Goal: Task Accomplishment & Management: Complete application form

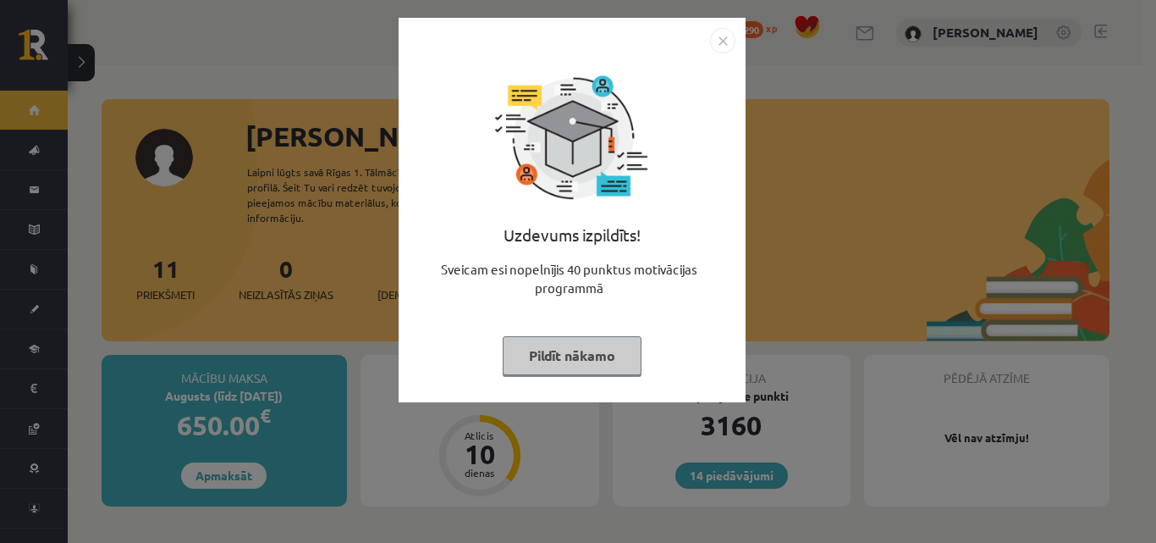
click at [579, 367] on button "Pildīt nākamo" at bounding box center [572, 355] width 139 height 39
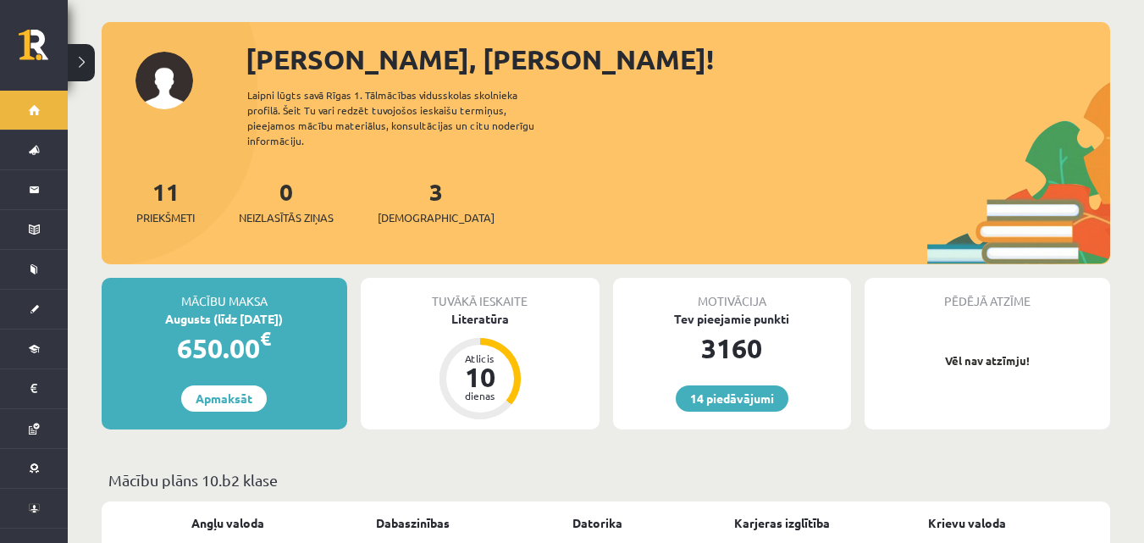
scroll to position [61, 0]
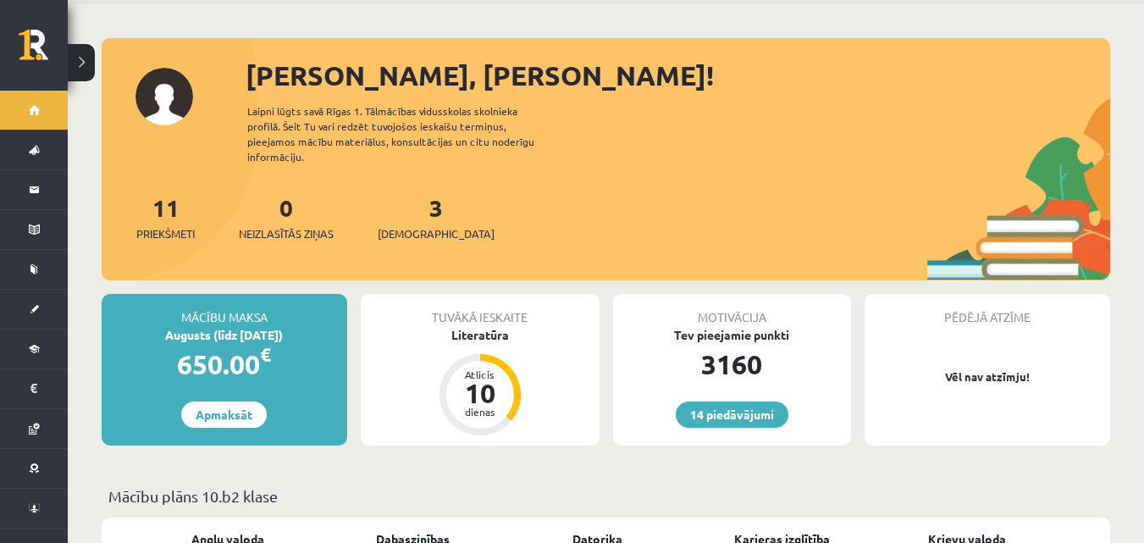
click at [416, 201] on div "3 Ieskaites" at bounding box center [436, 216] width 117 height 52
click at [407, 225] on span "[DEMOGRAPHIC_DATA]" at bounding box center [436, 233] width 117 height 17
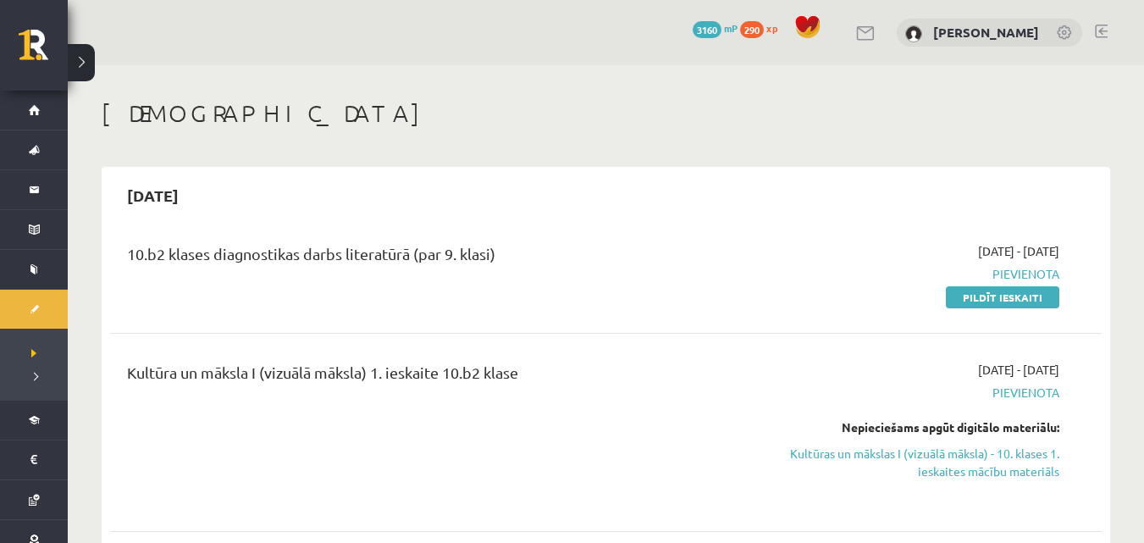
scroll to position [124, 0]
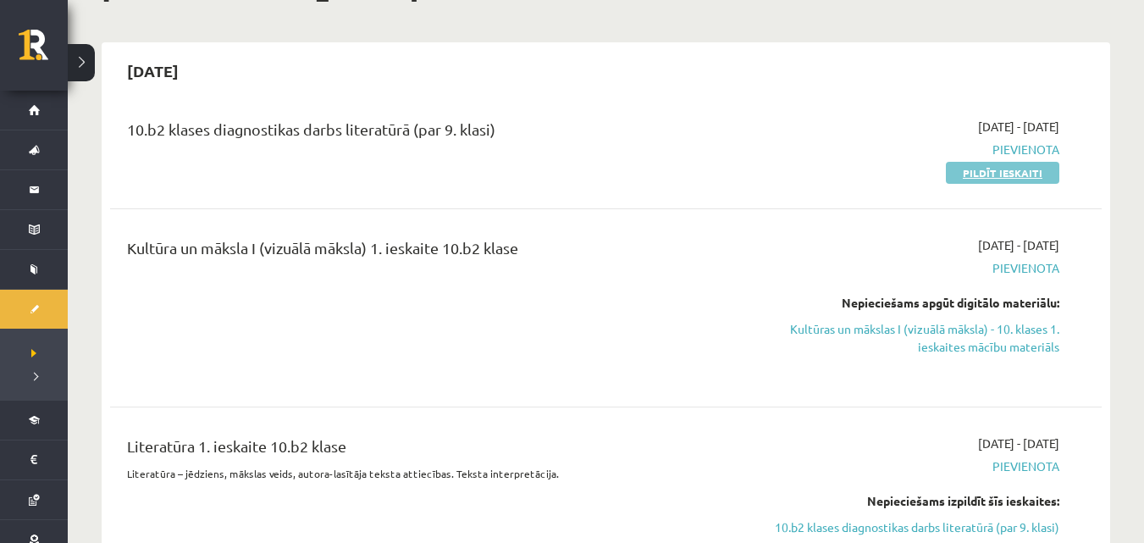
click at [1017, 179] on link "Pildīt ieskaiti" at bounding box center [1002, 173] width 113 height 22
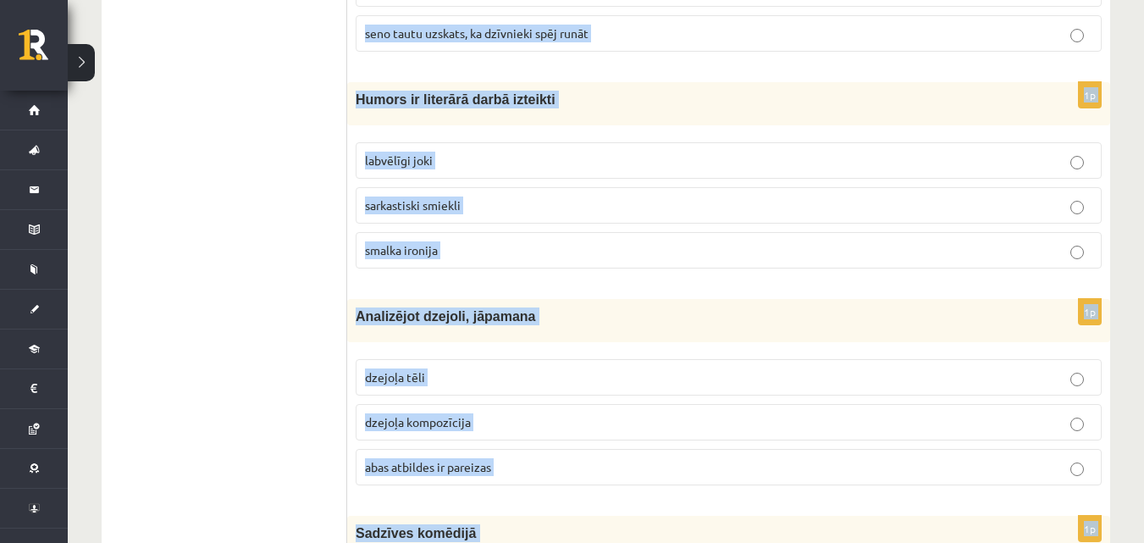
scroll to position [6775, 0]
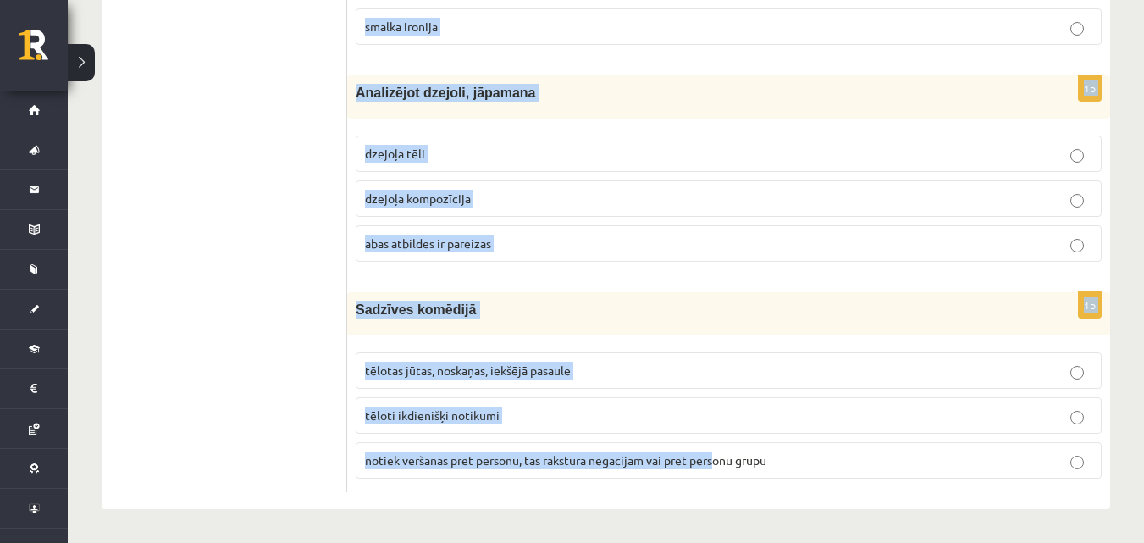
drag, startPoint x: 356, startPoint y: 338, endPoint x: 732, endPoint y: 541, distance: 428.0
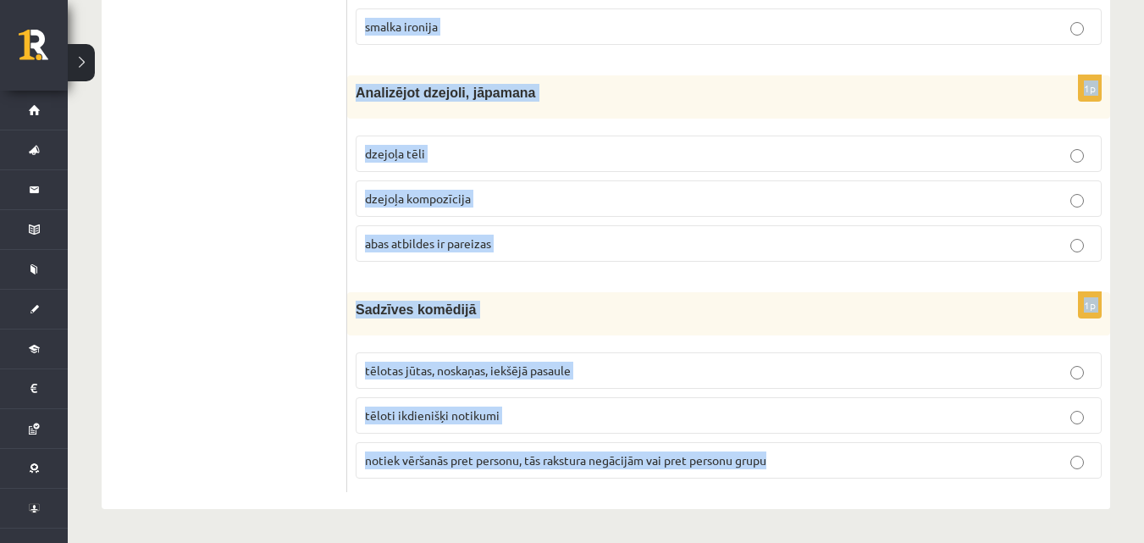
drag, startPoint x: 803, startPoint y: 497, endPoint x: 186, endPoint y: 311, distance: 644.6
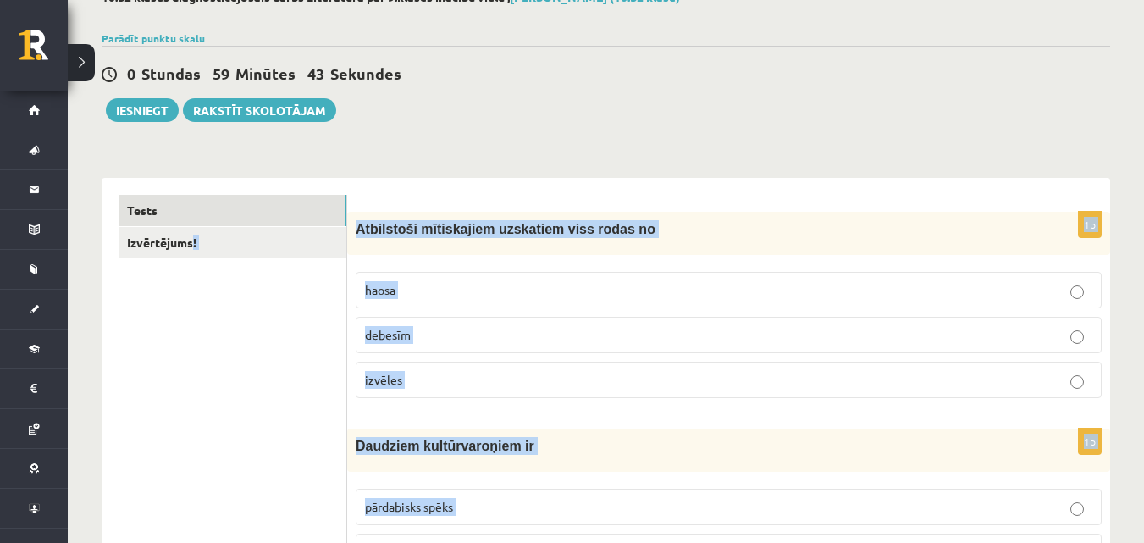
scroll to position [0, 0]
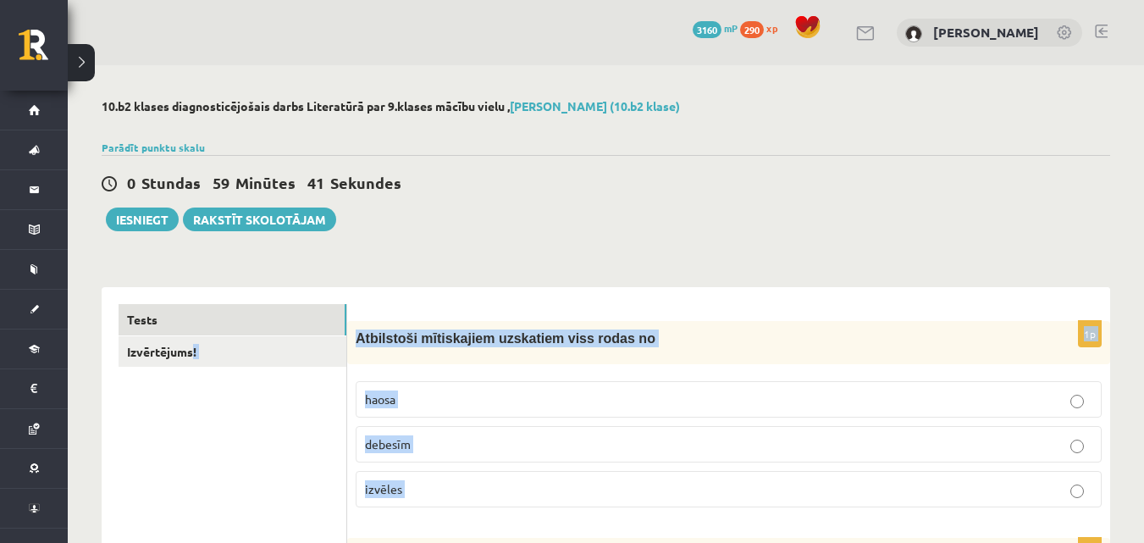
click at [507, 342] on span "Atbilstoši mītiskajiem uzskatiem viss rodas no" at bounding box center [506, 338] width 300 height 14
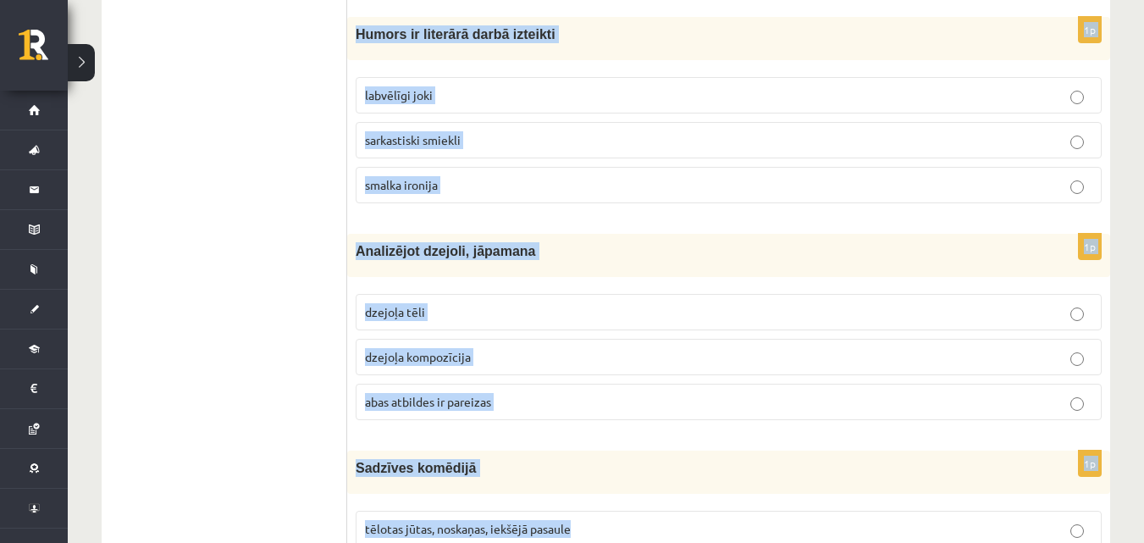
scroll to position [6775, 0]
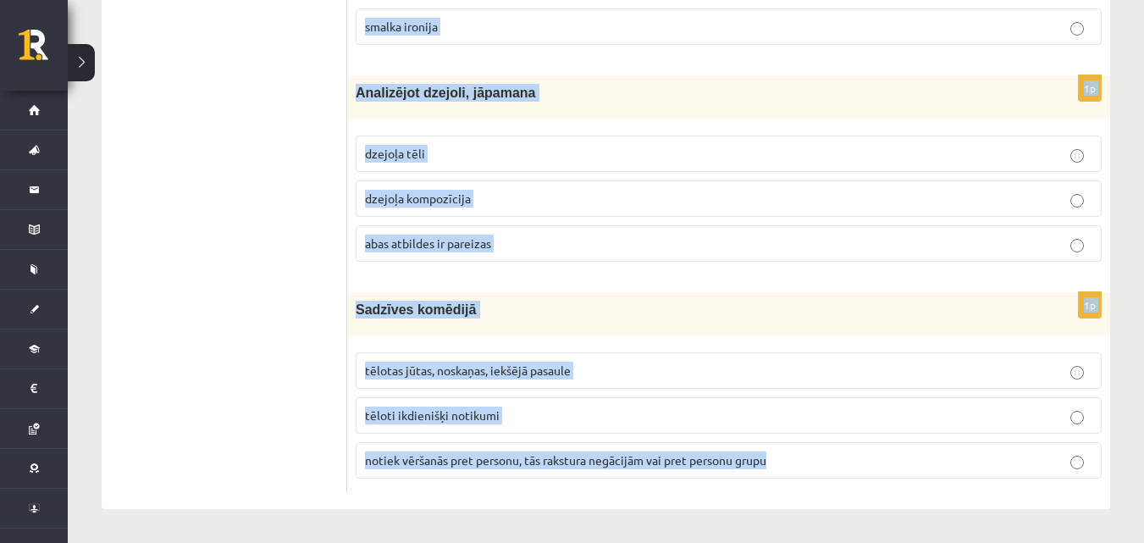
drag, startPoint x: 354, startPoint y: 335, endPoint x: 890, endPoint y: 572, distance: 585.9
copy form "Atbilstoši mītiskajiem uzskatiem viss rodas no haosa debesīm izvēles 1p Daudzie…"
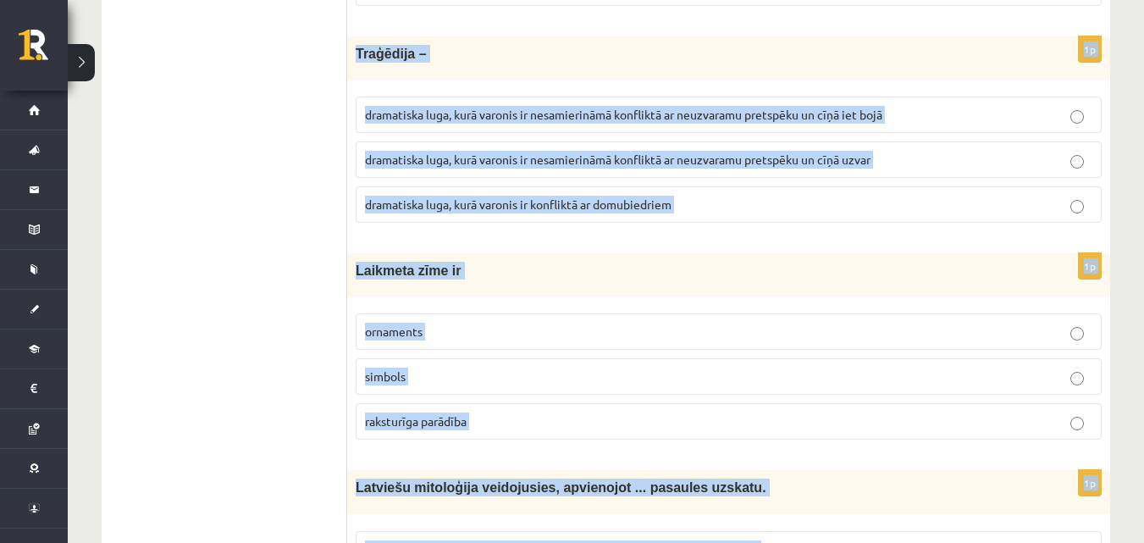
scroll to position [0, 0]
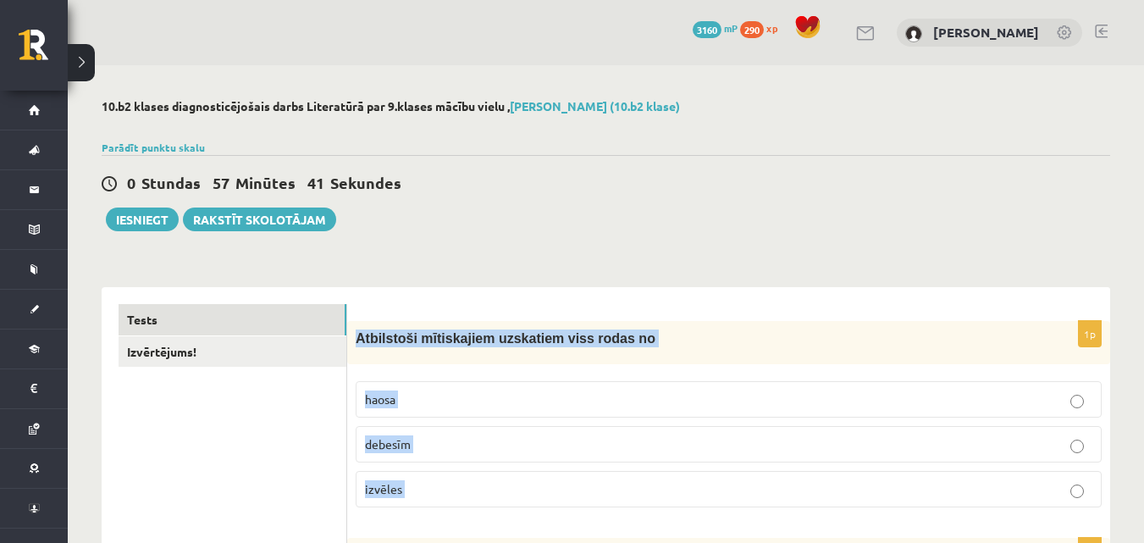
click at [695, 388] on label "haosa" at bounding box center [729, 399] width 746 height 36
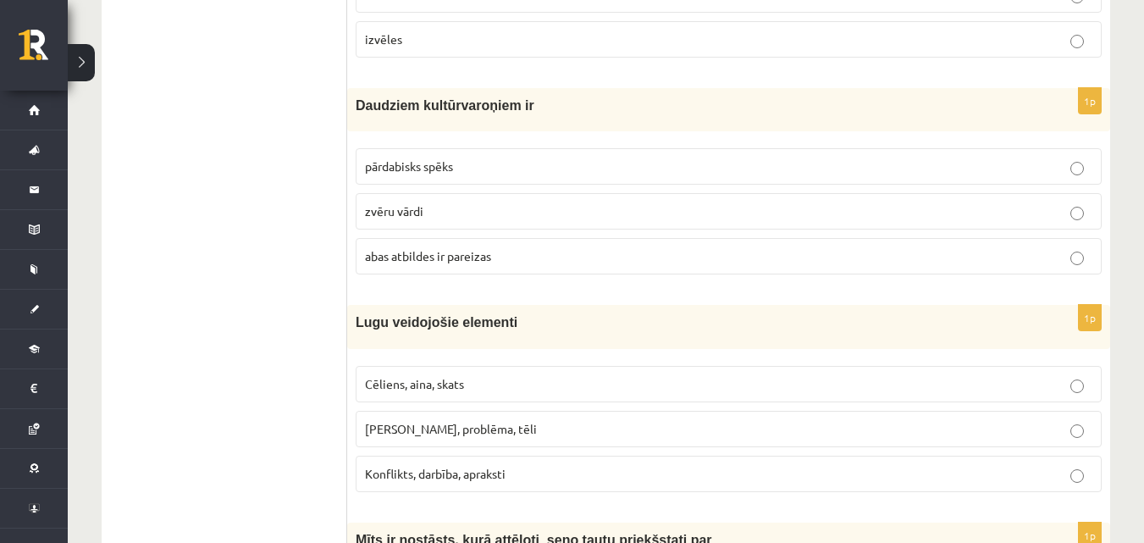
scroll to position [534, 0]
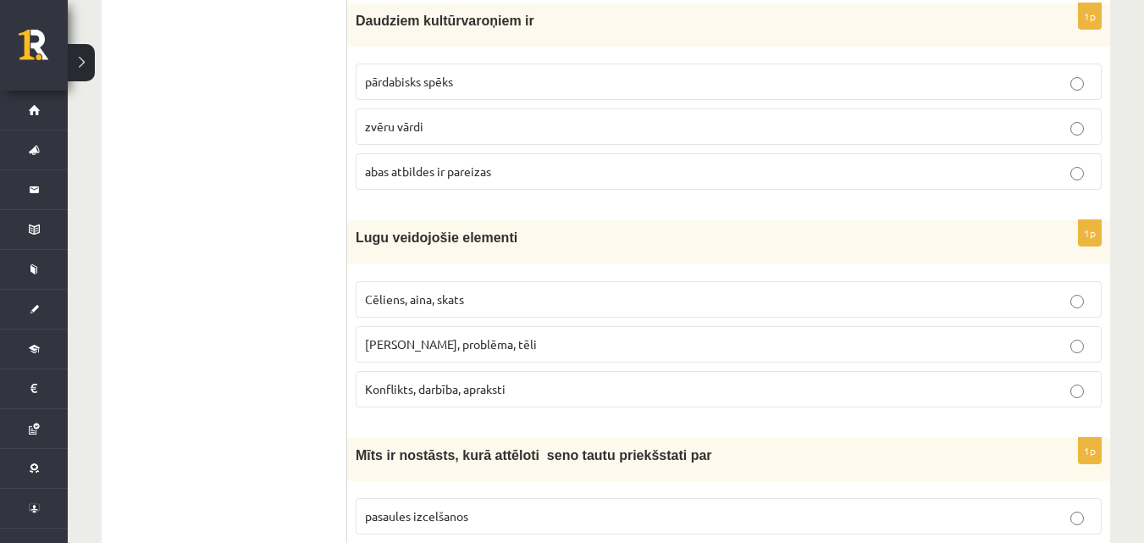
click at [449, 163] on label "abas atbildes ir pareizas" at bounding box center [729, 171] width 746 height 36
click at [691, 314] on label "Cēliens, aina, skats" at bounding box center [729, 299] width 746 height 36
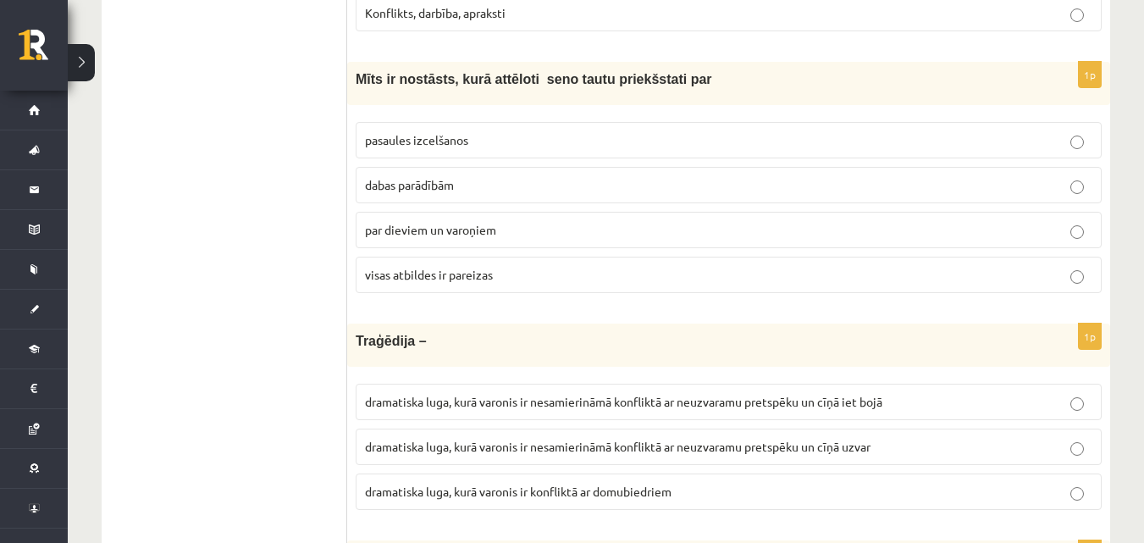
scroll to position [922, 0]
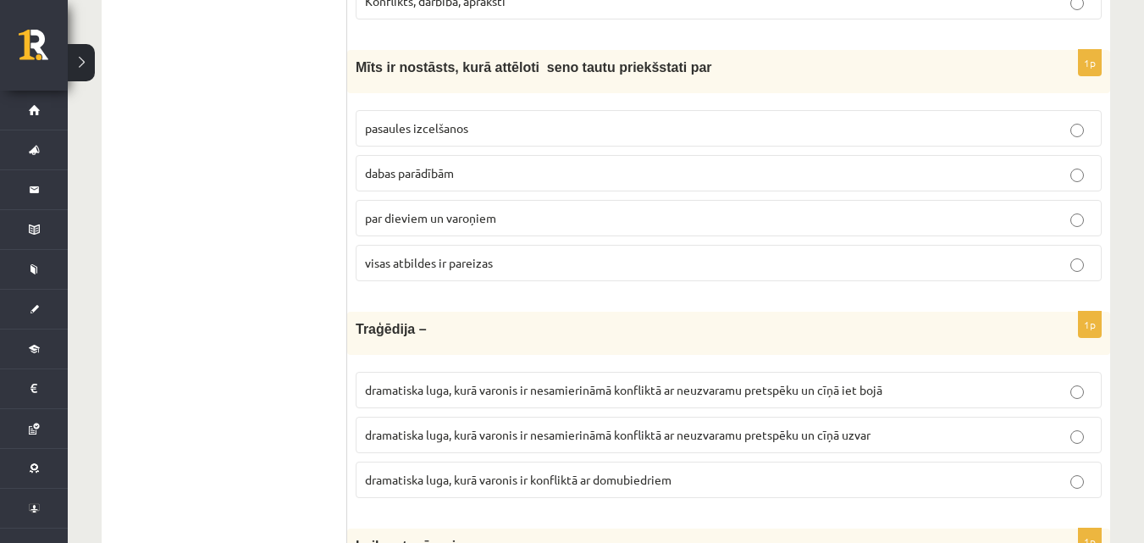
click at [438, 272] on p "visas atbildes ir pareizas" at bounding box center [728, 263] width 727 height 18
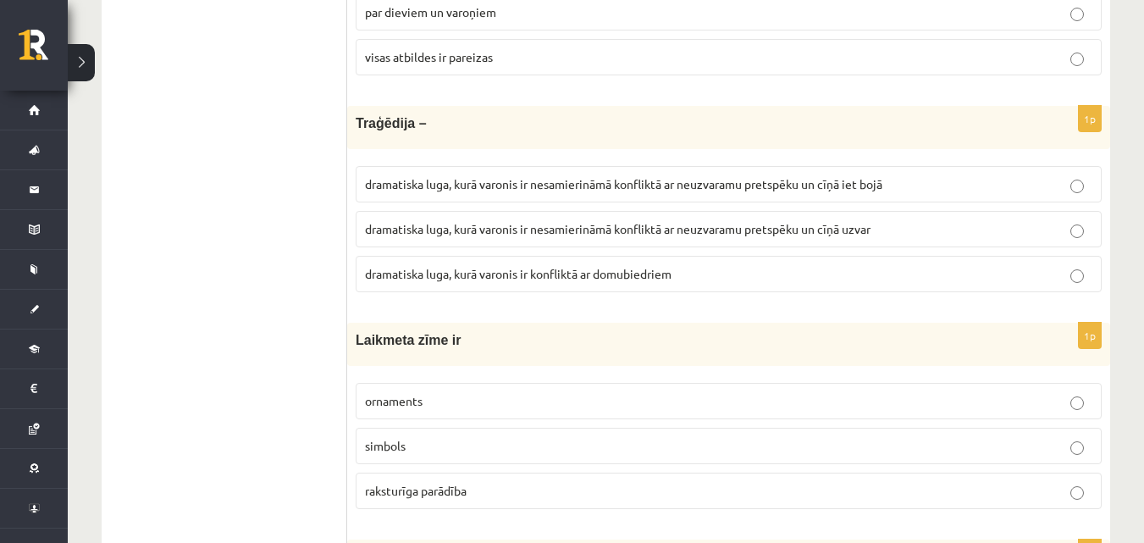
scroll to position [1224, 0]
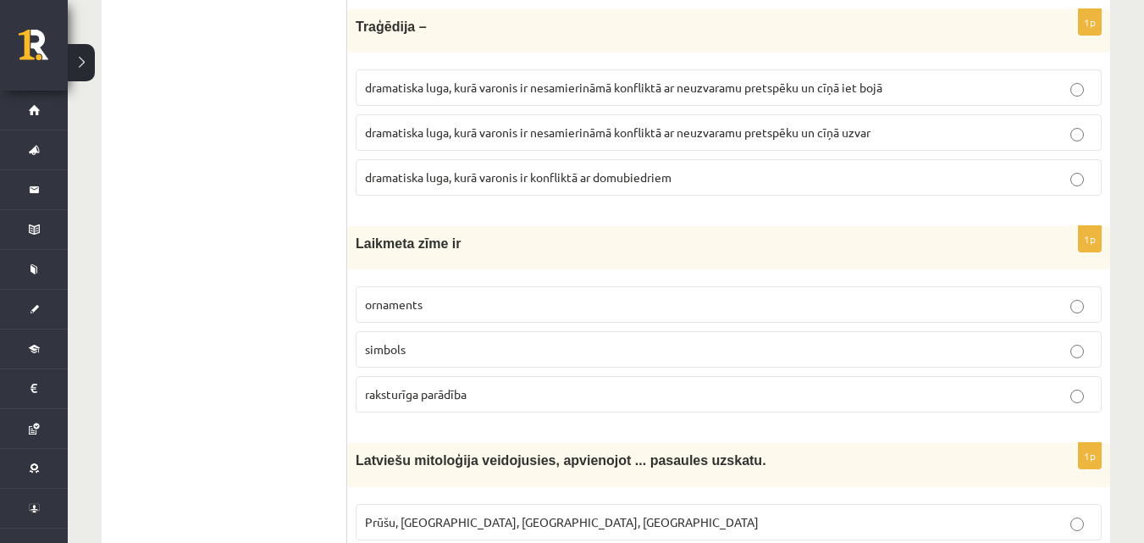
click at [735, 123] on label "dramatiska luga, kurā varonis ir nesamierināmā konfliktā ar neuzvaramu pretspēk…" at bounding box center [729, 132] width 746 height 36
click at [739, 81] on span "dramatiska luga, kurā varonis ir nesamierināmā konfliktā ar neuzvaramu pretspēk…" at bounding box center [623, 87] width 517 height 15
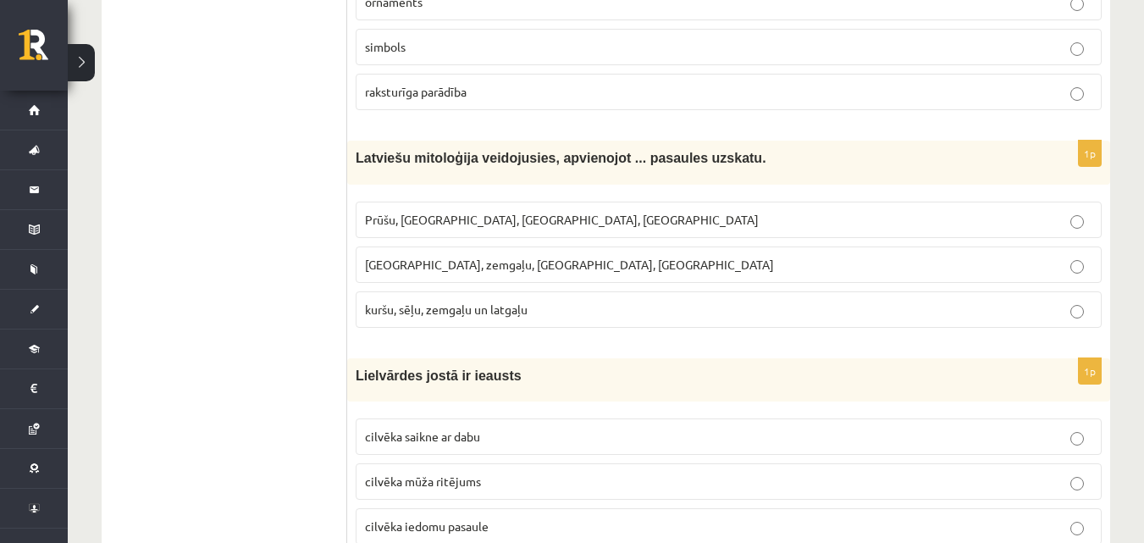
scroll to position [1466, 0]
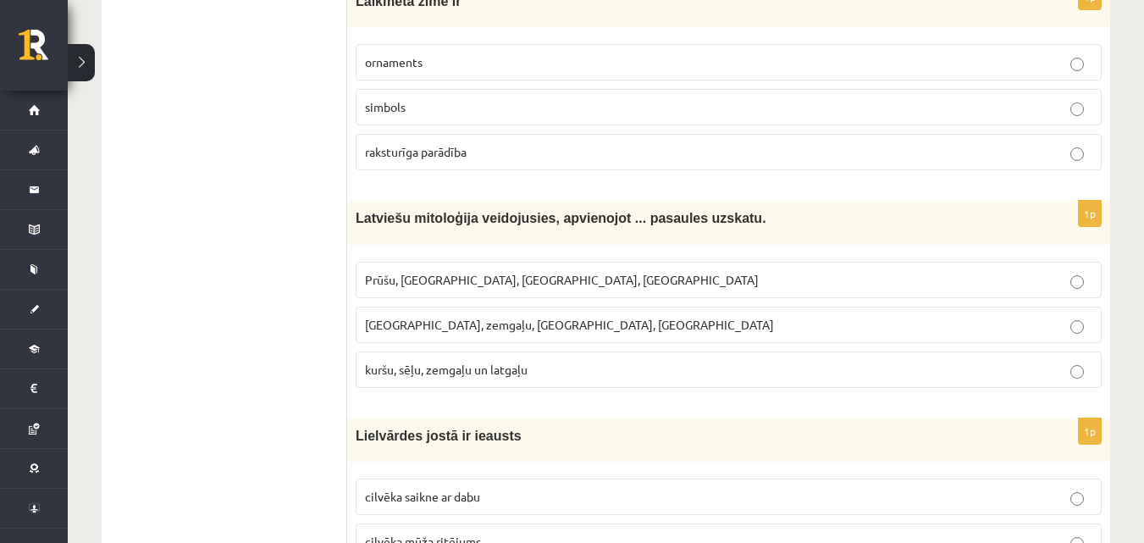
click at [464, 155] on span "raksturīga parādība" at bounding box center [416, 151] width 102 height 15
click at [484, 312] on label "Kuršu, zemgaļu, latgaļu, prūšu" at bounding box center [729, 324] width 746 height 36
click at [474, 361] on p "kuršu, sēļu, zemgaļu un latgaļu" at bounding box center [728, 370] width 727 height 18
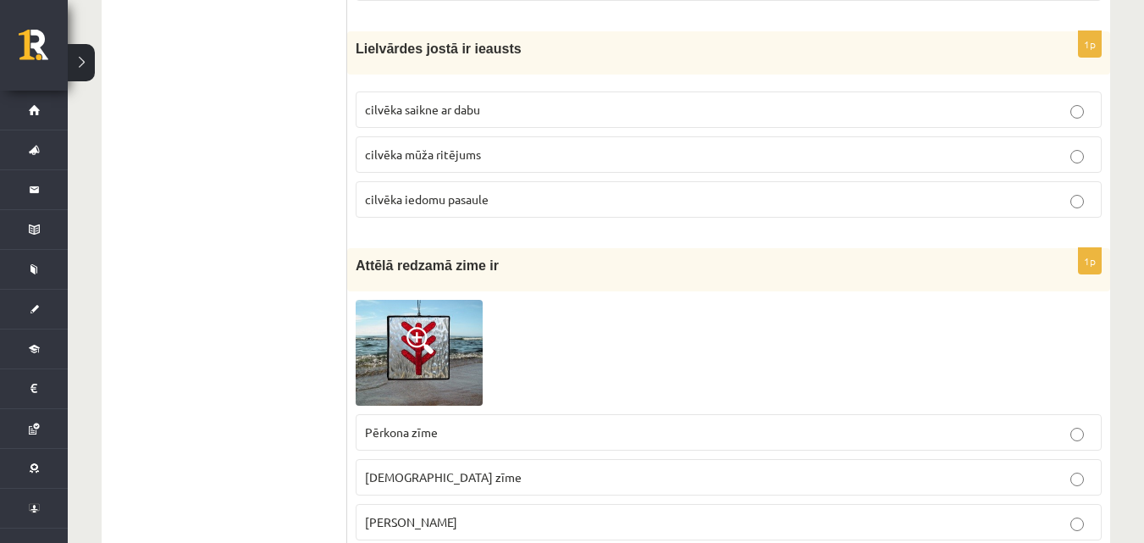
scroll to position [1866, 0]
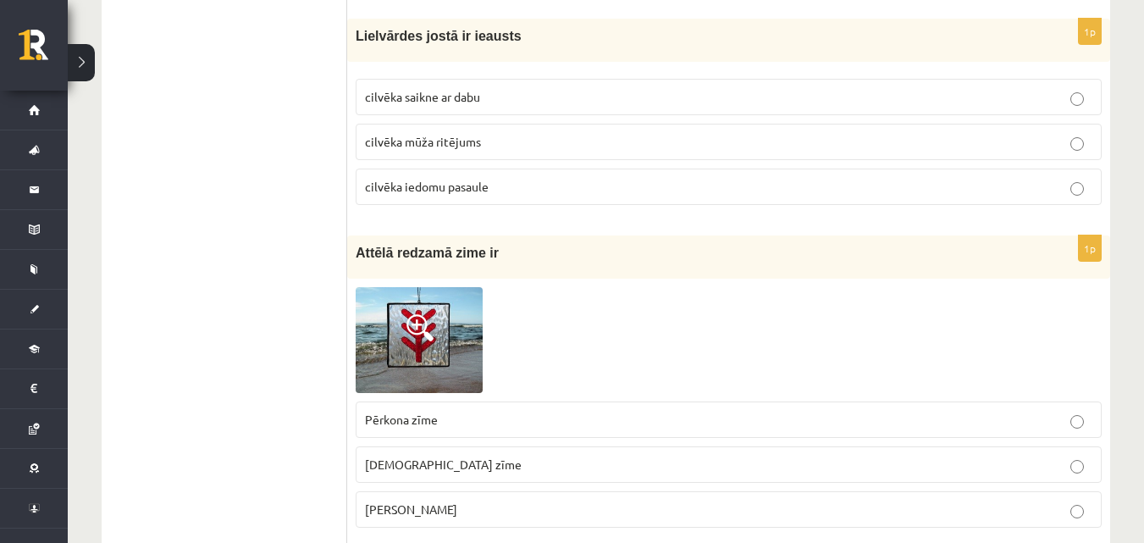
click at [427, 130] on label "cilvēka mūža ritējums" at bounding box center [729, 142] width 746 height 36
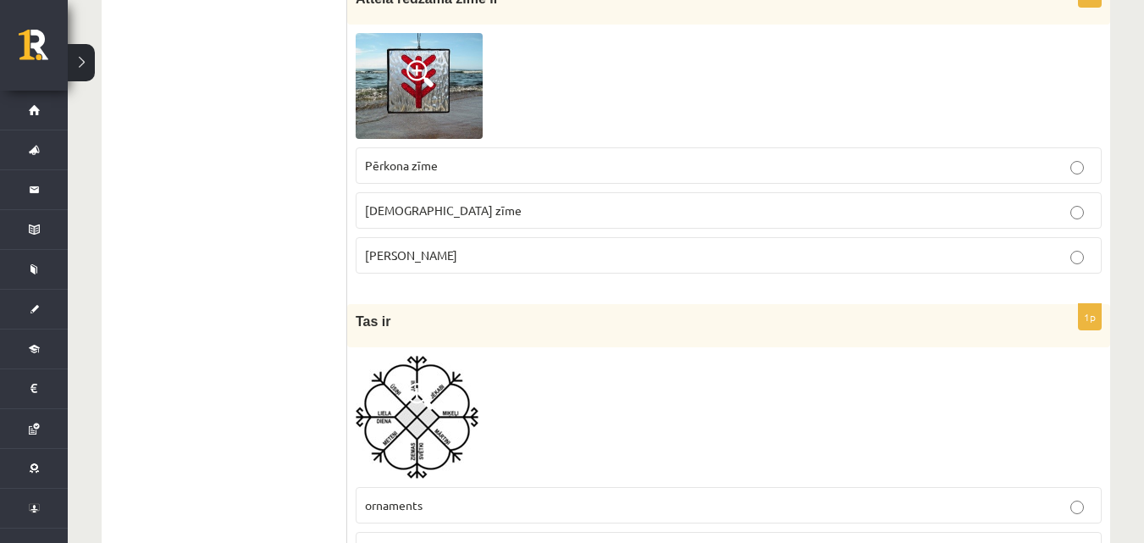
scroll to position [2108, 0]
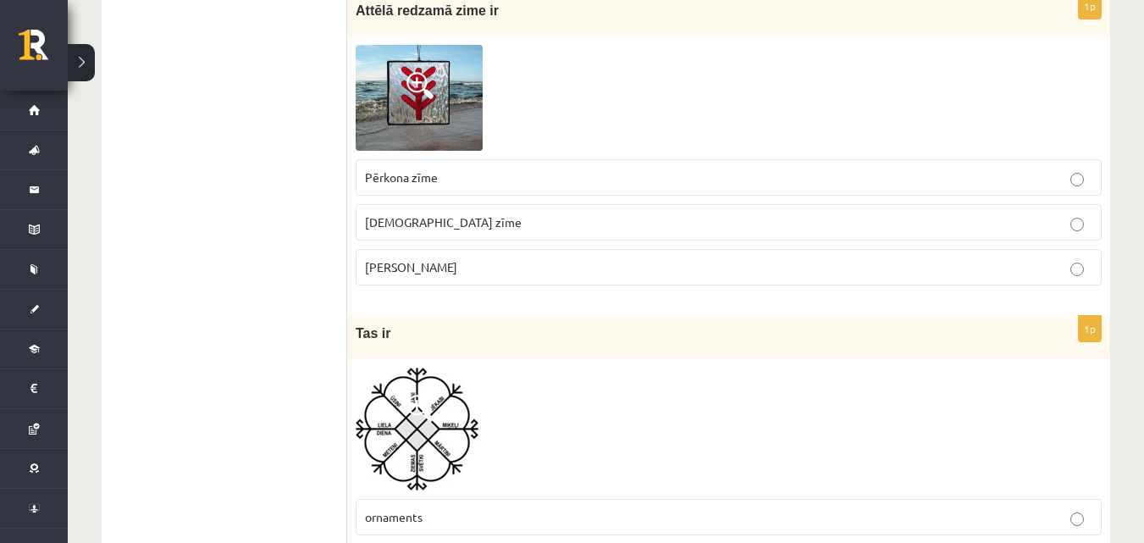
click at [500, 182] on p "Pērkona zīme" at bounding box center [728, 177] width 727 height 18
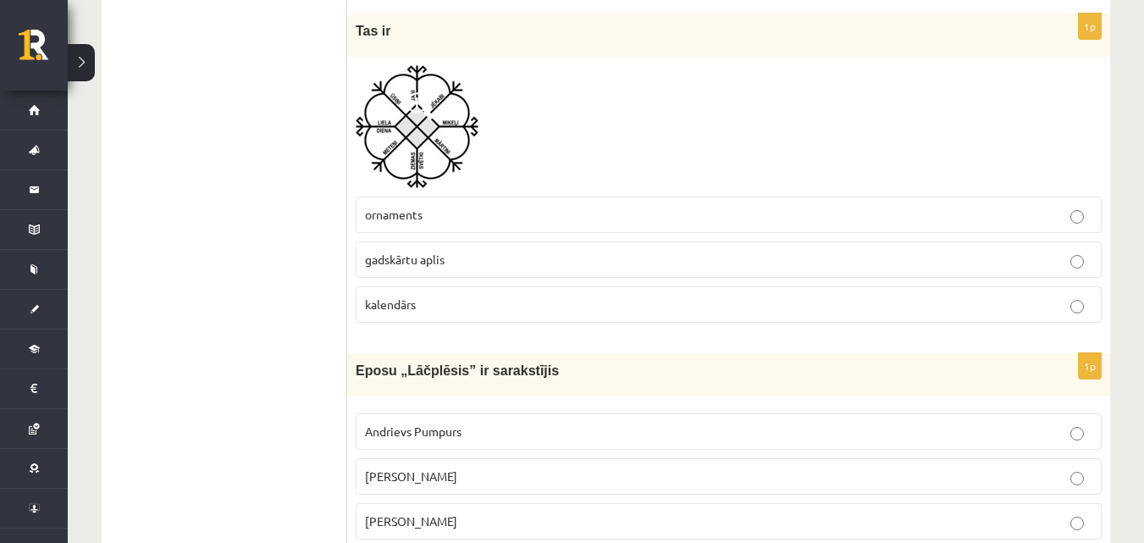
scroll to position [2422, 0]
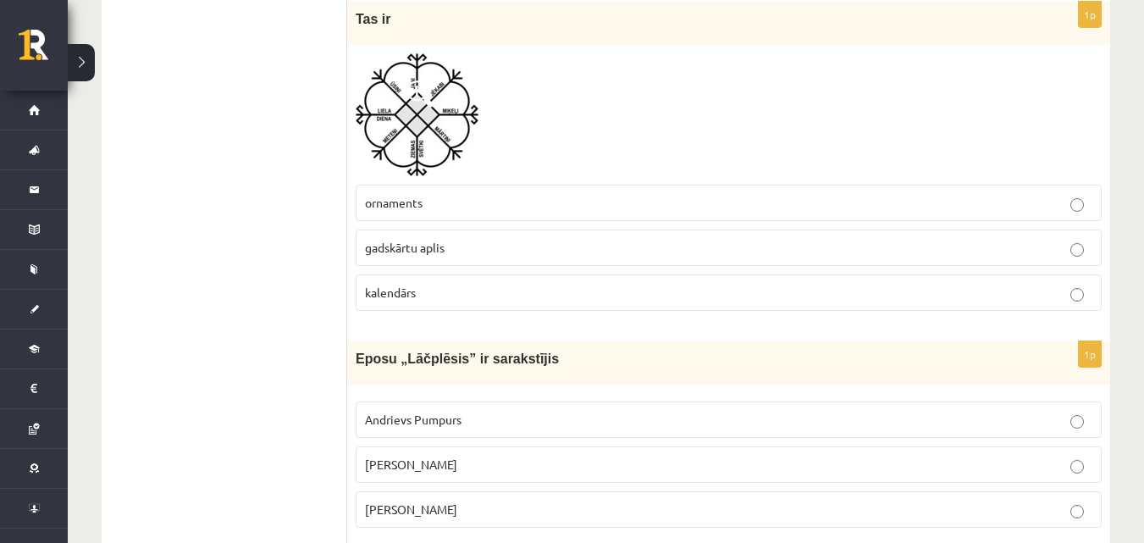
click at [462, 276] on label "kalendārs" at bounding box center [729, 292] width 746 height 36
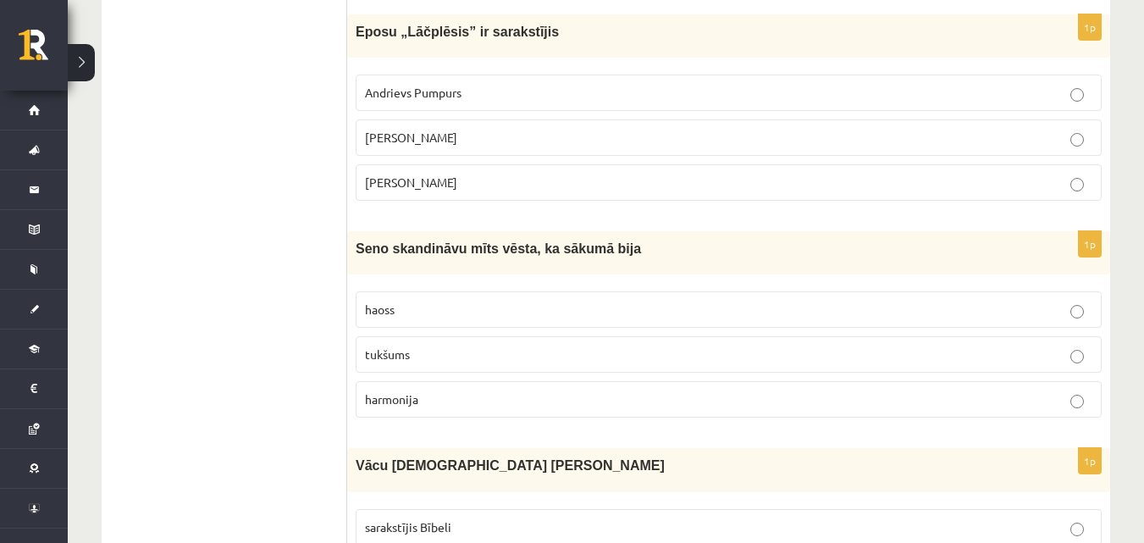
scroll to position [2773, 0]
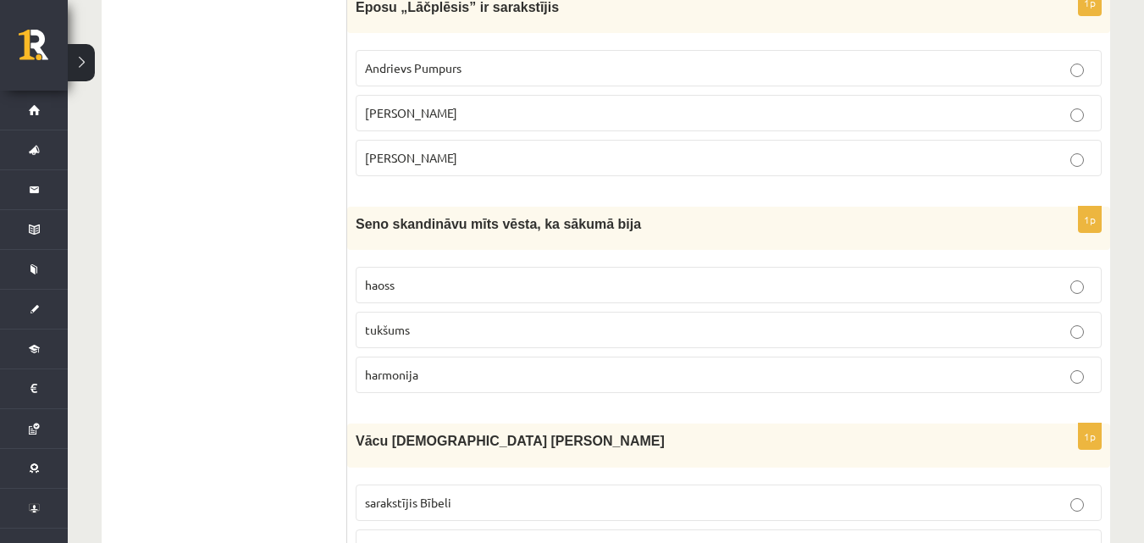
click at [438, 101] on label "Andrejs Pumpurs" at bounding box center [729, 113] width 746 height 36
click at [508, 323] on p "tukšums" at bounding box center [728, 330] width 727 height 18
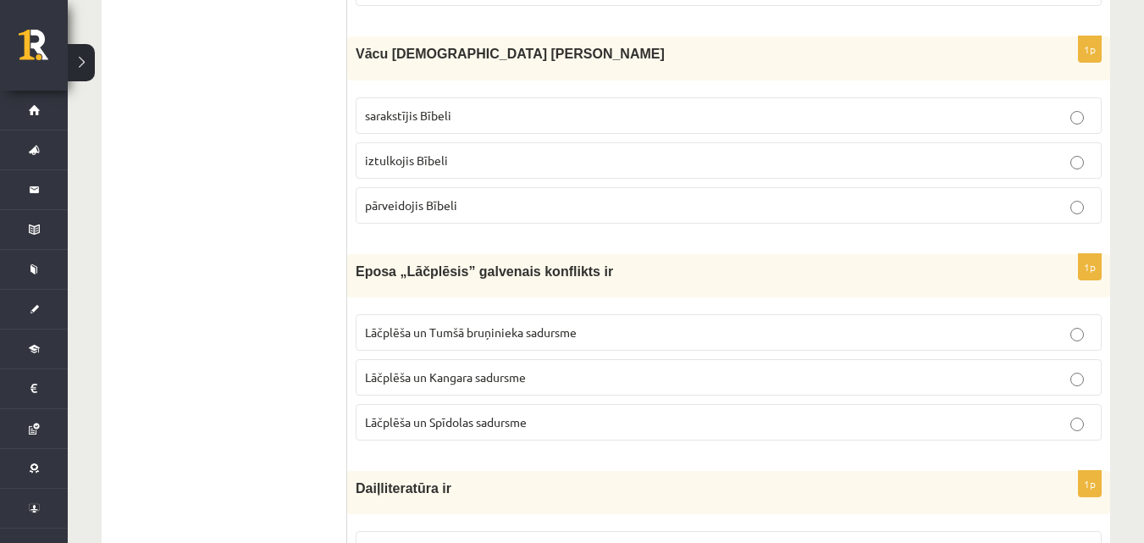
scroll to position [3184, 0]
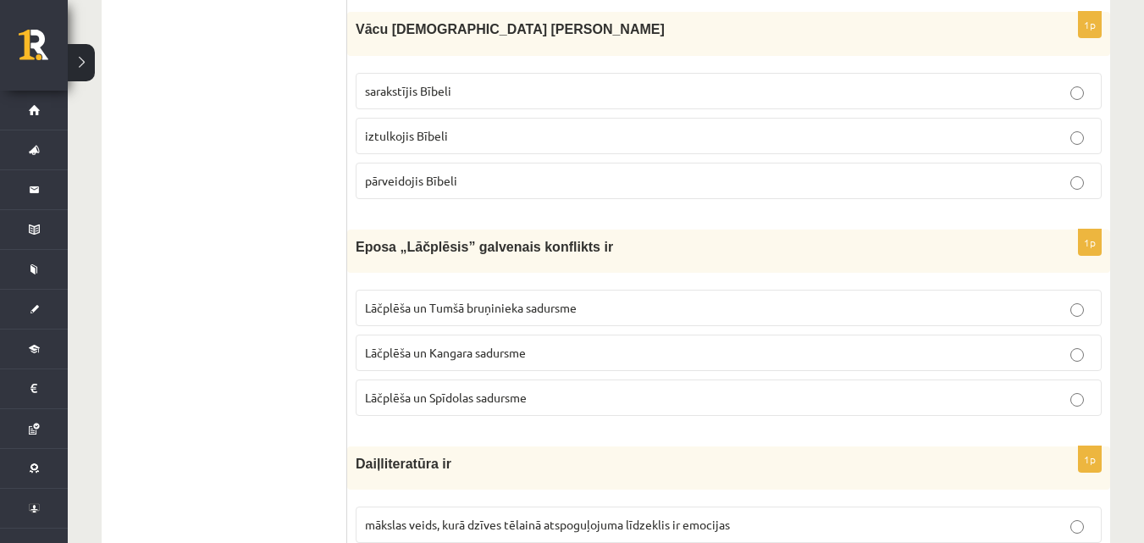
click at [450, 125] on label "iztulkojis Bībeli" at bounding box center [729, 136] width 746 height 36
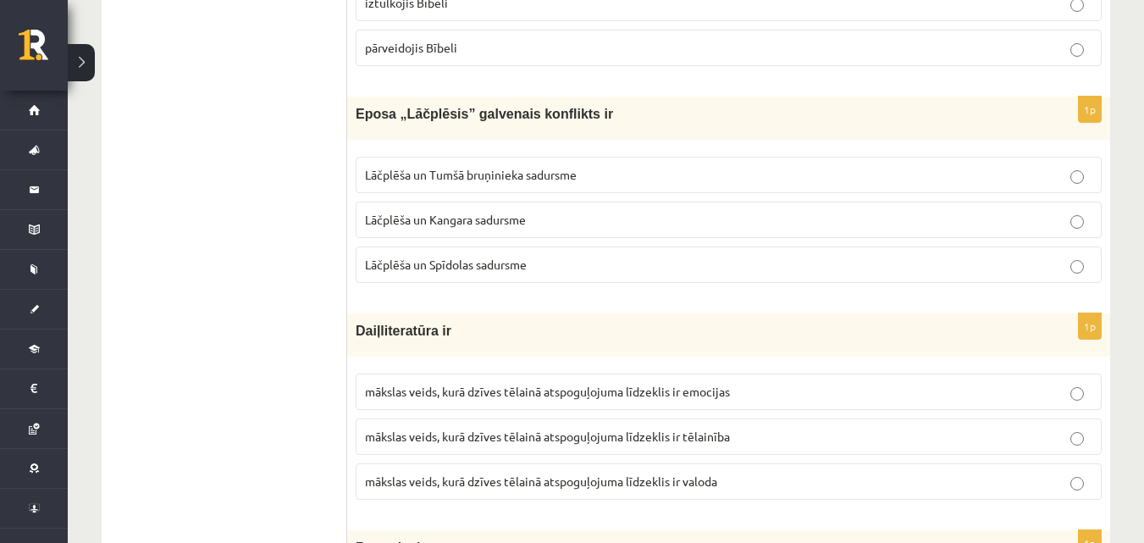
scroll to position [3402, 0]
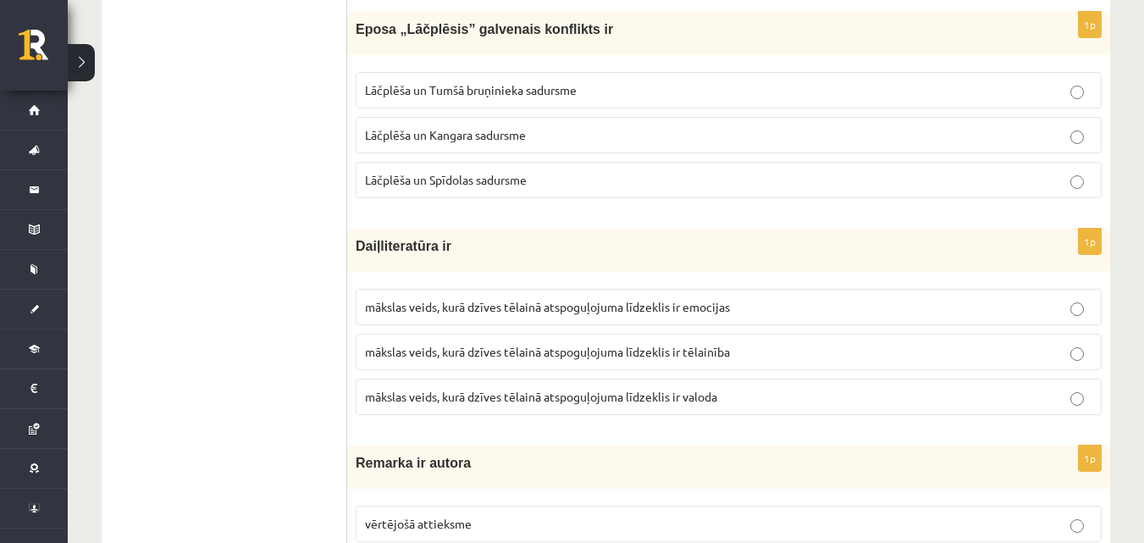
click at [524, 85] on span "Lāčplēša un Tumšā bruņinieka sadursme" at bounding box center [471, 89] width 212 height 15
click at [951, 267] on div "Daiļliteratūra ir" at bounding box center [728, 250] width 763 height 43
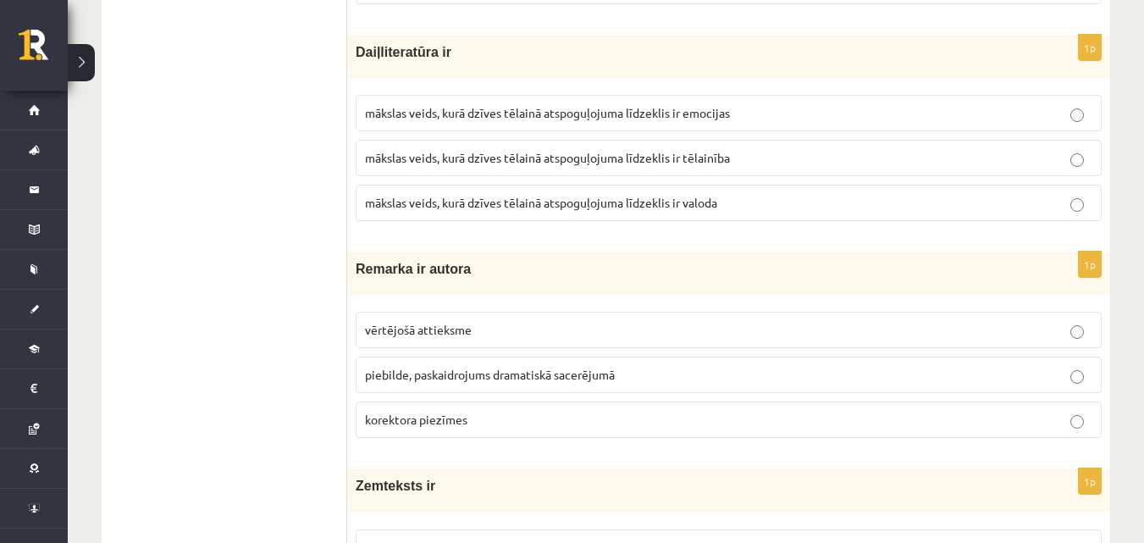
scroll to position [3608, 0]
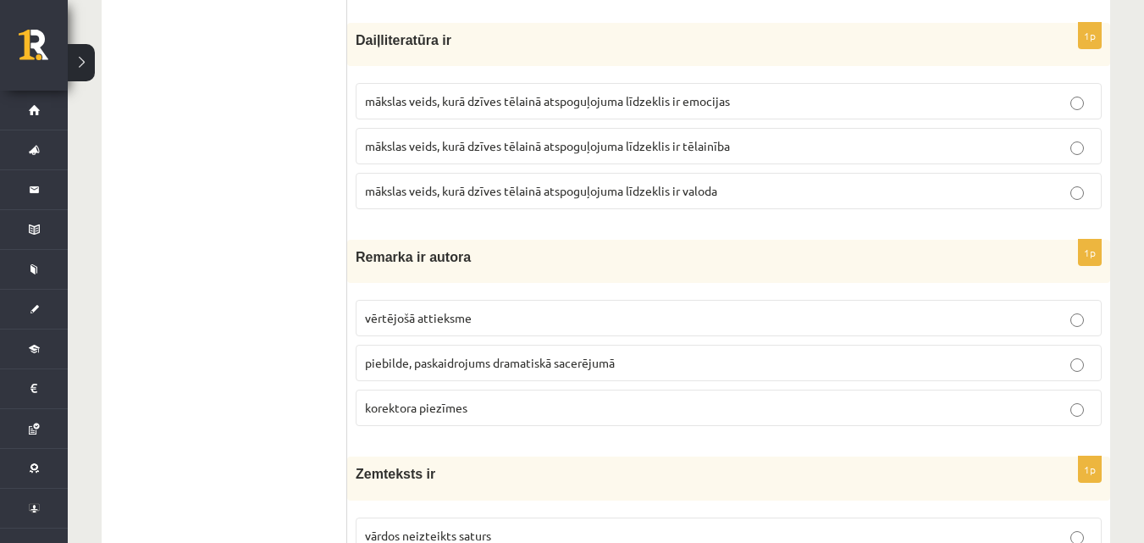
click at [686, 182] on label "mākslas veids, kurā dzīves tēlainā atspoguļojuma līdzeklis ir valoda" at bounding box center [729, 191] width 746 height 36
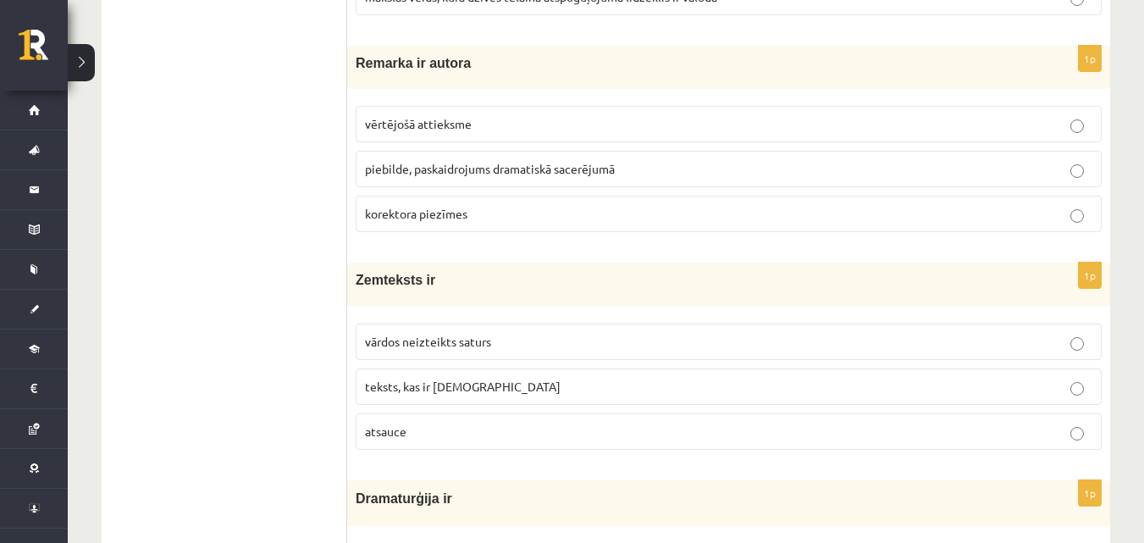
scroll to position [3850, 0]
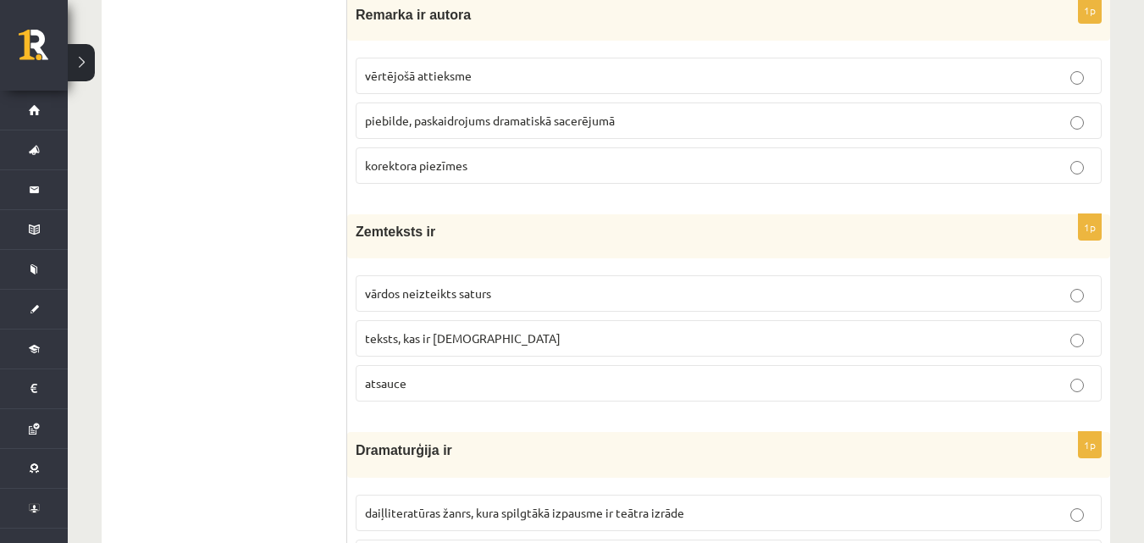
click at [487, 108] on label "piebilde, paskaidrojums dramatiskā sacerējumā" at bounding box center [729, 120] width 746 height 36
drag, startPoint x: 744, startPoint y: 245, endPoint x: 863, endPoint y: 207, distance: 124.5
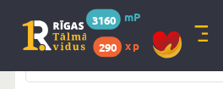
scroll to position [5515, 0]
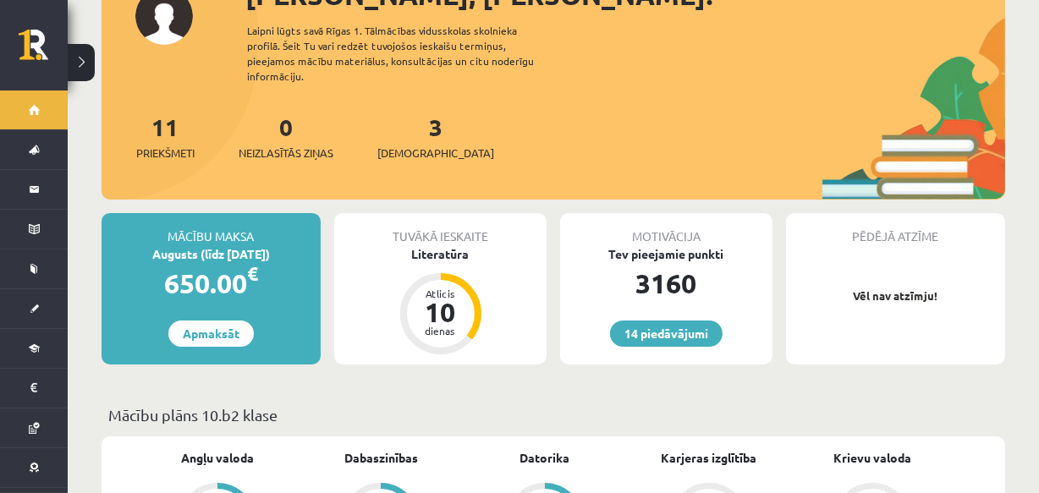
scroll to position [174, 0]
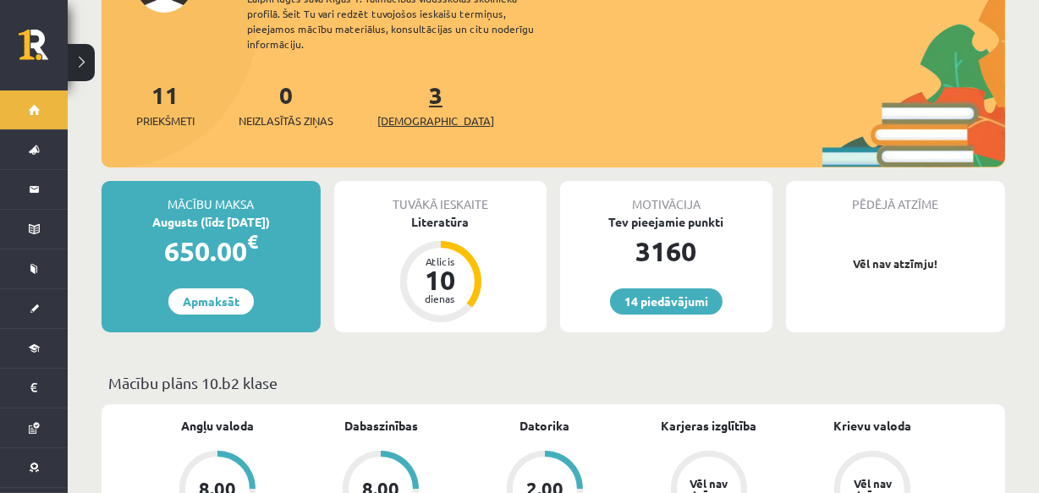
click at [411, 113] on span "[DEMOGRAPHIC_DATA]" at bounding box center [436, 121] width 117 height 17
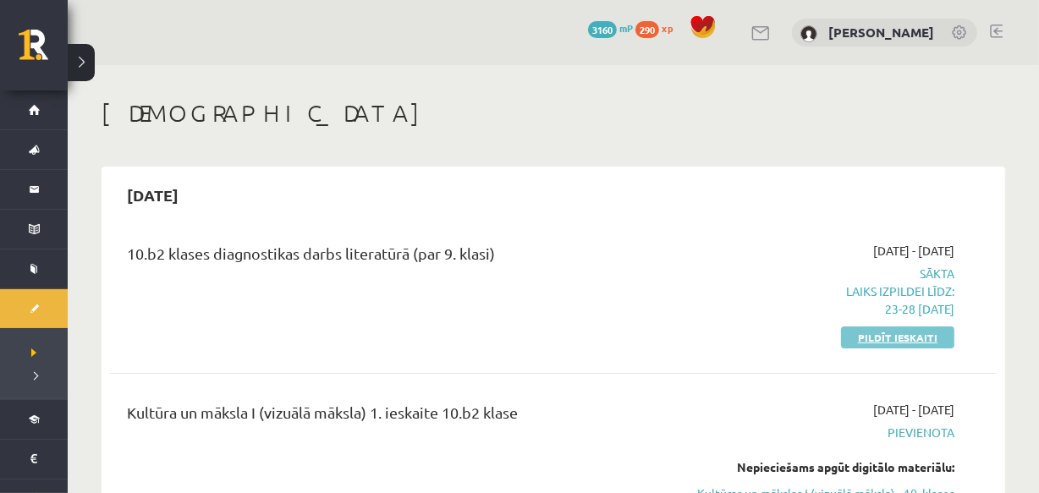
click at [897, 335] on link "Pildīt ieskaiti" at bounding box center [897, 338] width 113 height 22
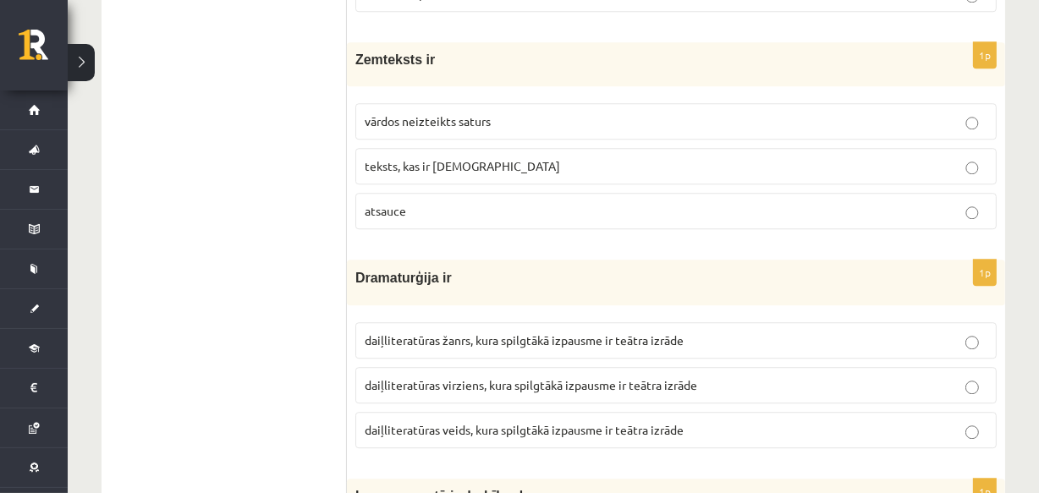
scroll to position [4046, 0]
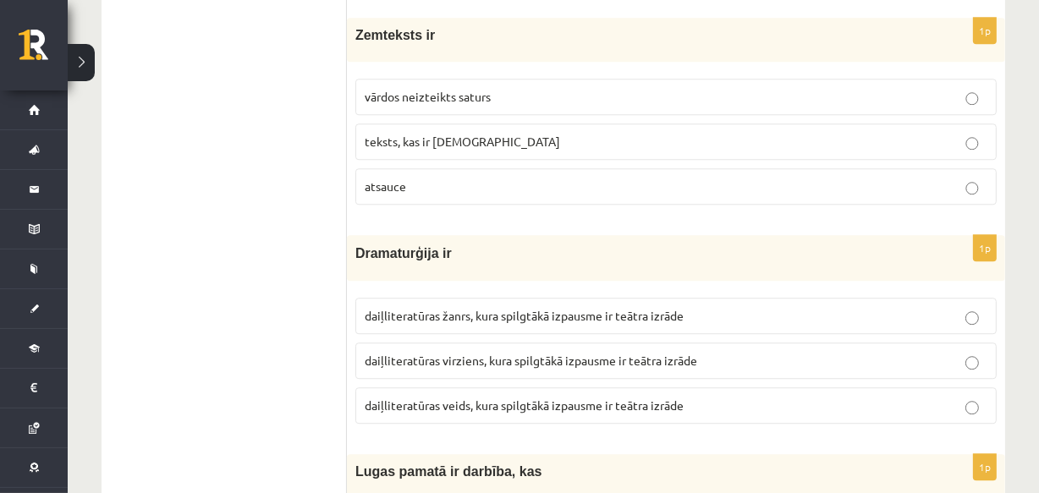
click at [478, 93] on span "vārdos neizteikts saturs" at bounding box center [428, 96] width 126 height 15
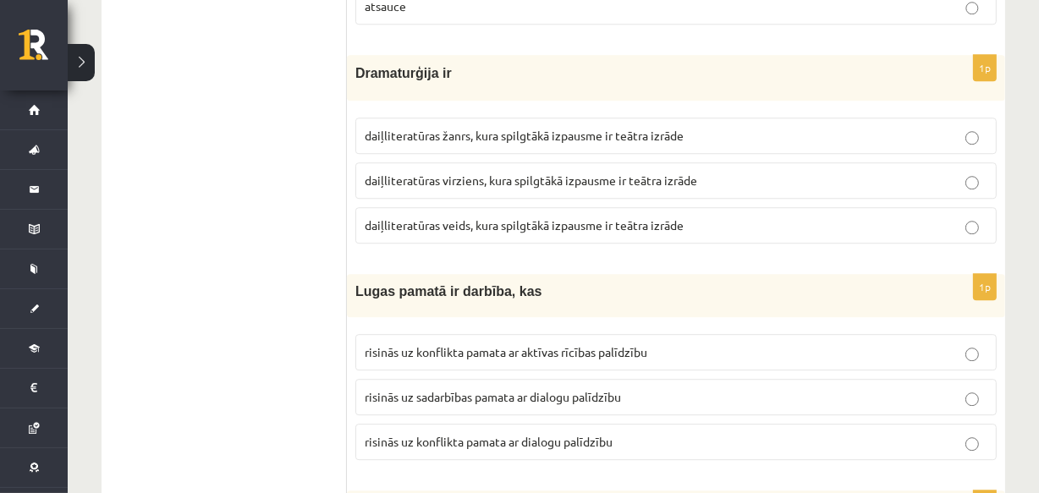
scroll to position [4287, 0]
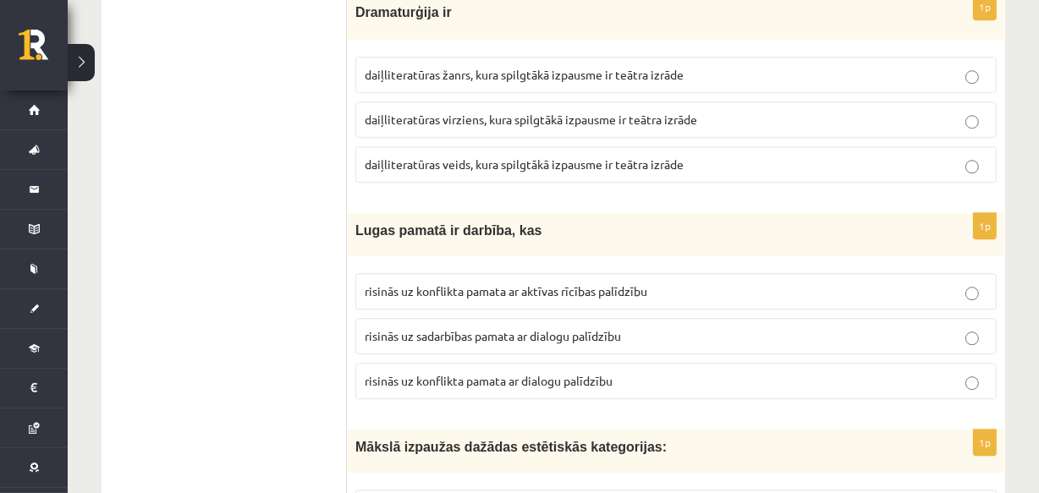
click at [455, 157] on span "daiļliteratūras veids, kura spilgtākā izpausme ir teātra izrāde" at bounding box center [524, 164] width 319 height 15
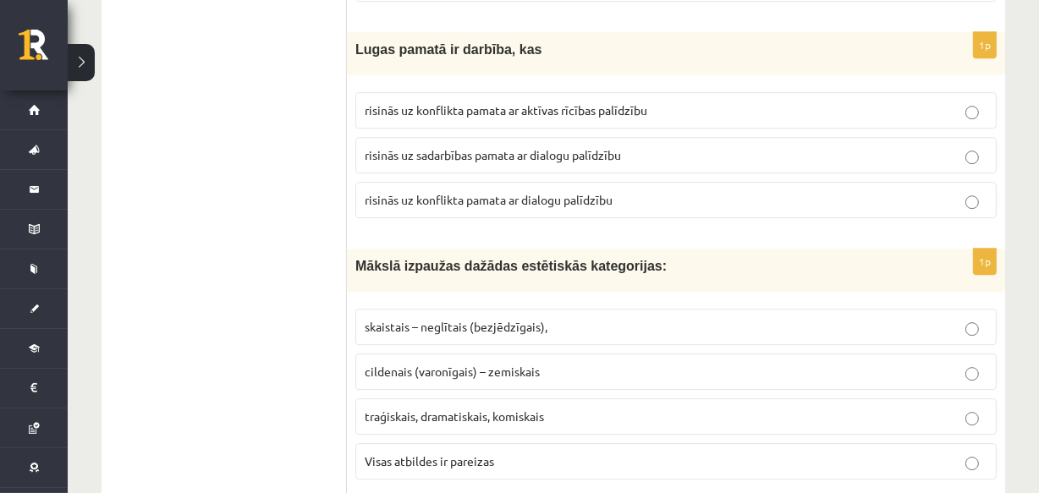
scroll to position [4480, 0]
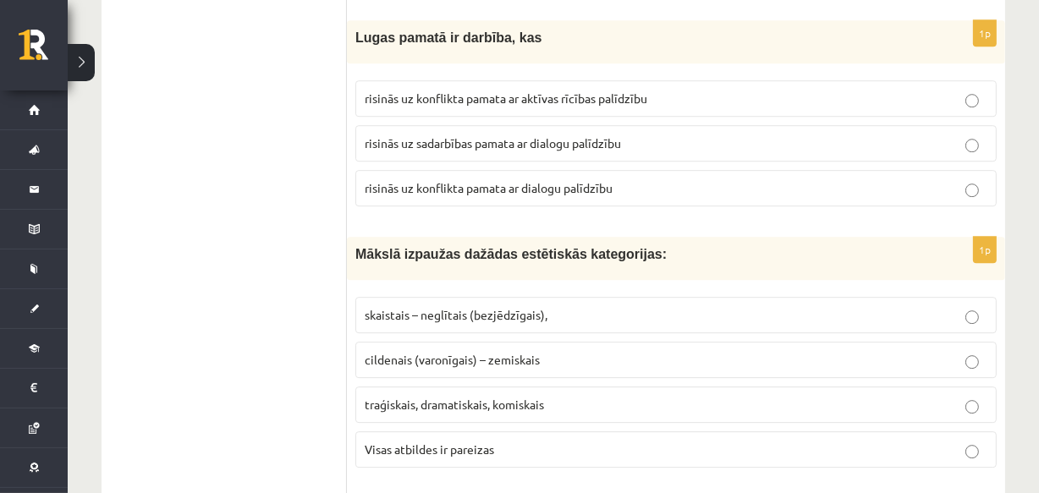
click at [561, 180] on span "risinās uz konflikta pamata ar dialogu palīdzību" at bounding box center [489, 187] width 248 height 15
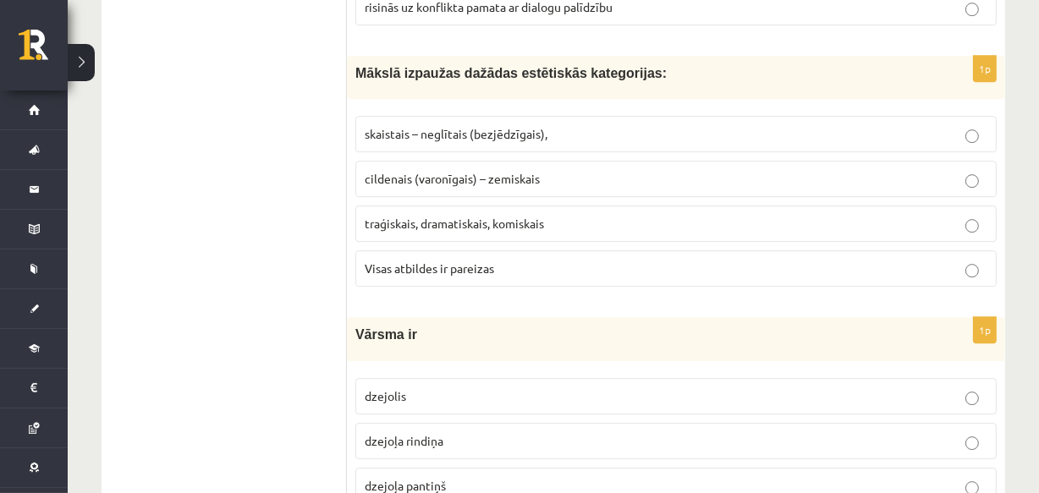
scroll to position [4685, 0]
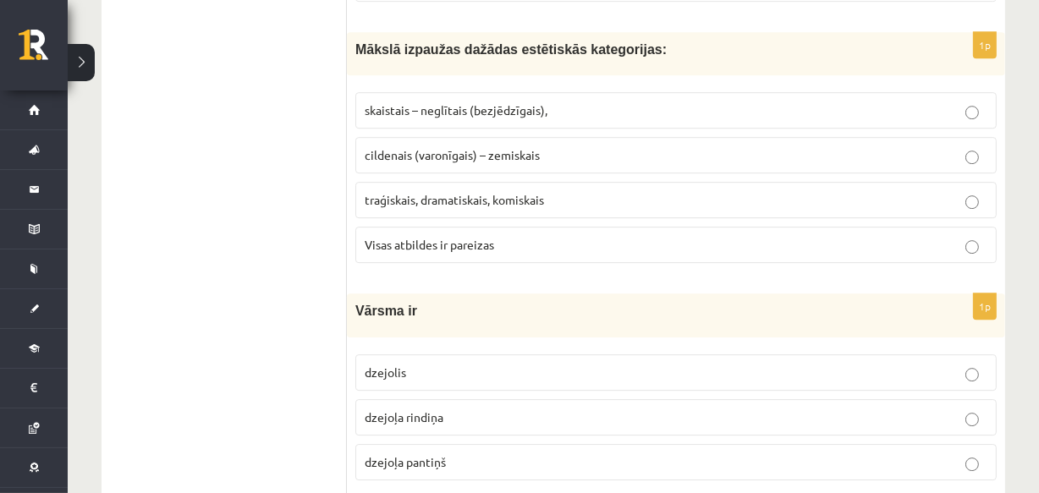
click at [460, 247] on label "Visas atbildes ir pareizas" at bounding box center [677, 245] width 642 height 36
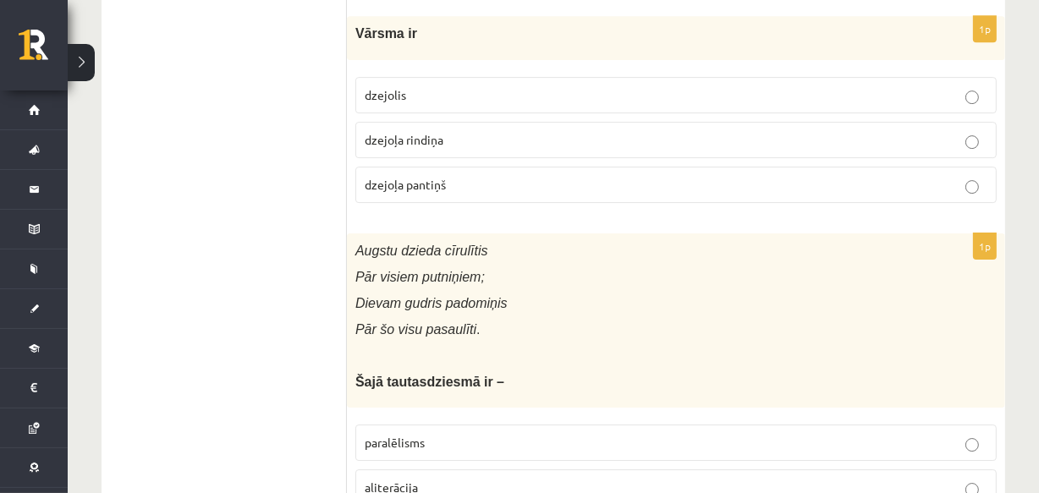
scroll to position [4987, 0]
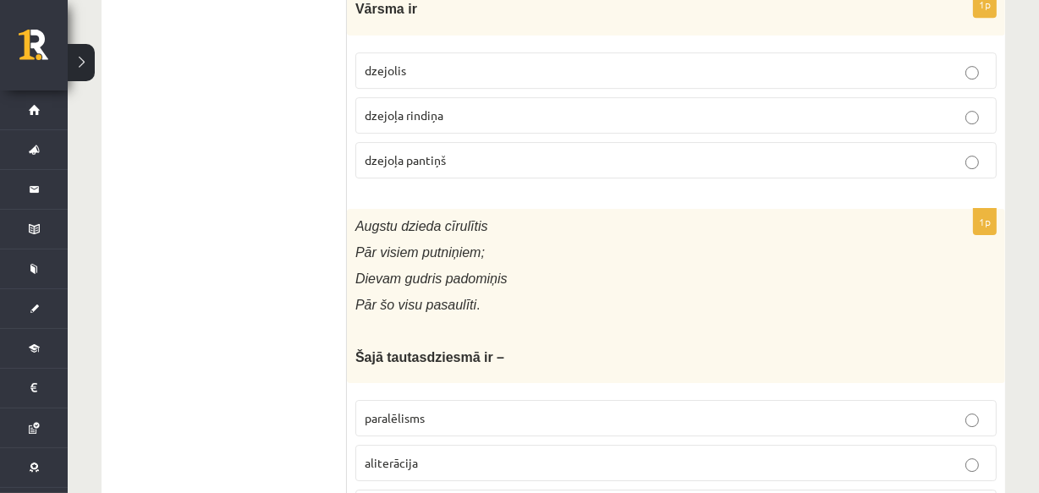
click at [449, 107] on p "dzejoļa rindiņa" at bounding box center [676, 116] width 623 height 18
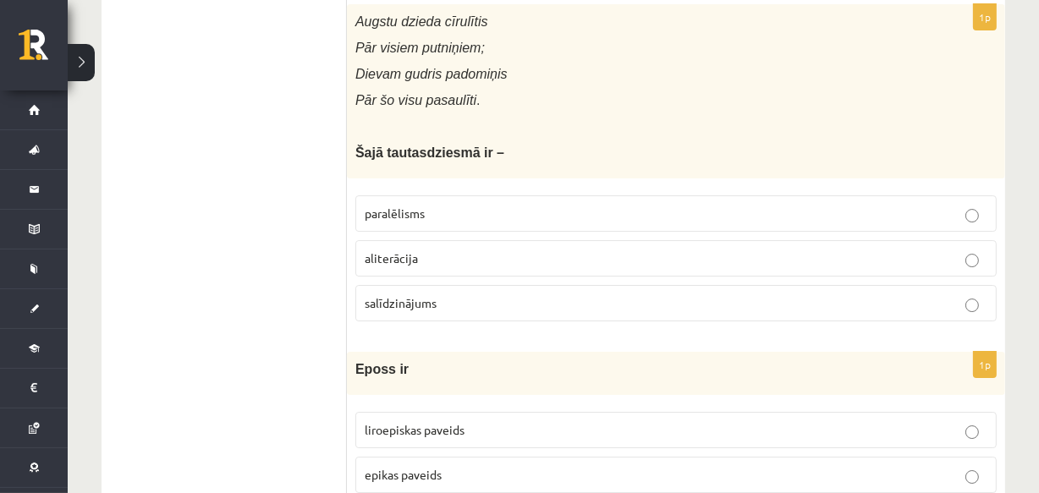
scroll to position [5144, 0]
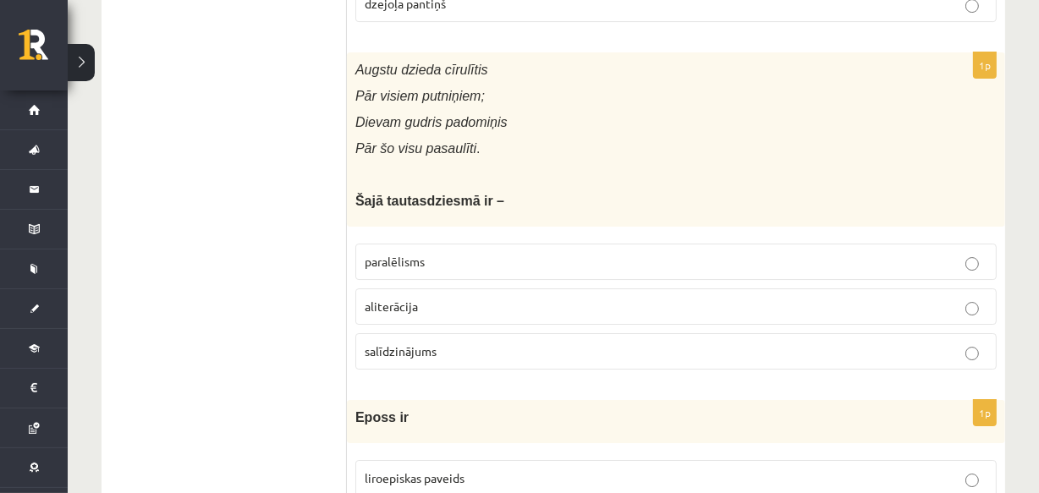
click at [429, 244] on label "paralēlisms" at bounding box center [677, 262] width 642 height 36
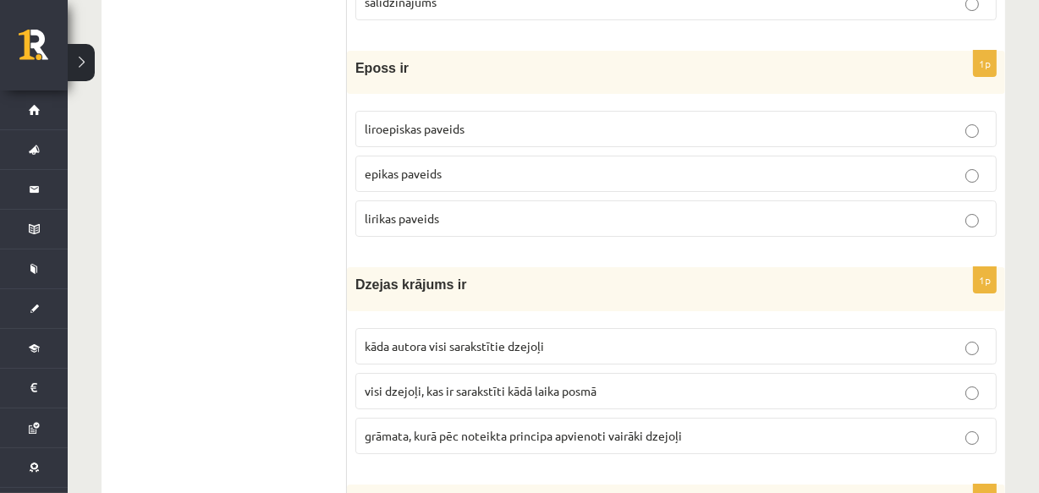
scroll to position [5506, 0]
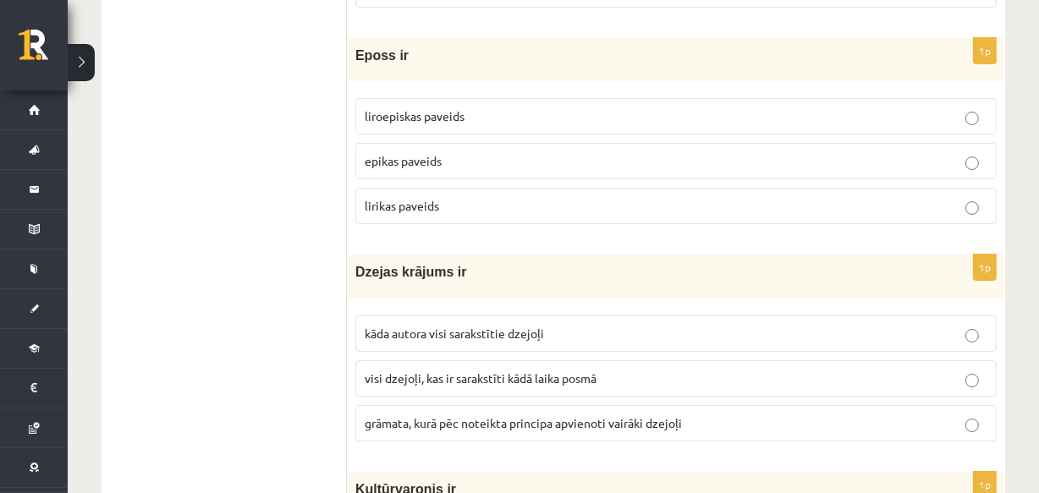
click at [422, 153] on span "epikas paveids" at bounding box center [403, 160] width 77 height 15
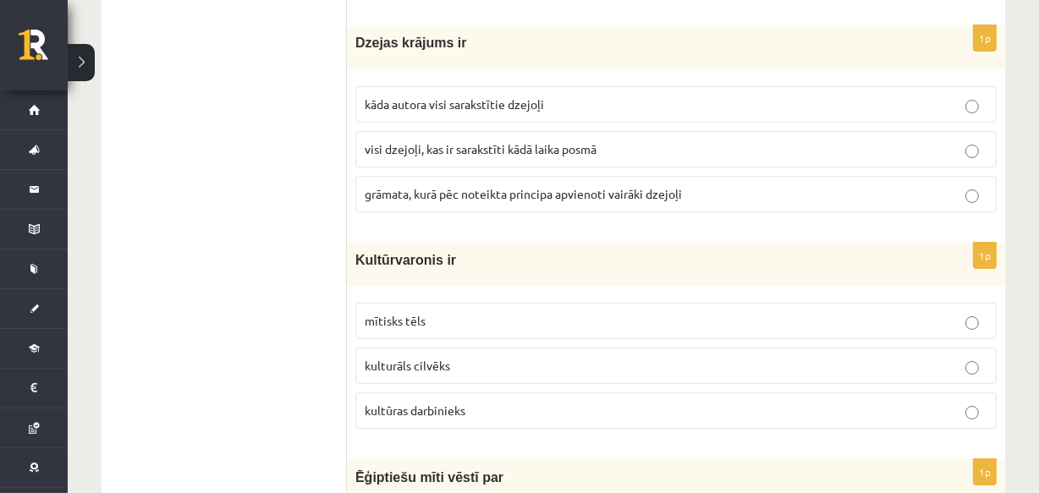
scroll to position [5759, 0]
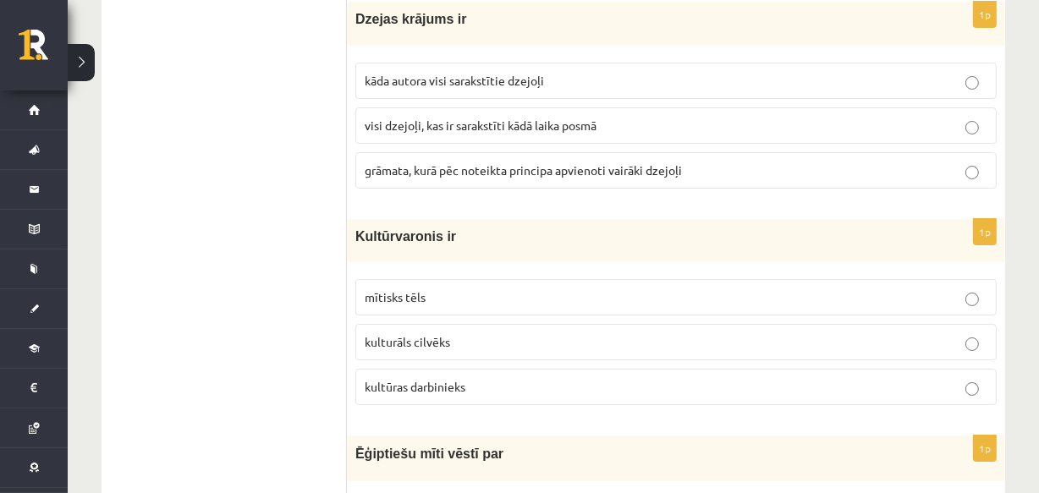
click at [451, 163] on span "grāmata, kurā pēc noteikta principa apvienoti vairāki dzejoļi" at bounding box center [523, 170] width 317 height 15
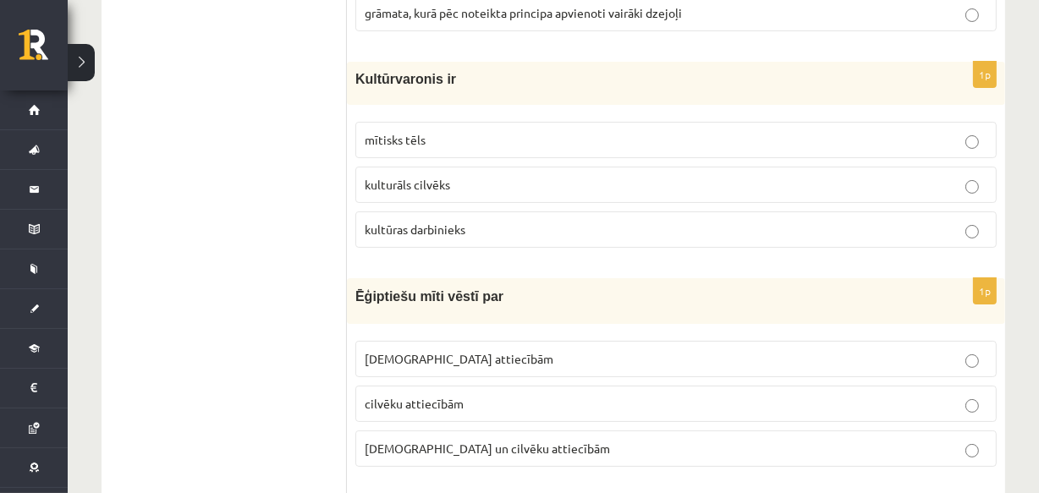
scroll to position [5965, 0]
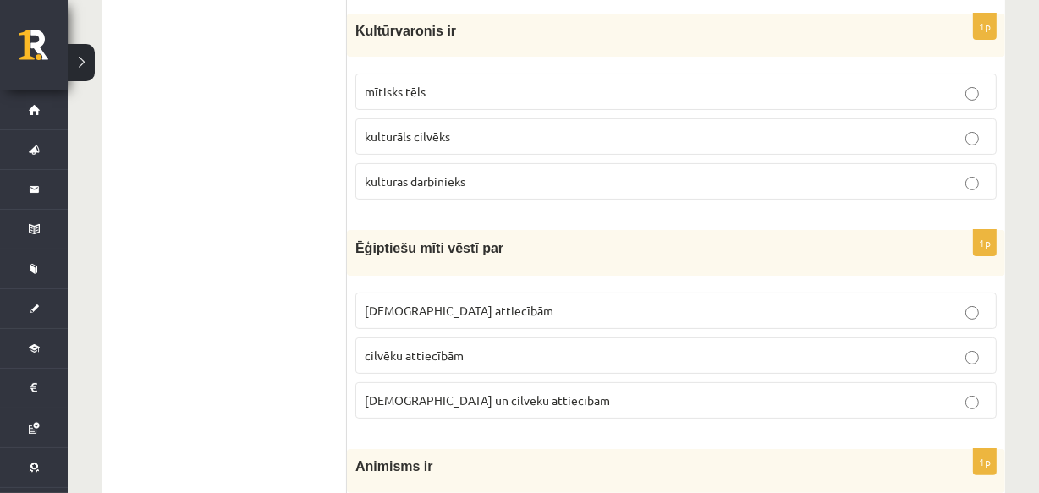
click at [457, 83] on p "mītisks tēls" at bounding box center [676, 92] width 623 height 18
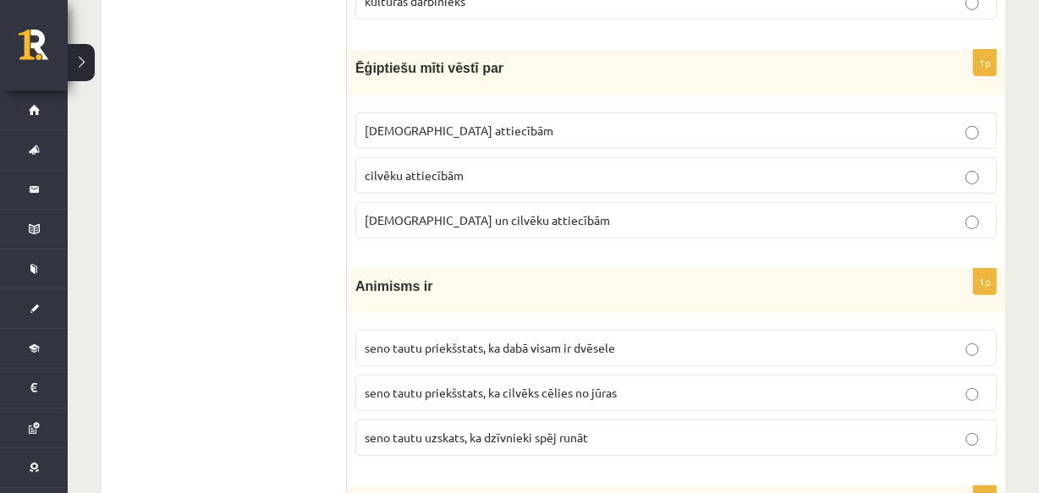
scroll to position [6158, 0]
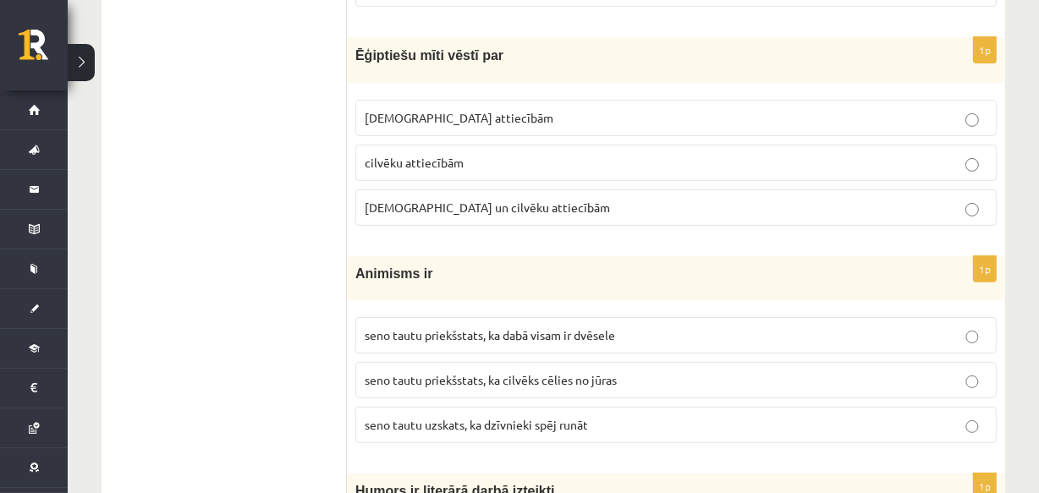
click at [455, 200] on span "Dievu un cilvēku attiecībām" at bounding box center [487, 207] width 245 height 15
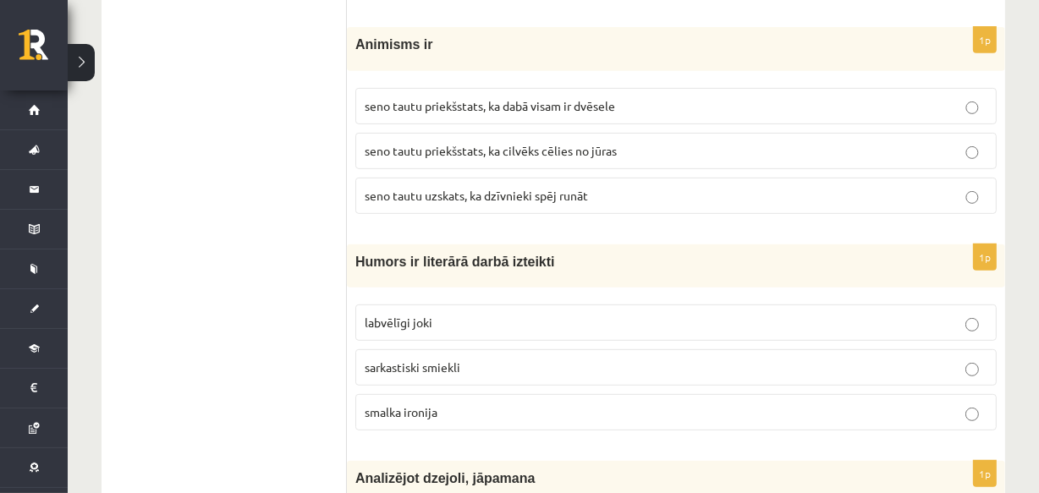
scroll to position [6412, 0]
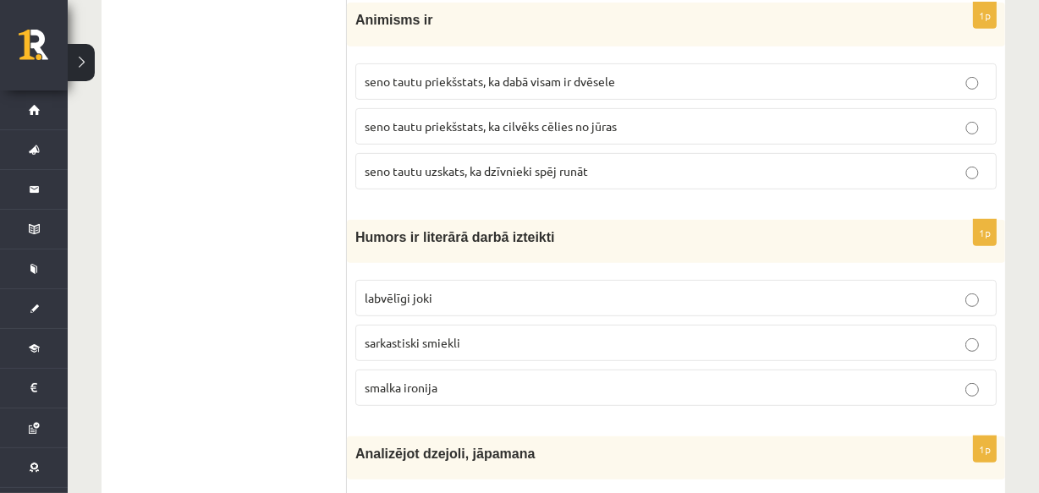
click at [632, 73] on p "seno tautu priekšstats, ka dabā visam ir dvēsele" at bounding box center [676, 82] width 623 height 18
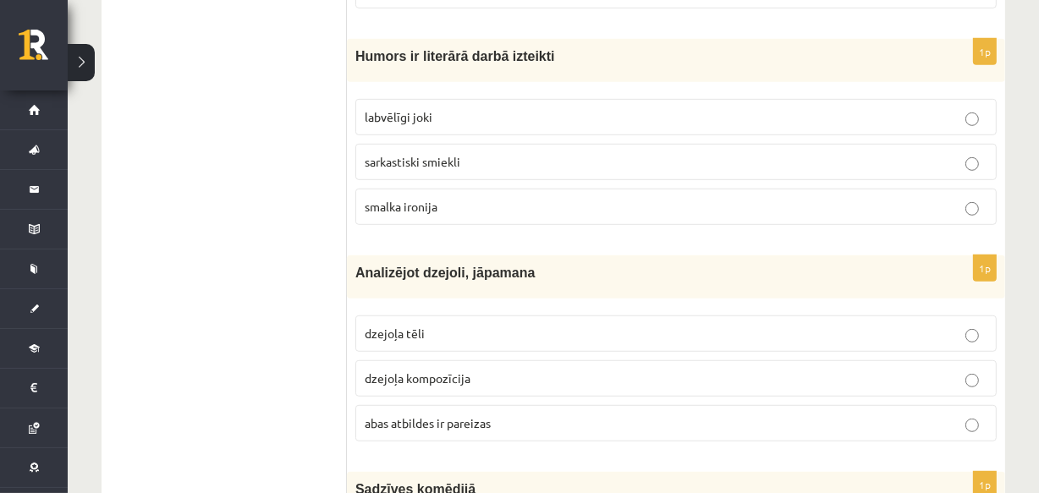
scroll to position [6604, 0]
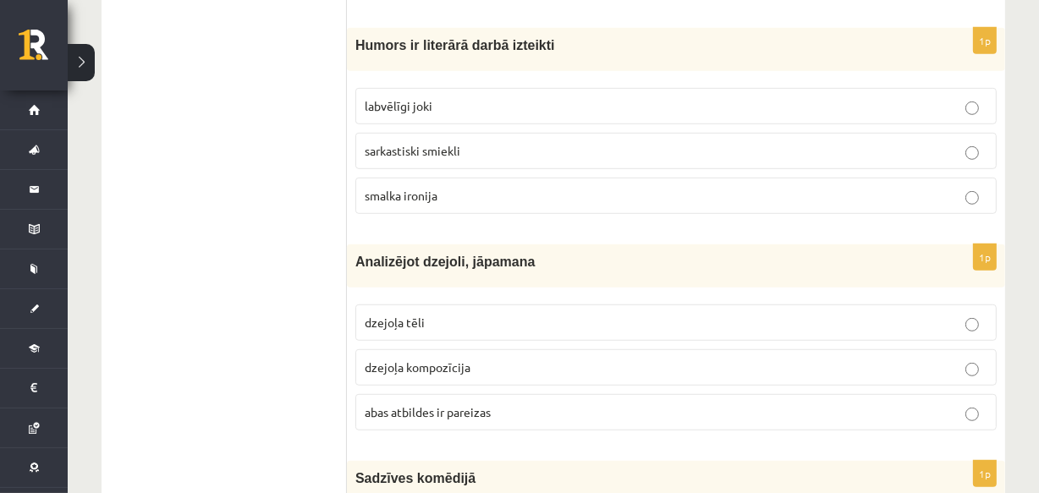
click at [433, 187] on p "smalka ironija" at bounding box center [676, 196] width 623 height 18
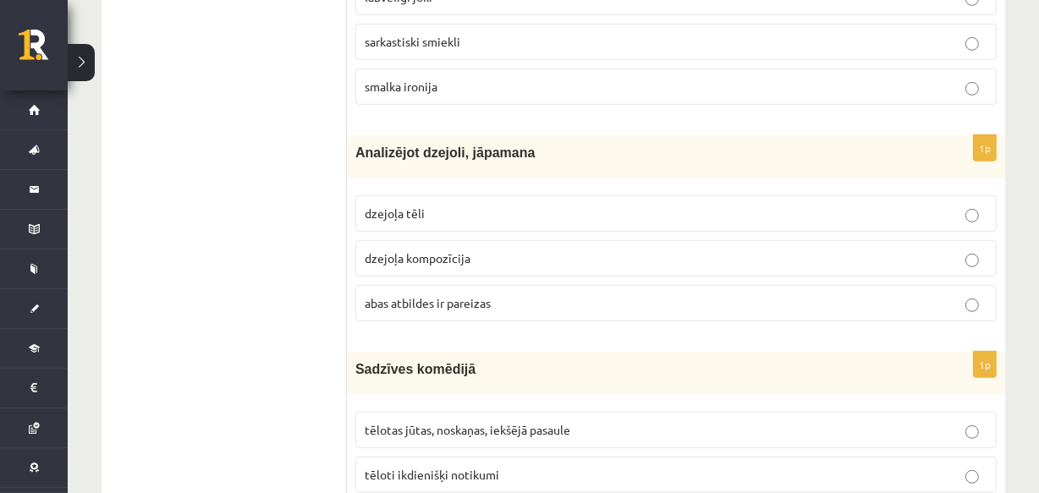
scroll to position [6807, 0]
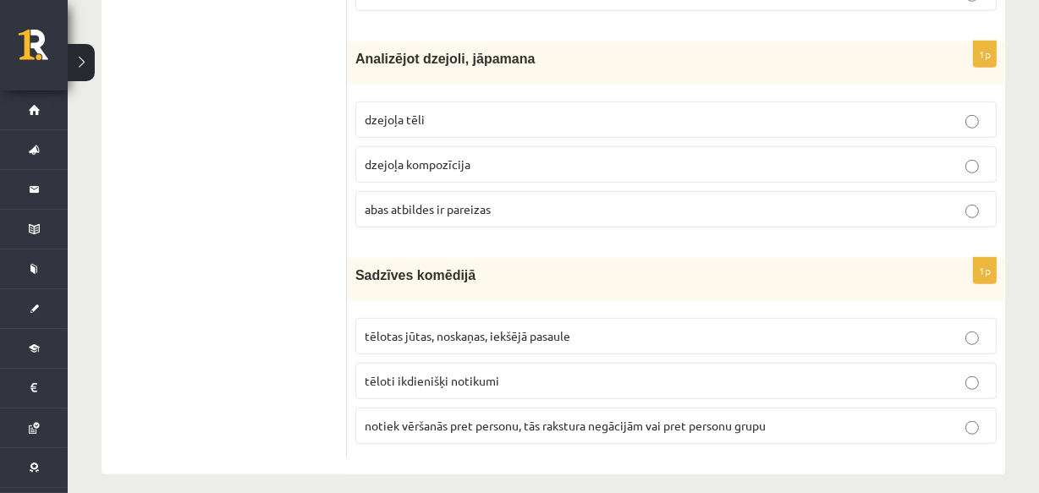
click at [459, 202] on p "abas atbildes ir pareizas" at bounding box center [676, 210] width 623 height 18
drag, startPoint x: 451, startPoint y: 345, endPoint x: 455, endPoint y: 361, distance: 15.6
click at [455, 361] on fieldset "tēlotas jūtas, noskaņas, iekšējā pasaule tēloti ikdienišķi notikumi notiek vērš…" at bounding box center [677, 380] width 642 height 140
click at [455, 373] on span "tēloti ikdienišķi notikumi" at bounding box center [432, 380] width 135 height 15
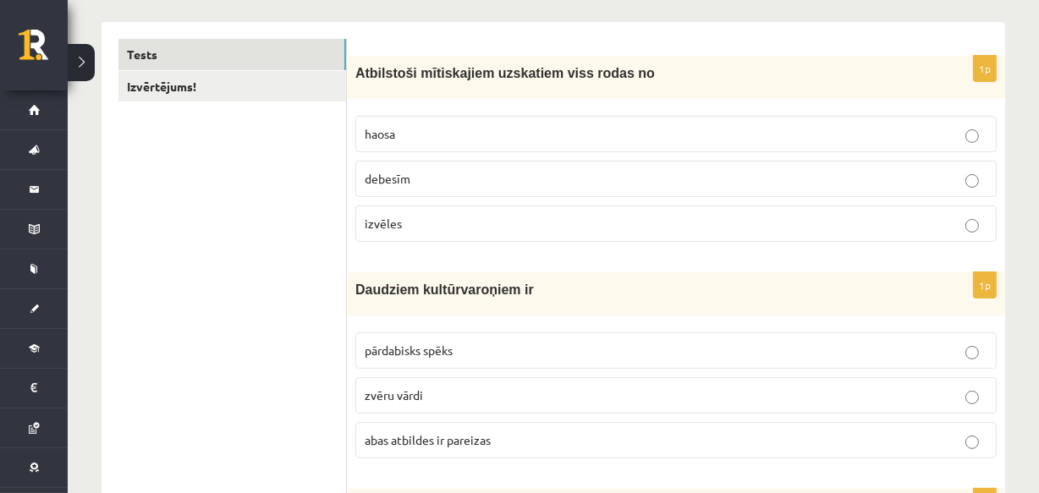
scroll to position [24, 0]
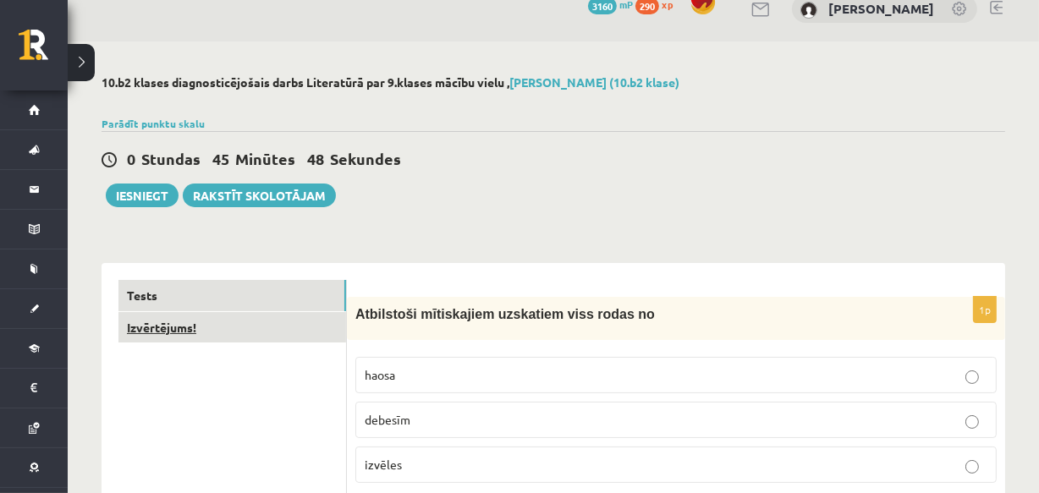
click at [271, 336] on link "Izvērtējums!" at bounding box center [233, 327] width 228 height 31
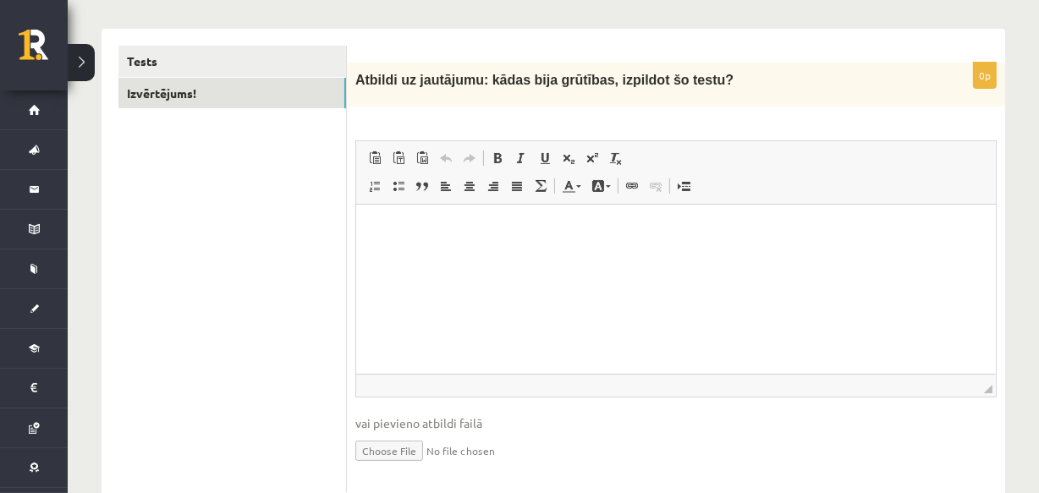
scroll to position [309, 0]
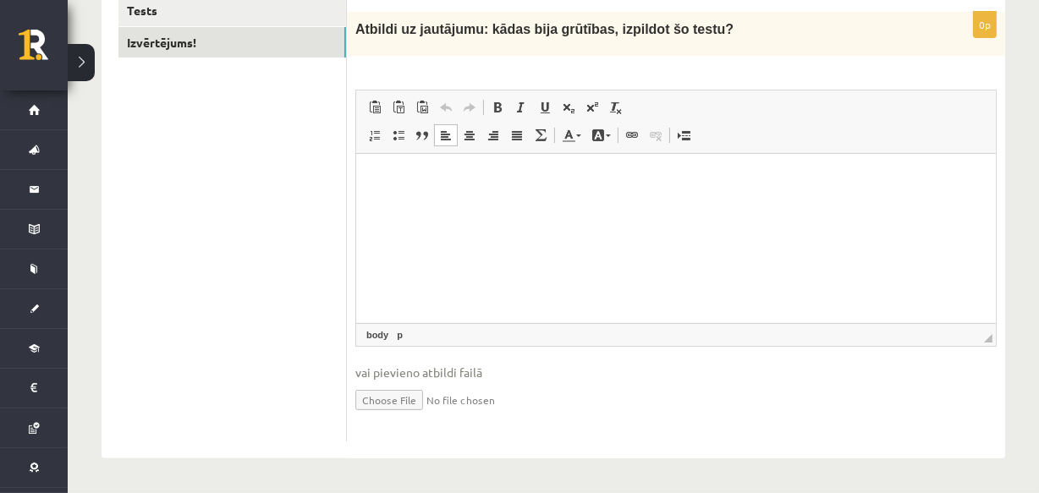
click at [382, 206] on html at bounding box center [676, 180] width 640 height 52
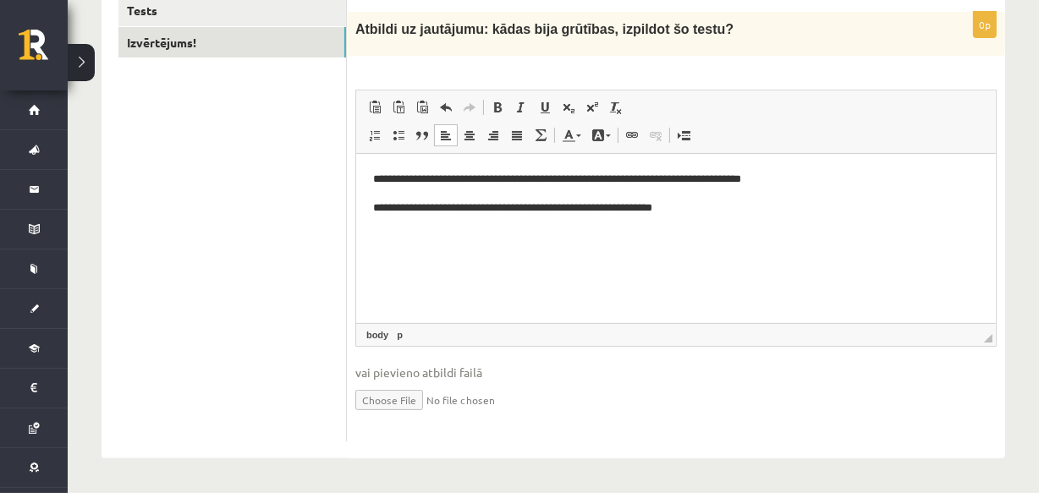
click at [677, 211] on p "**********" at bounding box center [675, 209] width 606 height 18
click at [758, 208] on p "**********" at bounding box center [675, 209] width 606 height 18
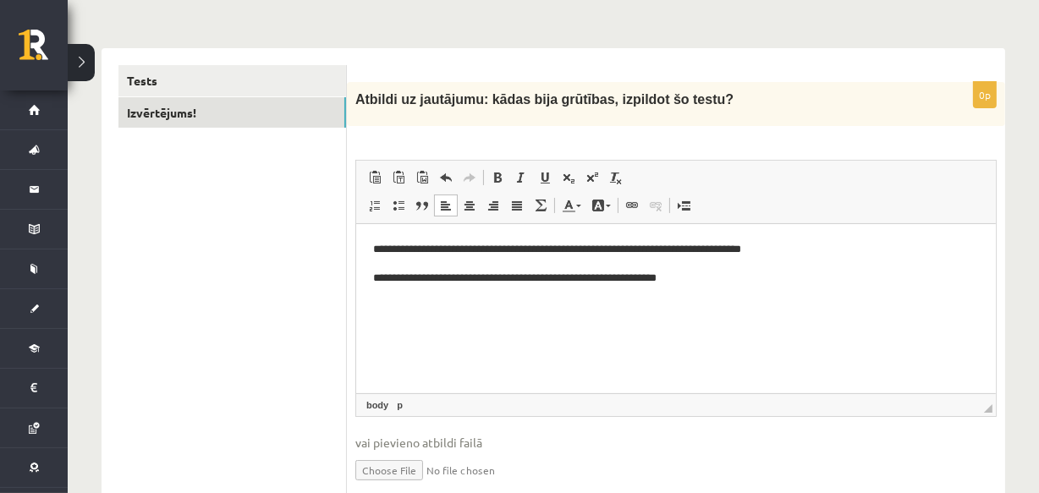
scroll to position [172, 0]
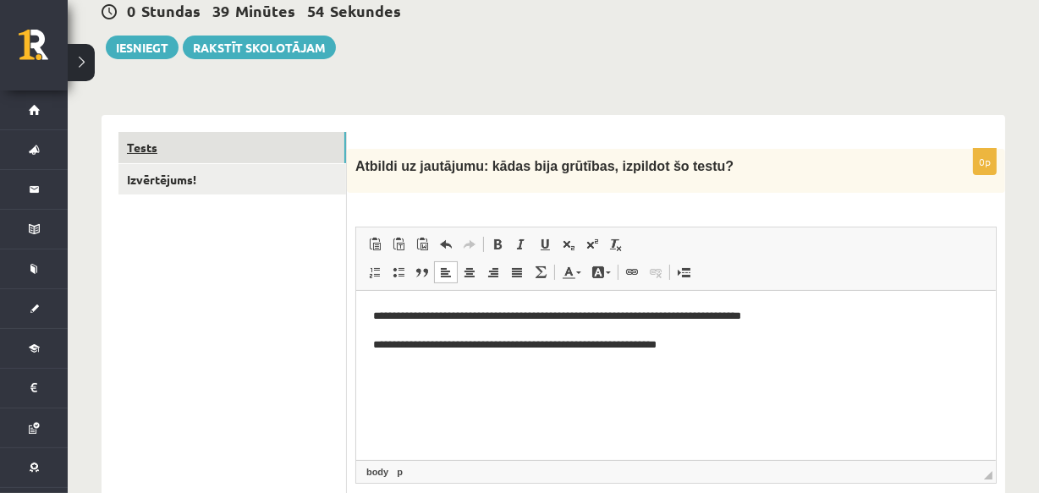
click at [221, 153] on link "Tests" at bounding box center [233, 147] width 228 height 31
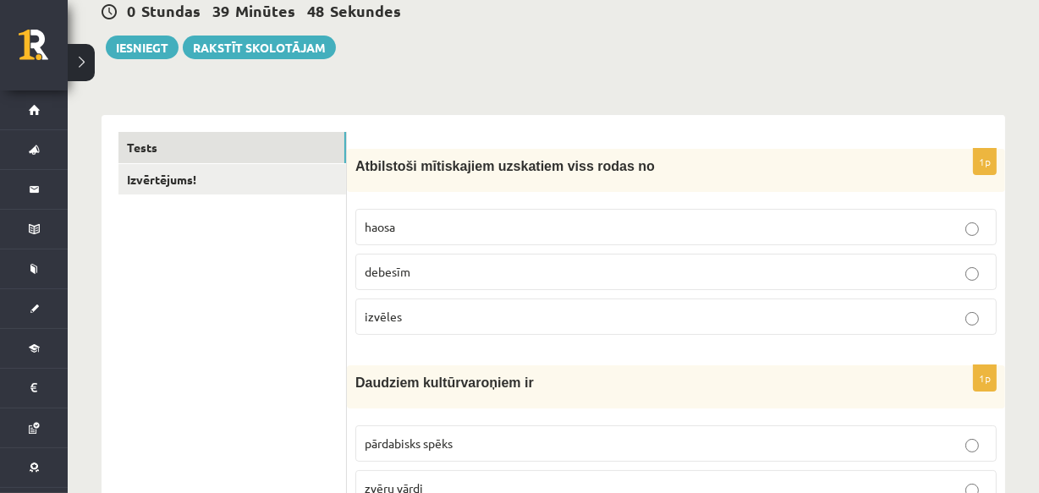
scroll to position [0, 0]
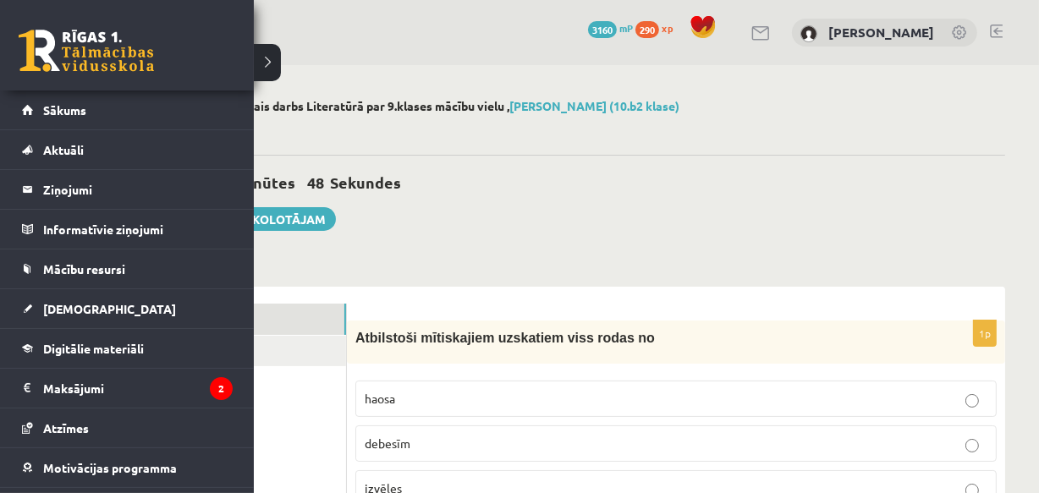
click at [59, 34] on link at bounding box center [86, 51] width 135 height 42
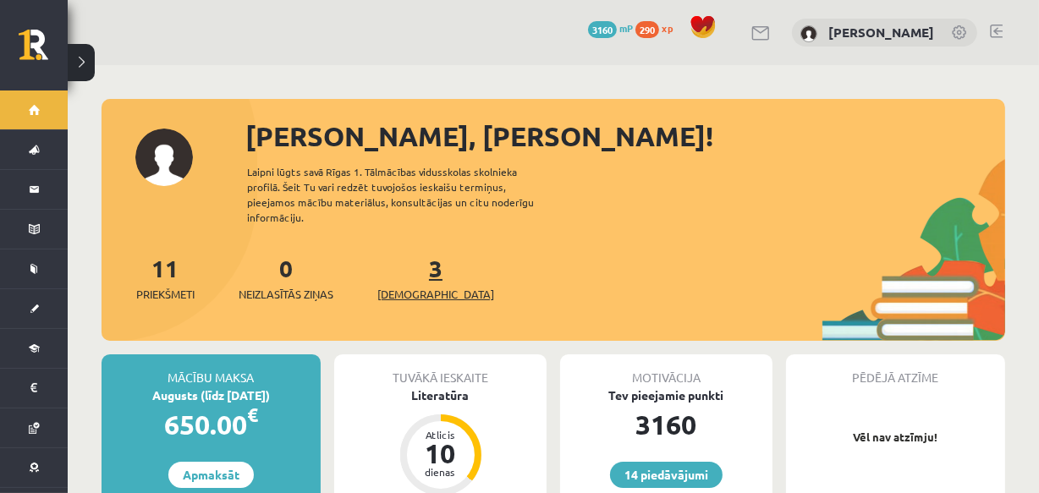
click at [398, 286] on span "[DEMOGRAPHIC_DATA]" at bounding box center [436, 294] width 117 height 17
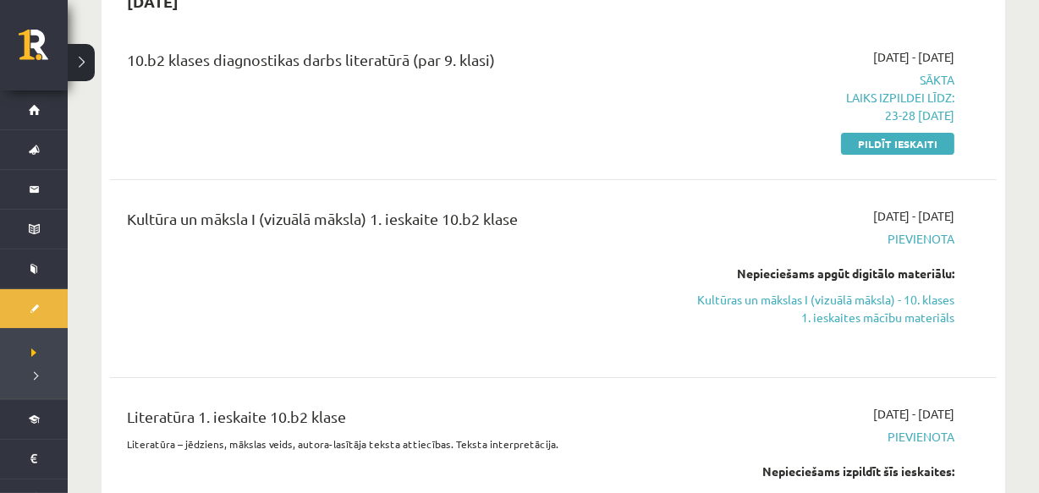
scroll to position [172, 0]
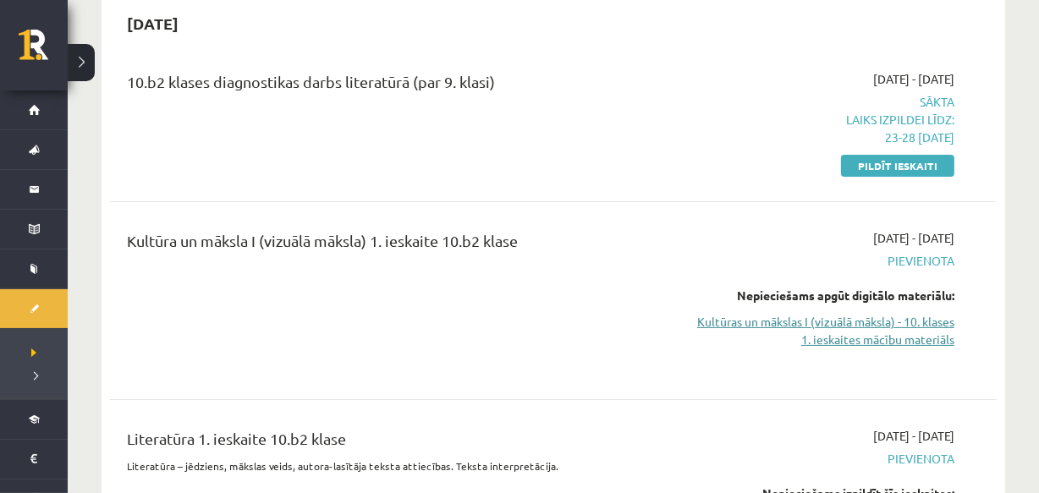
click at [862, 334] on link "Kultūras un mākslas I (vizuālā māksla) - 10. klases 1. ieskaites mācību materiā…" at bounding box center [825, 331] width 259 height 36
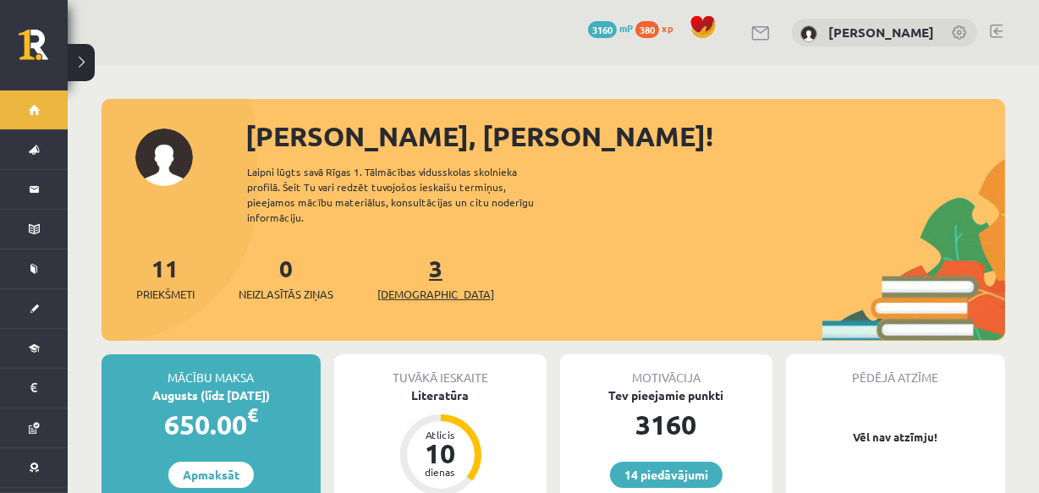
click at [407, 286] on span "[DEMOGRAPHIC_DATA]" at bounding box center [436, 294] width 117 height 17
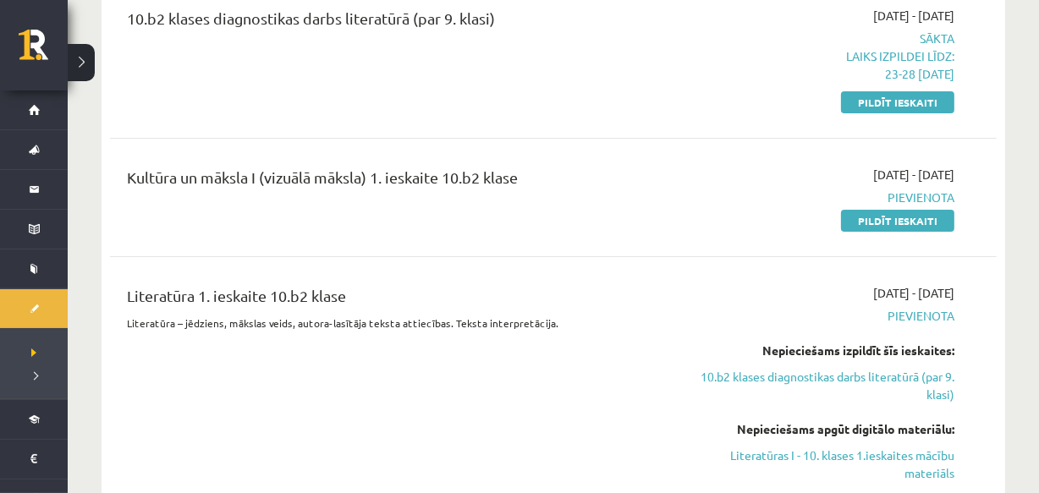
scroll to position [278, 0]
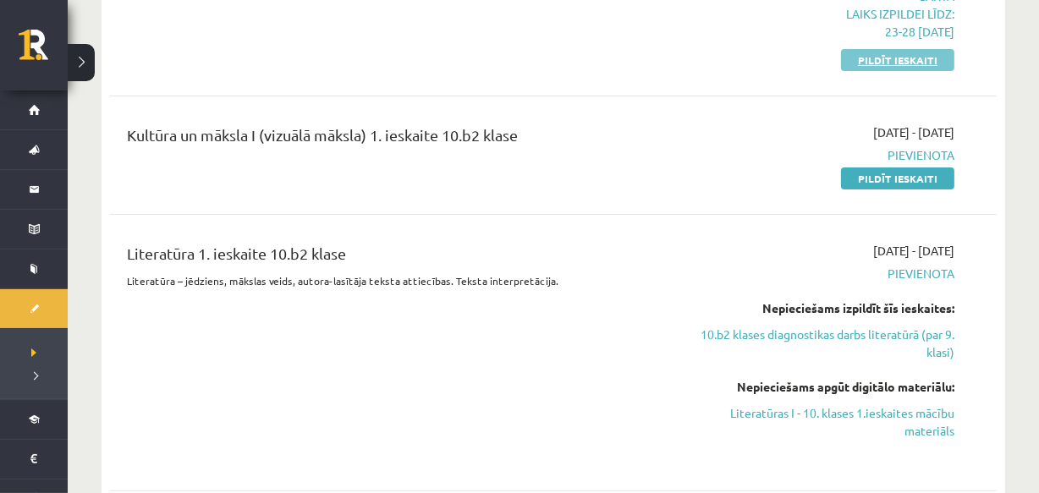
click at [908, 50] on link "Pildīt ieskaiti" at bounding box center [897, 60] width 113 height 22
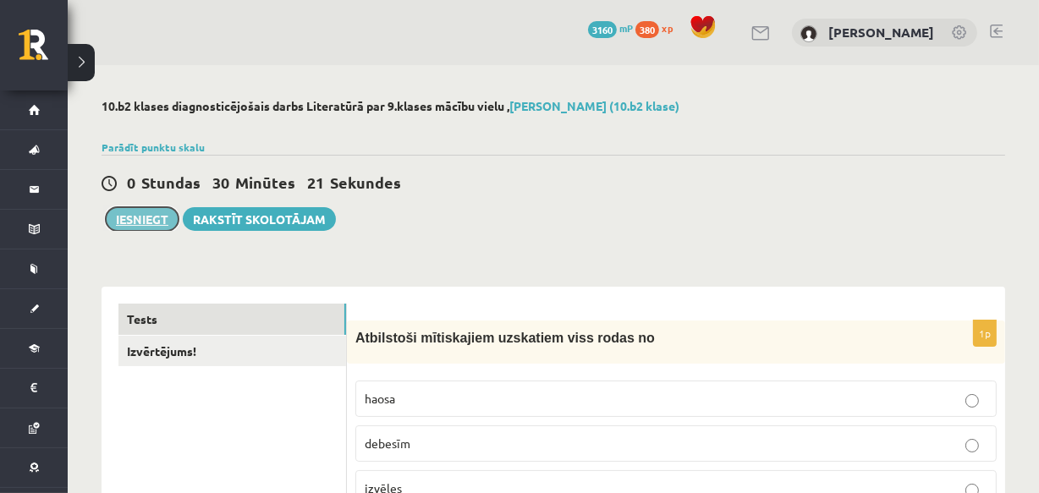
click at [163, 207] on button "Iesniegt" at bounding box center [142, 219] width 73 height 24
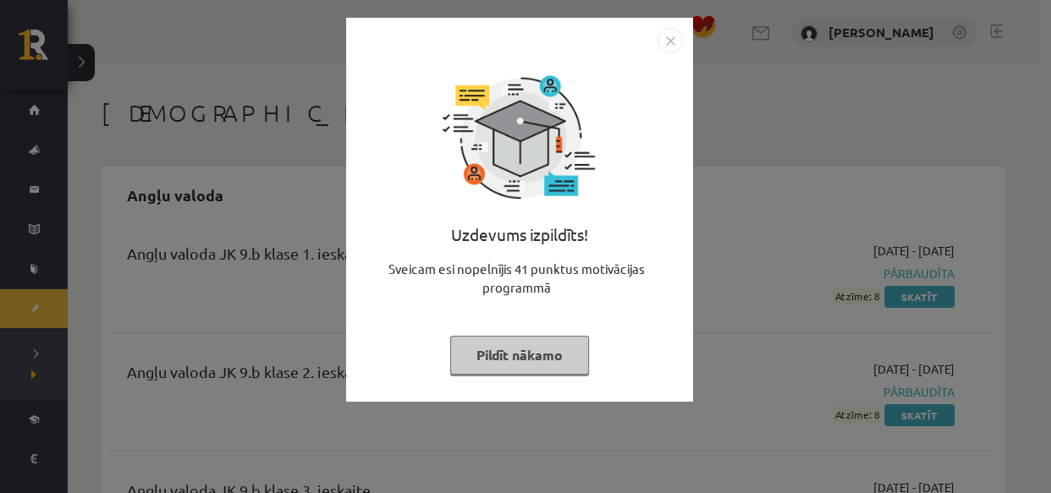
click at [549, 350] on button "Pildīt nākamo" at bounding box center [519, 355] width 139 height 39
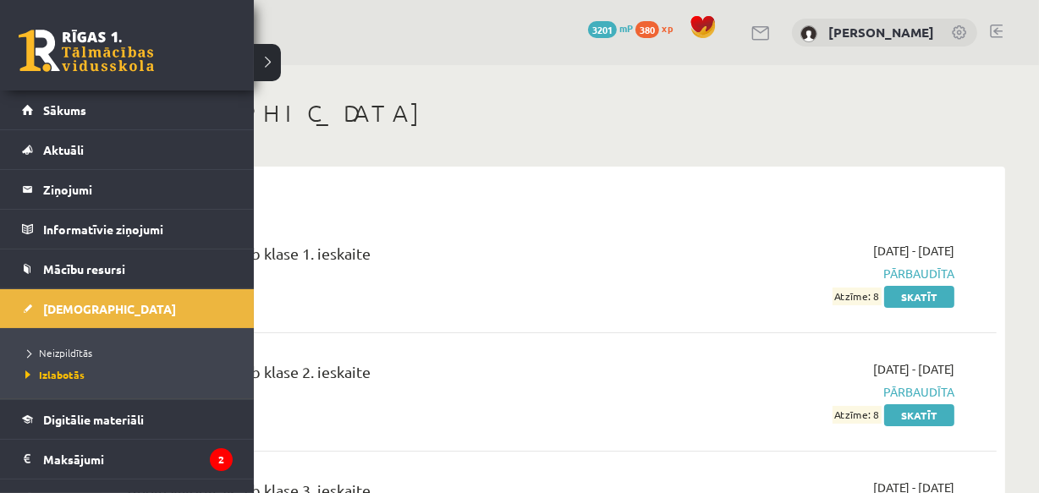
click at [52, 52] on link at bounding box center [86, 51] width 135 height 42
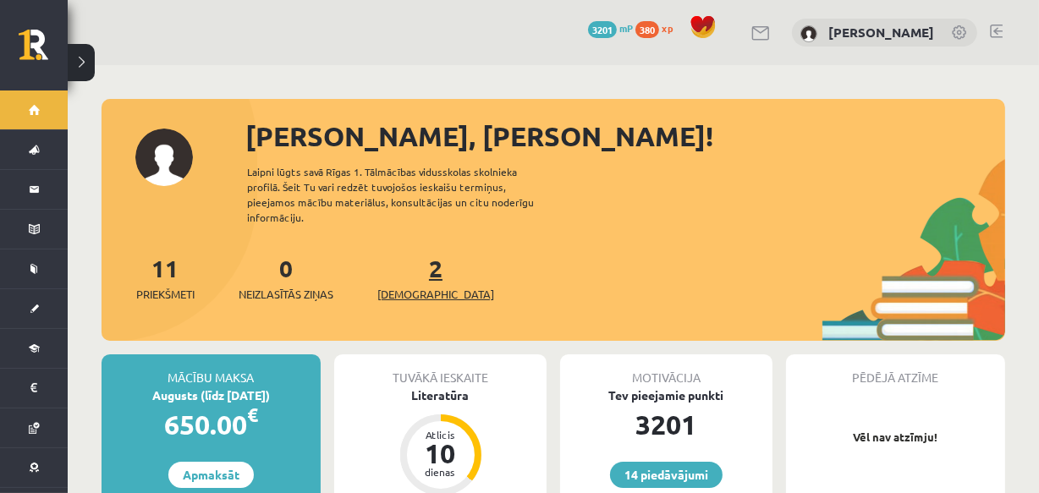
click at [402, 261] on link "2 Ieskaites" at bounding box center [436, 278] width 117 height 50
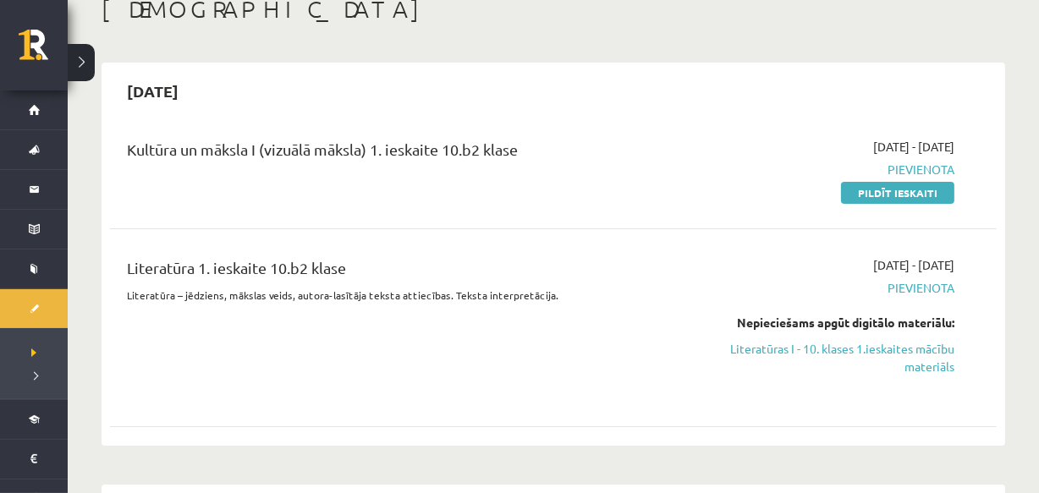
scroll to position [84, 0]
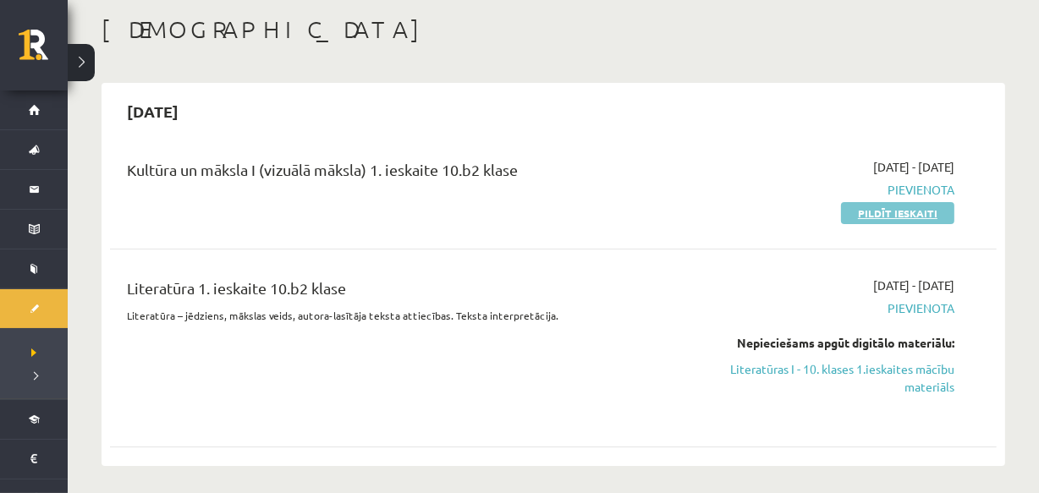
click at [897, 211] on link "Pildīt ieskaiti" at bounding box center [897, 213] width 113 height 22
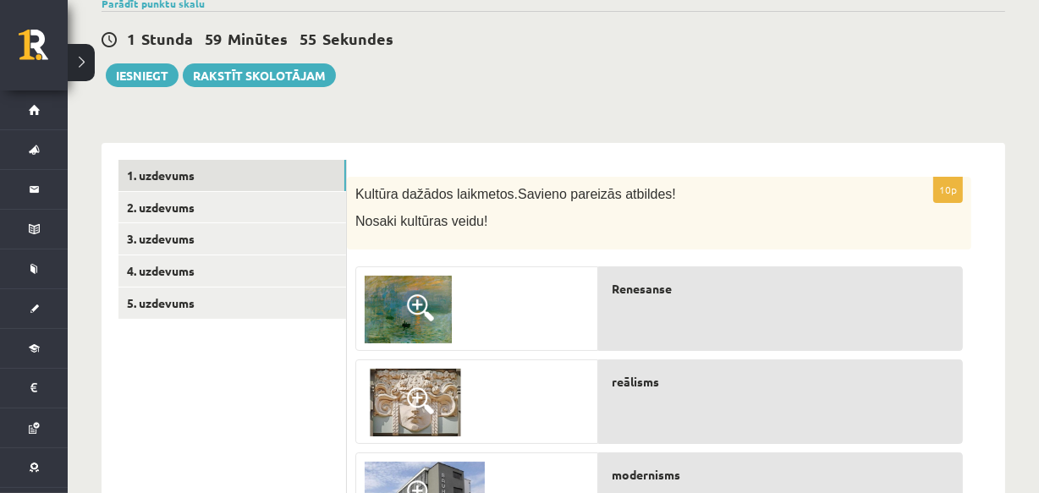
scroll to position [142, 0]
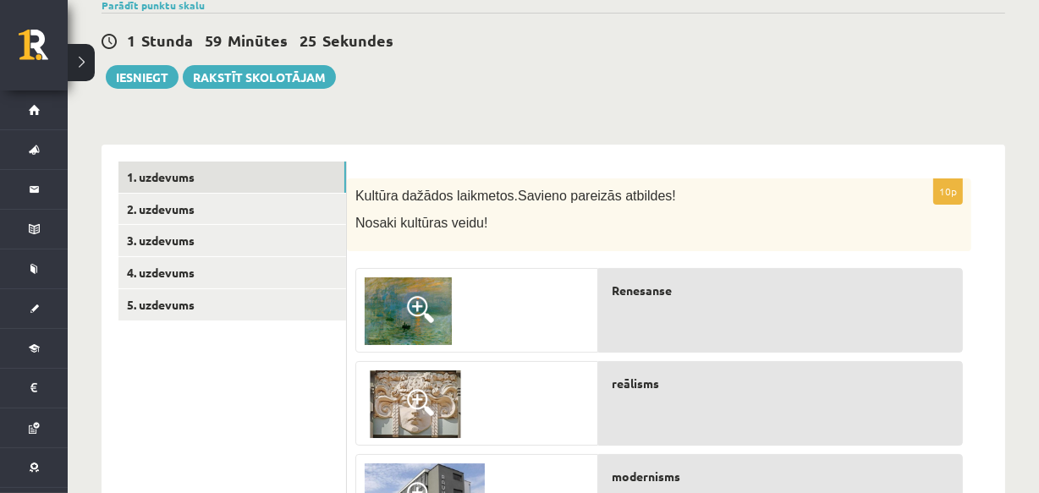
drag, startPoint x: 413, startPoint y: 307, endPoint x: 380, endPoint y: 318, distance: 34.8
click at [380, 318] on img at bounding box center [408, 312] width 87 height 68
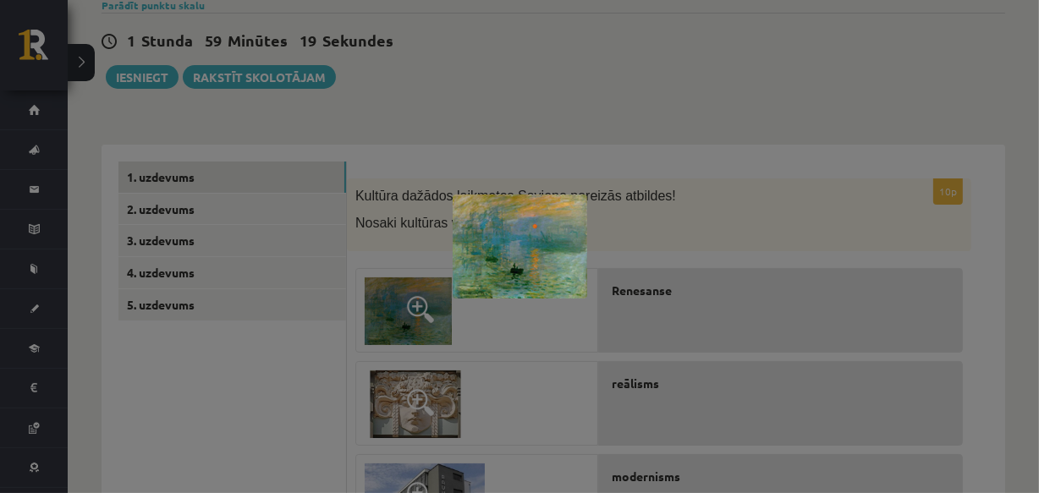
click at [693, 92] on div at bounding box center [519, 246] width 1039 height 493
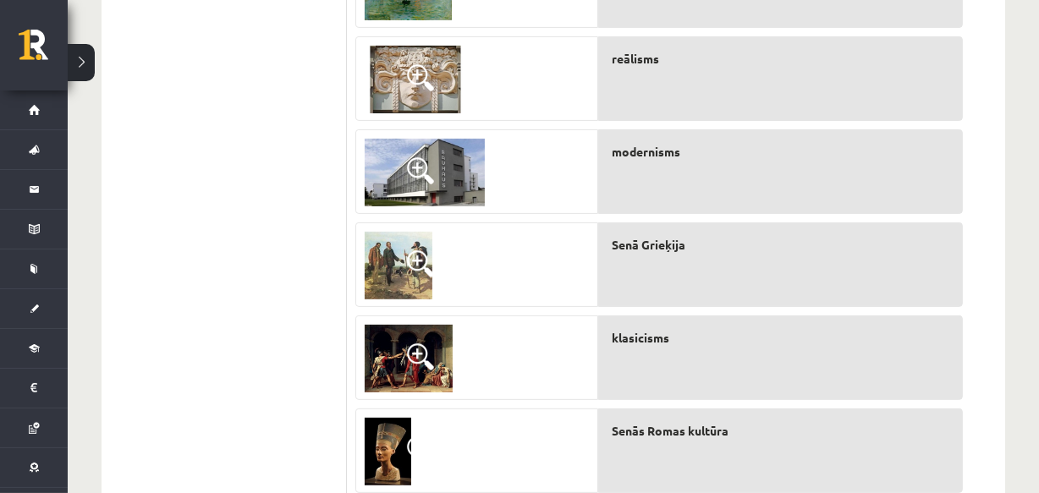
scroll to position [0, 0]
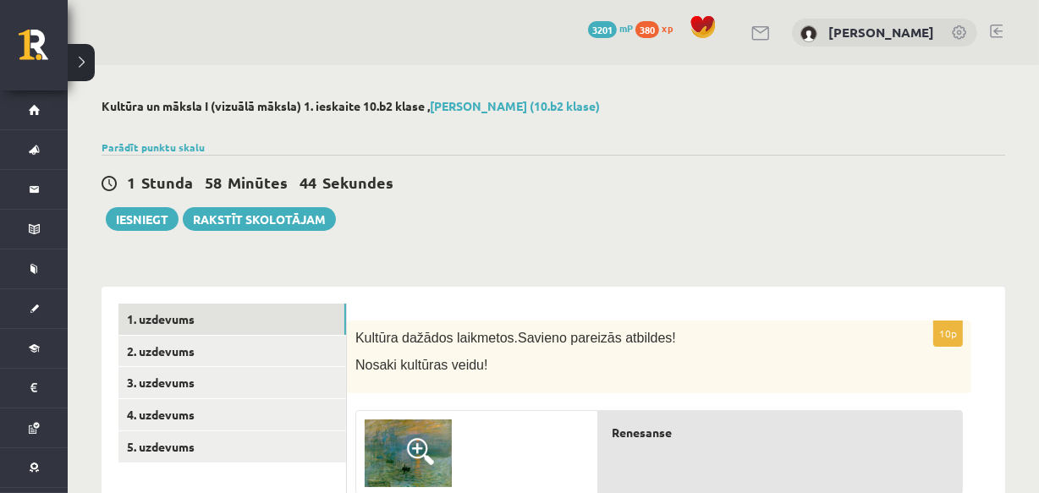
drag, startPoint x: 354, startPoint y: 338, endPoint x: 507, endPoint y: 343, distance: 153.3
click at [507, 343] on div "Kultūra dažādos laikmetos. Savieno pareizās atbildes! Nosaki kultūras veidu!" at bounding box center [659, 357] width 625 height 73
click at [482, 361] on p "Nosaki kultūras veidu!" at bounding box center [617, 365] width 523 height 18
drag, startPoint x: 482, startPoint y: 361, endPoint x: 360, endPoint y: 361, distance: 121.9
click at [360, 361] on p "Nosaki kultūras veidu!" at bounding box center [617, 365] width 523 height 18
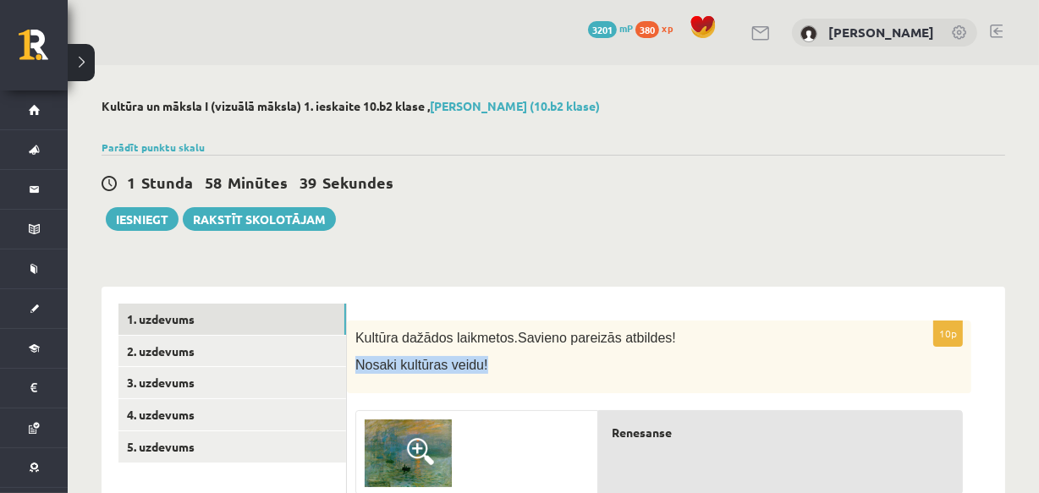
copy div "Nosaki kultūras veidu!"
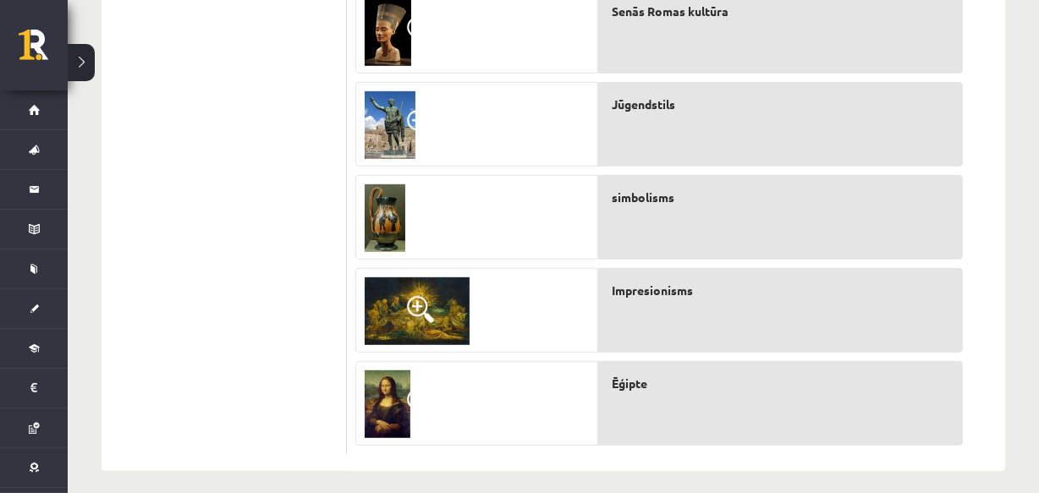
scroll to position [898, 0]
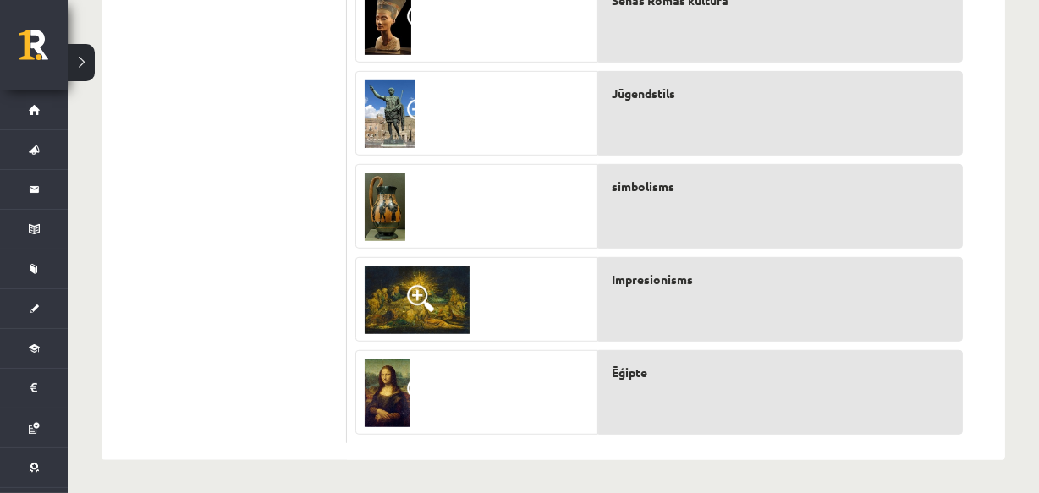
click at [778, 282] on p "Impresionisms" at bounding box center [787, 280] width 350 height 18
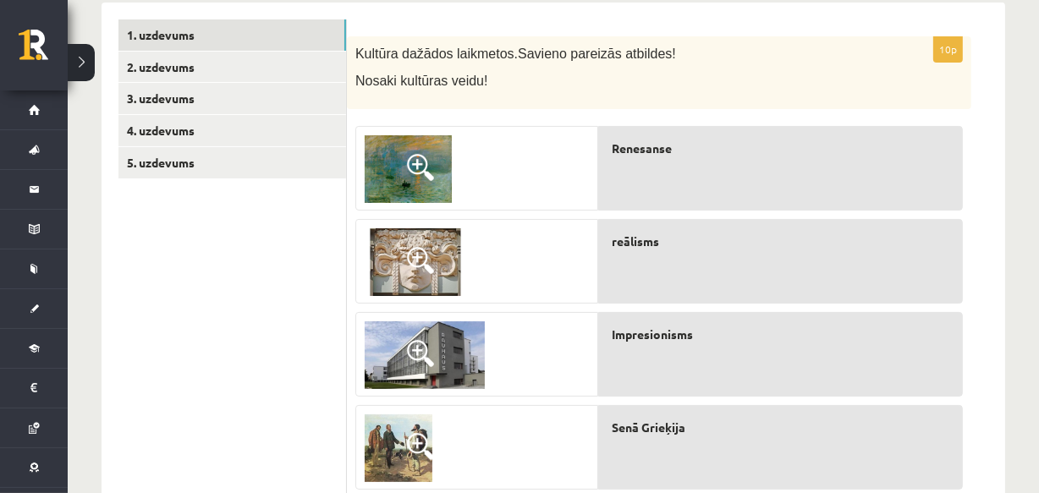
scroll to position [267, 0]
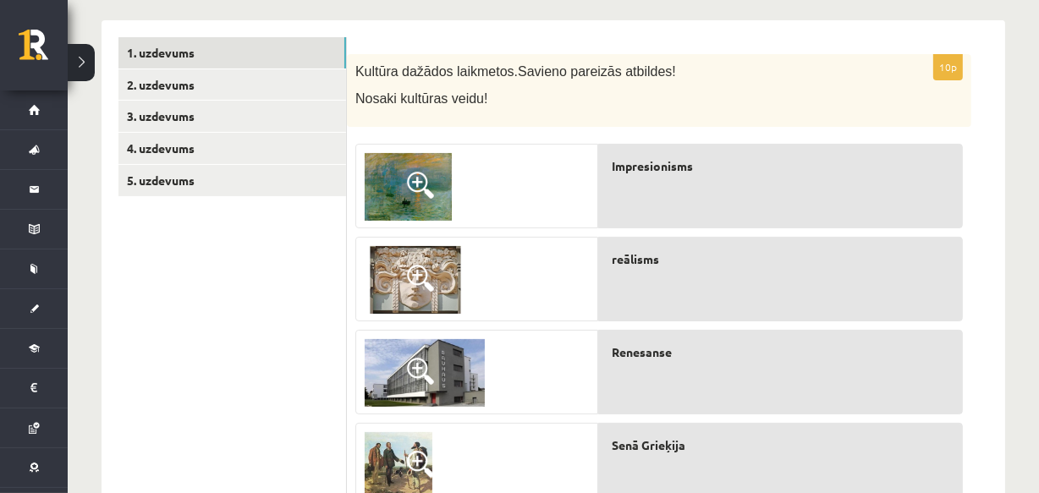
click at [405, 288] on img at bounding box center [416, 280] width 102 height 68
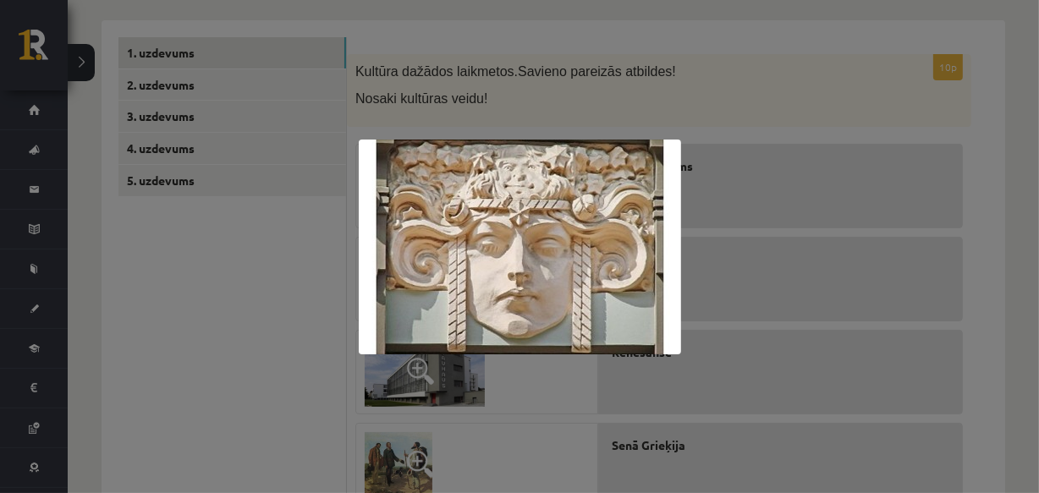
click at [841, 334] on div at bounding box center [519, 246] width 1039 height 493
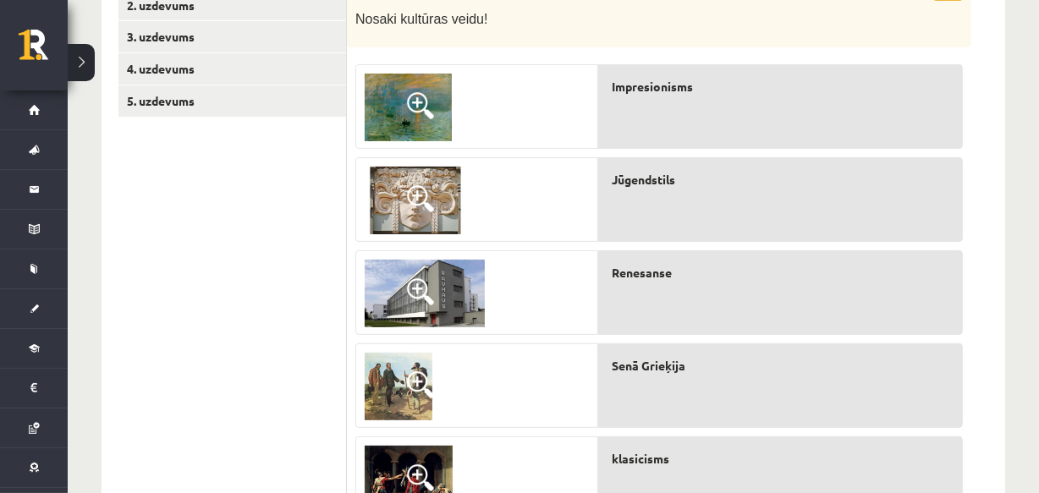
scroll to position [344, 0]
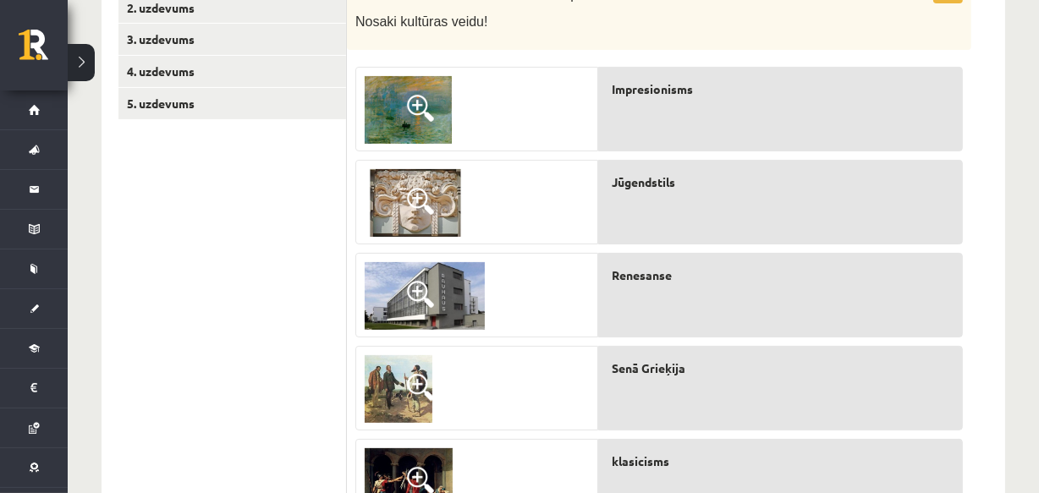
click at [394, 295] on img at bounding box center [425, 296] width 120 height 68
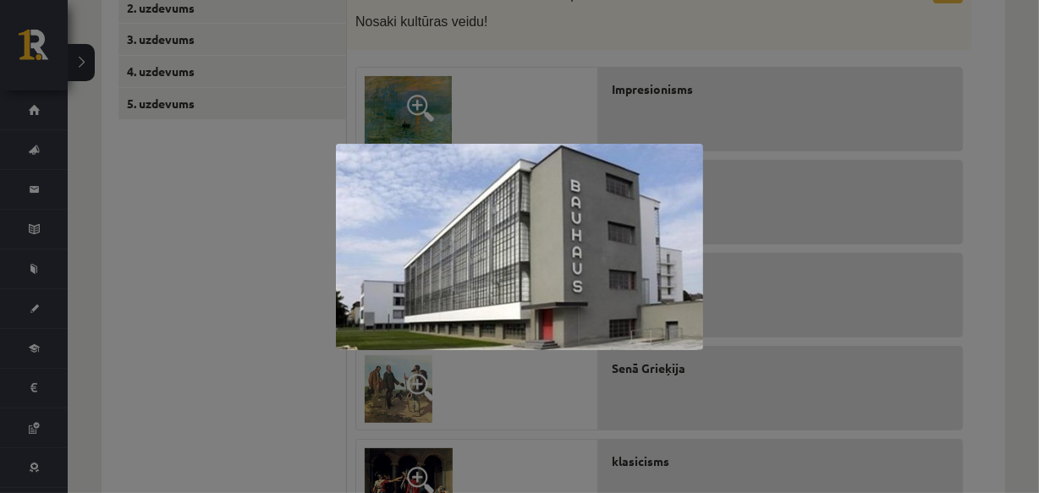
click at [671, 250] on img at bounding box center [519, 247] width 367 height 207
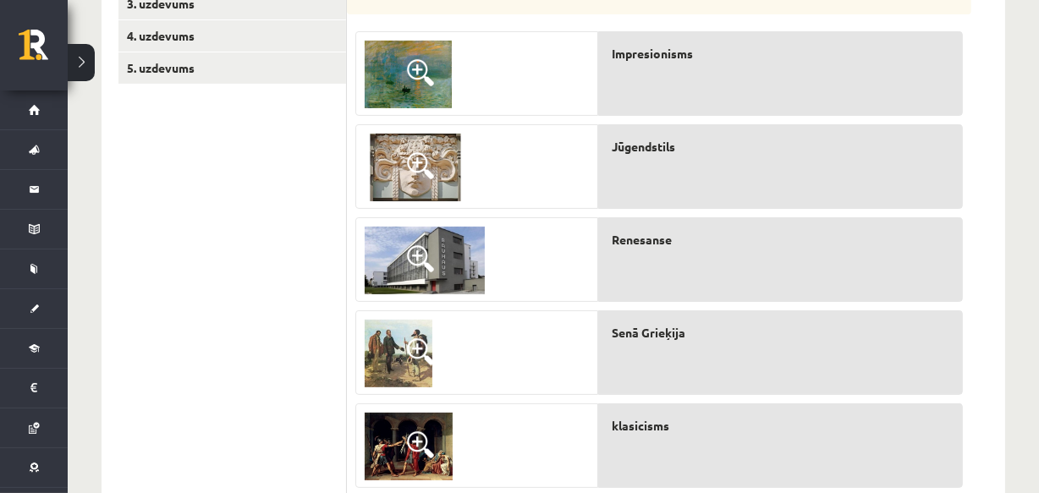
scroll to position [370, 0]
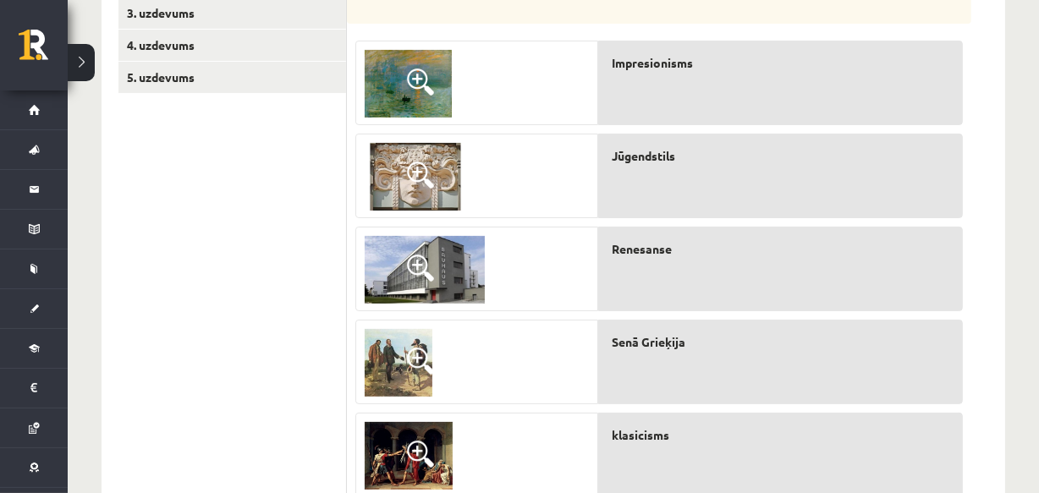
click at [367, 367] on img at bounding box center [399, 363] width 68 height 68
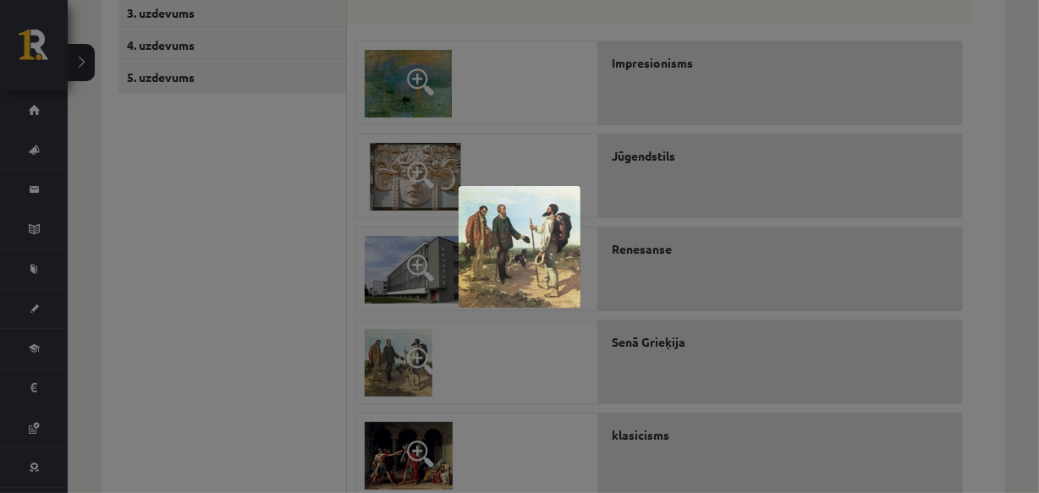
click at [545, 8] on div at bounding box center [519, 246] width 1039 height 493
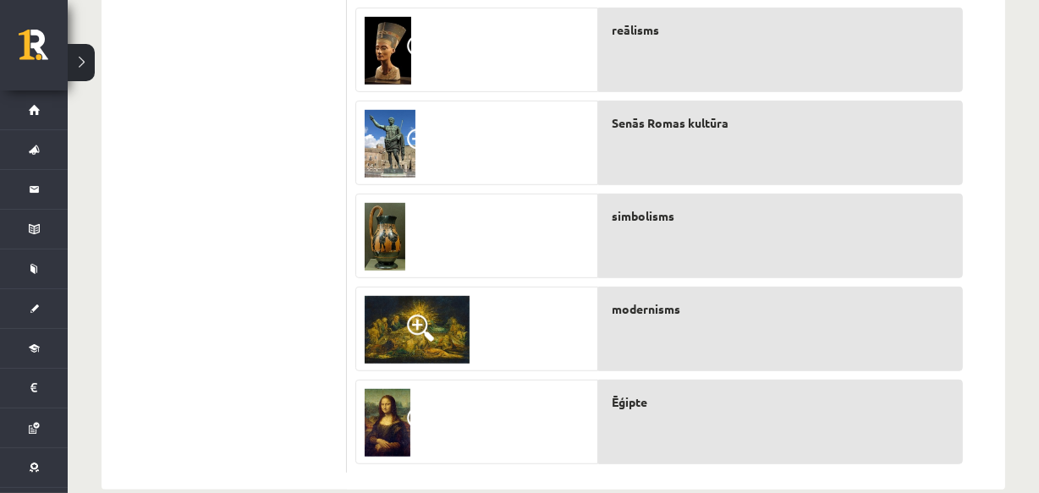
scroll to position [898, 0]
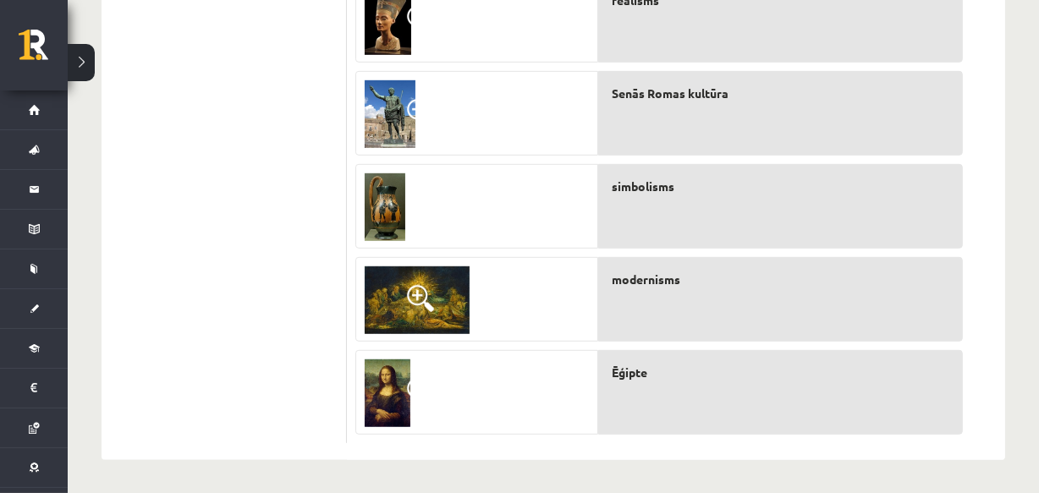
click at [732, 113] on div "Senās Romas kultūra" at bounding box center [780, 113] width 365 height 85
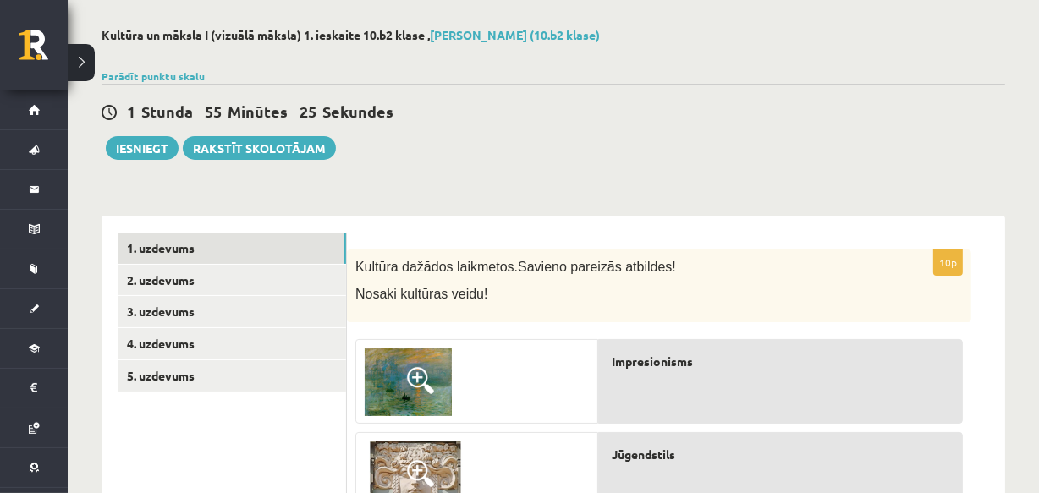
scroll to position [48, 0]
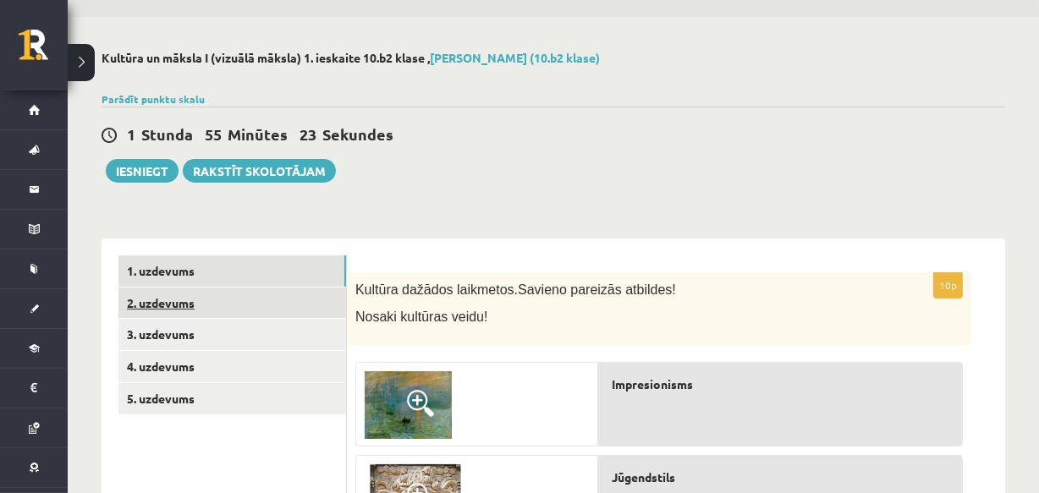
click at [187, 300] on link "2. uzdevums" at bounding box center [233, 303] width 228 height 31
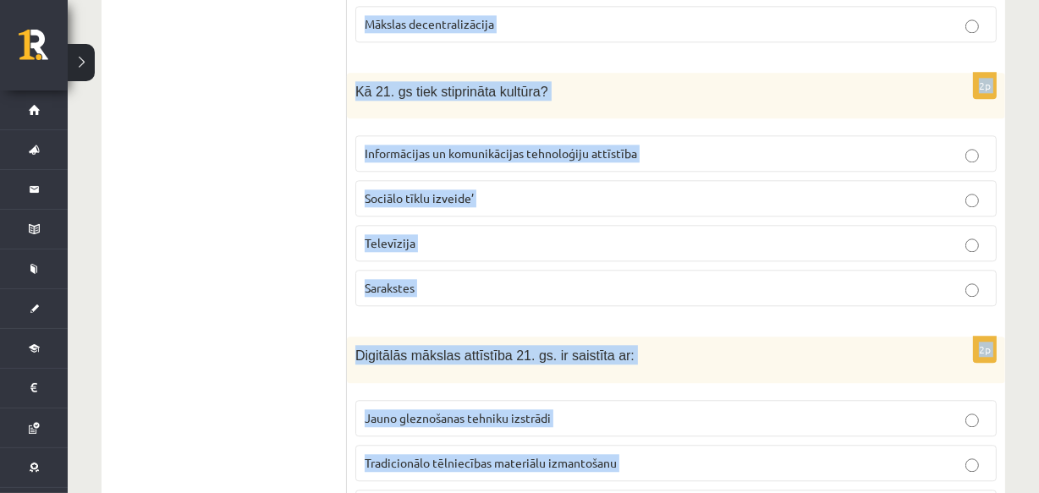
scroll to position [3835, 0]
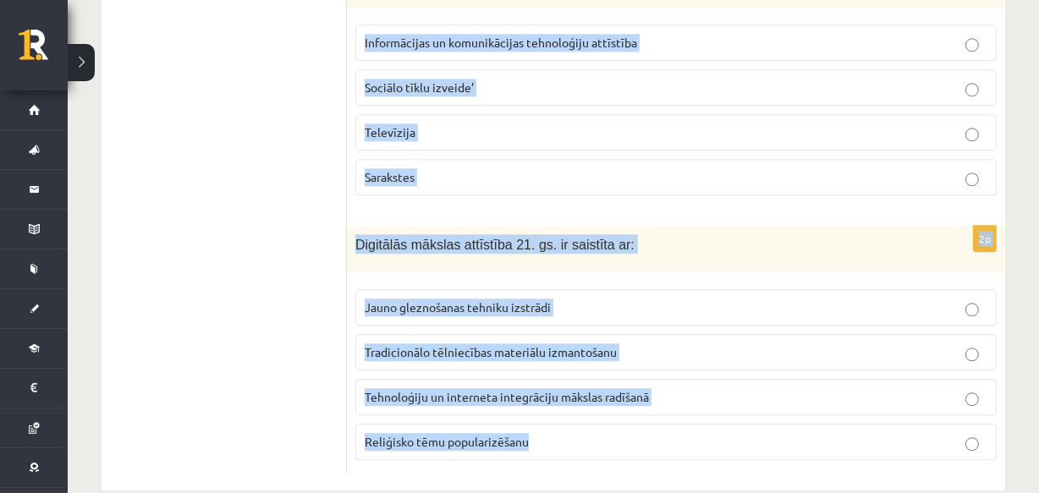
drag, startPoint x: 350, startPoint y: 283, endPoint x: 663, endPoint y: 433, distance: 347.6
copy form "Kāds bija modernisma galvenais mērķis 20. gs. sākumā? Saglabāt tradicionālās mā…"
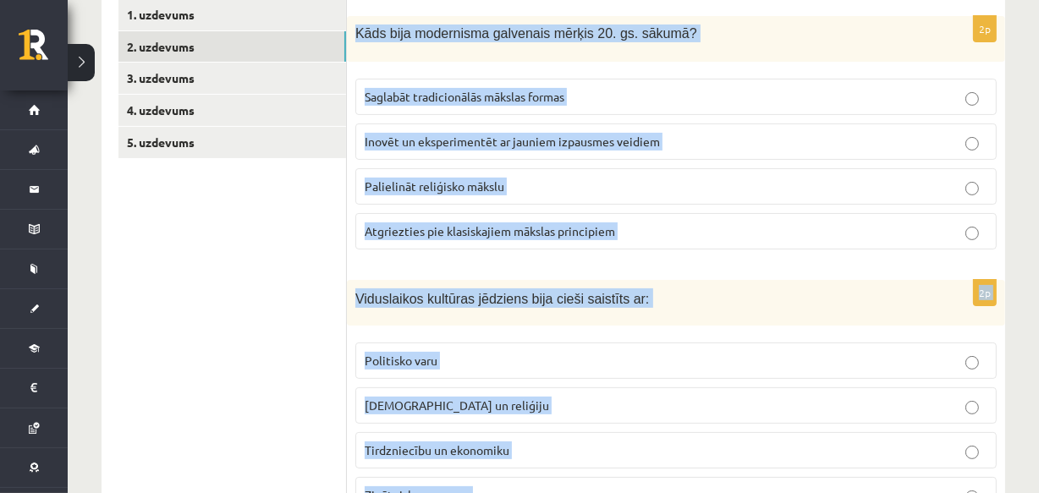
scroll to position [268, 0]
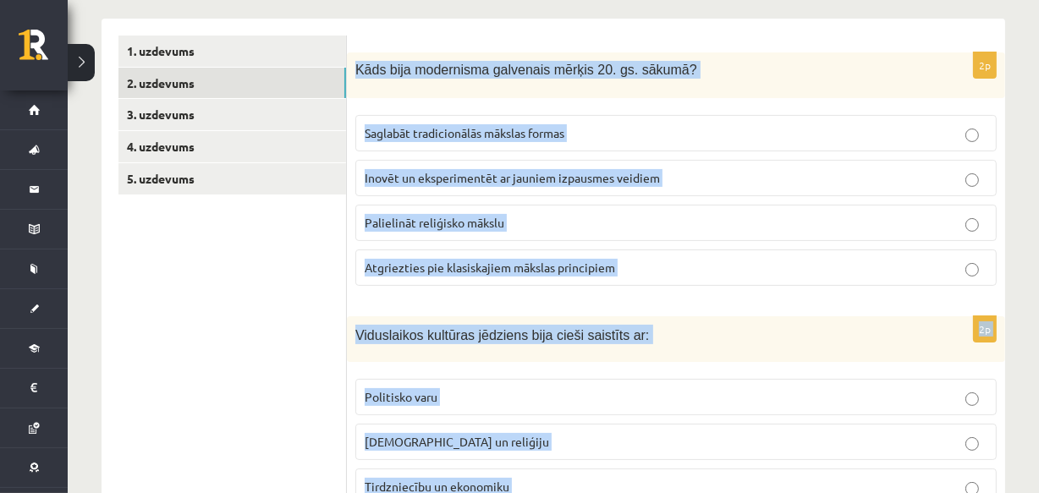
click at [755, 188] on label "Inovēt un eksperimentēt ar jauniem izpausmes veidiem" at bounding box center [677, 178] width 642 height 36
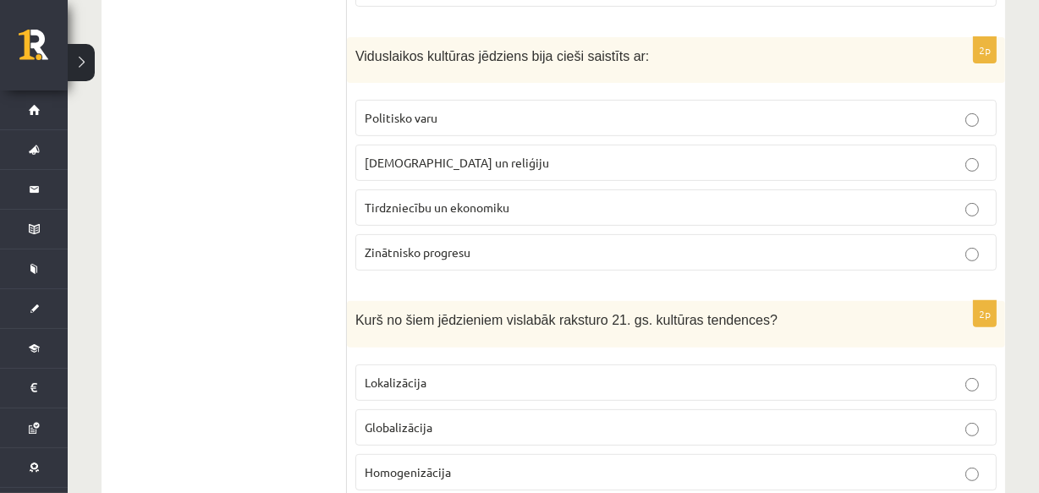
scroll to position [554, 0]
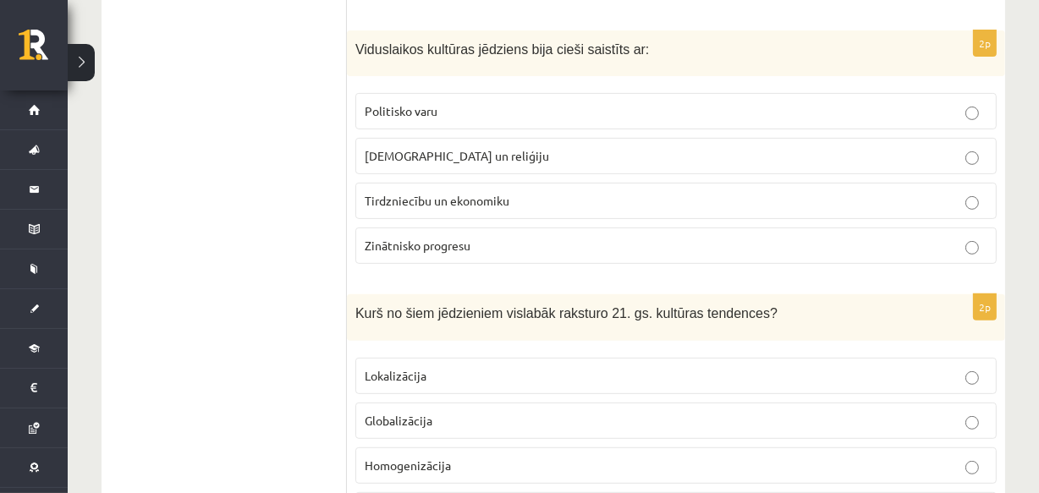
click at [708, 157] on p "[DEMOGRAPHIC_DATA] un reliģiju" at bounding box center [676, 156] width 623 height 18
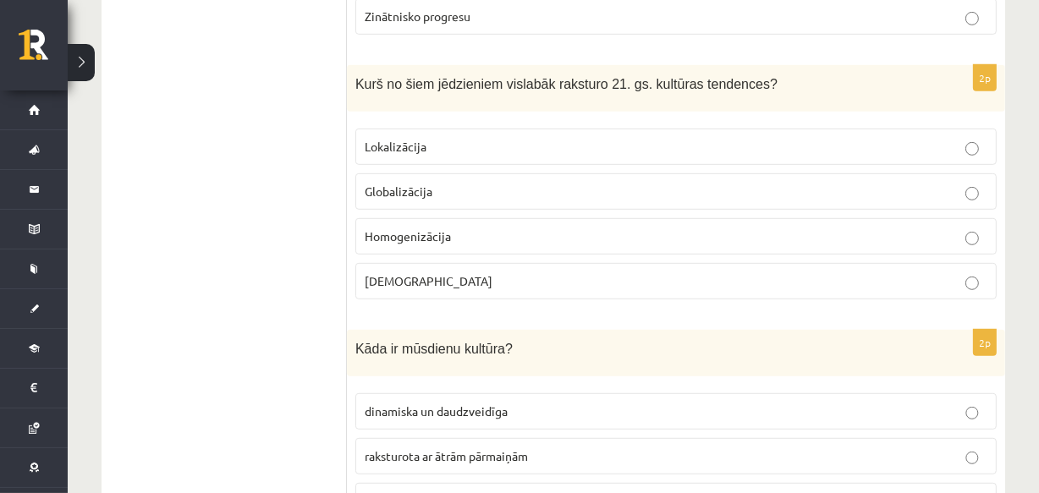
scroll to position [805, 0]
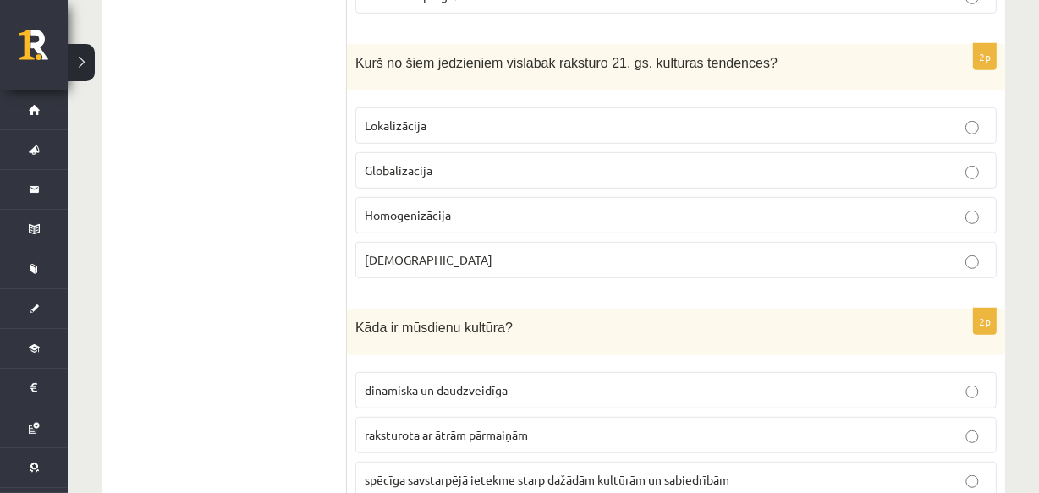
click at [640, 162] on p "Globalizācija" at bounding box center [676, 171] width 623 height 18
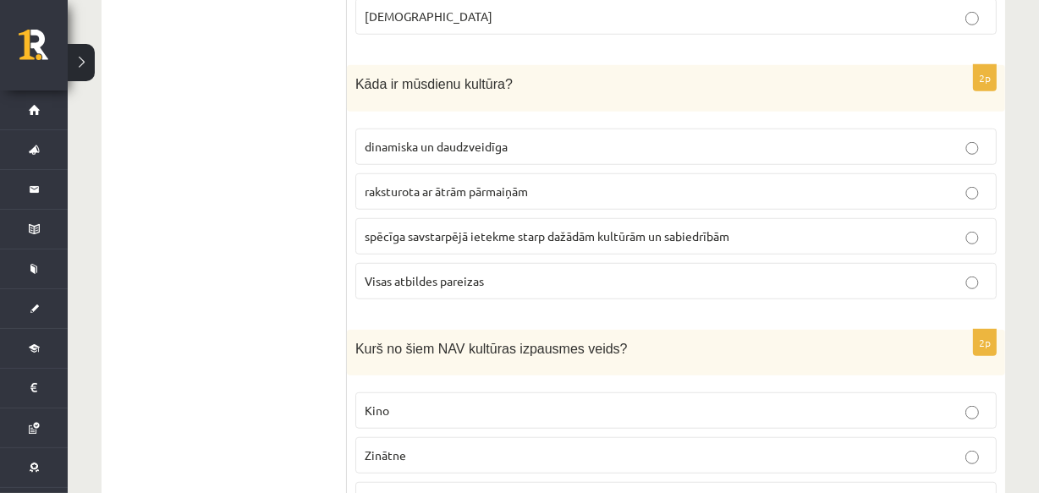
scroll to position [1070, 0]
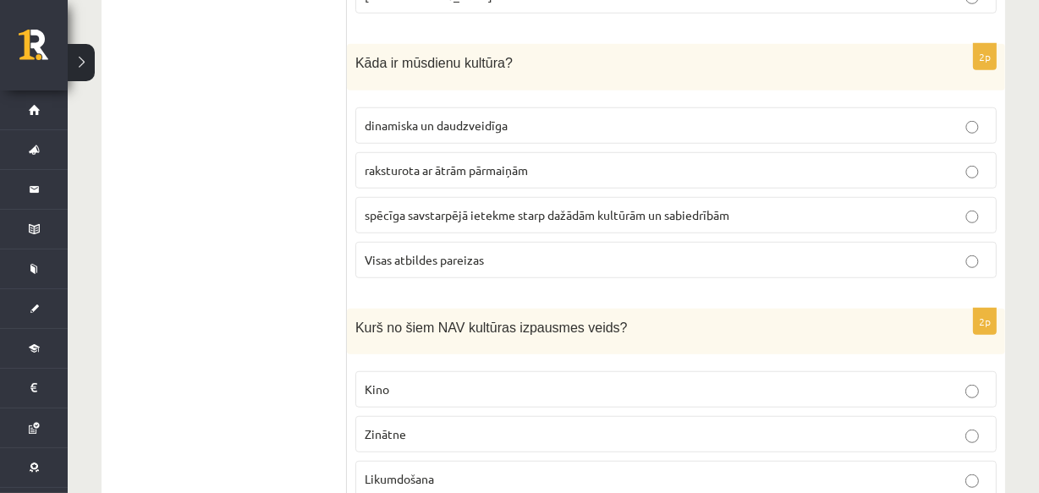
click at [813, 245] on label "Visas atbildes pareizas" at bounding box center [677, 260] width 642 height 36
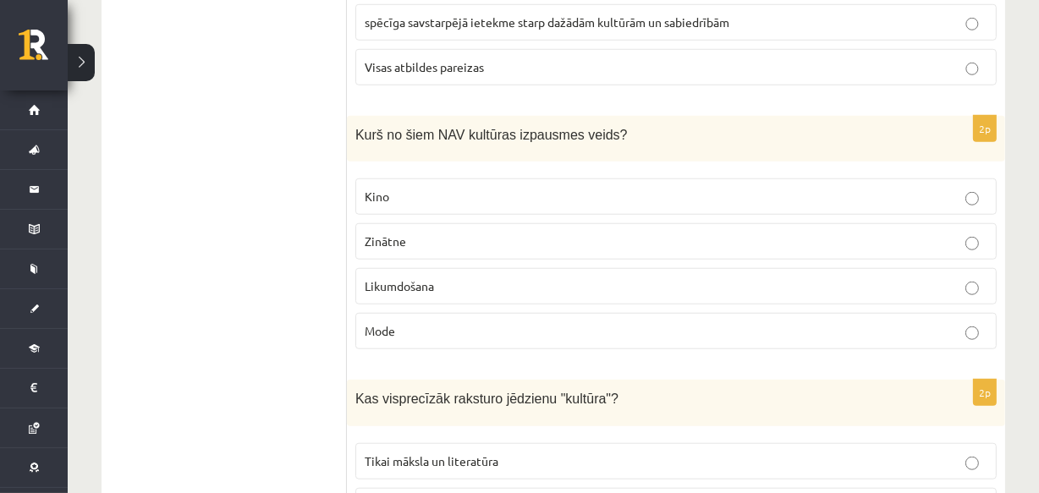
scroll to position [1285, 0]
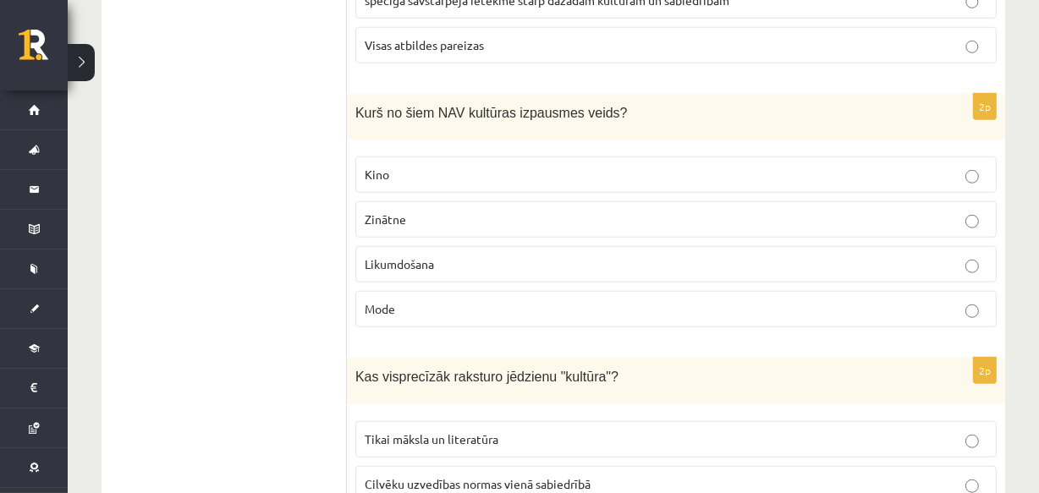
click at [430, 259] on span "Likumdošana" at bounding box center [399, 263] width 69 height 15
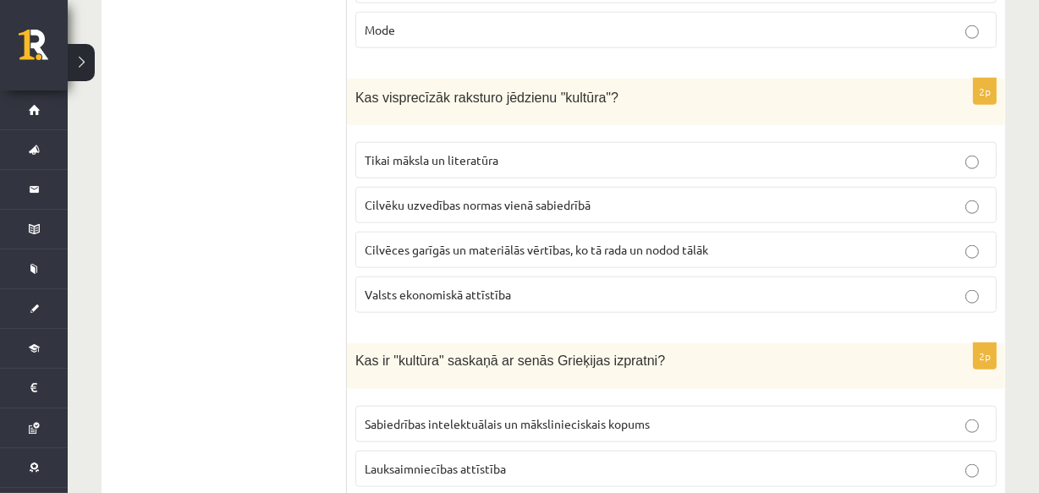
scroll to position [1578, 0]
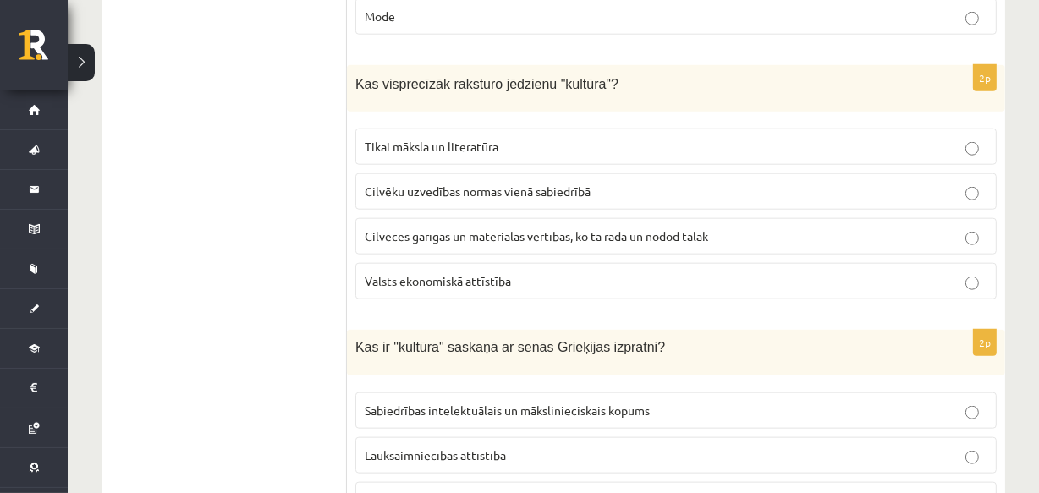
click at [499, 228] on p "Cilvēces garīgās un materiālās vērtības, ko tā rada un nodod tālāk" at bounding box center [676, 237] width 623 height 18
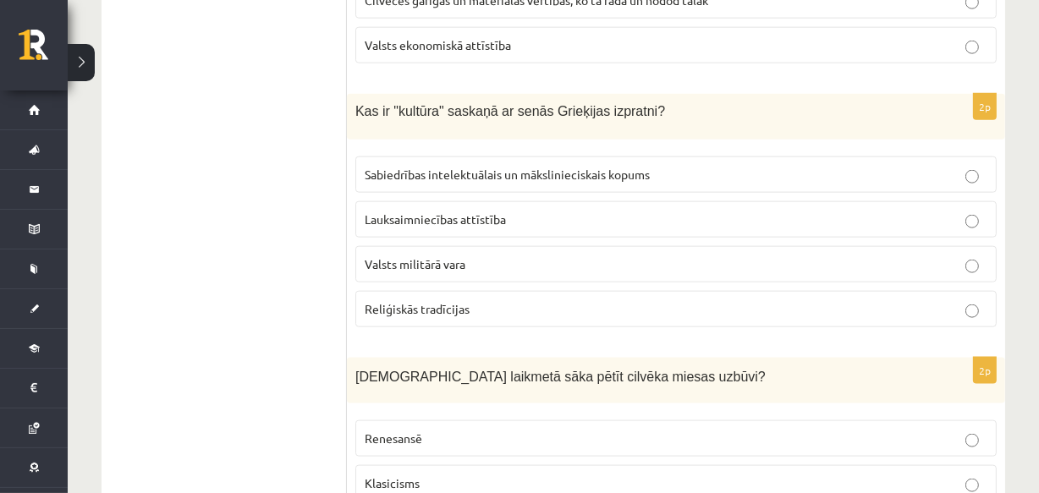
scroll to position [1836, 0]
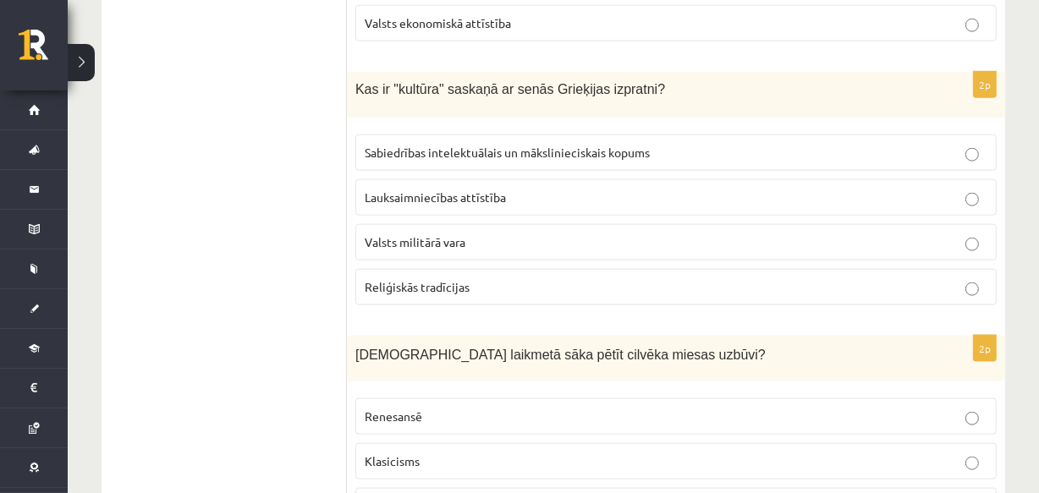
click at [517, 148] on span "Sabiedrības intelektuālais un mākslinieciskais kopums" at bounding box center [507, 152] width 285 height 15
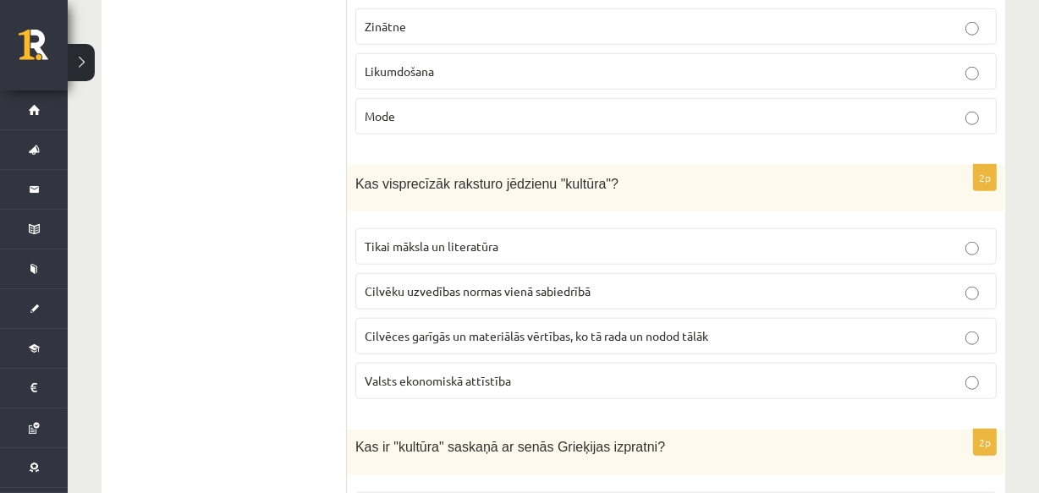
scroll to position [1442, 0]
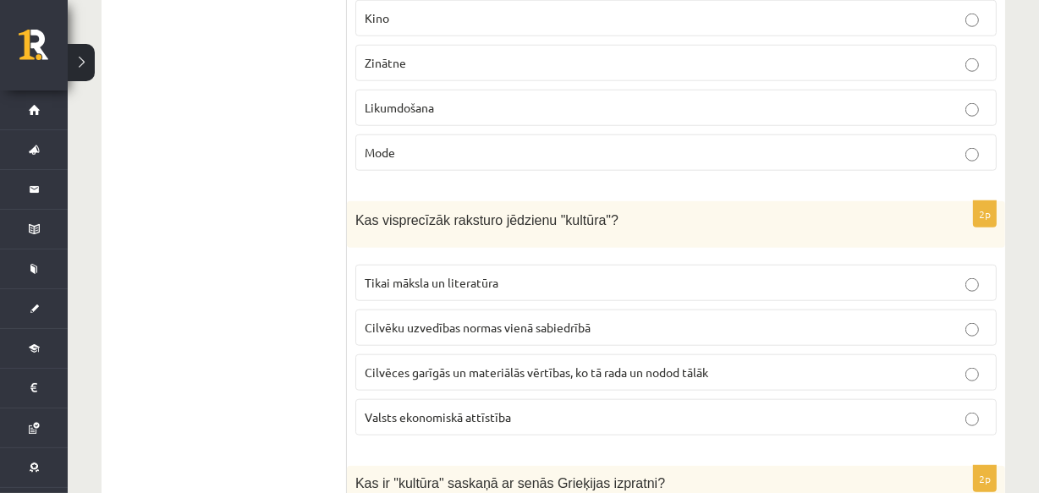
drag, startPoint x: 1037, startPoint y: 196, endPoint x: 1050, endPoint y: 187, distance: 15.7
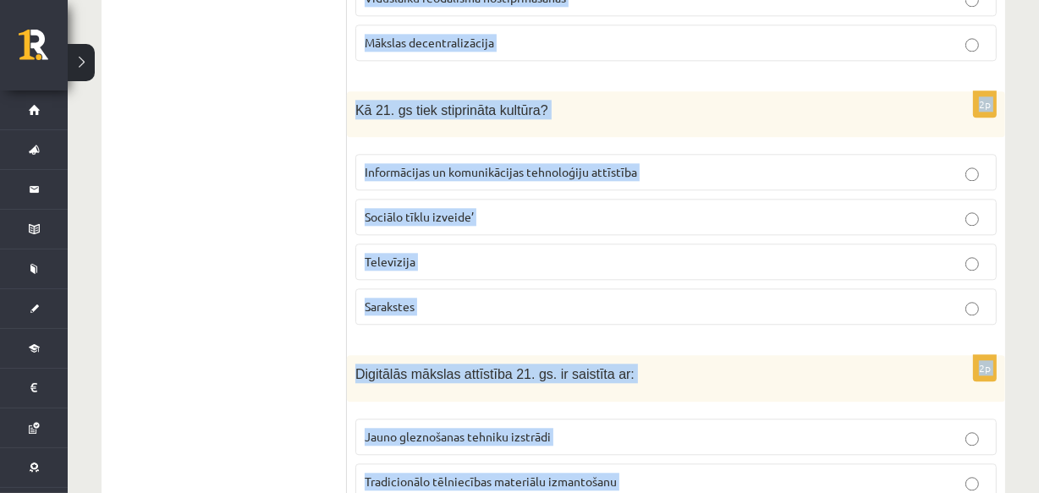
scroll to position [3835, 0]
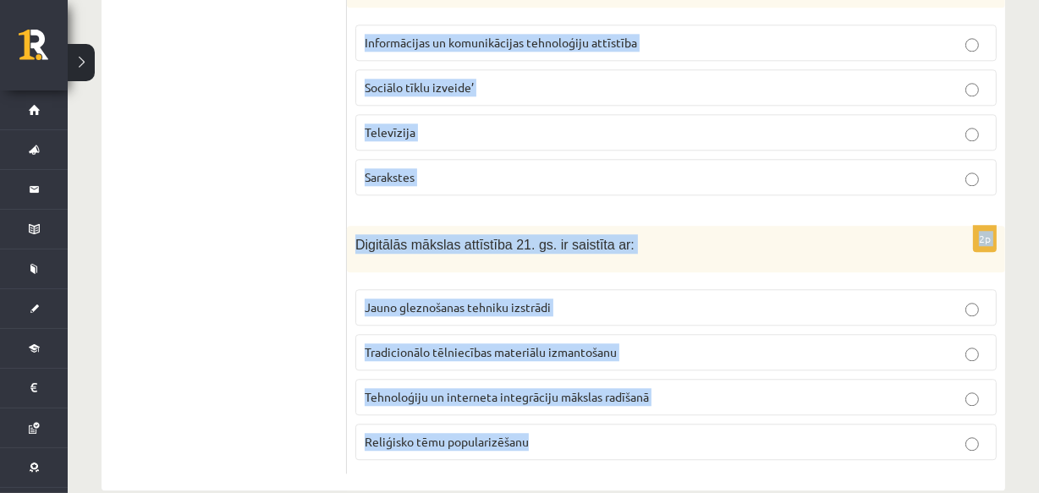
drag, startPoint x: 354, startPoint y: 285, endPoint x: 625, endPoint y: 523, distance: 360.5
copy form "Kāds bija modernisma galvenais mērķis 20. gs. sākumā? Saglabāt tradicionālās mā…"
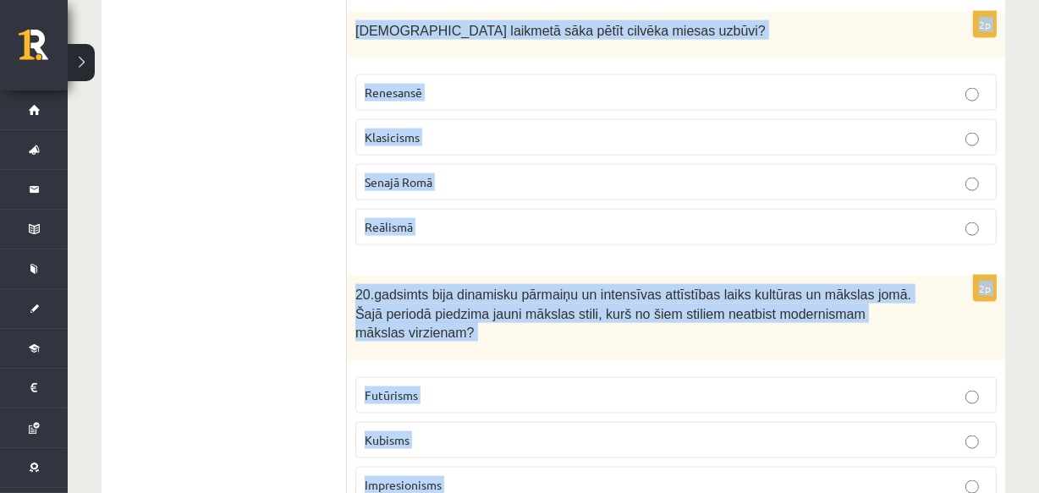
scroll to position [2167, 0]
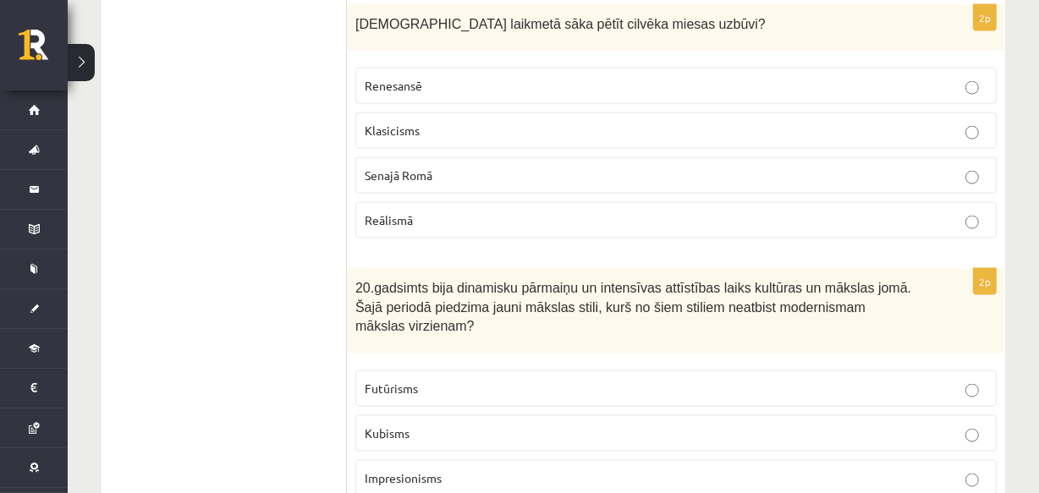
click at [267, 106] on ul "1. uzdevums 2. uzdevums 3. uzdevums 4. uzdevums 5. uzdevums" at bounding box center [233, 140] width 229 height 4006
click at [492, 77] on p "Renesansē" at bounding box center [676, 86] width 623 height 18
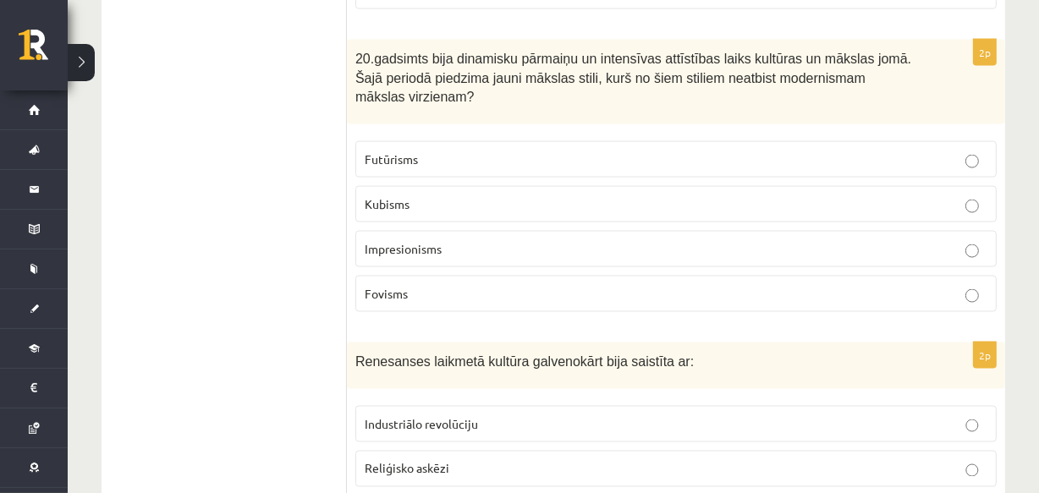
scroll to position [2404, 0]
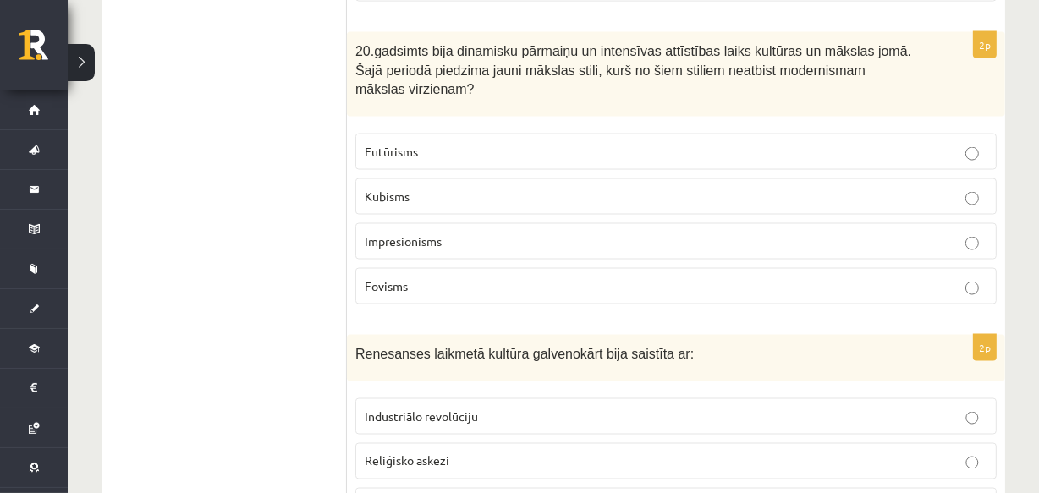
click at [489, 233] on p "Impresionisms" at bounding box center [676, 242] width 623 height 18
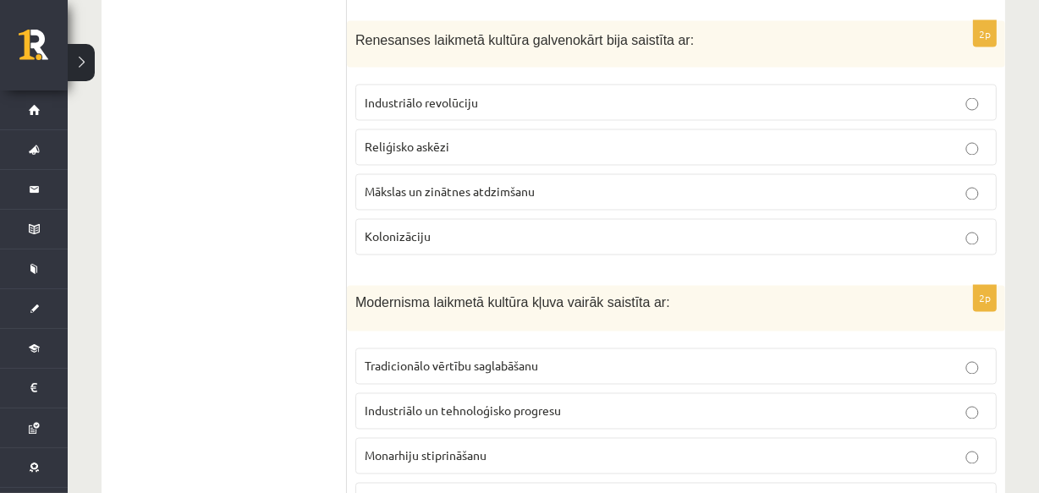
scroll to position [2726, 0]
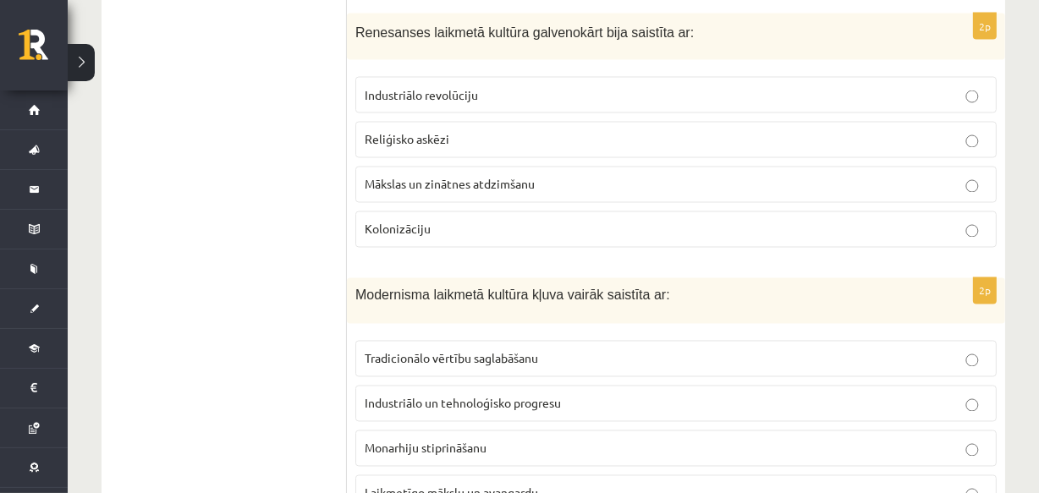
click at [412, 168] on label "Mākslas un zinātnes atdzimšanu" at bounding box center [677, 185] width 642 height 36
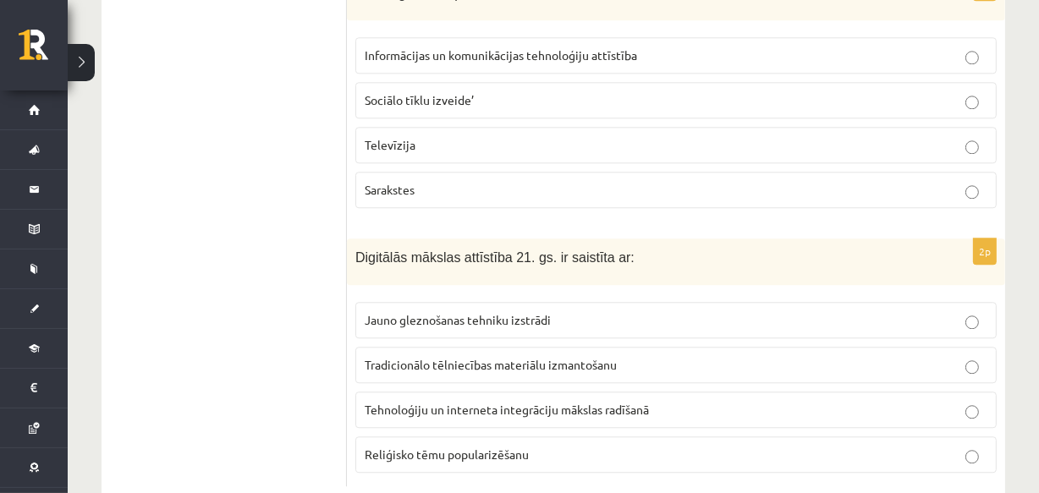
scroll to position [3835, 0]
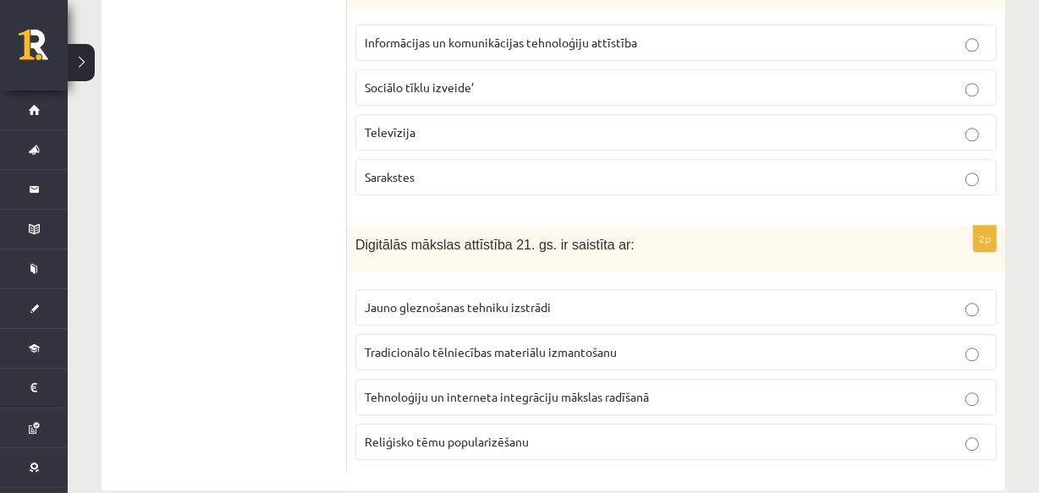
click at [442, 379] on label "Tehnoloģiju un interneta integrāciju mākslas radīšanā" at bounding box center [677, 397] width 642 height 36
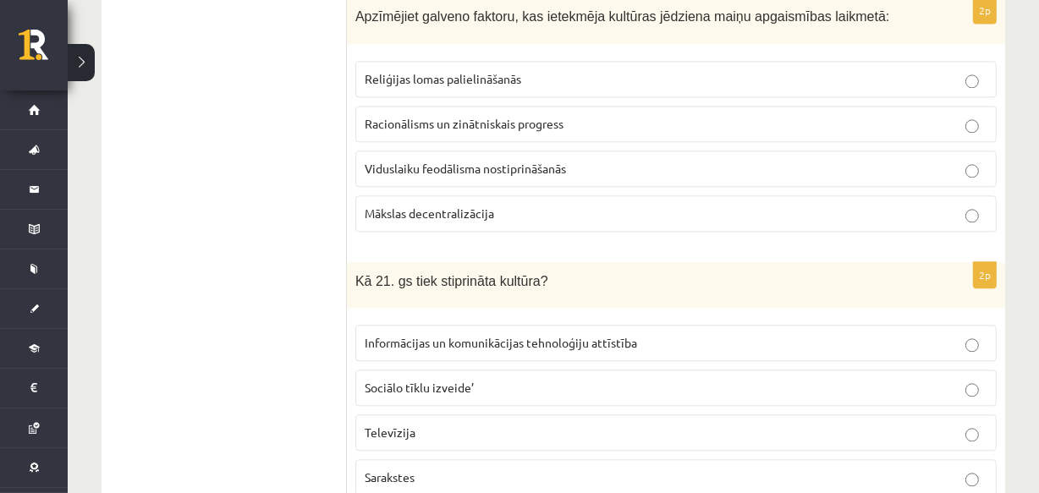
scroll to position [3528, 0]
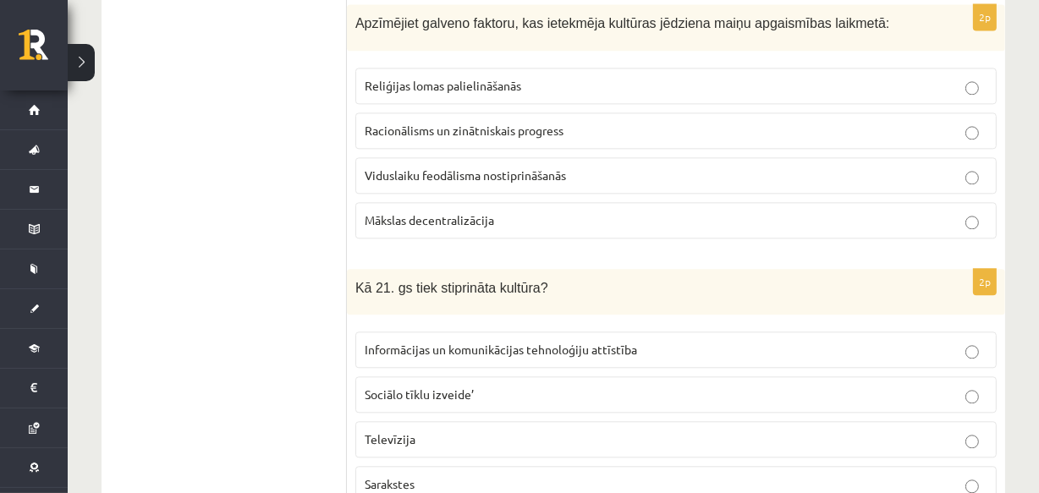
click at [431, 342] on span "Informācijas un komunikācijas tehnoloģiju attīstība" at bounding box center [501, 349] width 273 height 15
click at [466, 123] on span "Racionālisms un zinātniskais progress" at bounding box center [464, 130] width 199 height 15
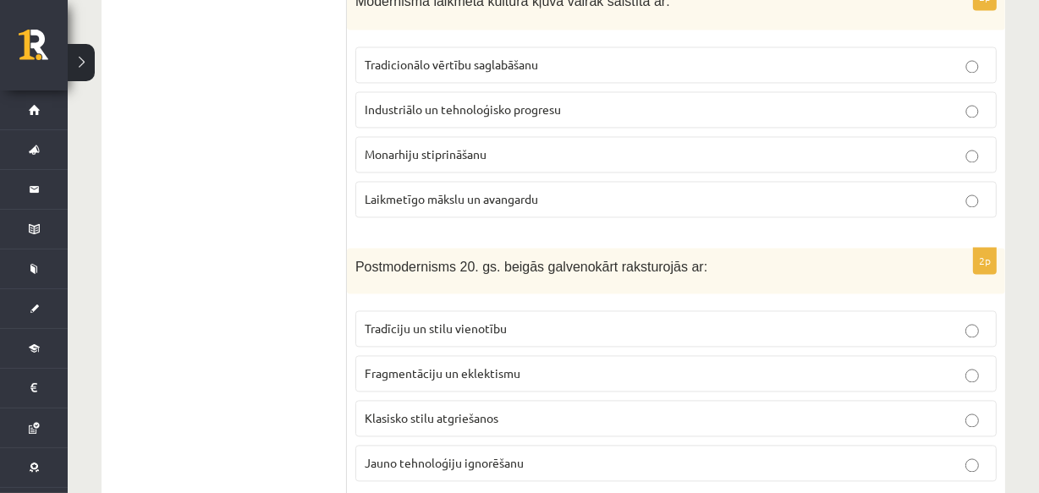
scroll to position [3013, 0]
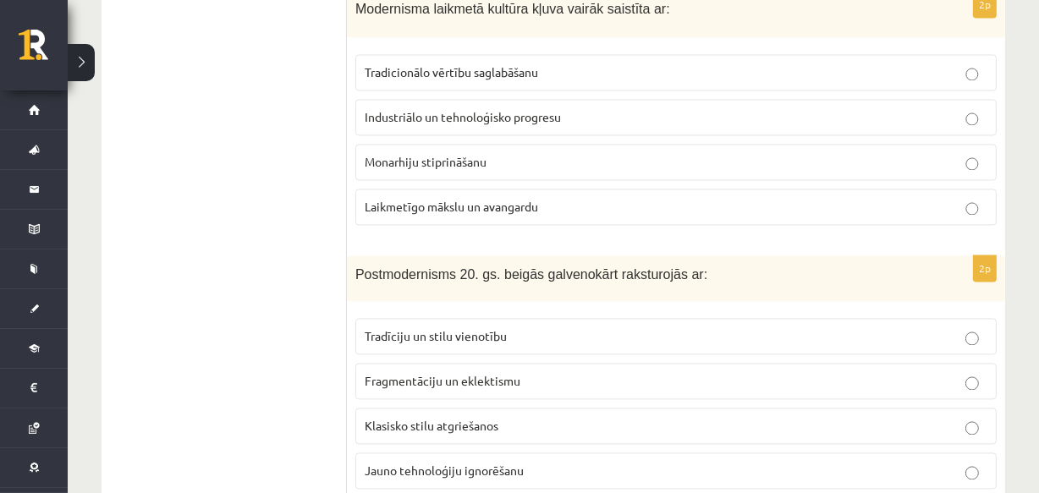
click at [440, 373] on span "Fragmentāciju un eklektismu" at bounding box center [443, 380] width 156 height 15
click at [427, 199] on span "Laikmetīgo mākslu un avangardu" at bounding box center [452, 206] width 174 height 15
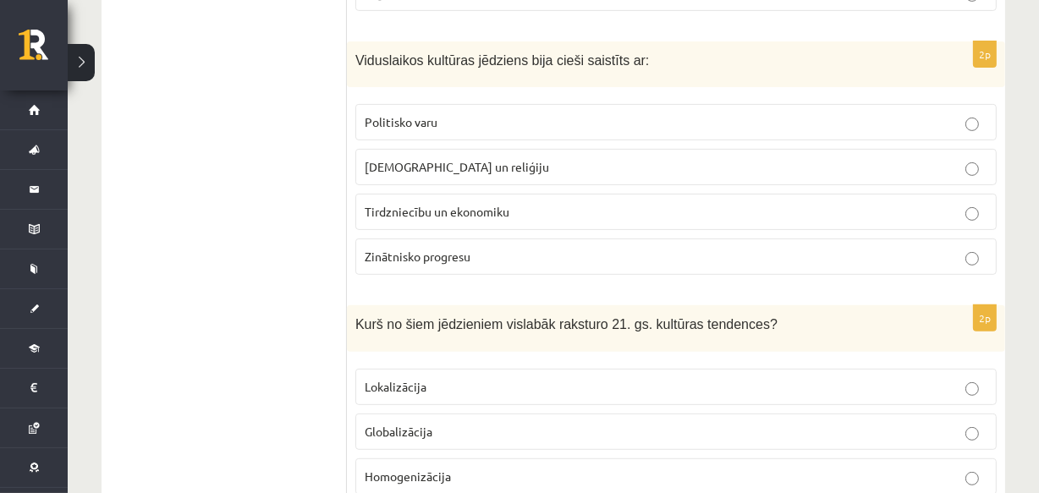
scroll to position [0, 0]
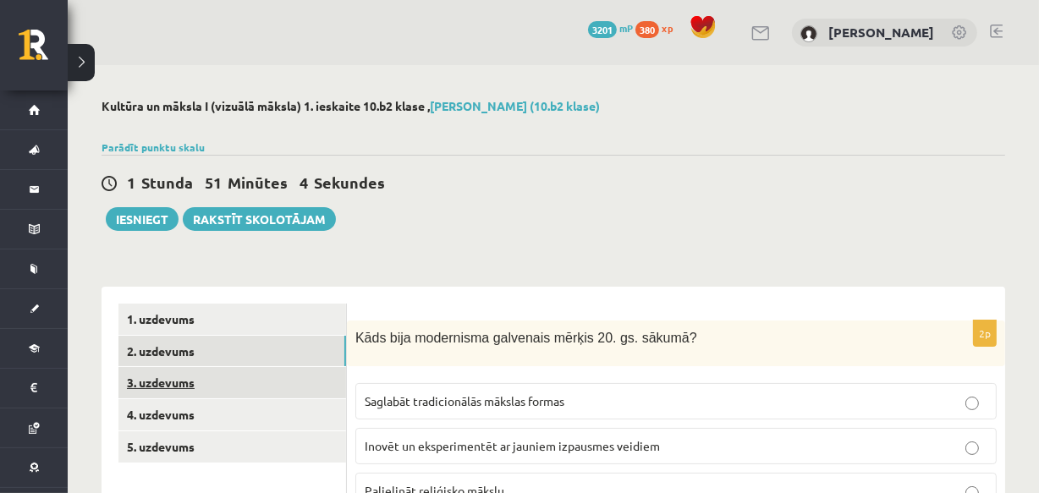
click at [178, 386] on link "3. uzdevums" at bounding box center [233, 382] width 228 height 31
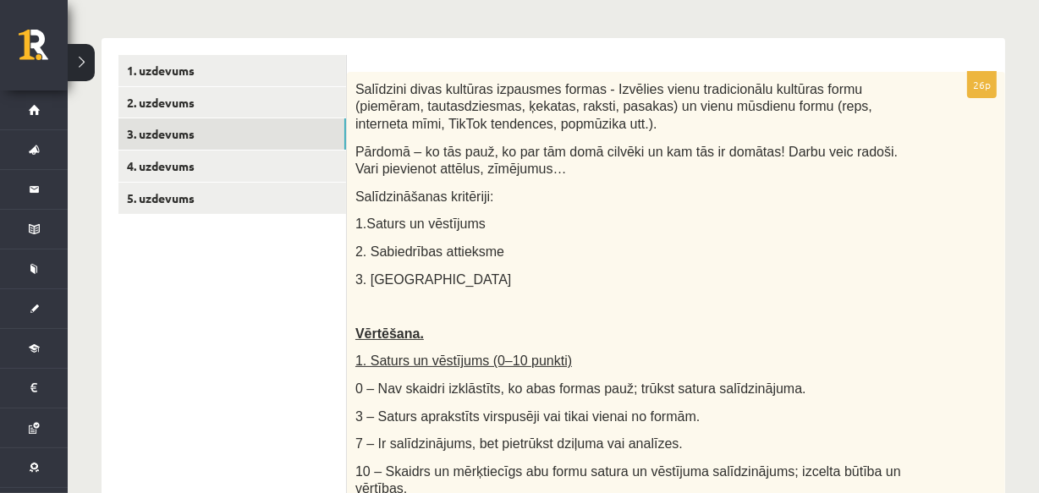
scroll to position [326, 0]
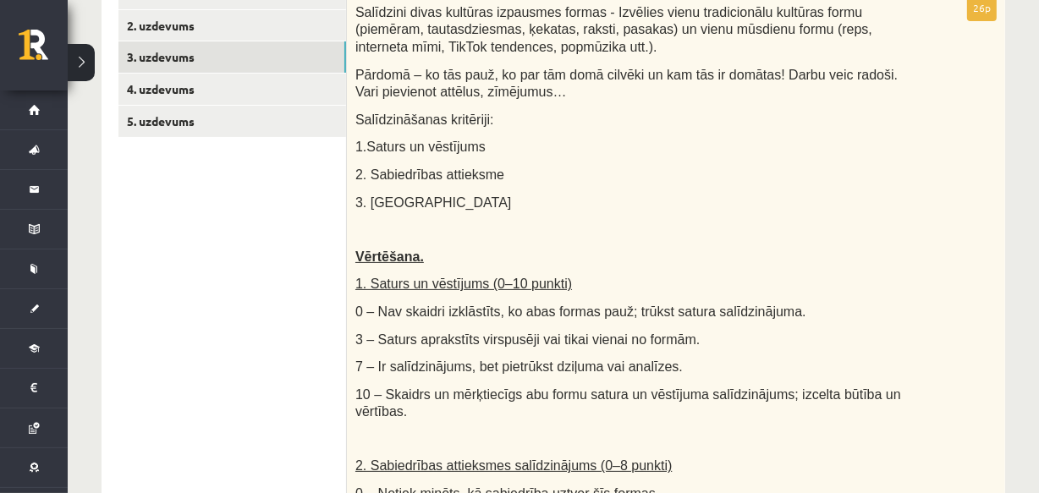
click at [354, 8] on div "Salīdzini divas kultūras izpausmes formas - Izvēlies vienu tradicionālu kultūra…" at bounding box center [676, 463] width 659 height 936
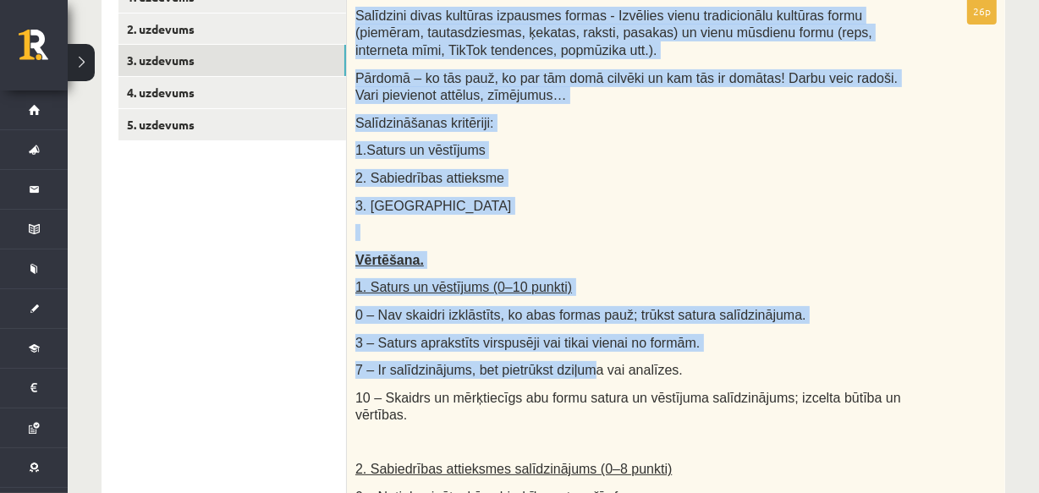
drag, startPoint x: 354, startPoint y: 8, endPoint x: 571, endPoint y: 367, distance: 420.4
click at [571, 367] on div "Salīdzini divas kultūras izpausmes formas - Izvēlies vienu tradicionālu kultūra…" at bounding box center [676, 466] width 659 height 936
click at [721, 271] on div "Salīdzini divas kultūras izpausmes formas - Izvēlies vienu tradicionālu kultūra…" at bounding box center [676, 466] width 659 height 936
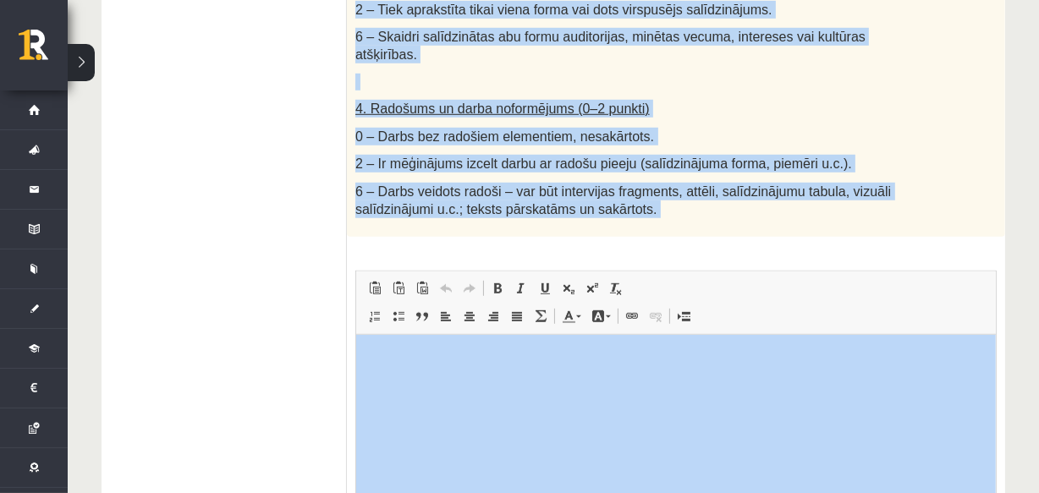
scroll to position [1165, 0]
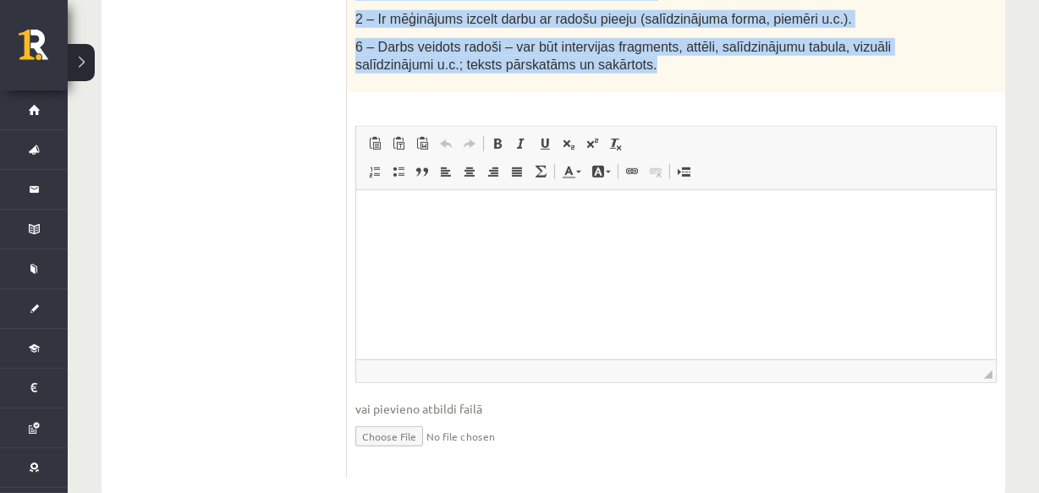
drag, startPoint x: 354, startPoint y: 103, endPoint x: 654, endPoint y: 42, distance: 306.6
copy div "Salīdzini divas kultūras izpausmes formas - Izvēlies vienu tradicionālu kultūra…"
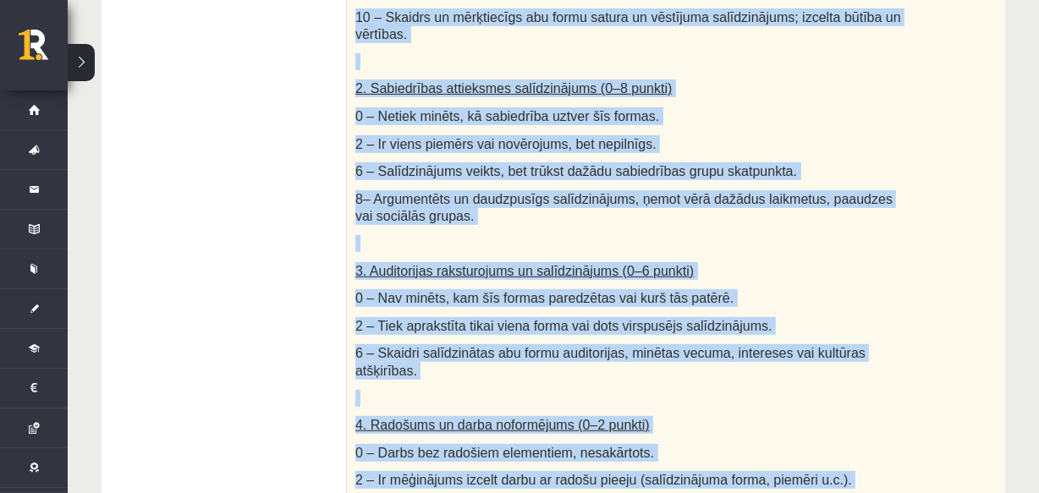
scroll to position [674, 0]
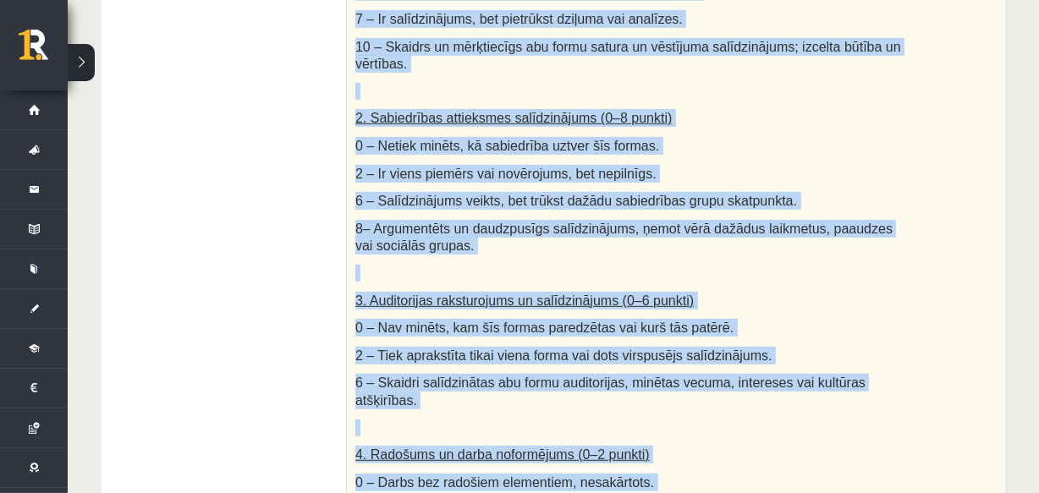
click at [883, 137] on p "0 – Netiek minēts, kā sabiedrība uztver šīs formas." at bounding box center [634, 146] width 557 height 18
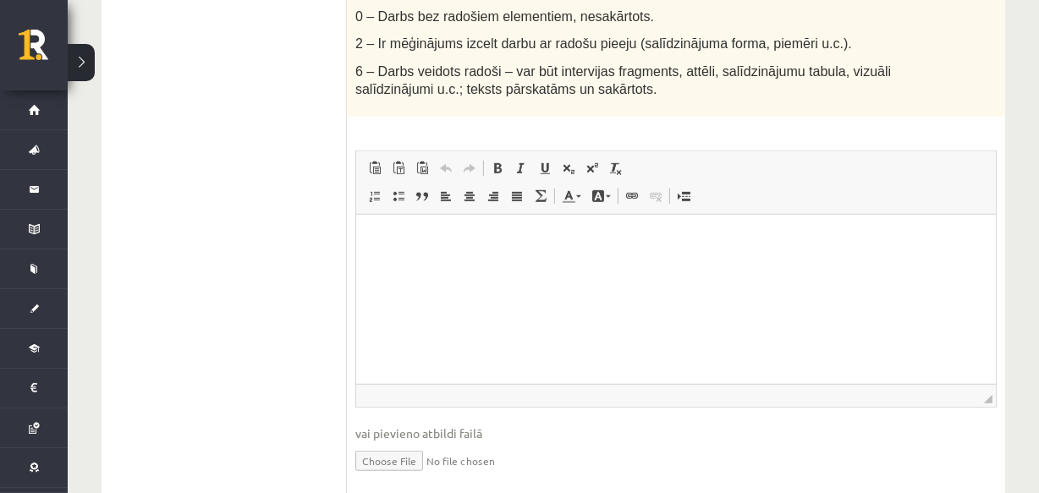
scroll to position [1143, 0]
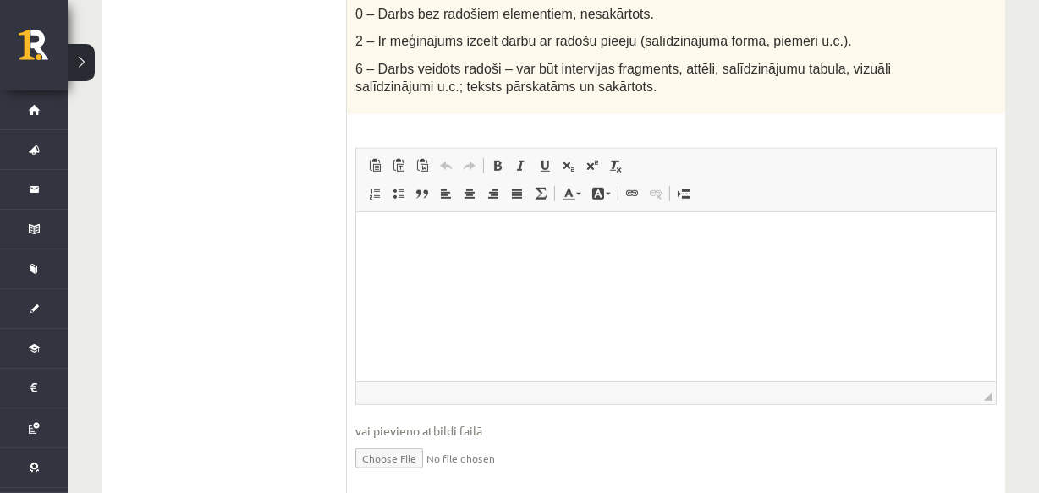
click at [769, 264] on html at bounding box center [676, 238] width 640 height 52
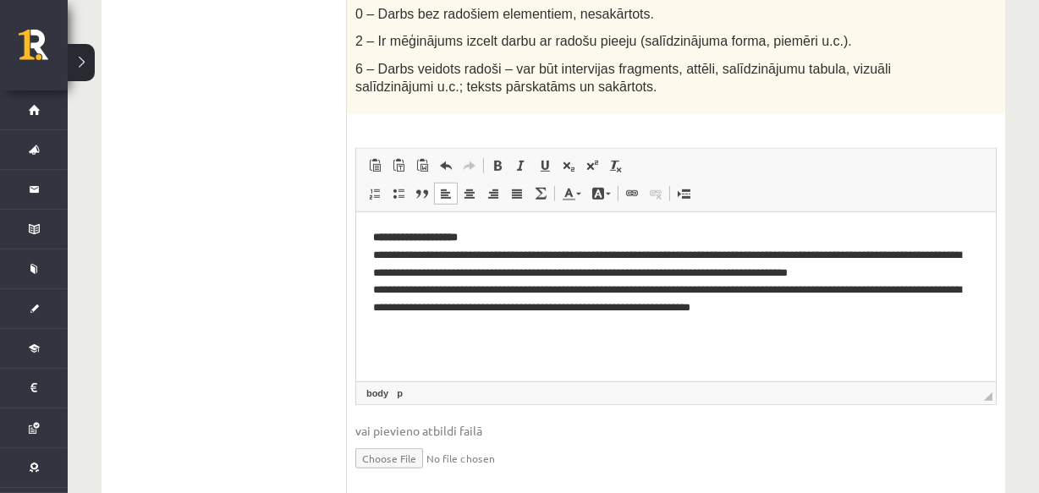
click at [489, 241] on p "**********" at bounding box center [675, 273] width 606 height 88
drag, startPoint x: 372, startPoint y: 235, endPoint x: 540, endPoint y: 234, distance: 167.6
click at [540, 234] on p "**********" at bounding box center [675, 273] width 606 height 88
click at [499, 159] on span at bounding box center [498, 166] width 14 height 14
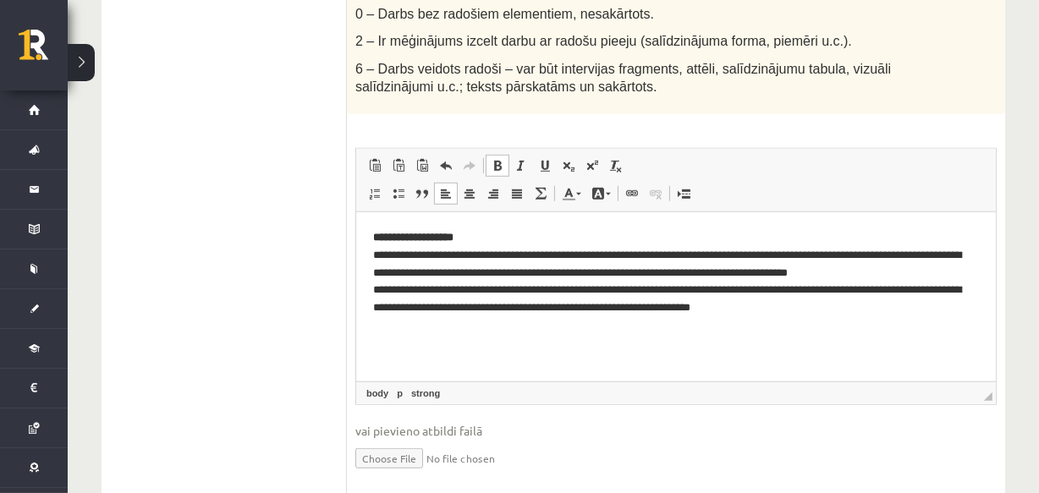
click at [499, 159] on span at bounding box center [498, 166] width 14 height 14
click at [506, 261] on p "**********" at bounding box center [675, 273] width 606 height 88
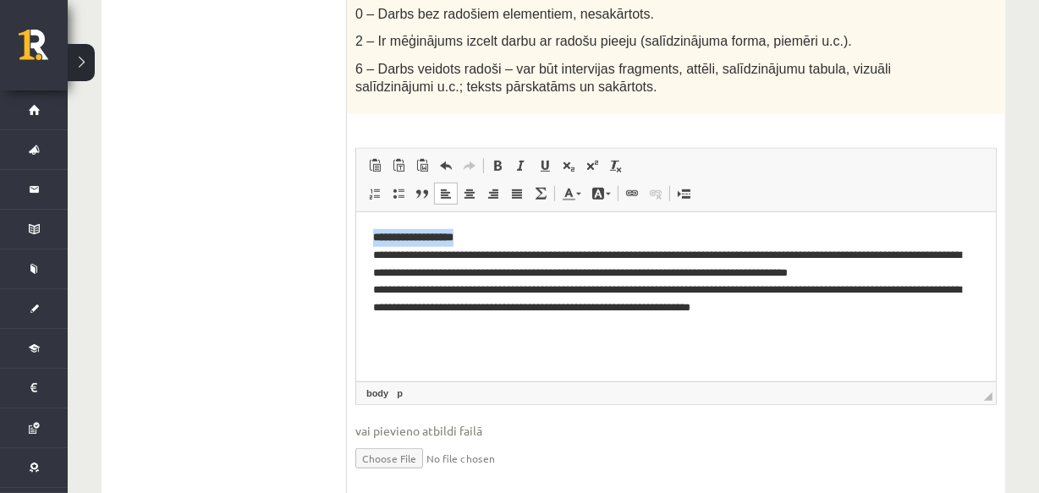
drag, startPoint x: 474, startPoint y: 234, endPoint x: 347, endPoint y: 237, distance: 127.0
click at [356, 237] on html "**********" at bounding box center [676, 273] width 640 height 122
click at [495, 159] on span at bounding box center [498, 166] width 14 height 14
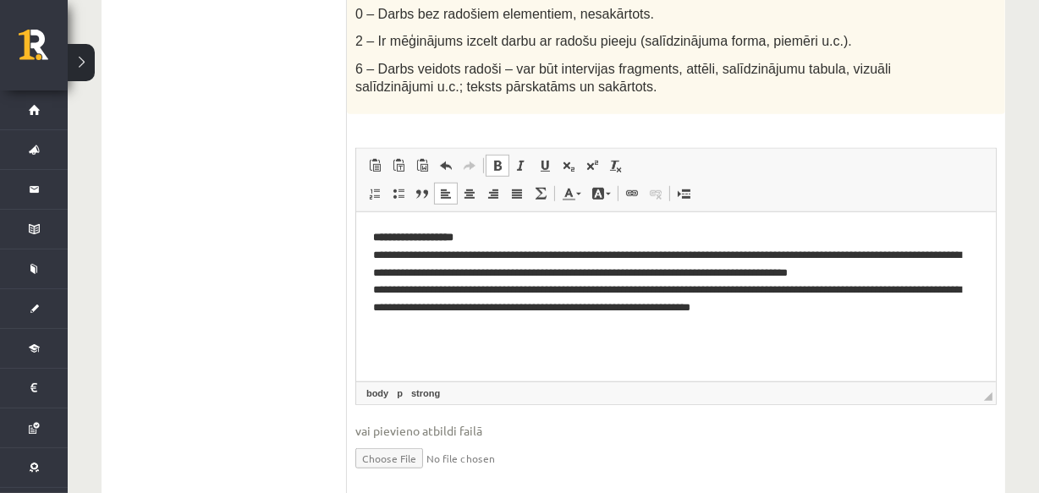
click at [495, 159] on span at bounding box center [498, 166] width 14 height 14
click at [481, 265] on p "**********" at bounding box center [675, 273] width 606 height 88
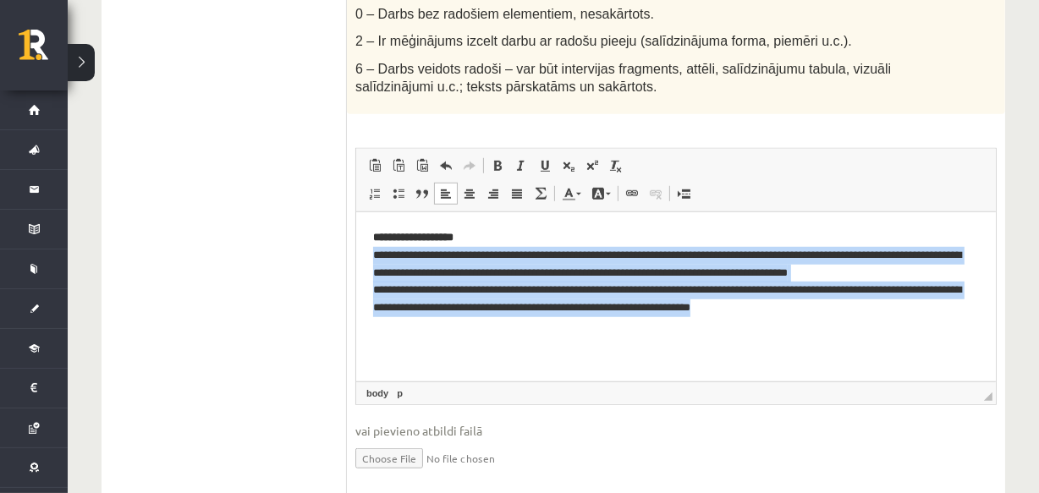
drag, startPoint x: 370, startPoint y: 251, endPoint x: 849, endPoint y: 314, distance: 483.3
click at [849, 314] on html "**********" at bounding box center [676, 273] width 640 height 122
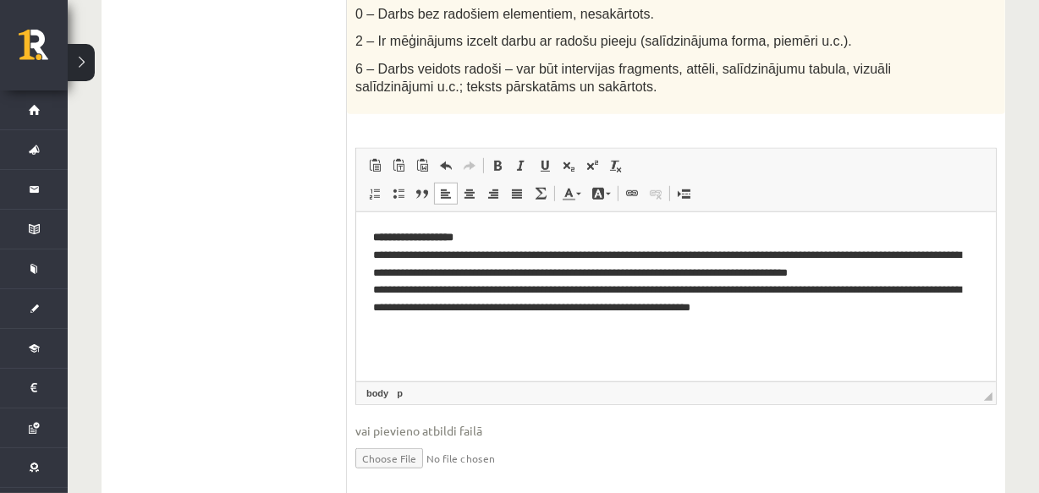
click at [516, 235] on p "**********" at bounding box center [675, 273] width 606 height 88
drag, startPoint x: 490, startPoint y: 235, endPoint x: 361, endPoint y: 235, distance: 128.7
click at [361, 235] on html "**********" at bounding box center [676, 273] width 640 height 122
click at [480, 183] on link "Centrēti" at bounding box center [470, 194] width 24 height 22
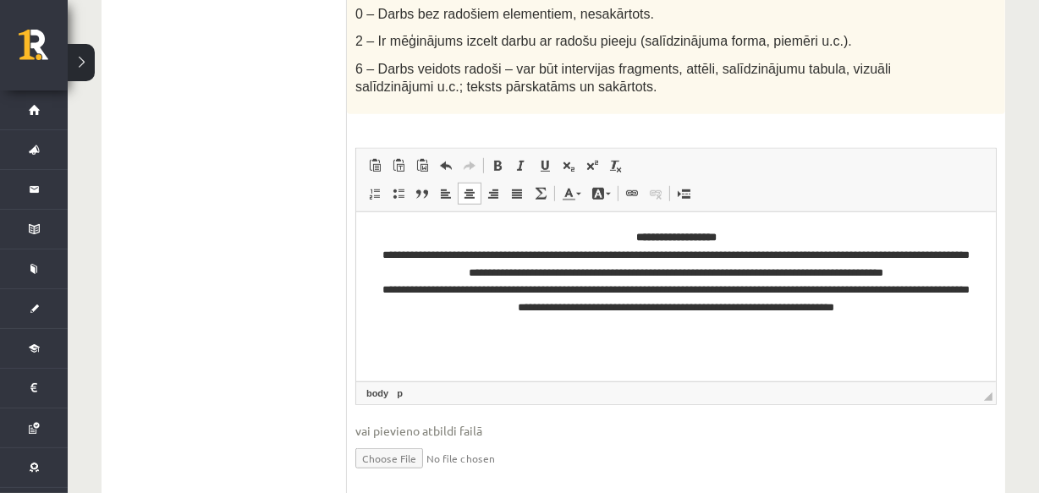
click at [892, 320] on html "**********" at bounding box center [676, 273] width 640 height 122
click at [914, 312] on p "**********" at bounding box center [675, 273] width 606 height 88
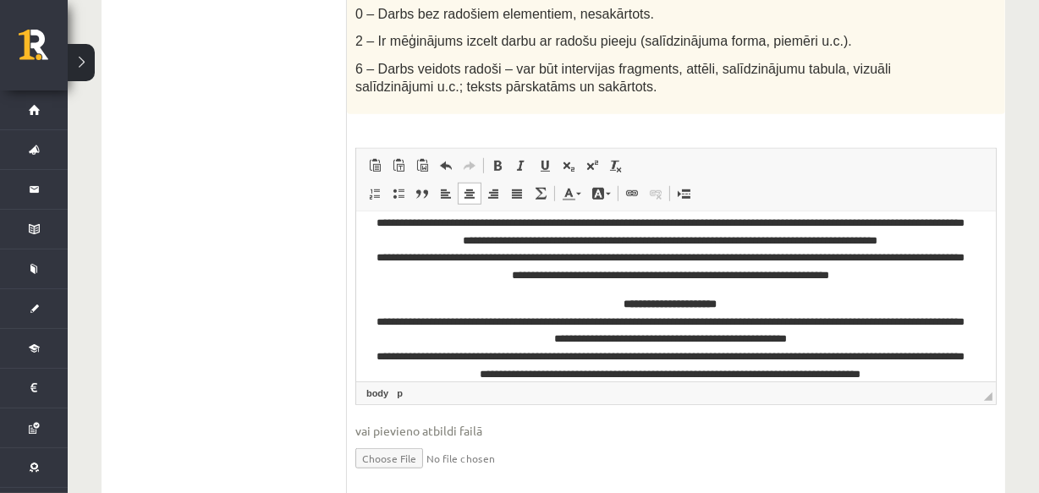
click at [808, 298] on p "**********" at bounding box center [669, 340] width 595 height 88
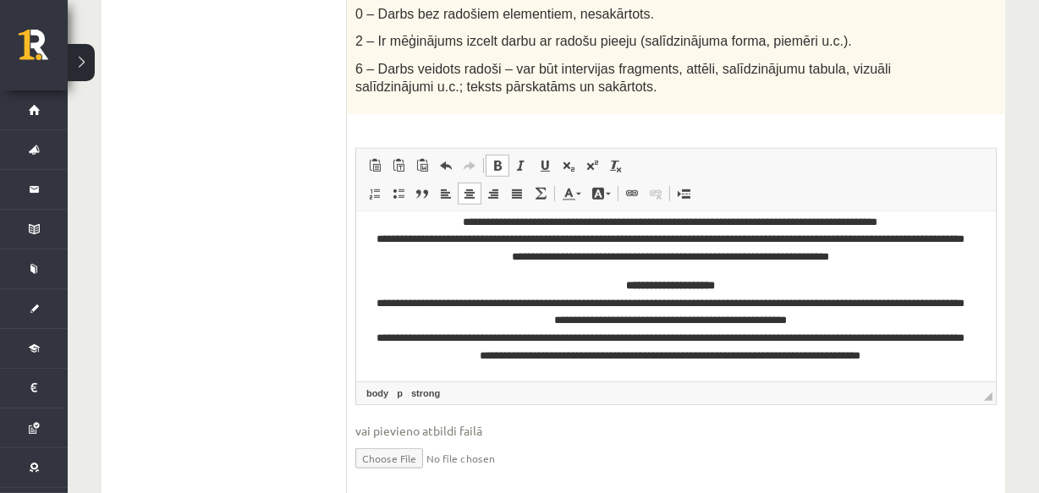
click at [954, 359] on p "**********" at bounding box center [669, 322] width 595 height 88
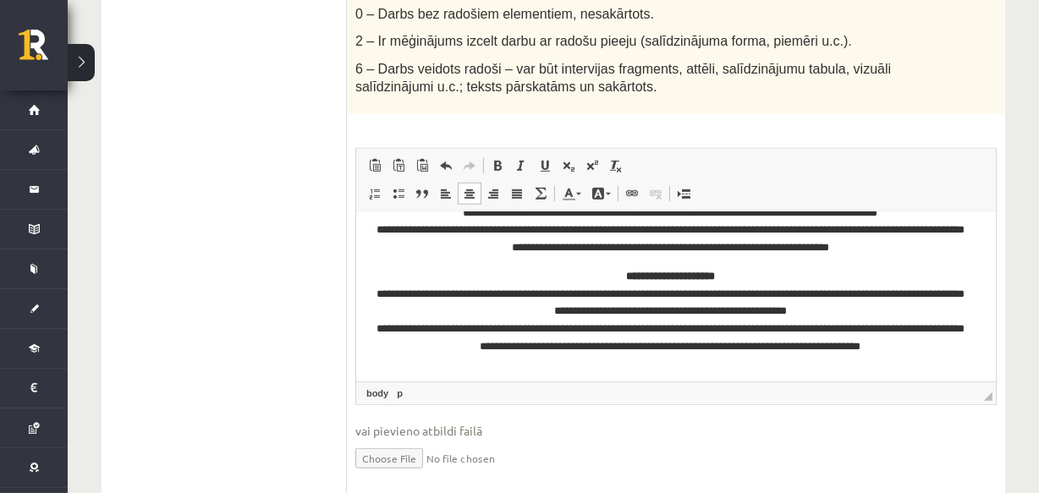
scroll to position [130, 0]
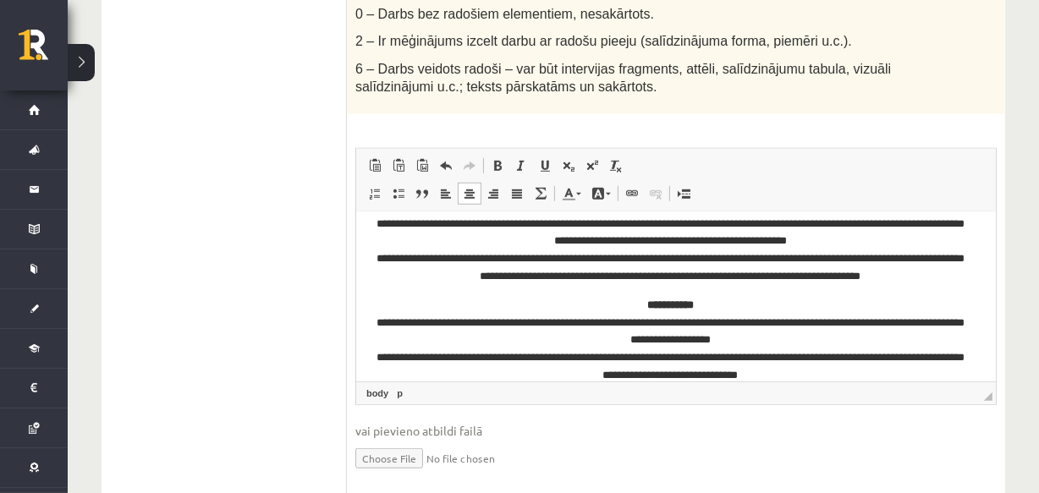
click at [782, 305] on p "**********" at bounding box center [669, 341] width 595 height 88
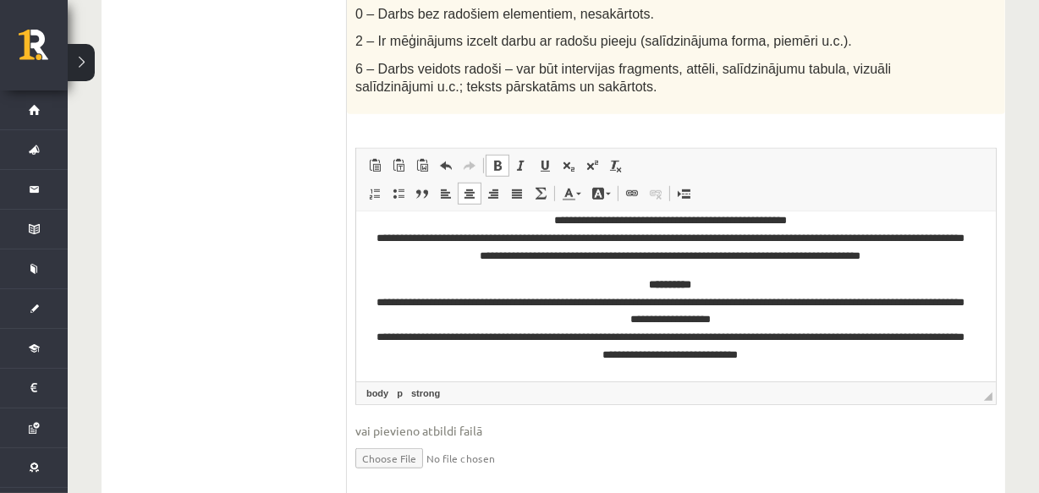
drag, startPoint x: 990, startPoint y: 322, endPoint x: 1348, endPoint y: 577, distance: 440.6
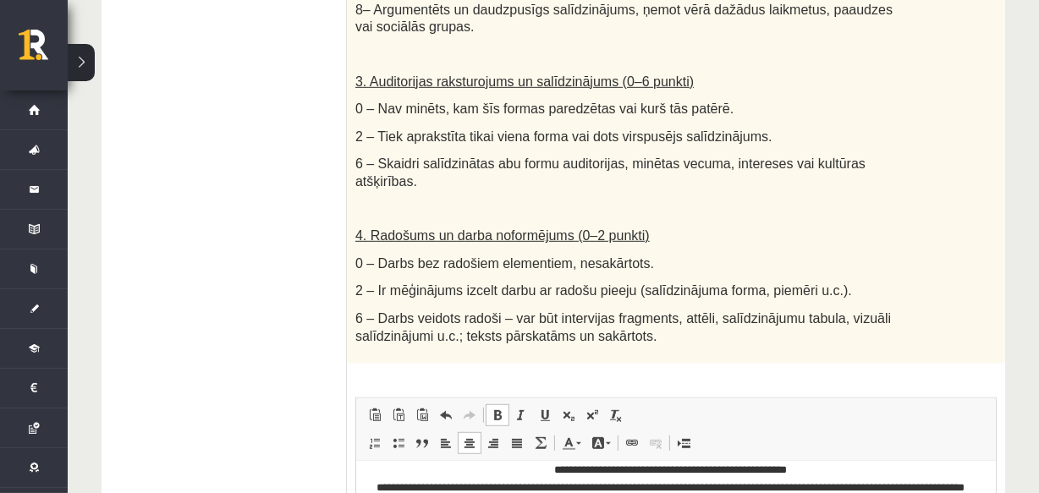
scroll to position [1165, 0]
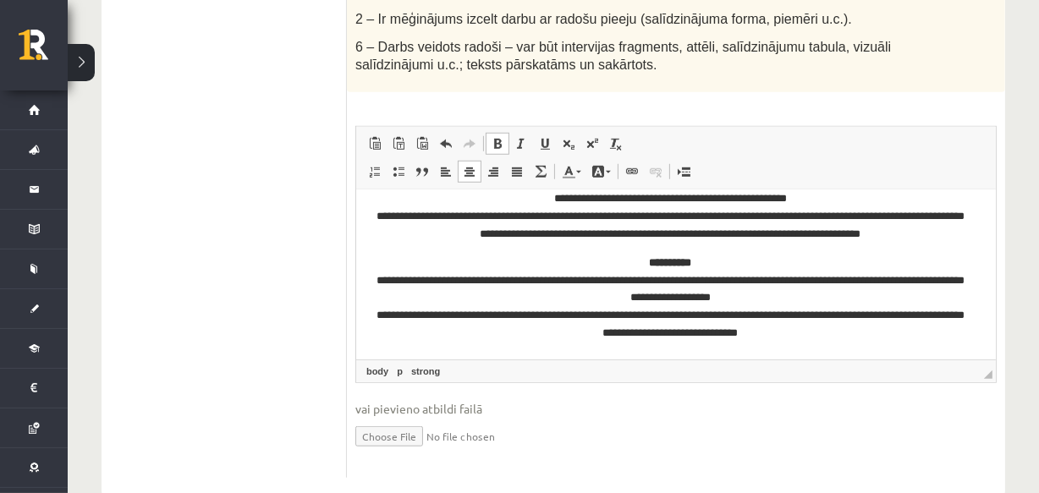
click at [824, 338] on p "**********" at bounding box center [669, 299] width 595 height 88
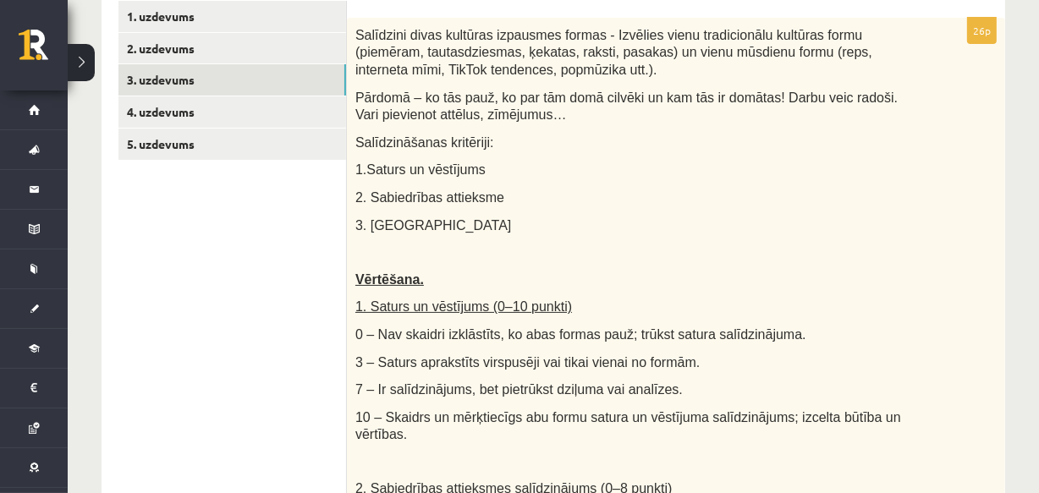
scroll to position [0, 0]
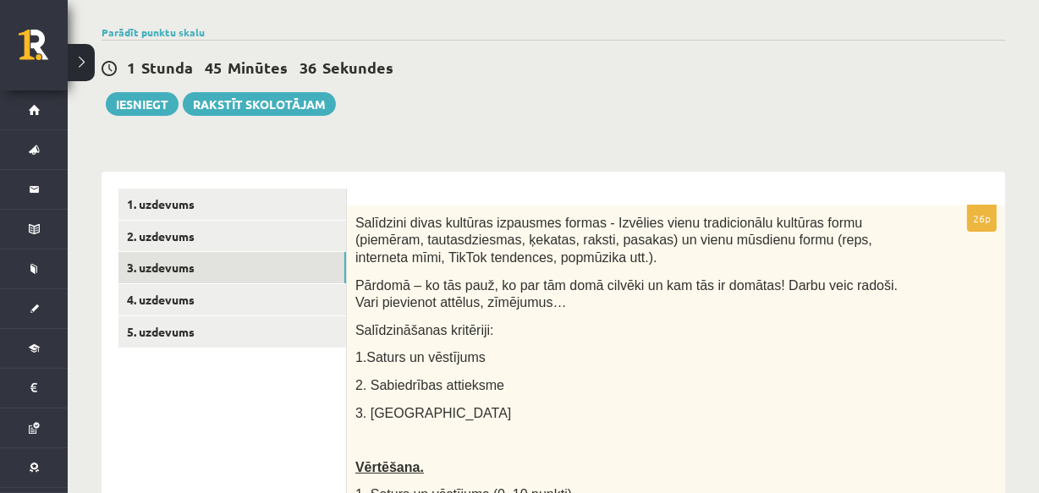
drag, startPoint x: 1050, startPoint y: 108, endPoint x: 742, endPoint y: 87, distance: 307.9
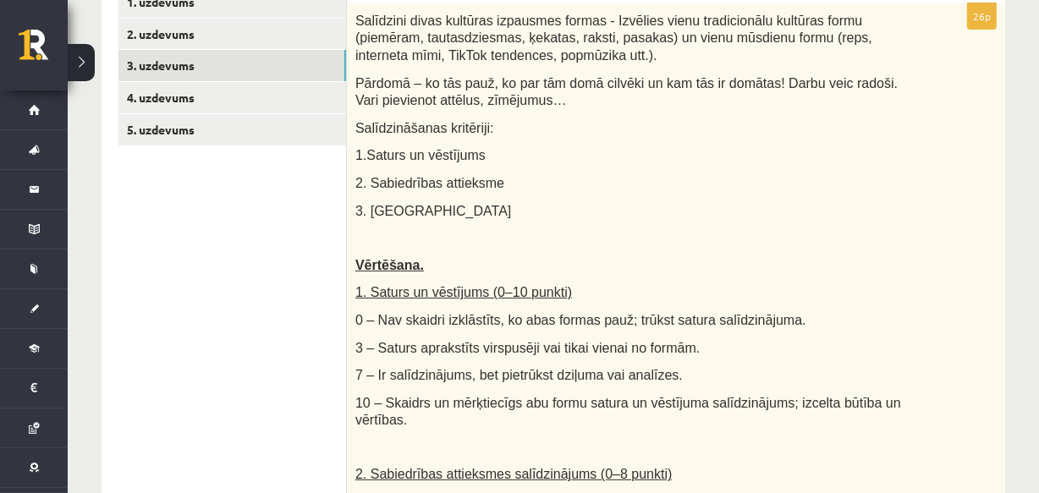
scroll to position [334, 0]
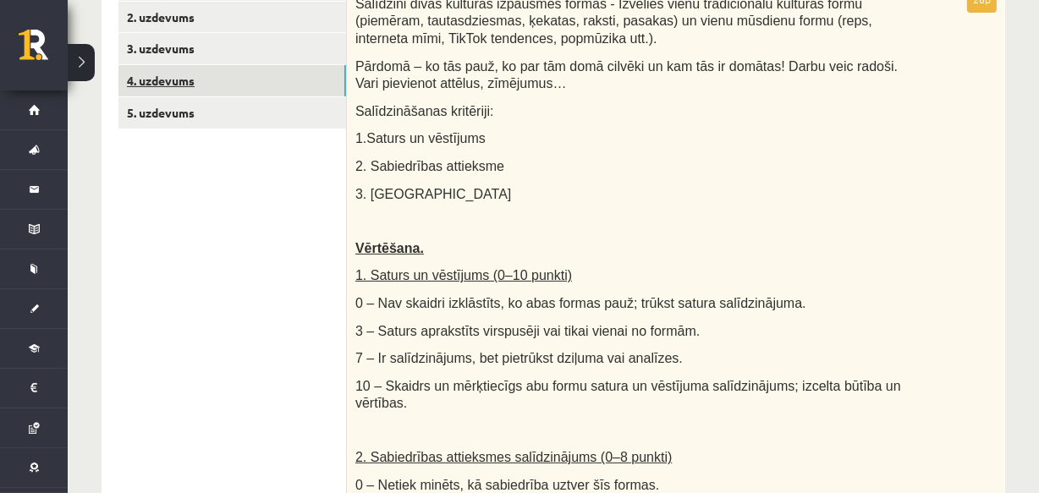
click at [296, 78] on link "4. uzdevums" at bounding box center [233, 80] width 228 height 31
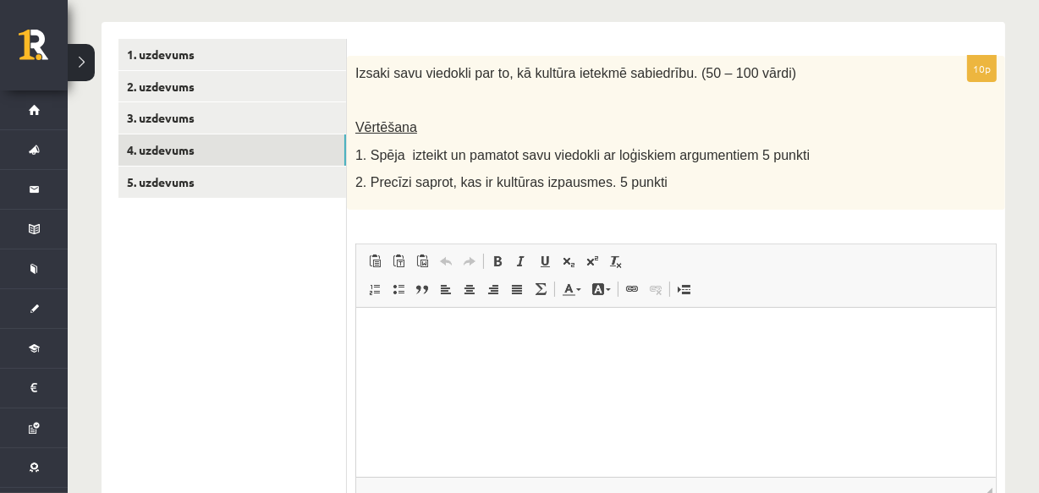
scroll to position [257, 0]
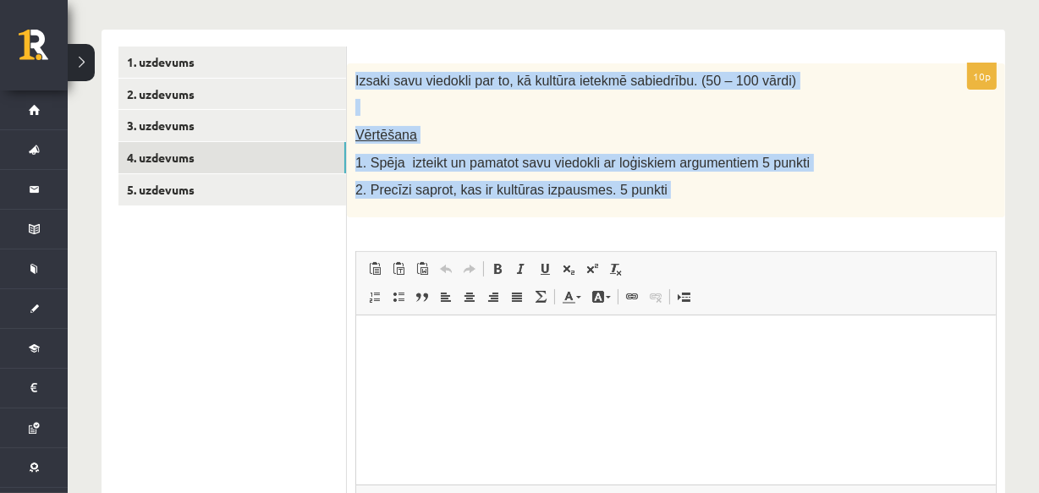
drag, startPoint x: 355, startPoint y: 74, endPoint x: 673, endPoint y: 227, distance: 352.9
click at [673, 227] on div "10p Izsaki savu viedokli par to, kā kultūra ietekmē sabiedrību. (50 – 100 vārdi…" at bounding box center [676, 333] width 659 height 540
copy div "Izsaki savu viedokli par to, kā kultūra ietekmē sabiedrību. (50 – 100 vārdi) Vē…"
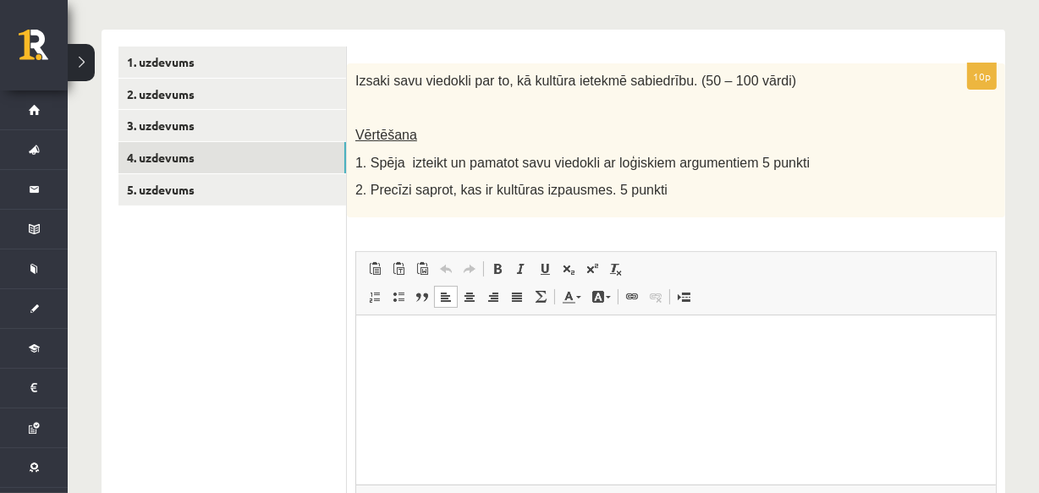
click at [472, 365] on html at bounding box center [676, 341] width 640 height 52
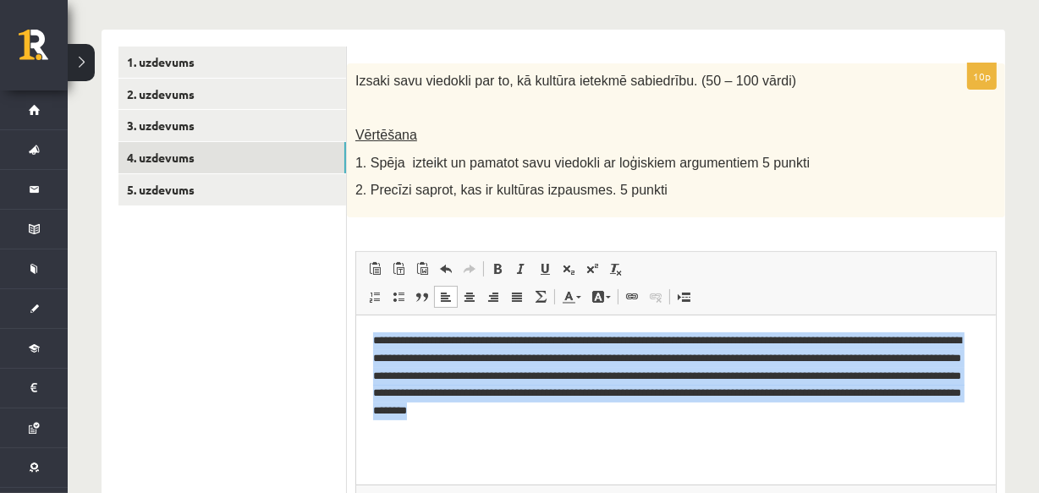
drag, startPoint x: 361, startPoint y: 328, endPoint x: 750, endPoint y: 476, distance: 415.5
click at [750, 437] on html "**********" at bounding box center [676, 376] width 640 height 122
click at [502, 274] on link "Treknraksts Klaviatūras saīsne vadīšanas taustiņš+B" at bounding box center [498, 269] width 24 height 22
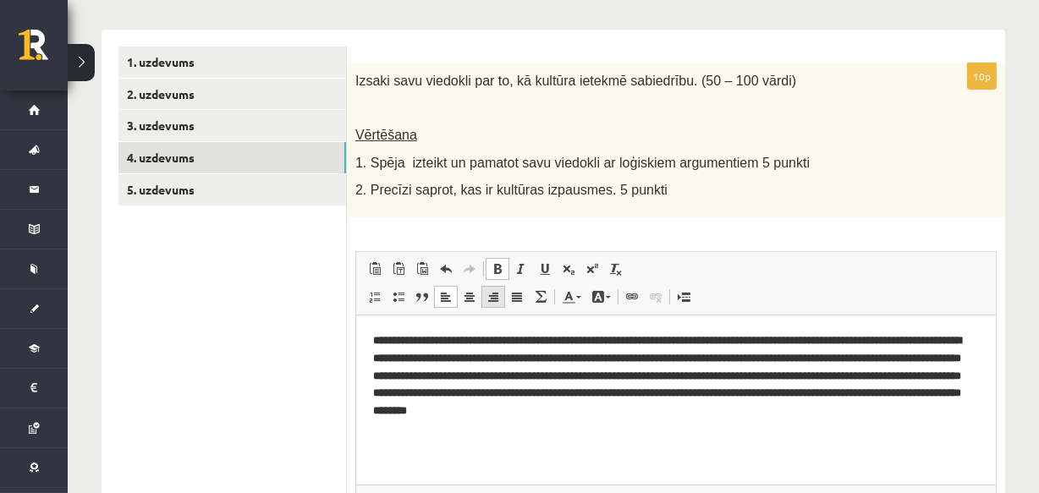
click at [503, 293] on link "Izlīdzināt pa labi" at bounding box center [494, 297] width 24 height 22
click at [470, 294] on span at bounding box center [470, 297] width 14 height 14
click at [888, 437] on html "**********" at bounding box center [676, 376] width 640 height 122
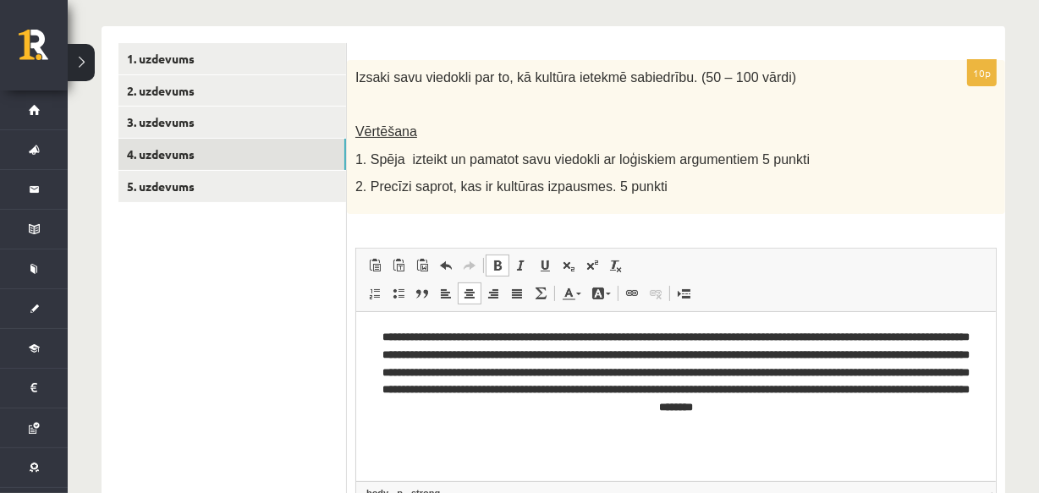
scroll to position [240, 0]
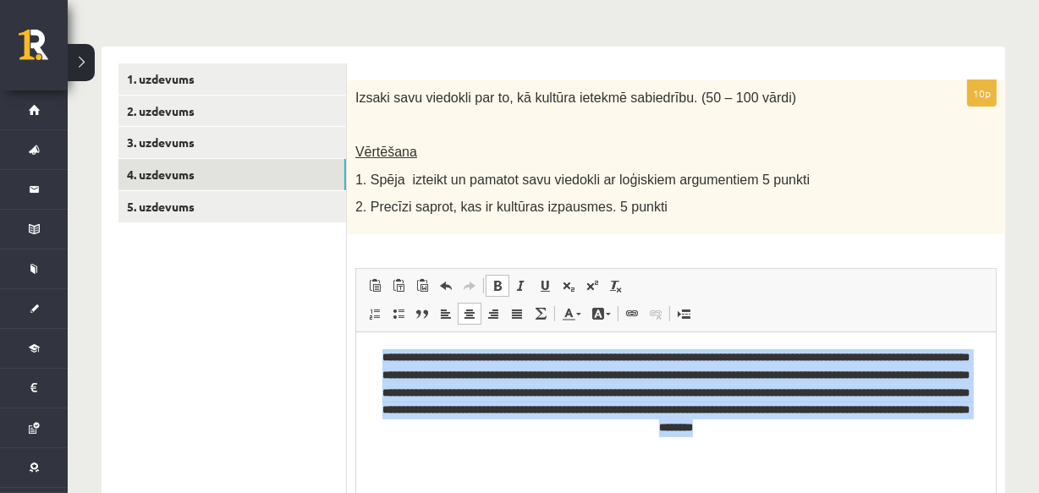
drag, startPoint x: 972, startPoint y: 446, endPoint x: 352, endPoint y: 354, distance: 626.5
click at [356, 354] on html "**********" at bounding box center [676, 393] width 640 height 122
click at [502, 284] on span at bounding box center [498, 286] width 14 height 14
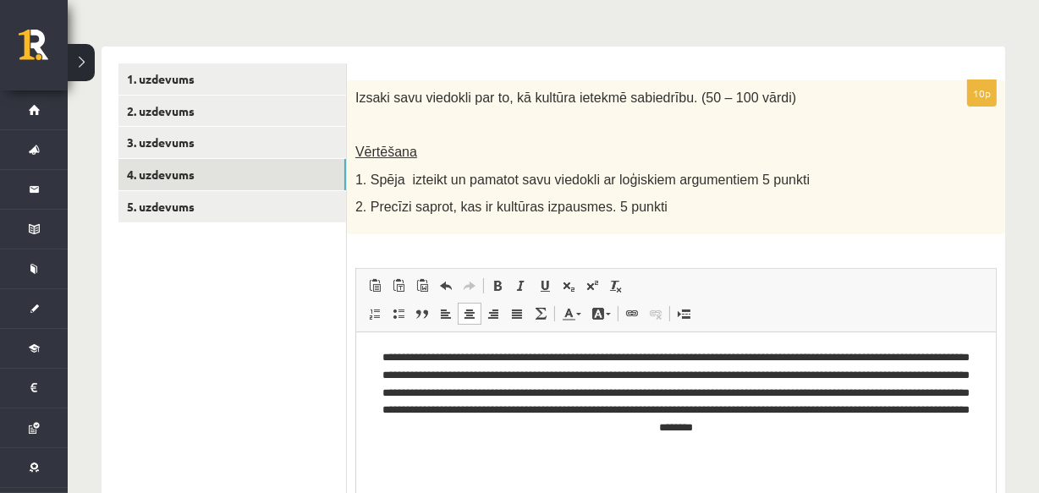
click at [842, 416] on p "**********" at bounding box center [675, 393] width 606 height 88
click at [894, 438] on html "**********" at bounding box center [676, 393] width 640 height 122
click at [1031, 385] on div "**********" at bounding box center [554, 248] width 972 height 846
click at [282, 205] on link "5. uzdevums" at bounding box center [233, 206] width 228 height 31
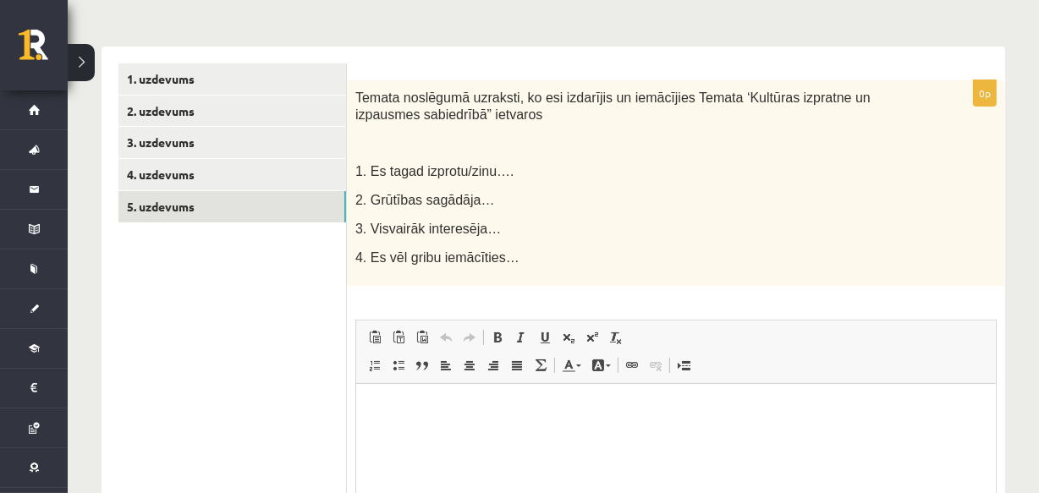
scroll to position [0, 0]
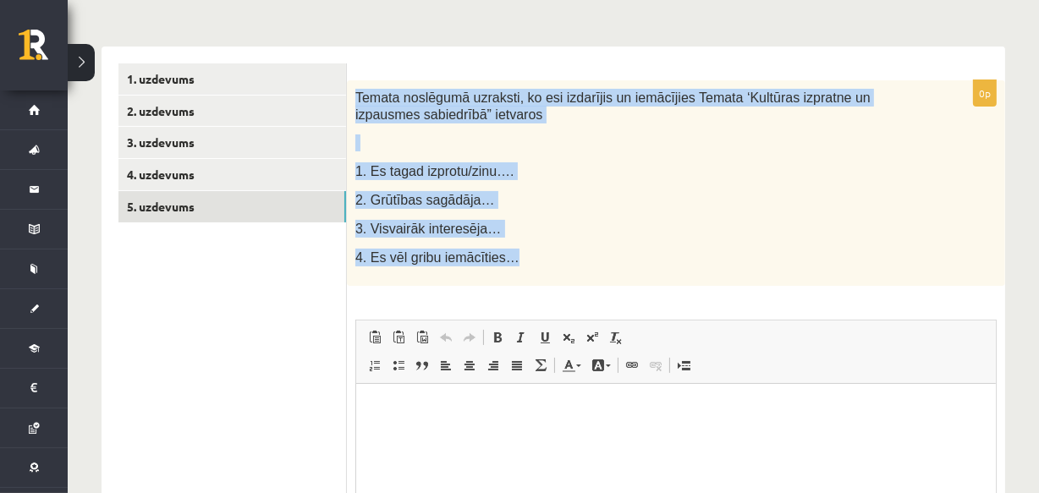
drag, startPoint x: 356, startPoint y: 95, endPoint x: 527, endPoint y: 251, distance: 231.9
click at [527, 251] on div "Temata noslēgumā uzraksti, ko esi izdarījis un iemācījies Temata ‘Kultūras izpr…" at bounding box center [676, 183] width 659 height 206
copy div "Temata noslēgumā uzraksti, ko esi izdarījis un iemācījies Temata ‘Kultūras izpr…"
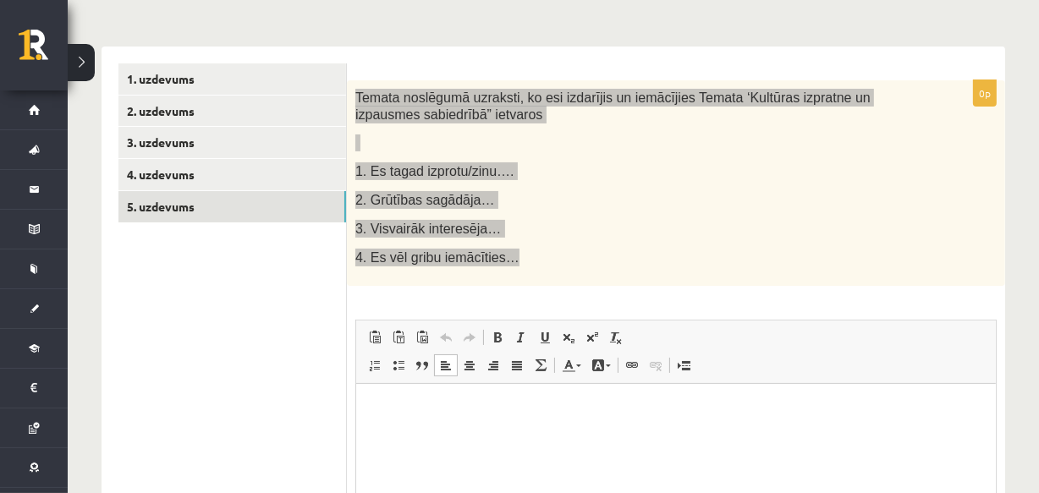
click at [469, 435] on html at bounding box center [676, 409] width 640 height 52
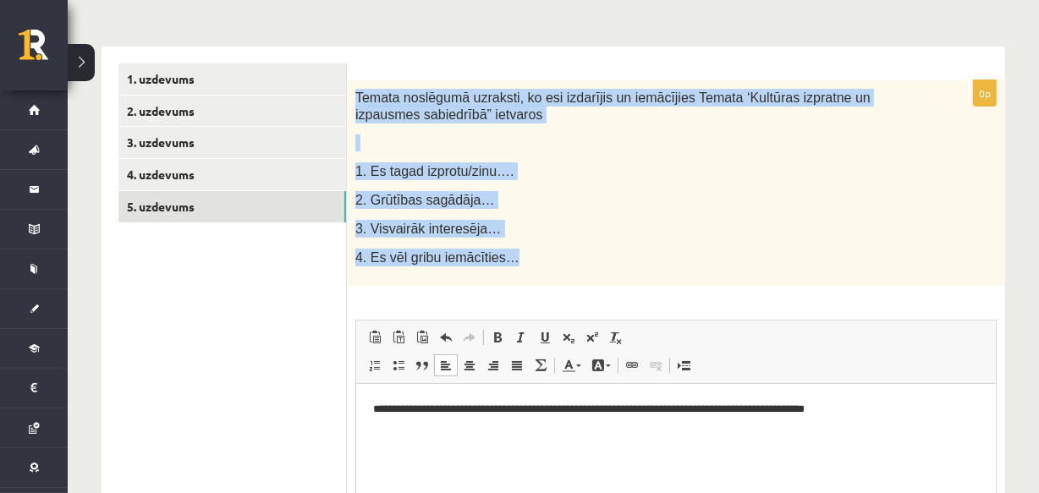
click at [742, 201] on p "2. Grūtības sagādāja…" at bounding box center [634, 200] width 557 height 18
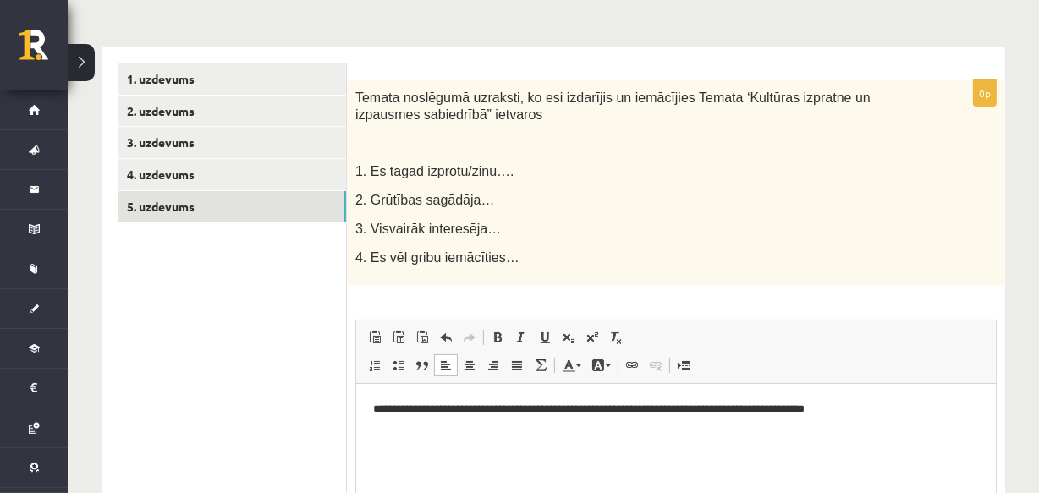
click at [367, 411] on html "**********" at bounding box center [676, 423] width 640 height 80
click at [907, 410] on p "**********" at bounding box center [675, 409] width 606 height 18
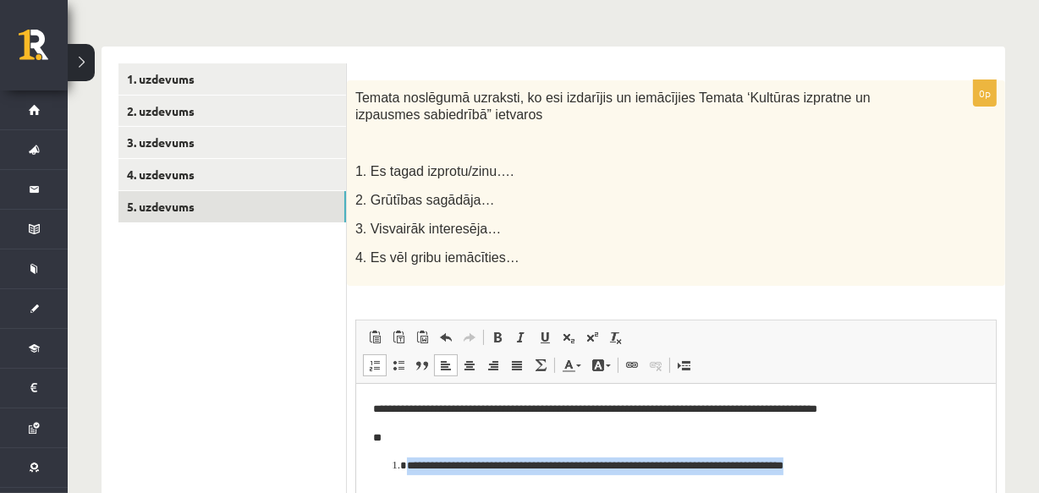
drag, startPoint x: 843, startPoint y: 472, endPoint x: 348, endPoint y: 453, distance: 495.6
click at [356, 453] on html "**********" at bounding box center [676, 451] width 640 height 137
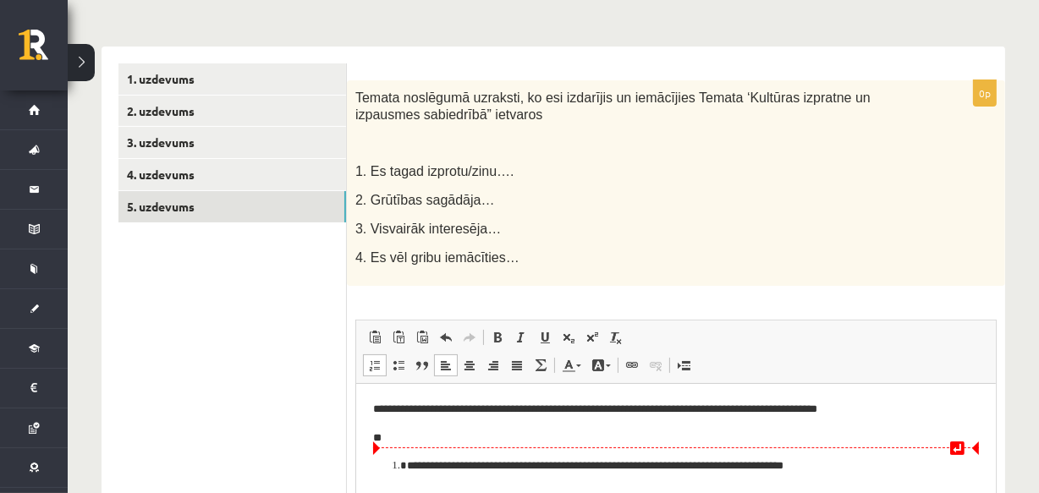
click at [406, 466] on li "**********" at bounding box center [675, 466] width 538 height 18
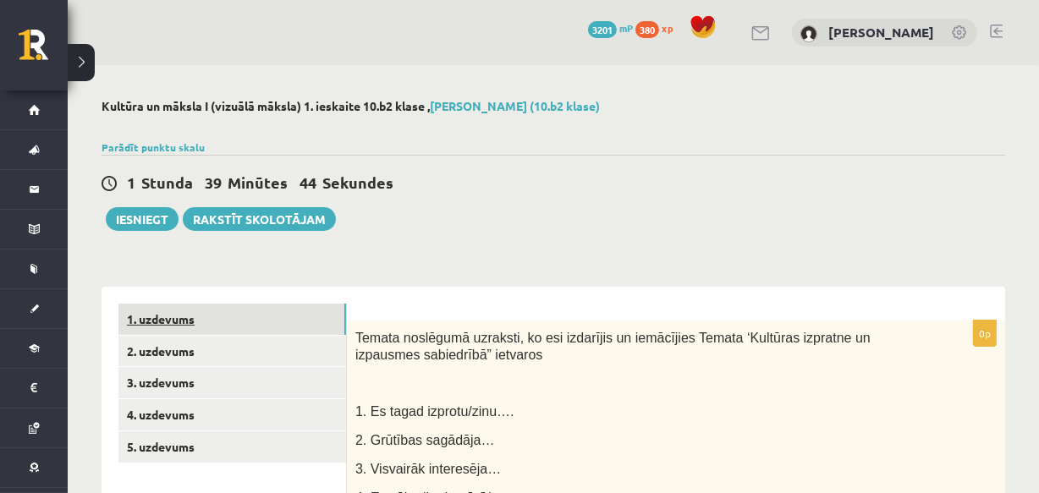
click at [296, 306] on link "1. uzdevums" at bounding box center [233, 319] width 228 height 31
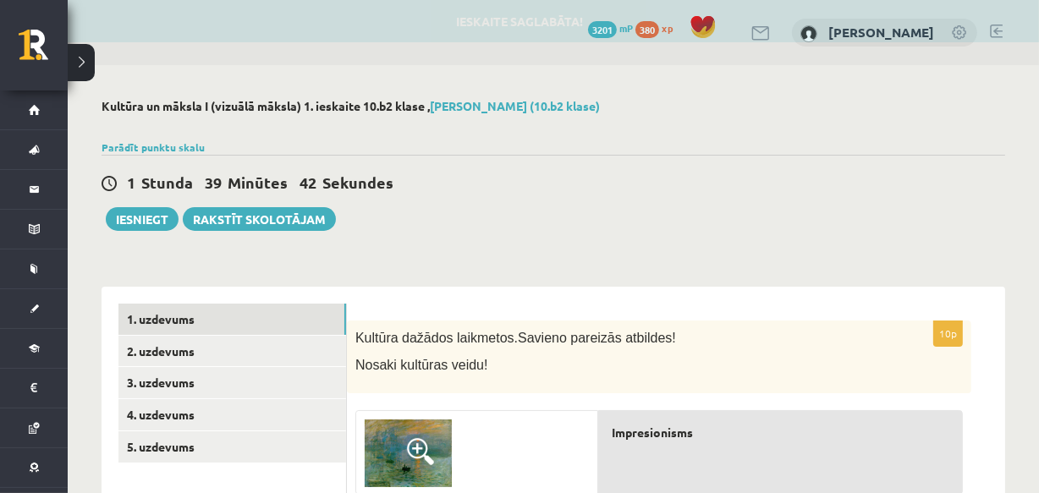
click at [588, 198] on div "1 Stunda 39 Minūtes 42 Sekundes Ieskaite saglabāta! Iesniegt Rakstīt skolotājam" at bounding box center [554, 193] width 904 height 76
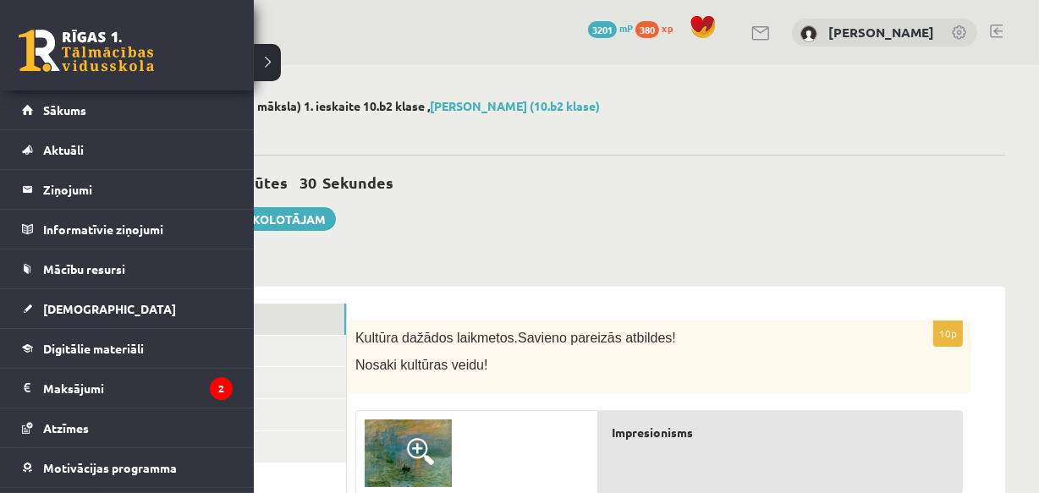
click at [25, 34] on link at bounding box center [86, 51] width 135 height 42
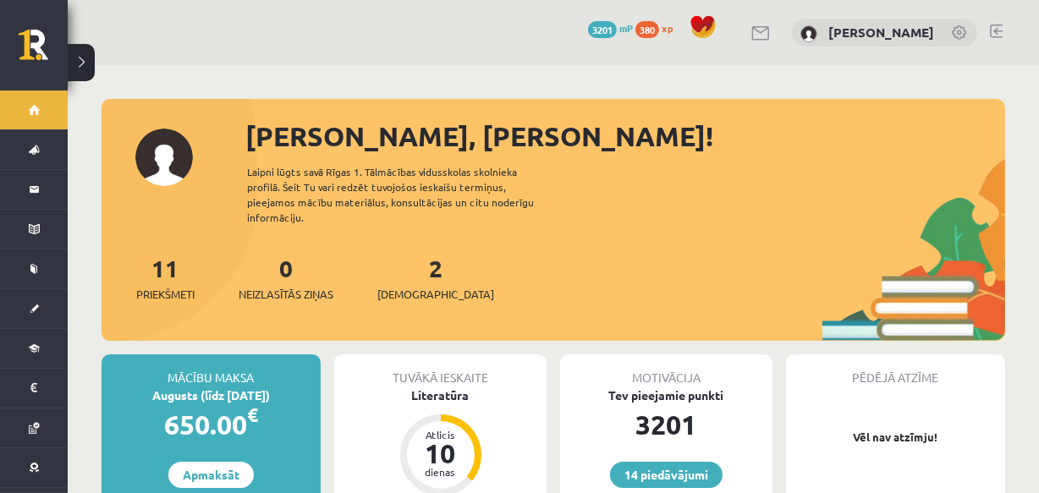
click at [399, 267] on div "2 Ieskaites" at bounding box center [436, 277] width 117 height 52
click at [409, 286] on span "[DEMOGRAPHIC_DATA]" at bounding box center [436, 294] width 117 height 17
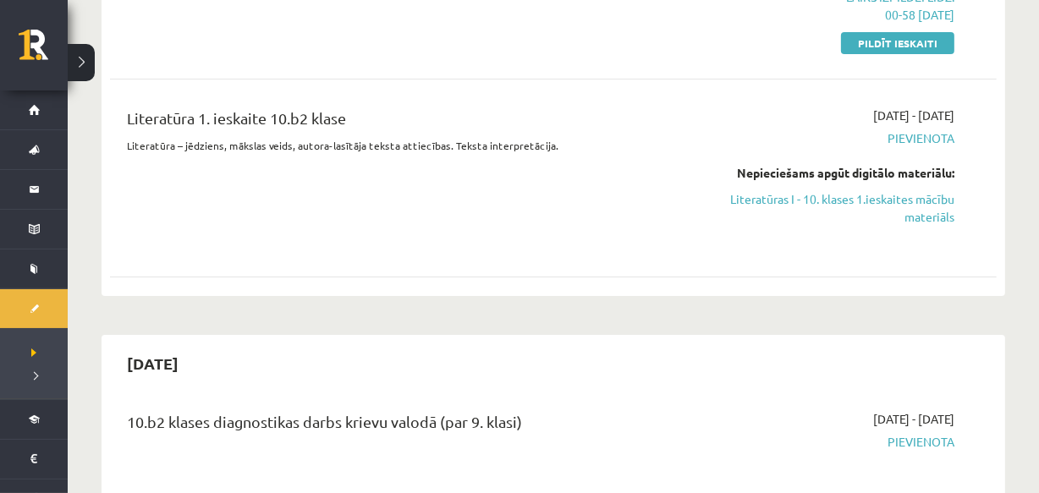
scroll to position [336, 0]
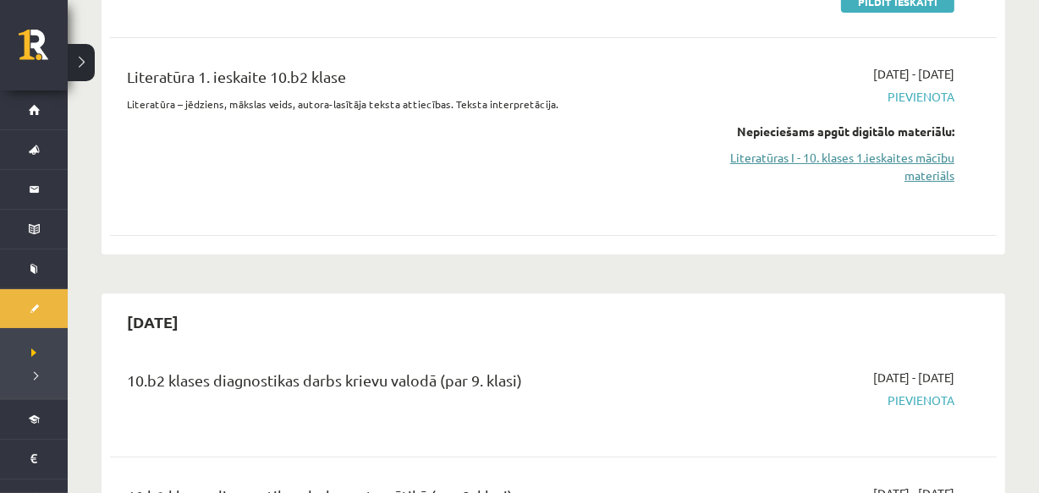
click at [905, 171] on link "Literatūras I - 10. klases 1.ieskaites mācību materiāls" at bounding box center [825, 167] width 259 height 36
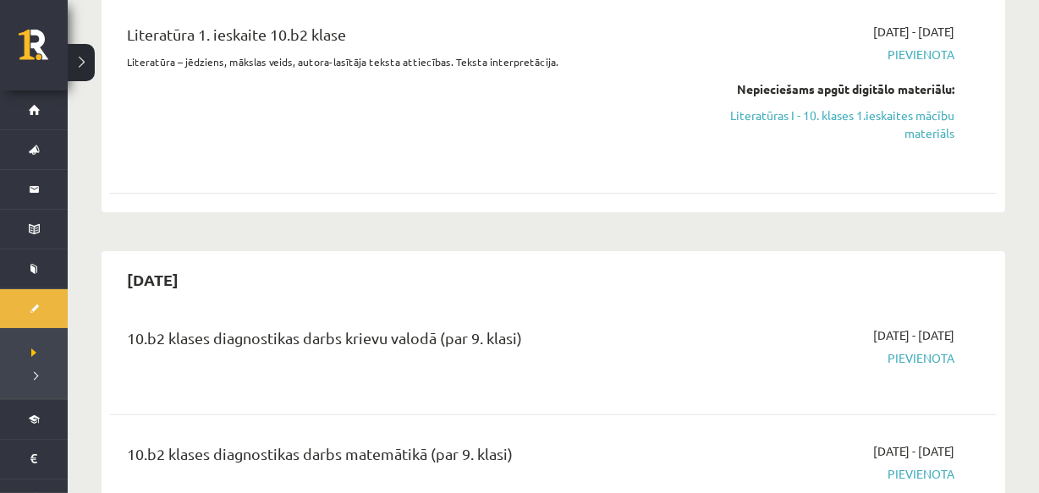
scroll to position [399, 0]
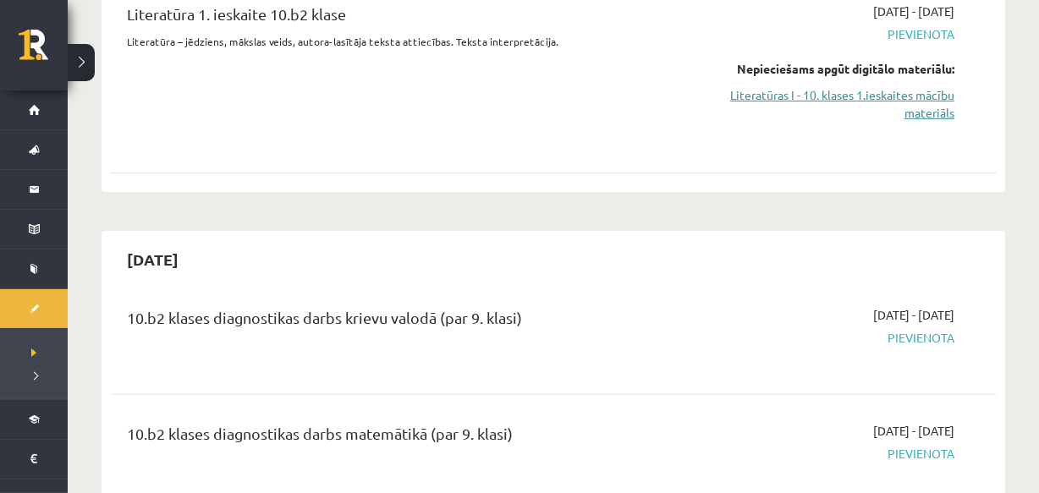
click at [882, 95] on link "Literatūras I - 10. klases 1.ieskaites mācību materiāls" at bounding box center [825, 104] width 259 height 36
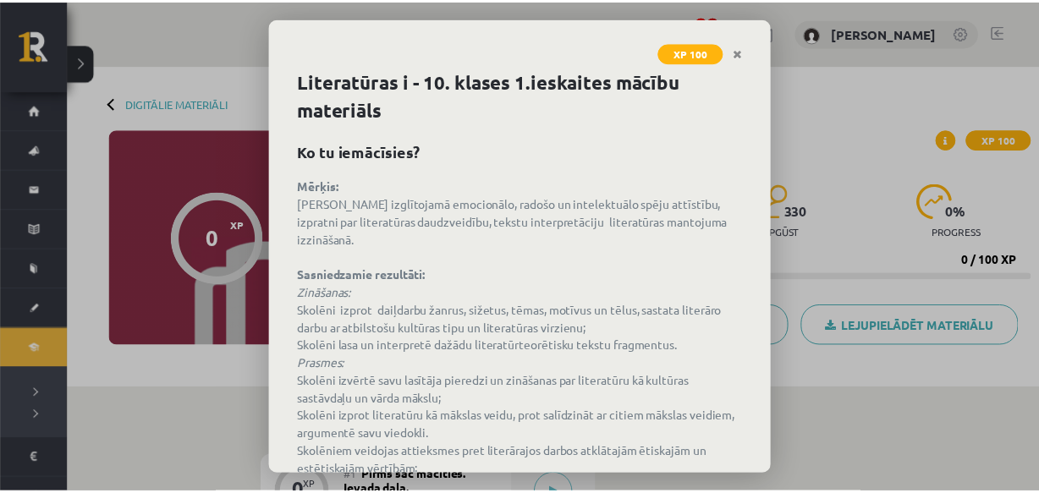
scroll to position [157, 0]
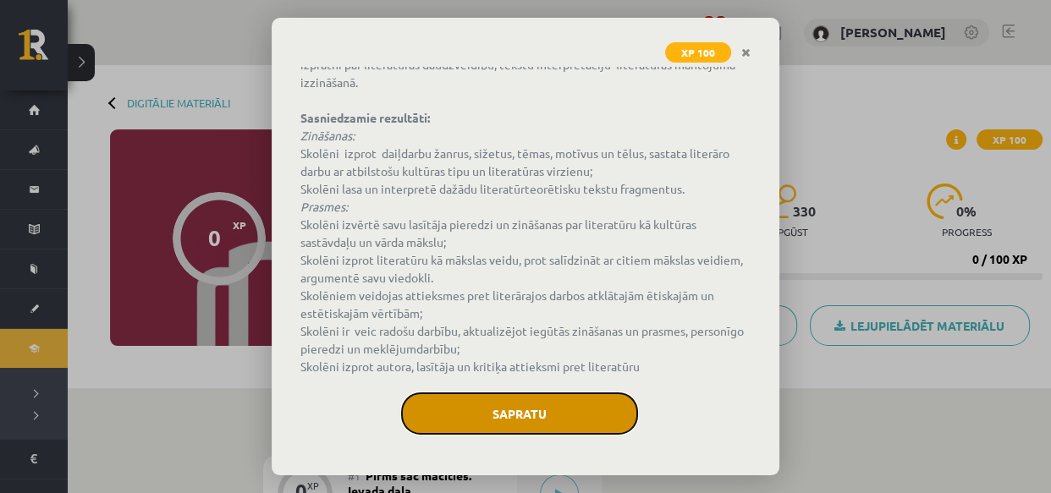
click at [532, 396] on button "Sapratu" at bounding box center [519, 414] width 237 height 42
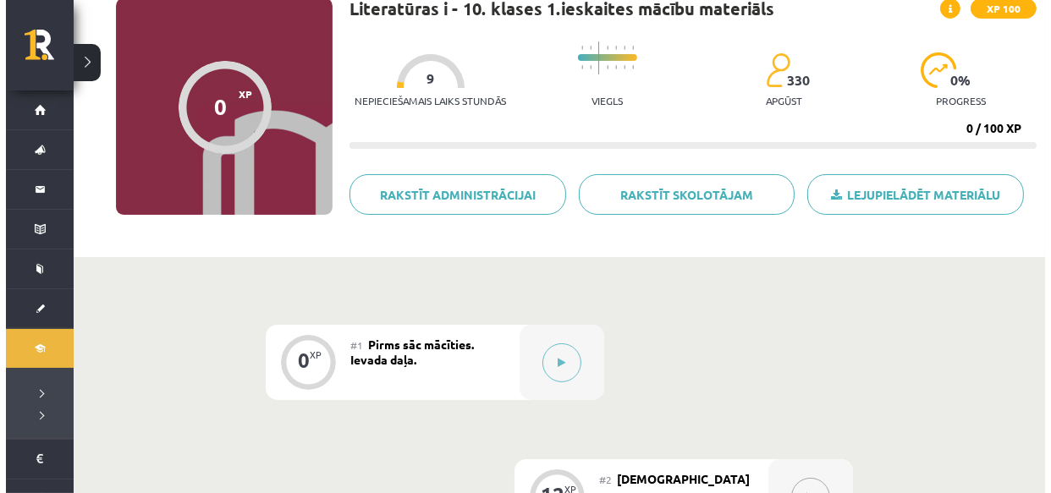
scroll to position [119, 0]
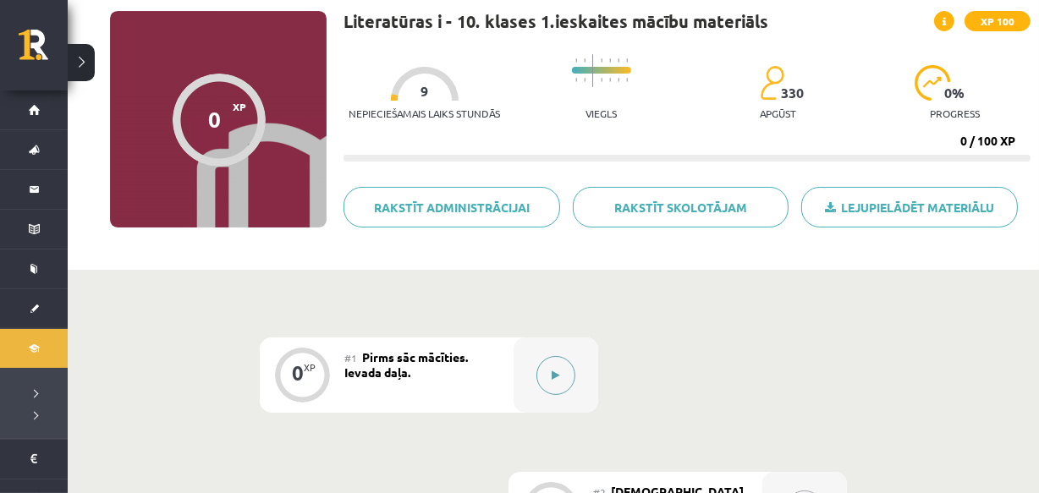
click at [572, 370] on button at bounding box center [556, 375] width 39 height 39
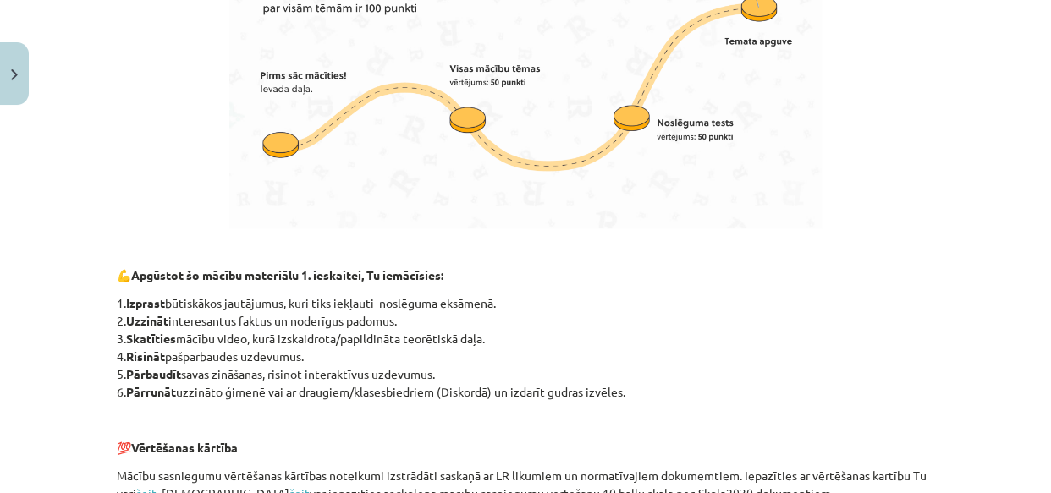
scroll to position [1304, 0]
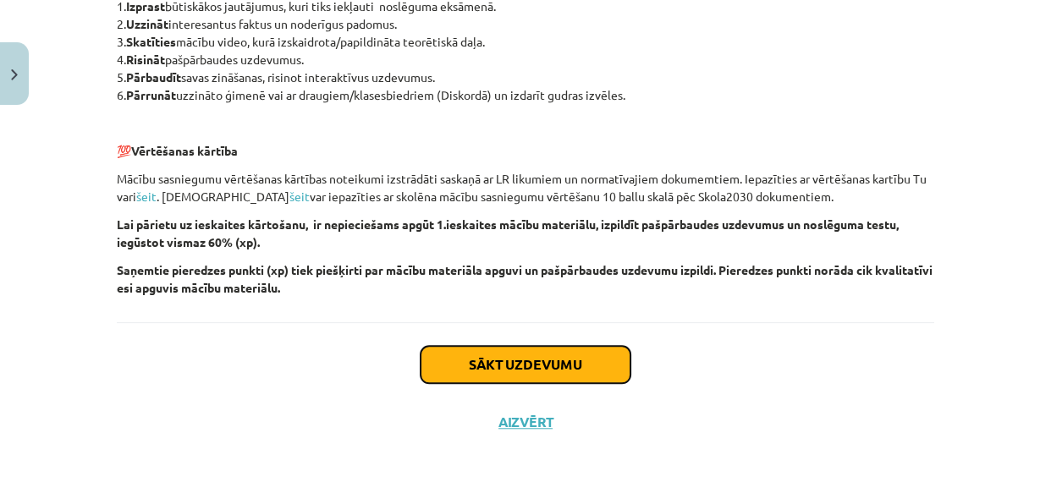
click at [535, 372] on button "Sākt uzdevumu" at bounding box center [526, 364] width 210 height 37
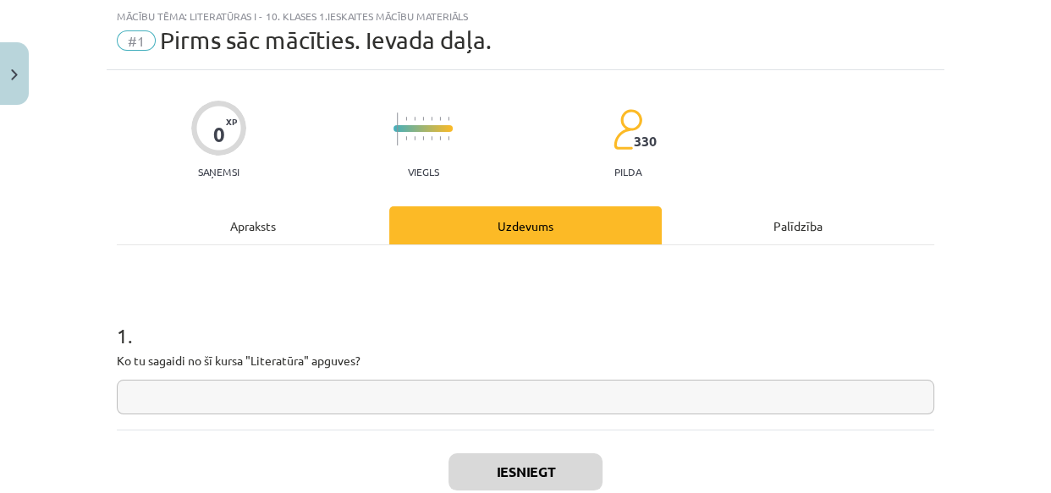
scroll to position [42, 0]
click at [431, 396] on input "text" at bounding box center [526, 397] width 818 height 35
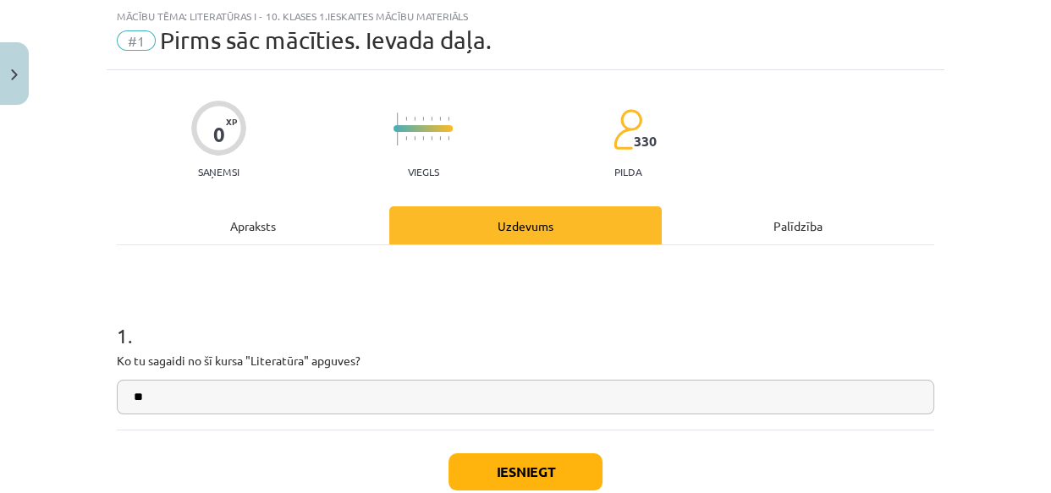
type input "*"
type input "**********"
click at [507, 472] on button "Iesniegt" at bounding box center [526, 472] width 154 height 37
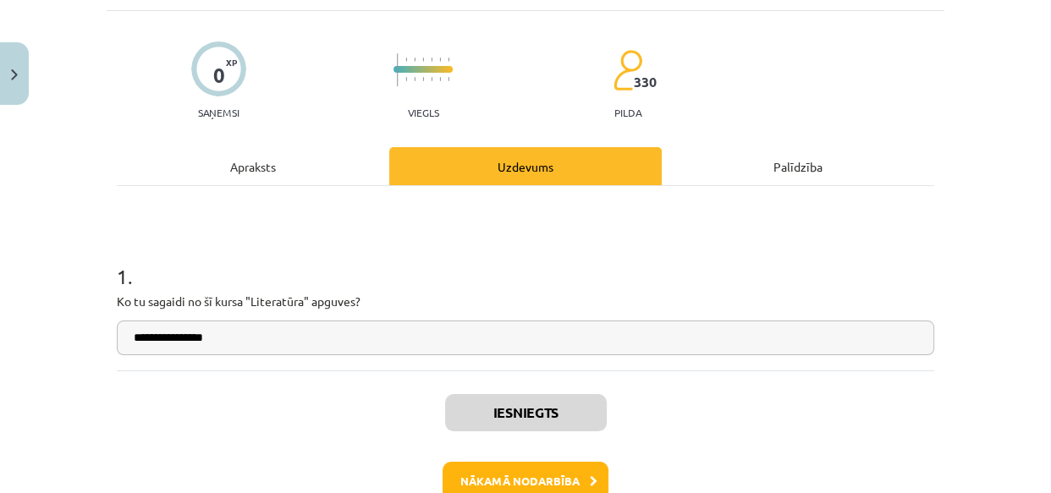
scroll to position [124, 0]
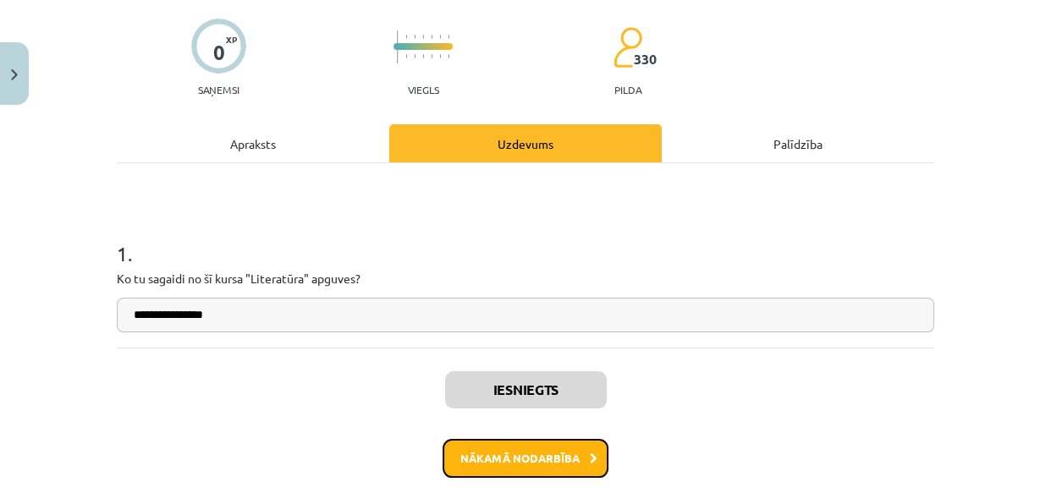
click at [508, 445] on button "Nākamā nodarbība" at bounding box center [526, 458] width 166 height 39
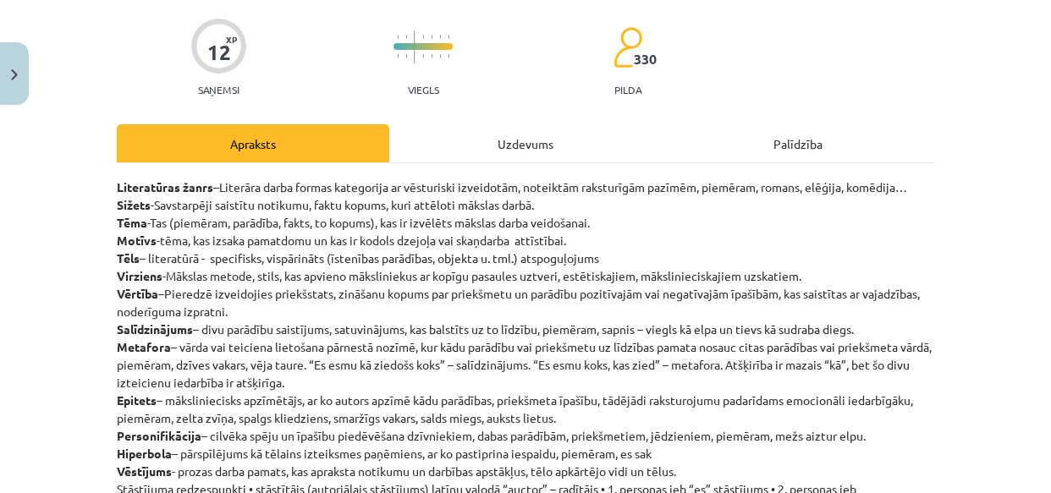
scroll to position [42, 0]
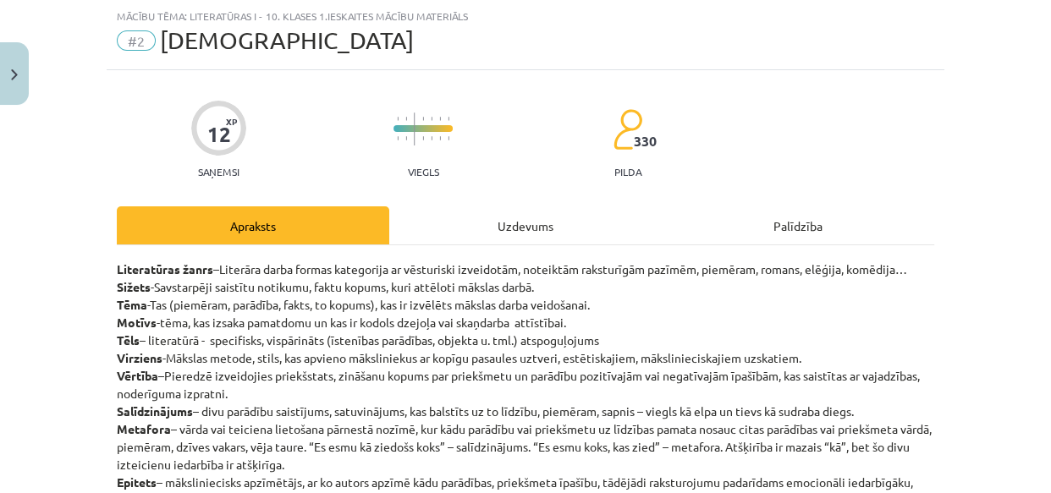
click at [508, 445] on p "Literatūras žanrs –Literāra darba formas kategorija ar vēsturiski izveidotām, n…" at bounding box center [526, 447] width 818 height 373
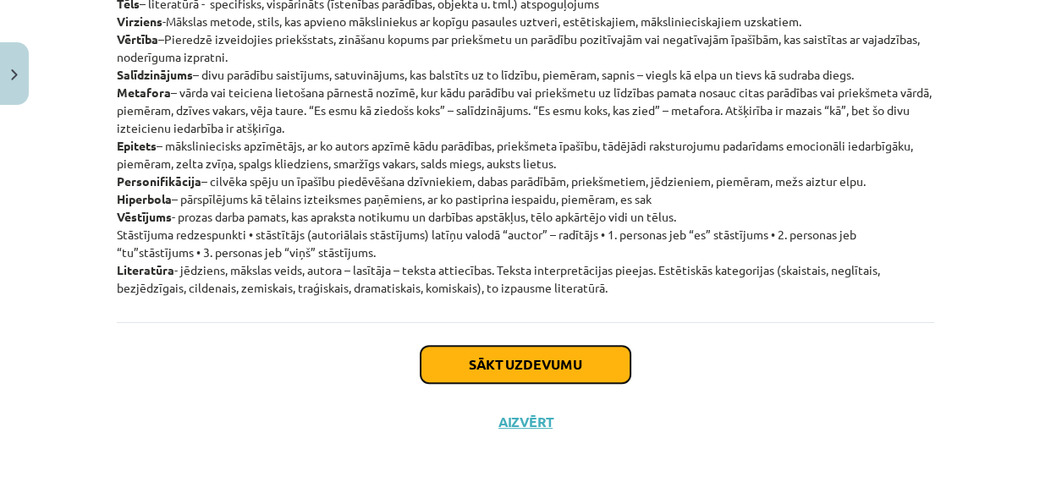
click at [575, 366] on button "Sākt uzdevumu" at bounding box center [526, 364] width 210 height 37
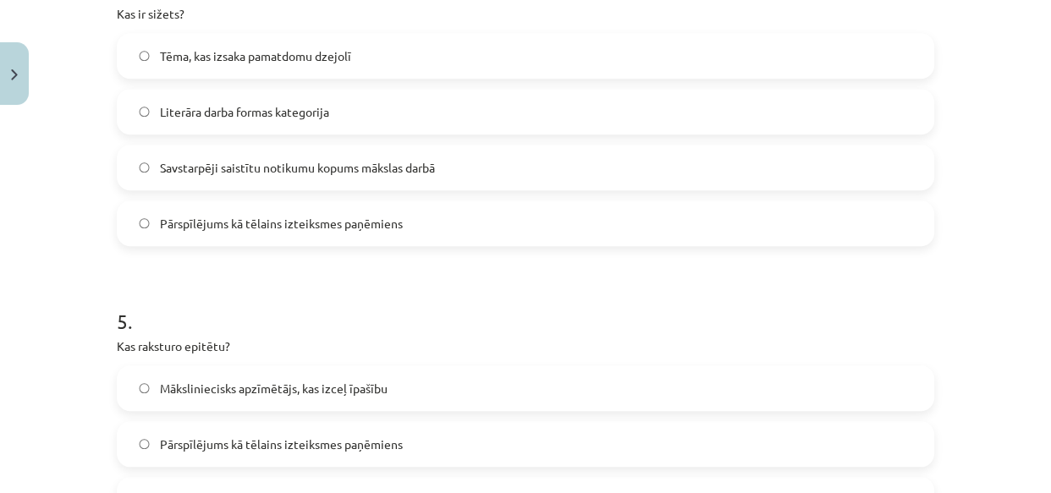
scroll to position [1668, 0]
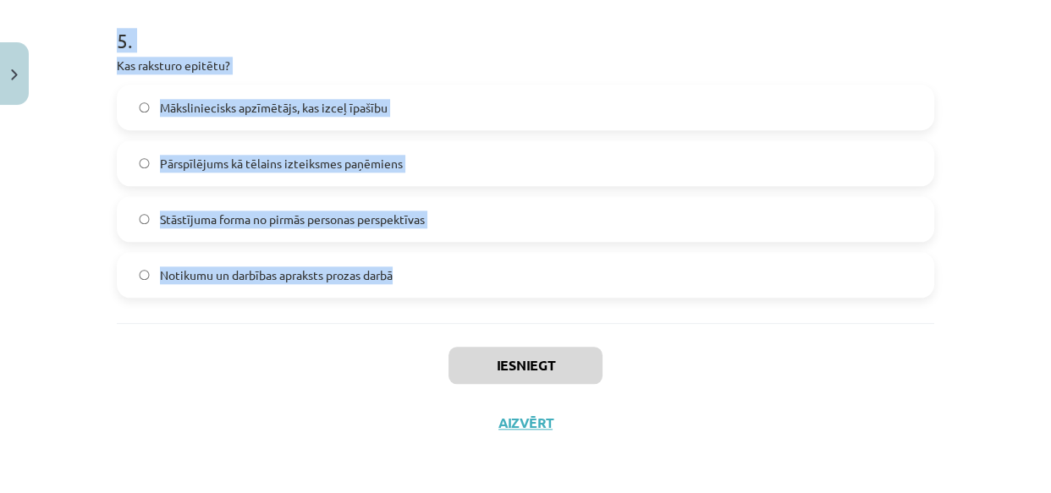
drag, startPoint x: 78, startPoint y: 343, endPoint x: 470, endPoint y: 319, distance: 392.6
click at [470, 319] on div "Mācību tēma: Literatūras i - 10. klases 1.ieskaites mācību materiāls #2 Jēdzien…" at bounding box center [525, 246] width 1051 height 493
copy form "1 . Kas ir metafora? Māksliniecisks apzīmētājs, kas padara raksturojumu emocion…"
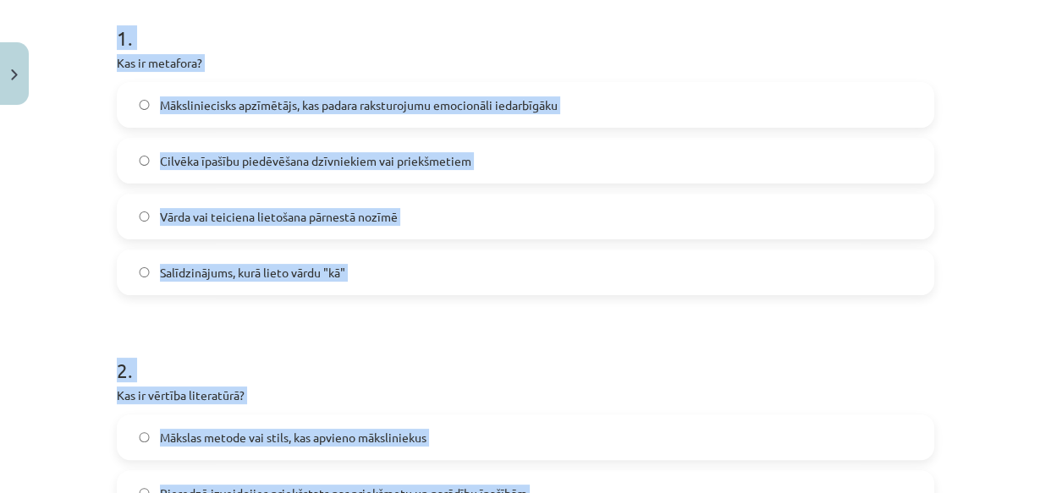
scroll to position [0, 0]
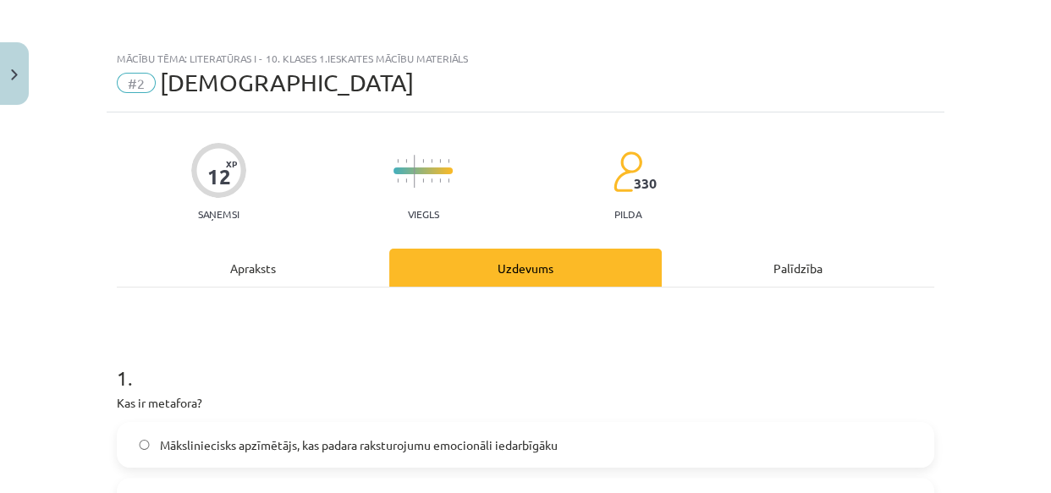
drag, startPoint x: 1050, startPoint y: 48, endPoint x: 739, endPoint y: 37, distance: 310.9
click at [1006, 97] on div "Mācību tēma: Literatūras i - 10. klases 1.ieskaites mācību materiāls #2 Jēdzien…" at bounding box center [525, 246] width 1051 height 493
click at [1012, 85] on div "Mācību tēma: Literatūras i - 10. klases 1.ieskaites mācību materiāls #2 Jēdzien…" at bounding box center [525, 246] width 1051 height 493
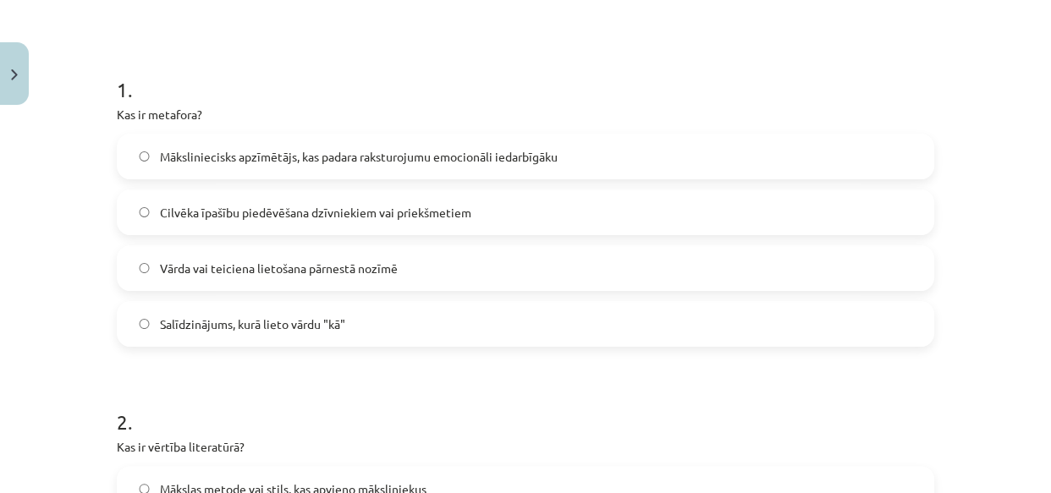
scroll to position [325, 0]
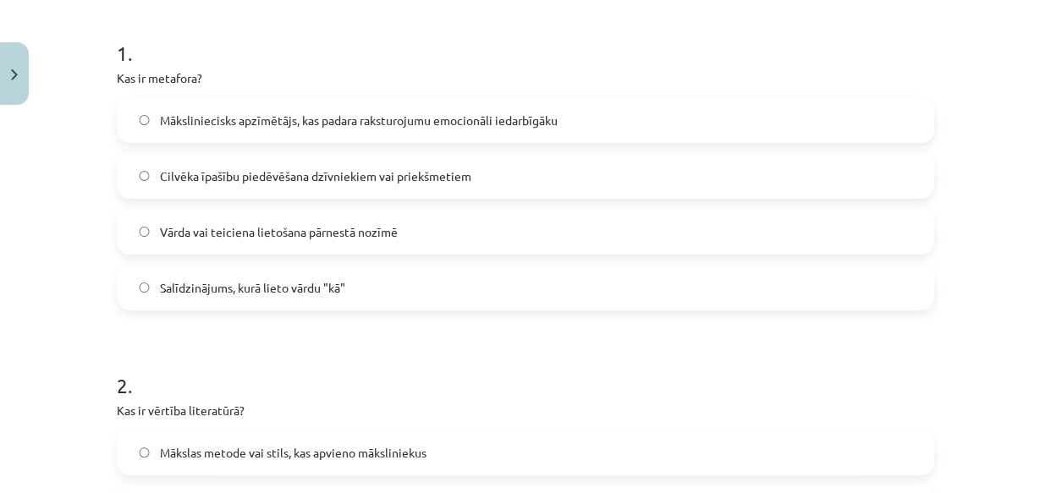
drag, startPoint x: 521, startPoint y: 118, endPoint x: 421, endPoint y: 118, distance: 100.7
click at [421, 118] on span "Māksliniecisks apzīmētājs, kas padara raksturojumu emocionāli iedarbīgāku" at bounding box center [359, 121] width 398 height 18
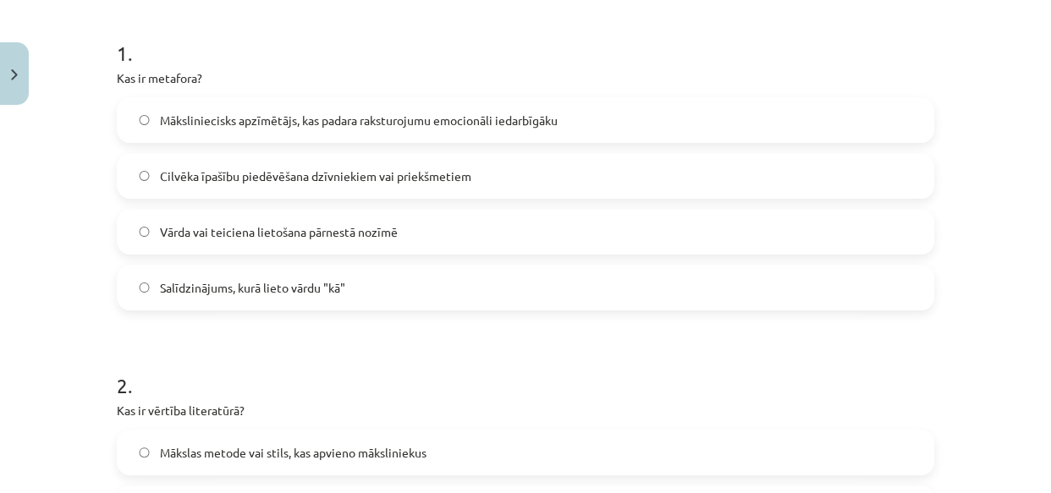
click at [421, 118] on span "Māksliniecisks apzīmētājs, kas padara raksturojumu emocionāli iedarbīgāku" at bounding box center [359, 121] width 398 height 18
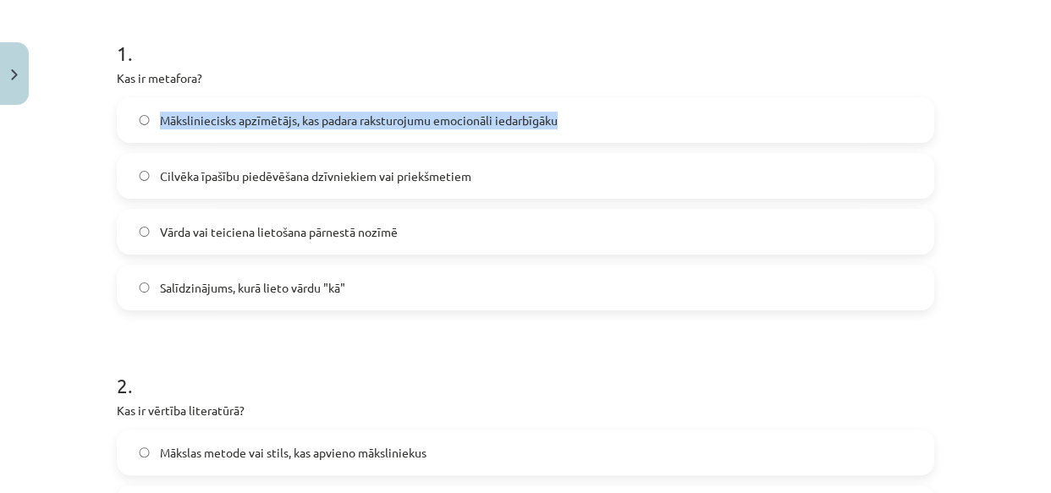
click at [421, 118] on span "Māksliniecisks apzīmētājs, kas padara raksturojumu emocionāli iedarbīgāku" at bounding box center [359, 121] width 398 height 18
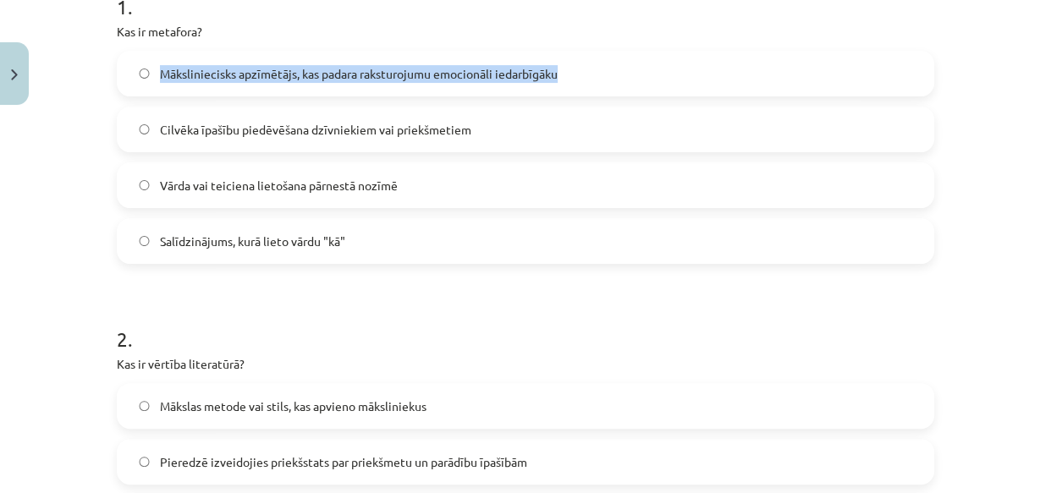
click at [1023, 99] on div "Mācību tēma: Literatūras i - 10. klases 1.ieskaites mācību materiāls #2 Jēdzien…" at bounding box center [525, 246] width 1051 height 493
drag, startPoint x: 1050, startPoint y: 149, endPoint x: 1023, endPoint y: 99, distance: 56.4
click at [1023, 99] on div "Mācību tēma: Literatūras i - 10. klases 1.ieskaites mācību materiāls #2 Jēdzien…" at bounding box center [525, 246] width 1051 height 493
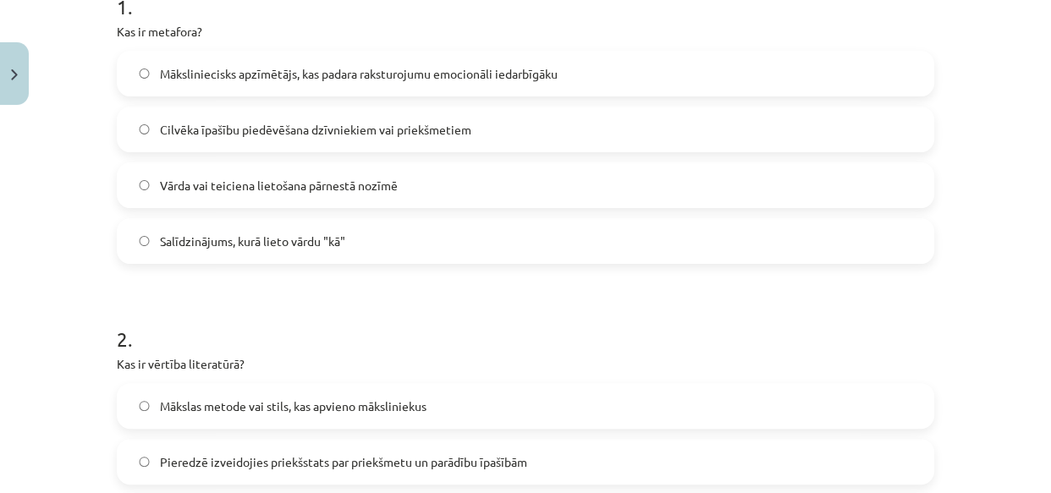
click at [1017, 174] on div "Mācību tēma: Literatūras i - 10. klases 1.ieskaites mācību materiāls #2 Jēdzien…" at bounding box center [525, 246] width 1051 height 493
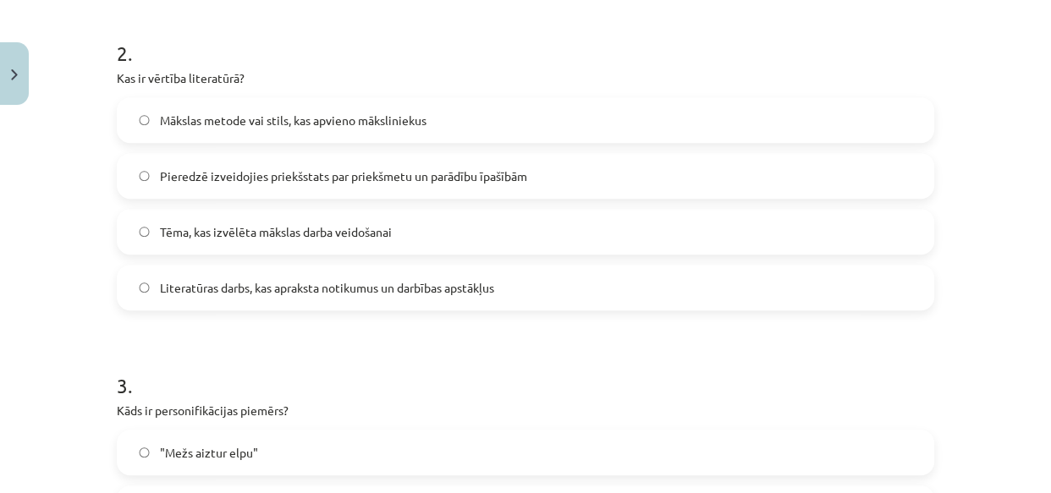
scroll to position [675, 0]
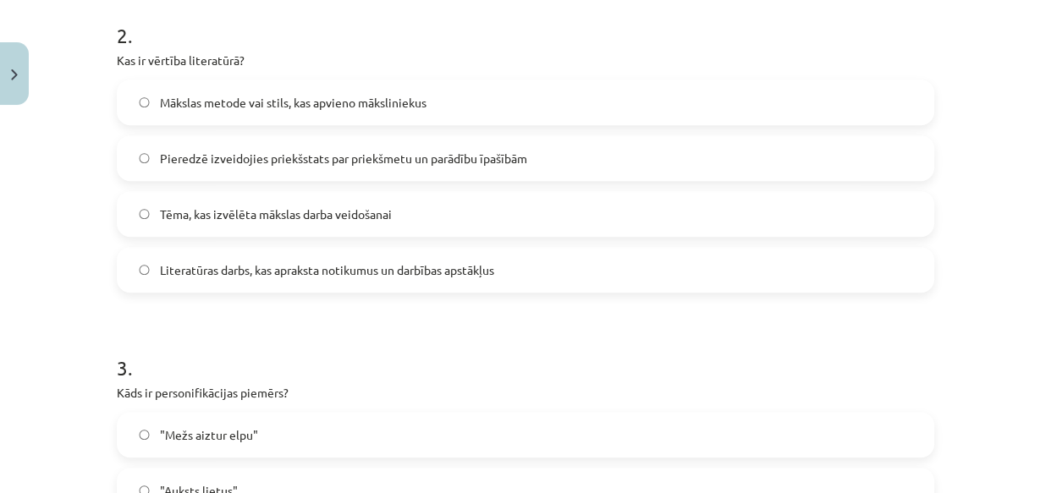
click at [884, 327] on h1 "3 ." at bounding box center [526, 353] width 818 height 52
click at [437, 155] on span "Pieredzē izveidojies priekšstats par priekšmetu un parādību īpašībām" at bounding box center [343, 159] width 367 height 18
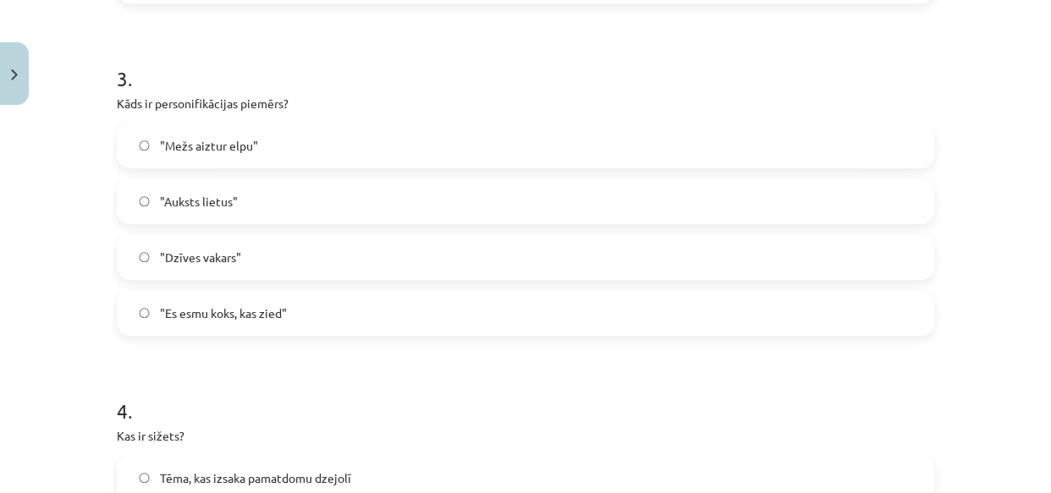
scroll to position [1022, 0]
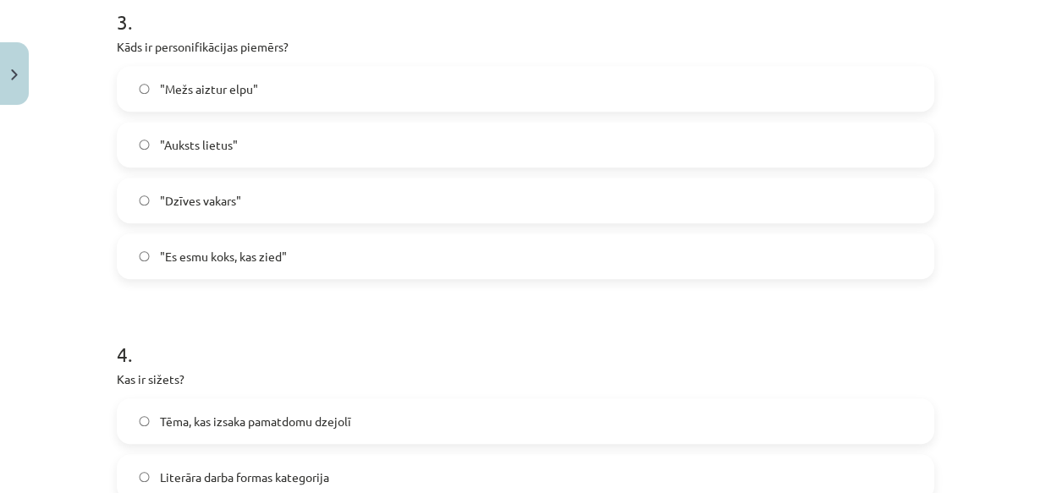
click at [460, 83] on label ""Mežs aiztur elpu"" at bounding box center [526, 89] width 814 height 42
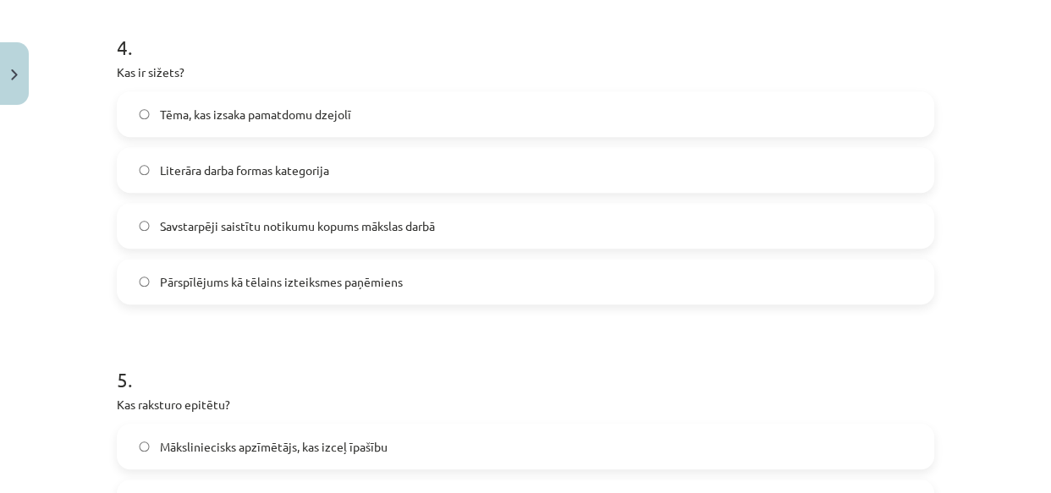
scroll to position [1337, 0]
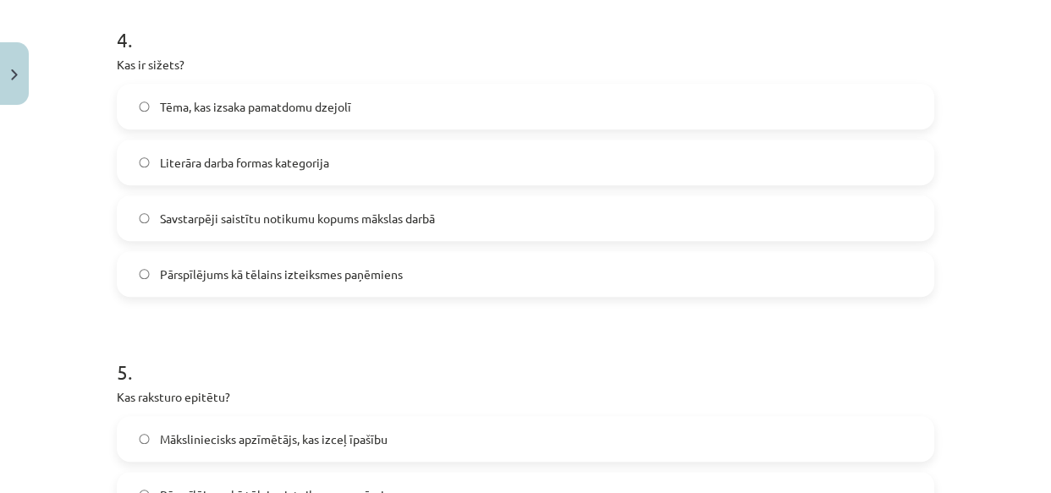
click at [460, 216] on label "Savstarpēji saistītu notikumu kopums mākslas darbā" at bounding box center [526, 218] width 814 height 42
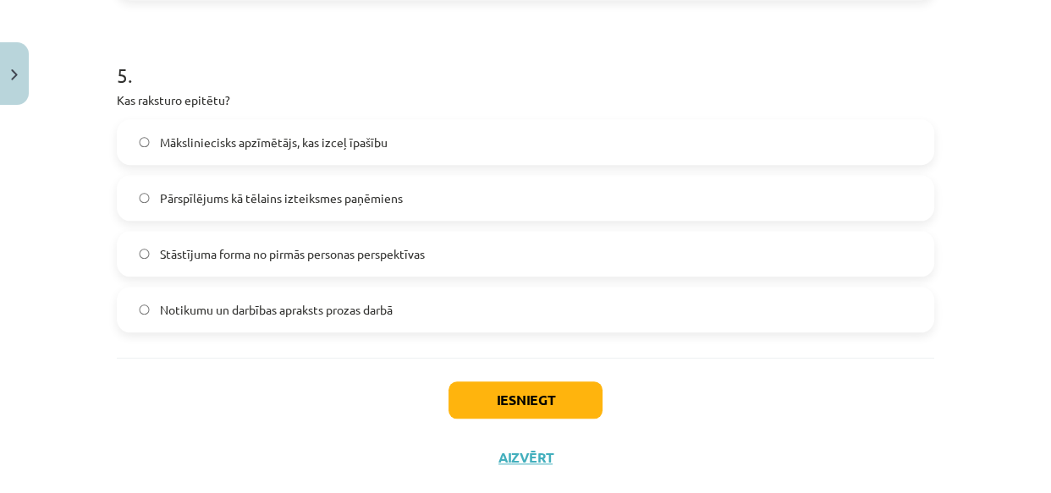
scroll to position [1668, 0]
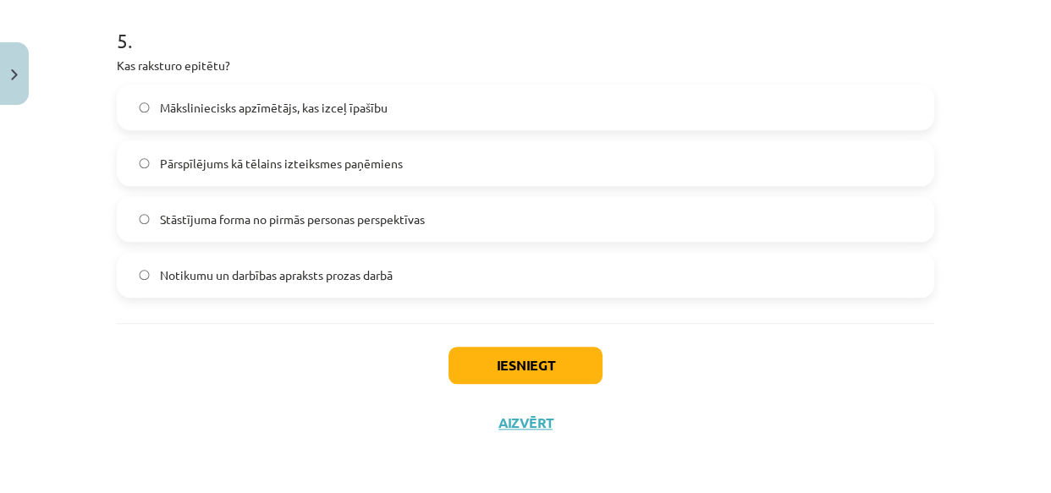
click at [401, 108] on label "Māksliniecisks apzīmētājs, kas izceļ īpašību" at bounding box center [526, 107] width 814 height 42
click at [485, 351] on button "Iesniegt" at bounding box center [526, 365] width 154 height 37
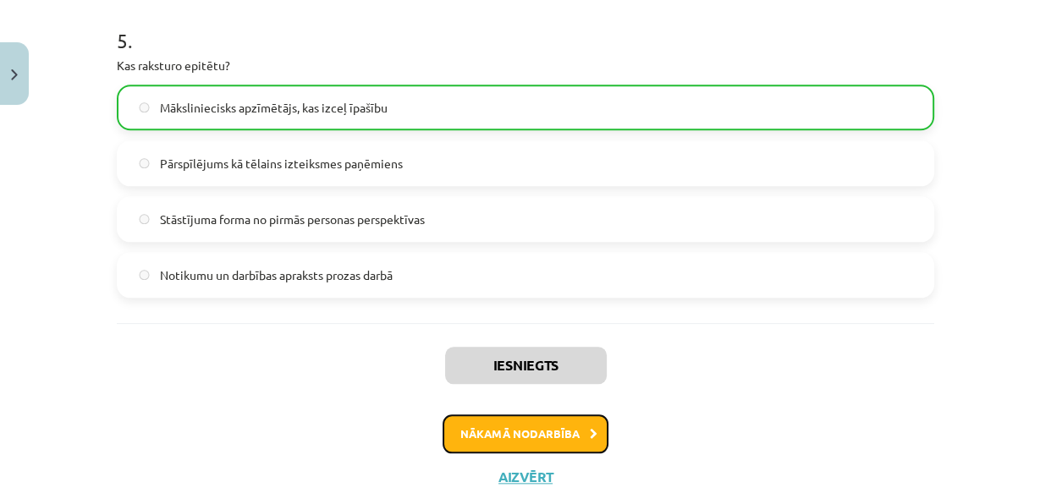
click at [526, 442] on button "Nākamā nodarbība" at bounding box center [526, 434] width 166 height 39
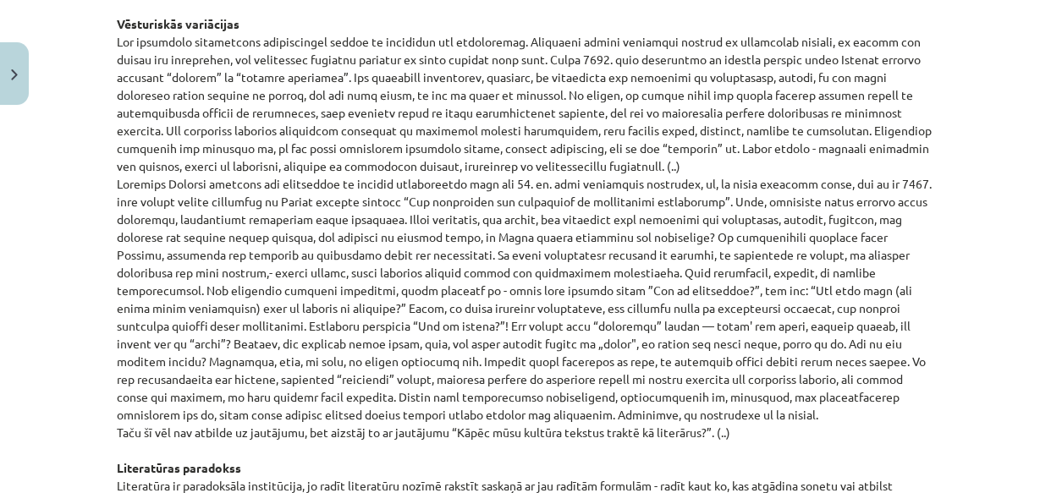
scroll to position [1921, 0]
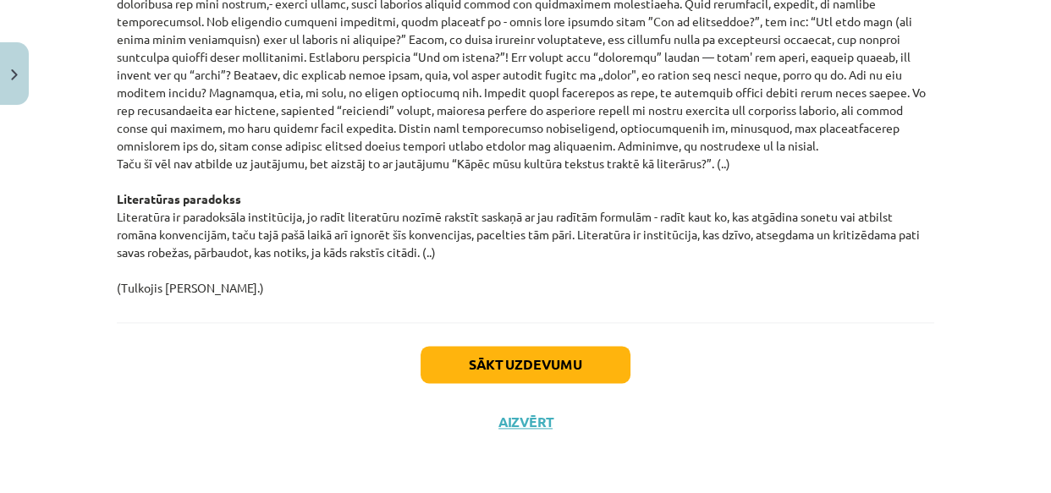
click at [565, 394] on div "Sākt uzdevumu Aizvērt" at bounding box center [526, 382] width 818 height 119
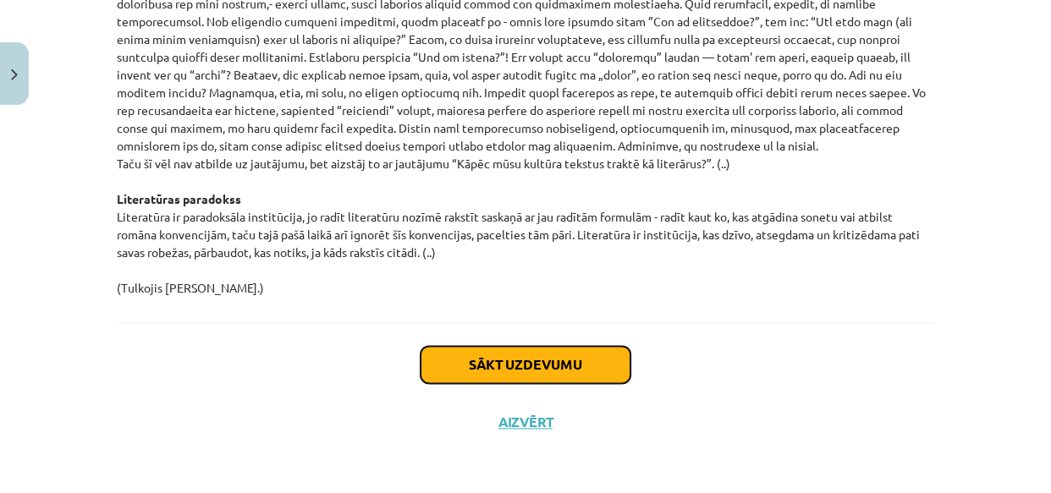
click at [524, 373] on button "Sākt uzdevumu" at bounding box center [526, 364] width 210 height 37
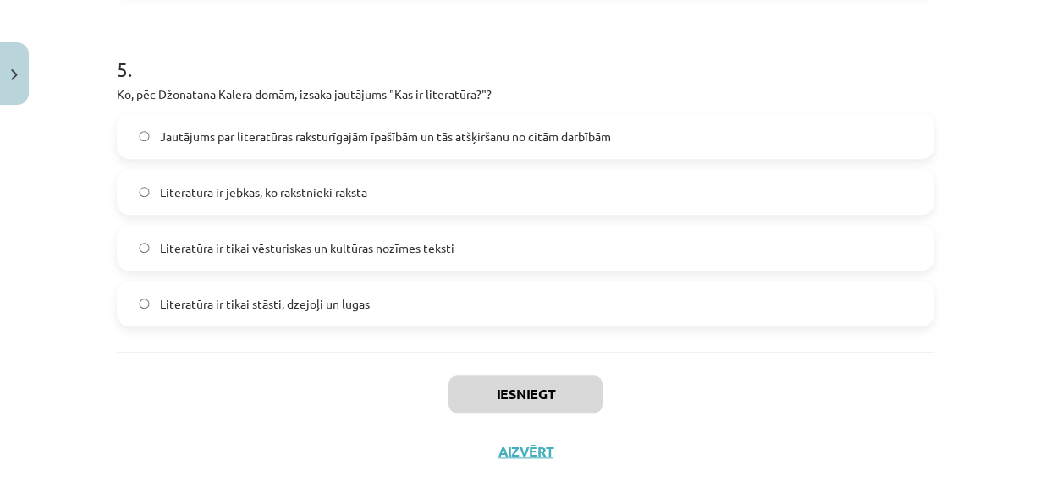
scroll to position [1668, 0]
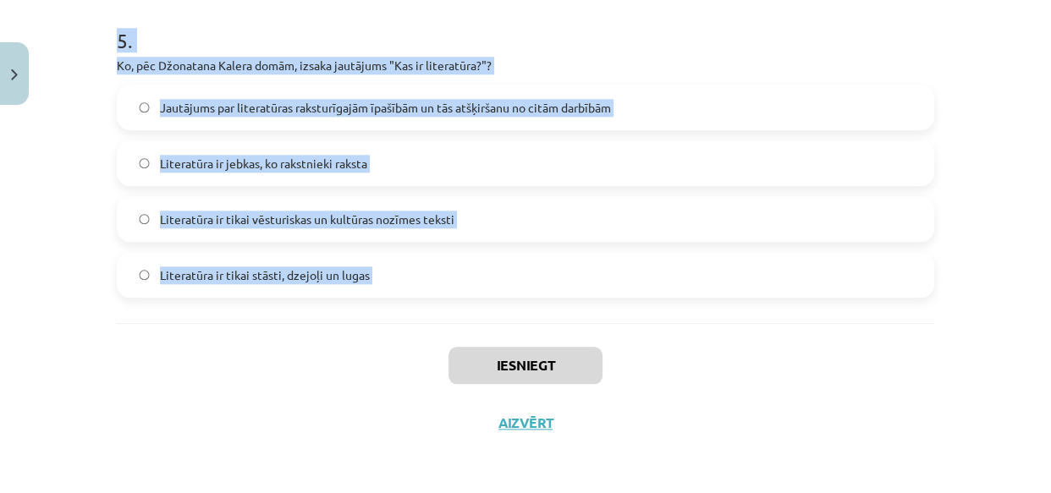
drag, startPoint x: 99, startPoint y: 323, endPoint x: 491, endPoint y: 327, distance: 391.9
click at [491, 327] on div "Mācību tēma: Literatūras i - 10. klases 1.ieskaites mācību materiāls #3 Kas ir …" at bounding box center [525, 246] width 1051 height 493
copy form "1 . Kas, pēc Džonatana Kalera domām, padara literatūru par paradoksālu institūc…"
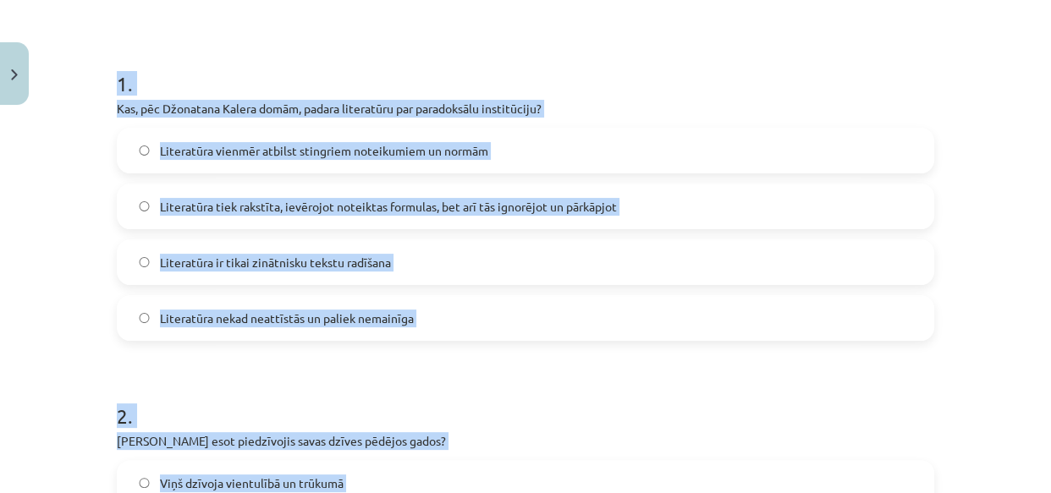
scroll to position [308, 0]
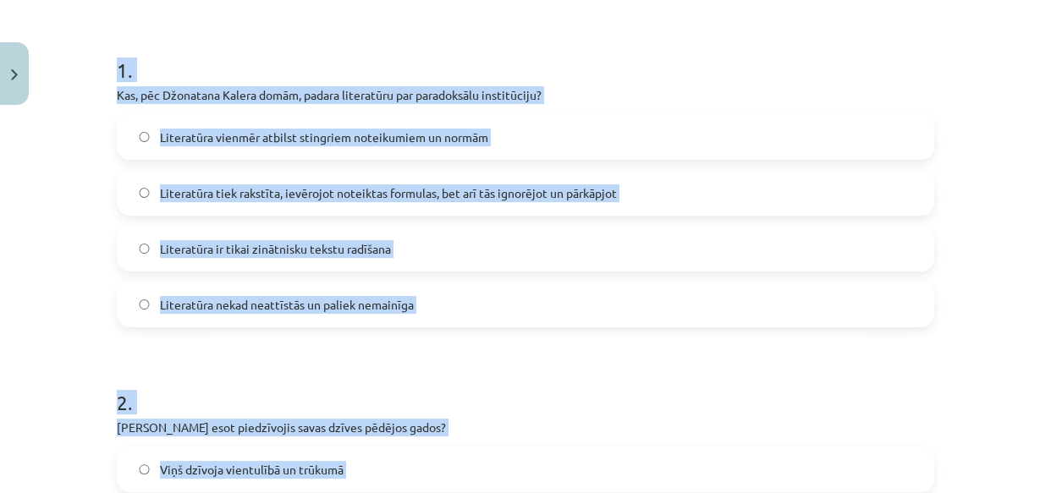
click at [540, 365] on h1 "2 ." at bounding box center [526, 387] width 818 height 52
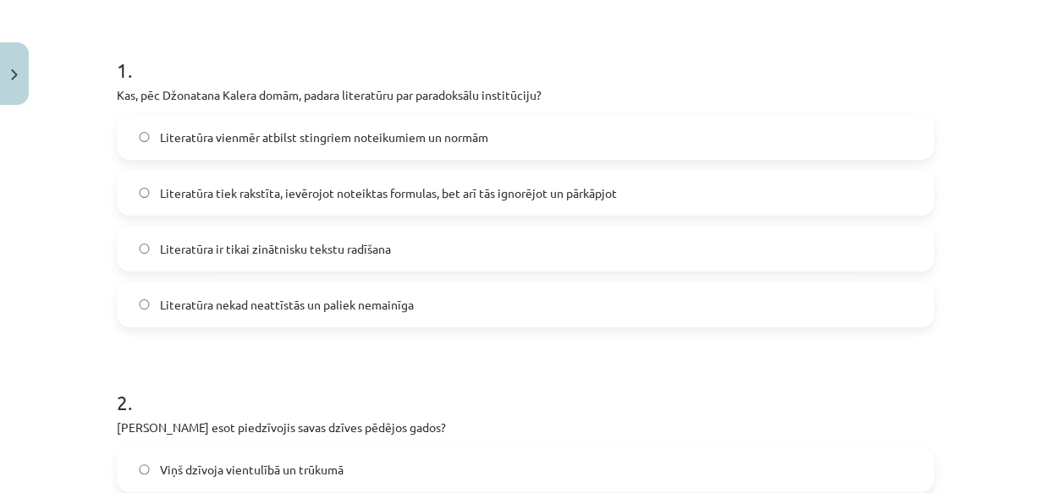
click at [541, 200] on span "Literatūra tiek rakstīta, ievērojot noteiktas formulas, bet arī tās ignorējot u…" at bounding box center [388, 194] width 457 height 18
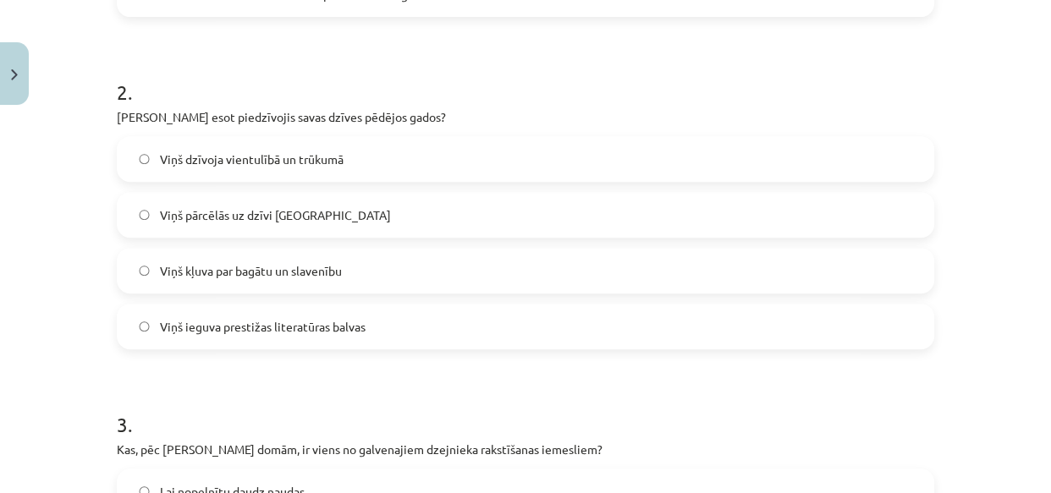
scroll to position [644, 0]
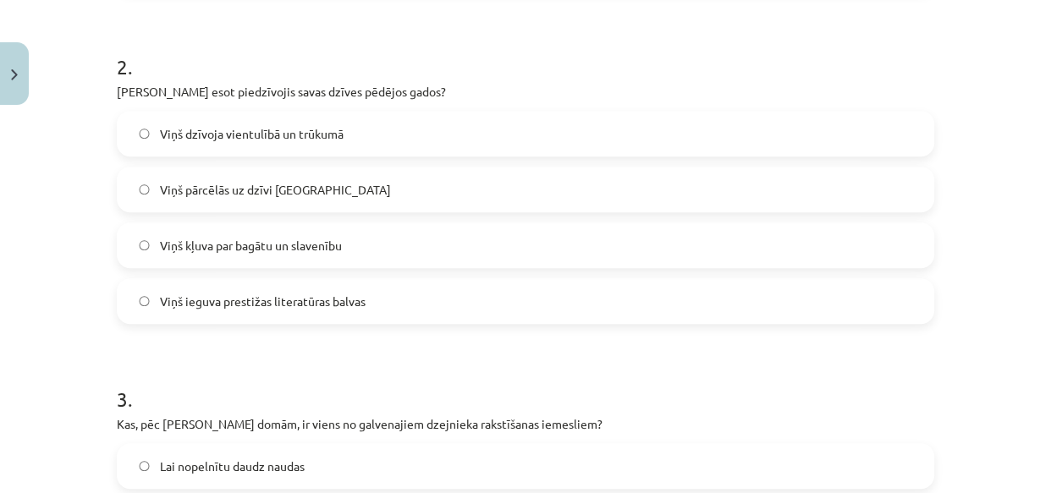
click at [365, 146] on label "Viņš dzīvoja vientulībā un trūkumā" at bounding box center [526, 134] width 814 height 42
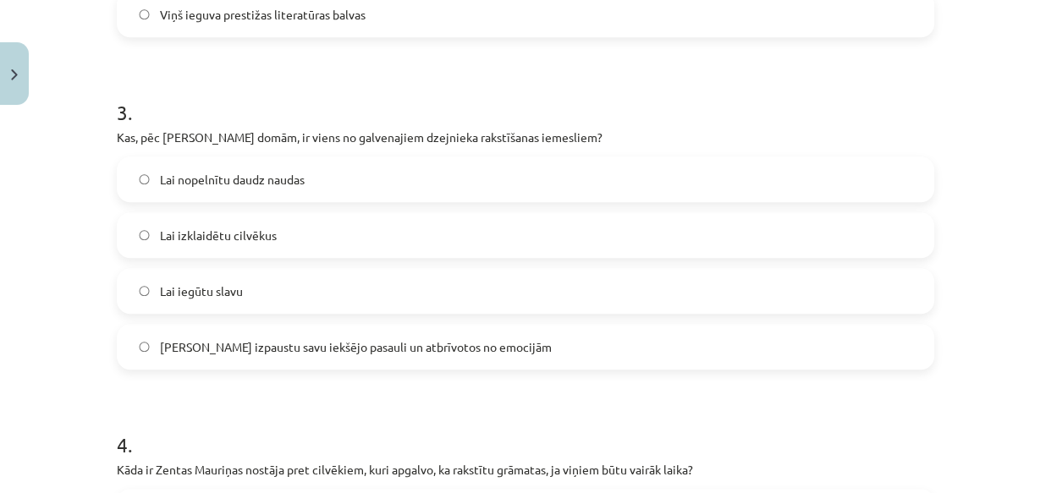
scroll to position [977, 0]
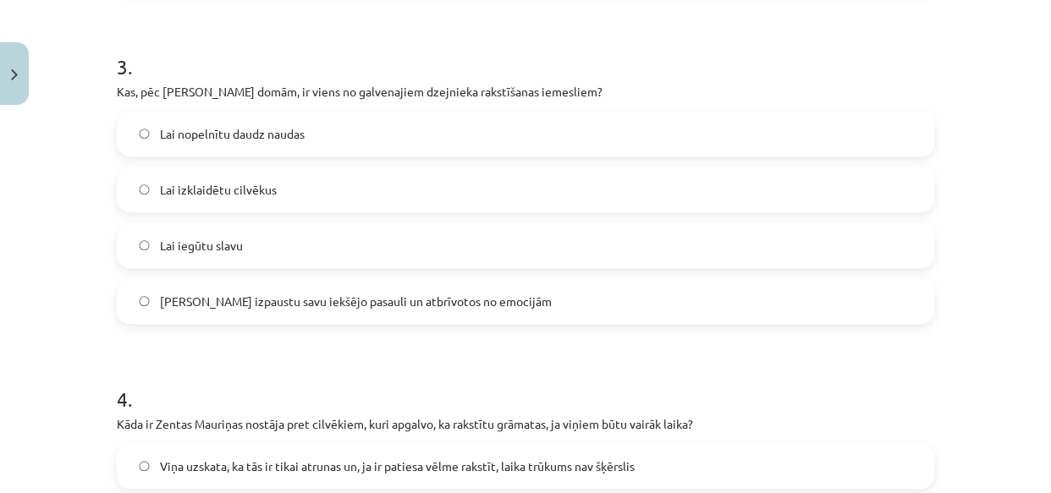
click at [323, 320] on label "Lai izpaustu savu iekšējo pasauli un atbrīvotos no emocijām" at bounding box center [526, 301] width 814 height 42
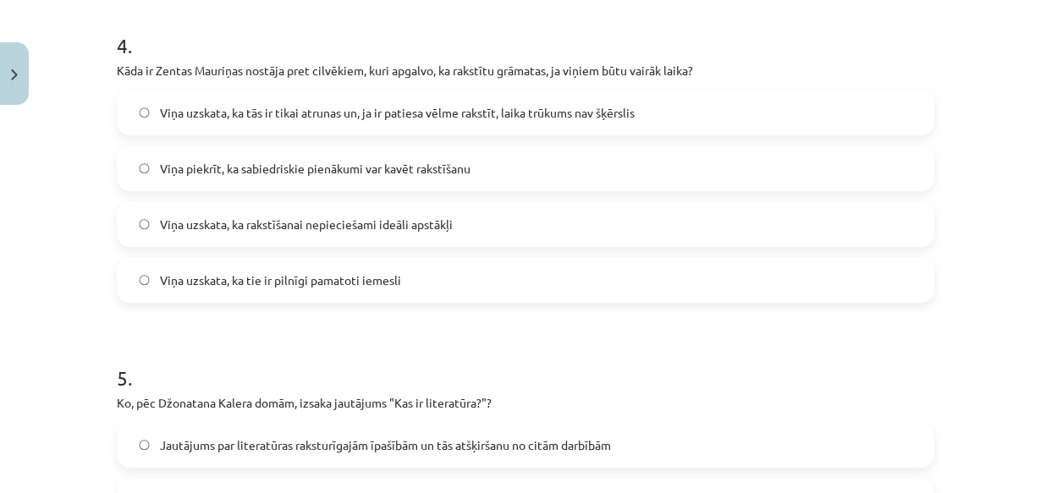
scroll to position [1342, 0]
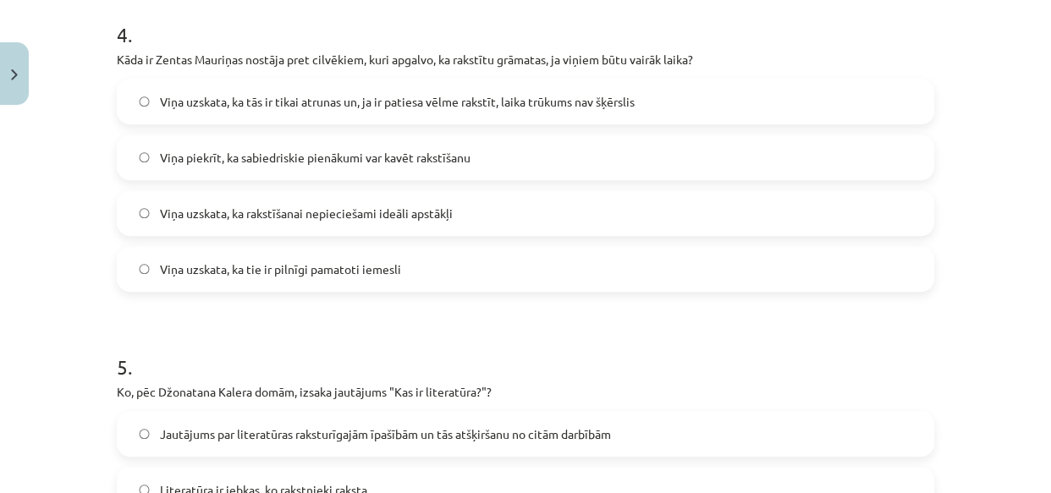
click at [489, 93] on span "Viņa uzskata, ka tās ir tikai atrunas un, ja ir patiesa vēlme rakstīt, laika tr…" at bounding box center [397, 102] width 475 height 18
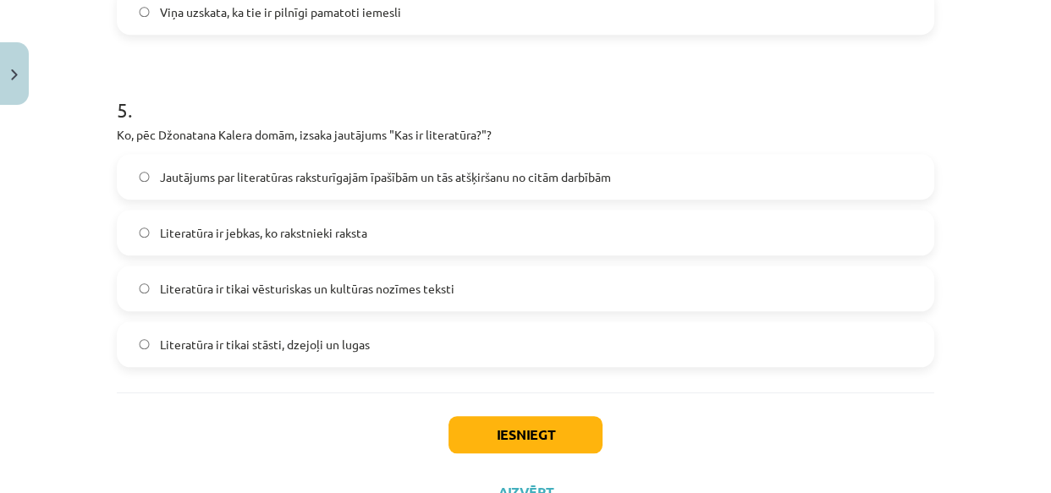
scroll to position [1617, 0]
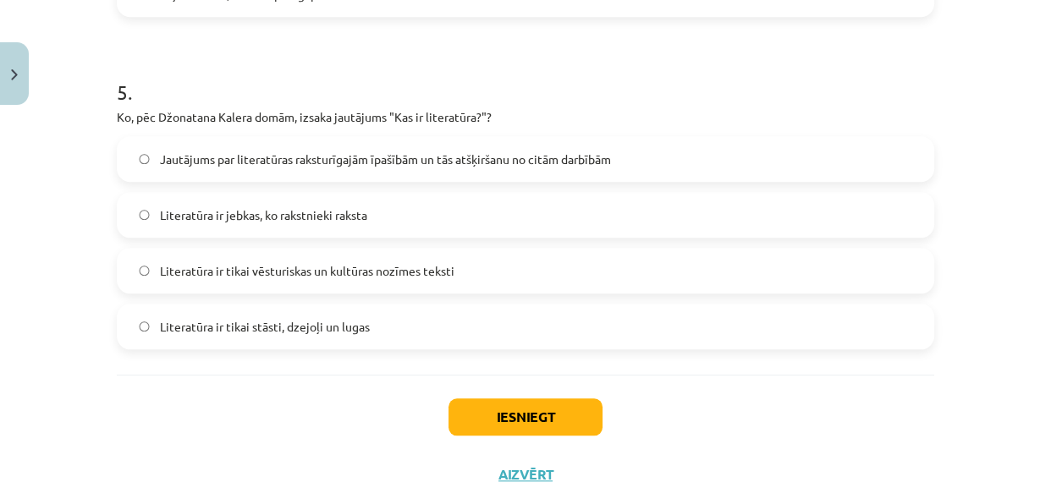
click at [474, 170] on label "Jautājums par literatūras raksturīgajām īpašībām un tās atšķiršanu no citām dar…" at bounding box center [526, 159] width 814 height 42
click at [524, 408] on button "Iesniegt" at bounding box center [526, 417] width 154 height 37
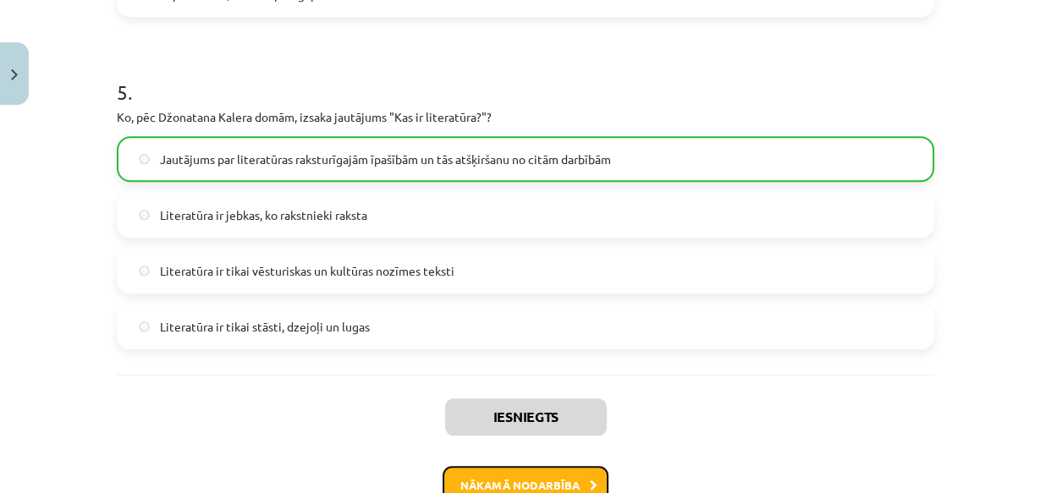
click at [532, 487] on button "Nākamā nodarbība" at bounding box center [526, 485] width 166 height 39
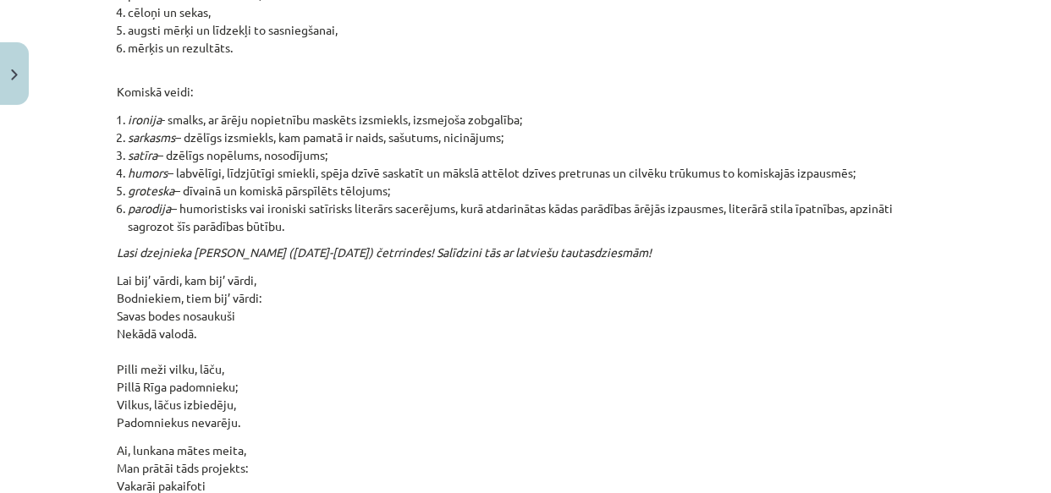
scroll to position [18261, 0]
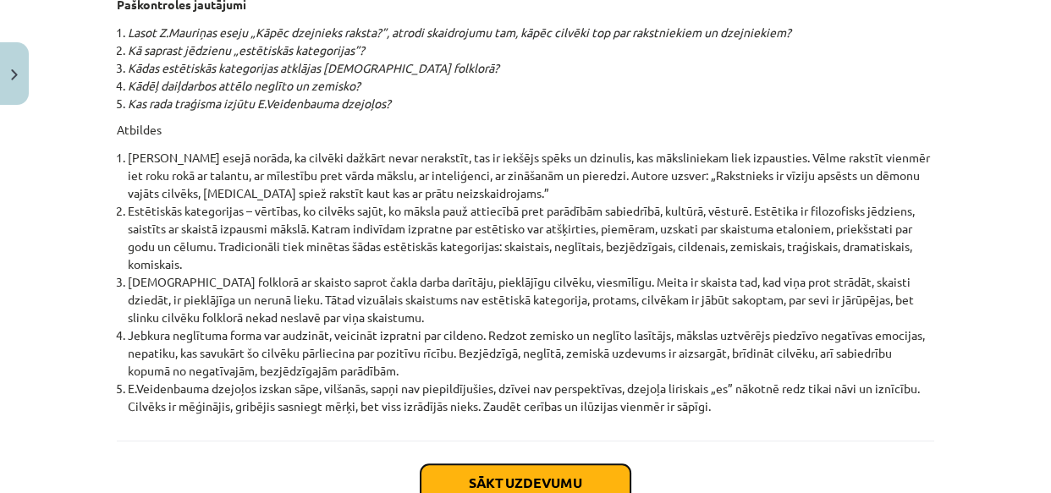
click at [504, 465] on button "Sākt uzdevumu" at bounding box center [526, 483] width 210 height 37
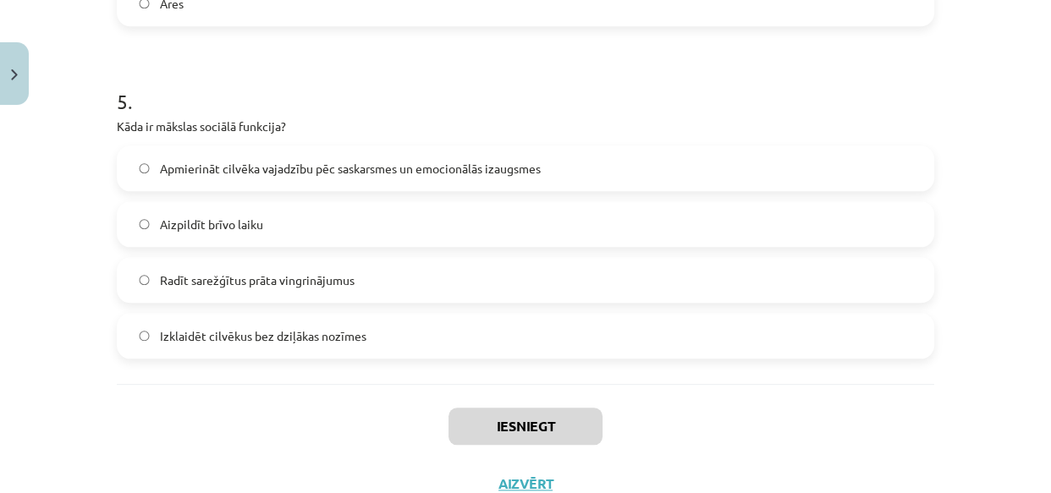
scroll to position [1695, 0]
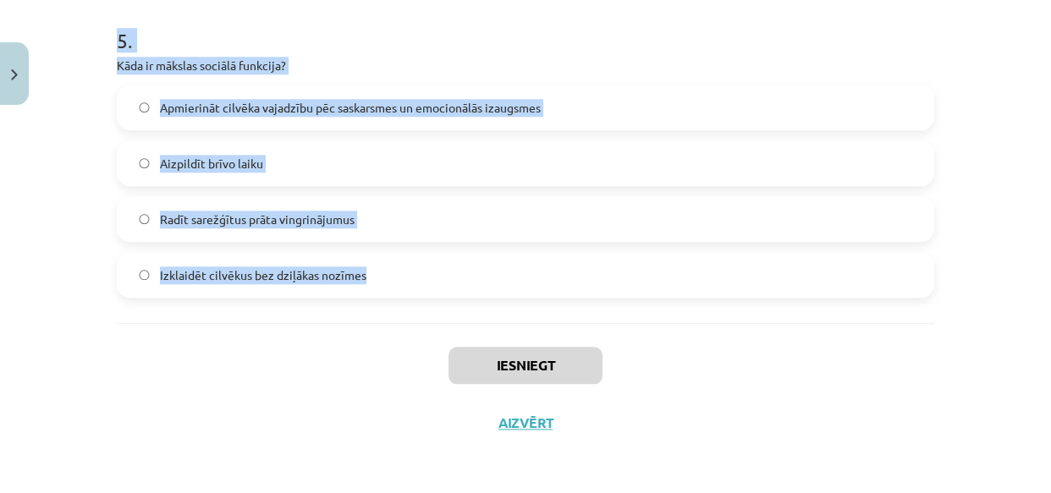
drag, startPoint x: 85, startPoint y: 347, endPoint x: 422, endPoint y: 303, distance: 340.6
click at [422, 303] on div "Mācību tēma: Literatūras i - 10. klases 1.ieskaites mācību materiāls #4 Estētis…" at bounding box center [525, 246] width 1051 height 493
copy form "1 . Kāpēc mākslas uztvere ir atšķirīga dažādos laikos un vietās? Tā nav saistīt…"
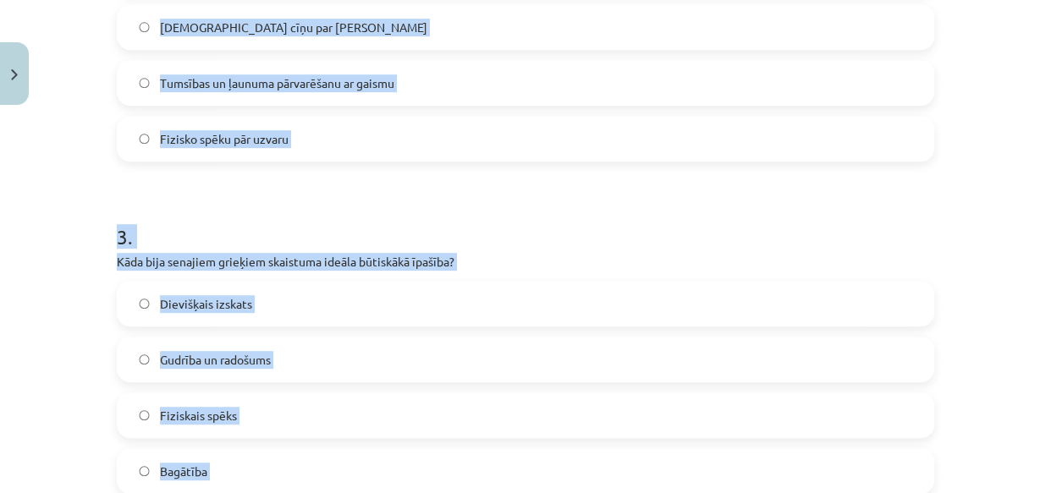
scroll to position [403, 0]
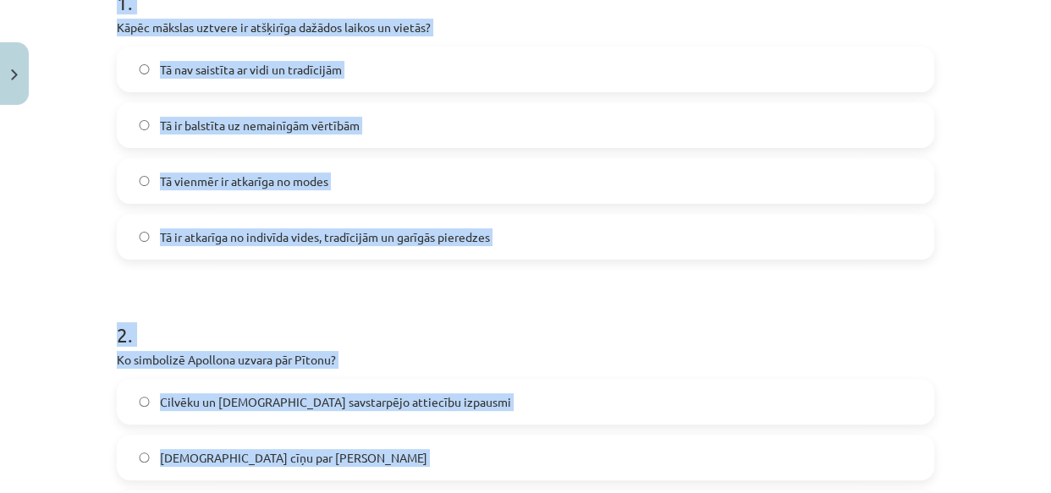
click at [558, 239] on label "Tā ir atkarīga no indivīda vides, tradīcijām un garīgās pieredzes" at bounding box center [526, 237] width 814 height 42
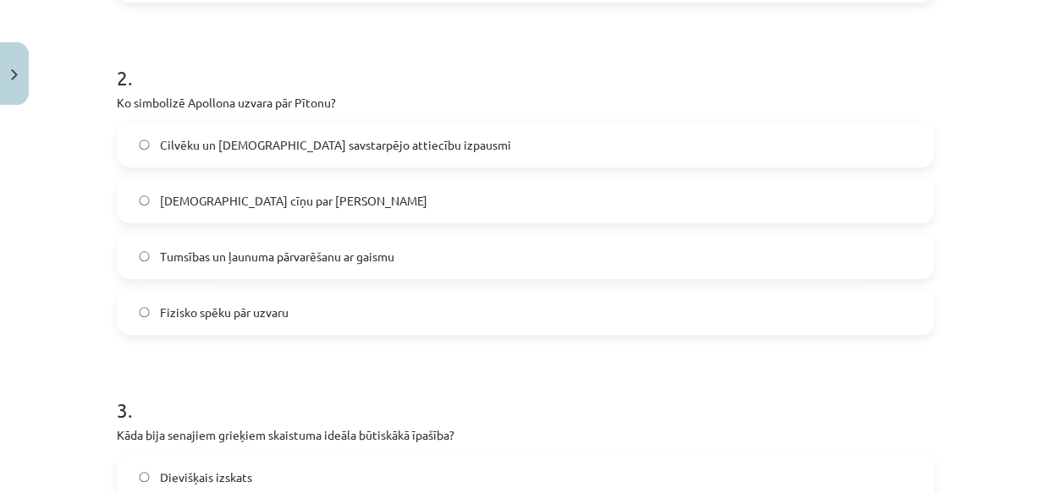
scroll to position [681, 0]
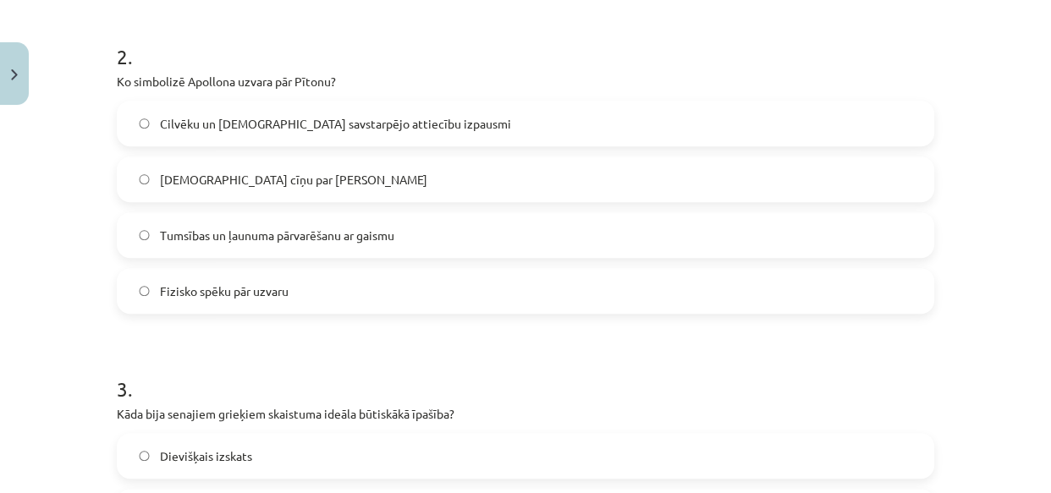
click at [312, 209] on div "Cilvēku un dievu savstarpējo attiecību izpausmi Dievu cīņu par varu Tumsības un…" at bounding box center [526, 207] width 818 height 213
click at [314, 246] on label "Tumsības un ļaunuma pārvarēšanu ar gaismu" at bounding box center [526, 235] width 814 height 42
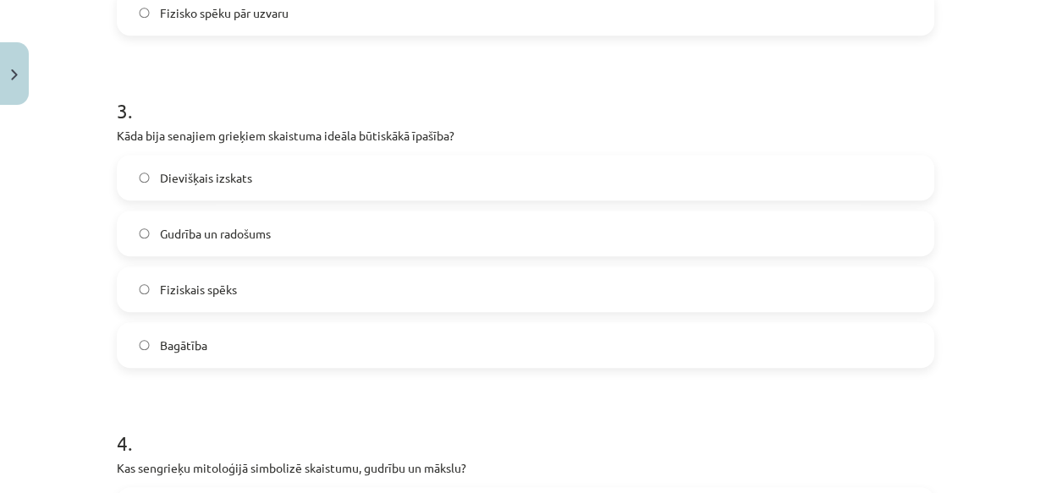
scroll to position [1014, 0]
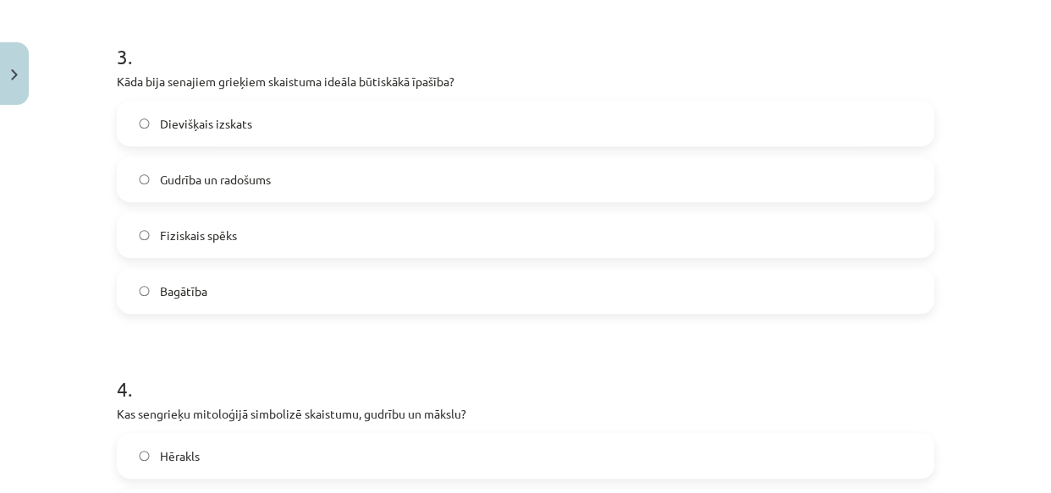
click at [322, 135] on label "Dievišķais izskats" at bounding box center [526, 123] width 814 height 42
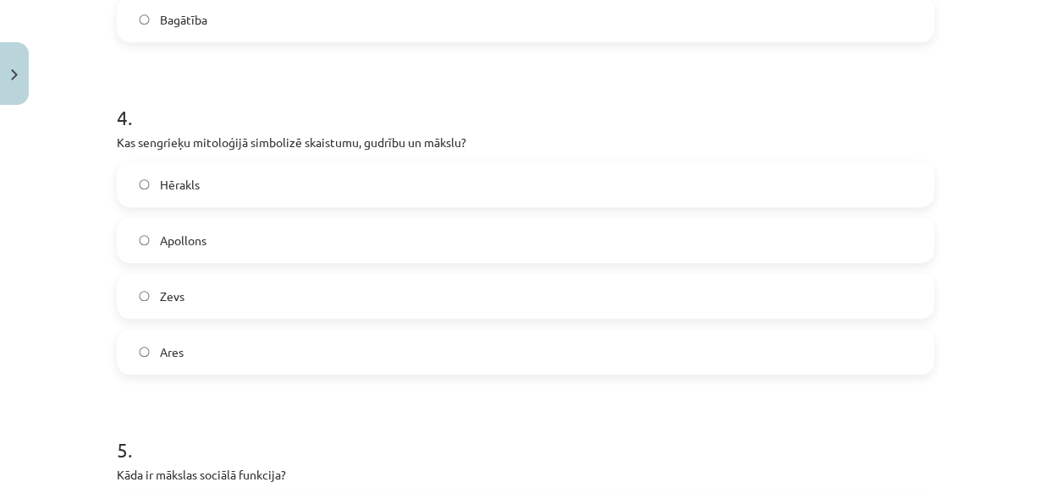
scroll to position [1304, 0]
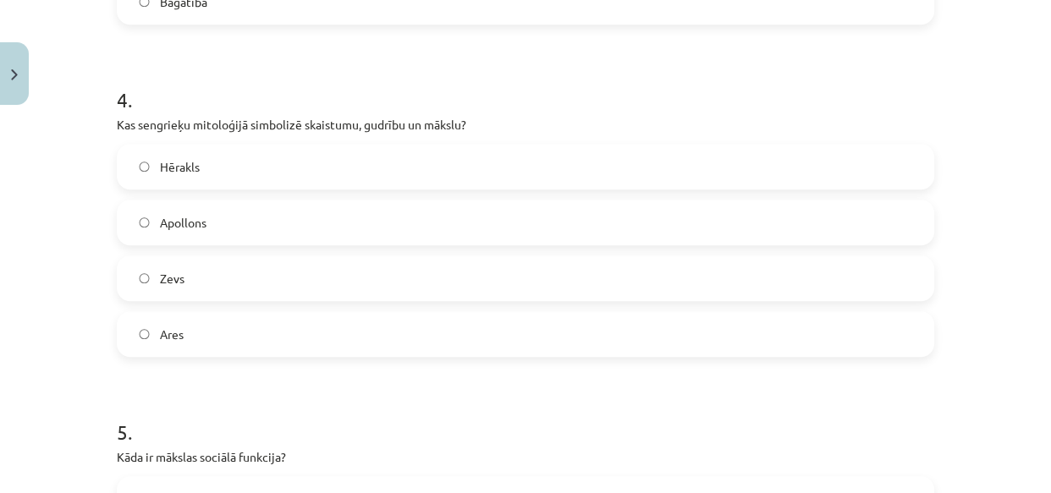
click at [330, 240] on label "Apollons" at bounding box center [526, 222] width 814 height 42
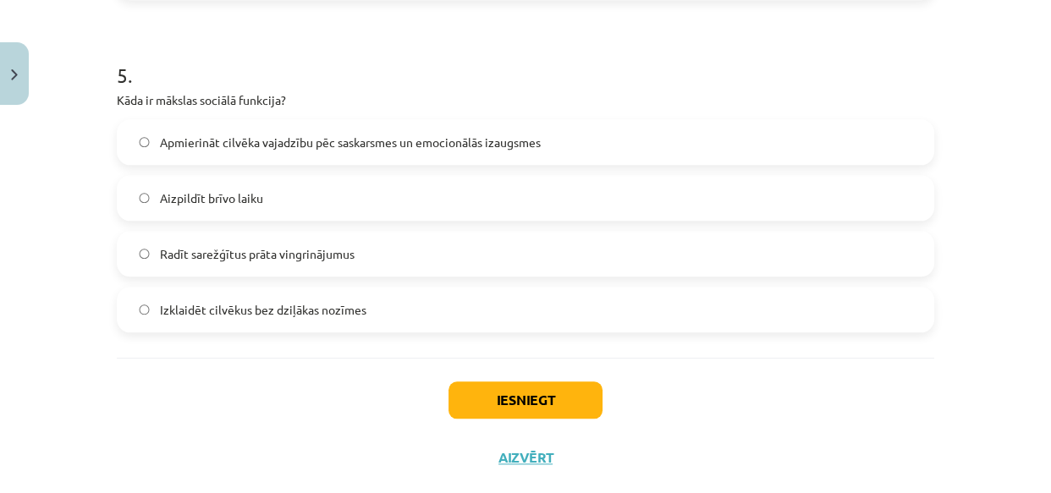
scroll to position [1694, 0]
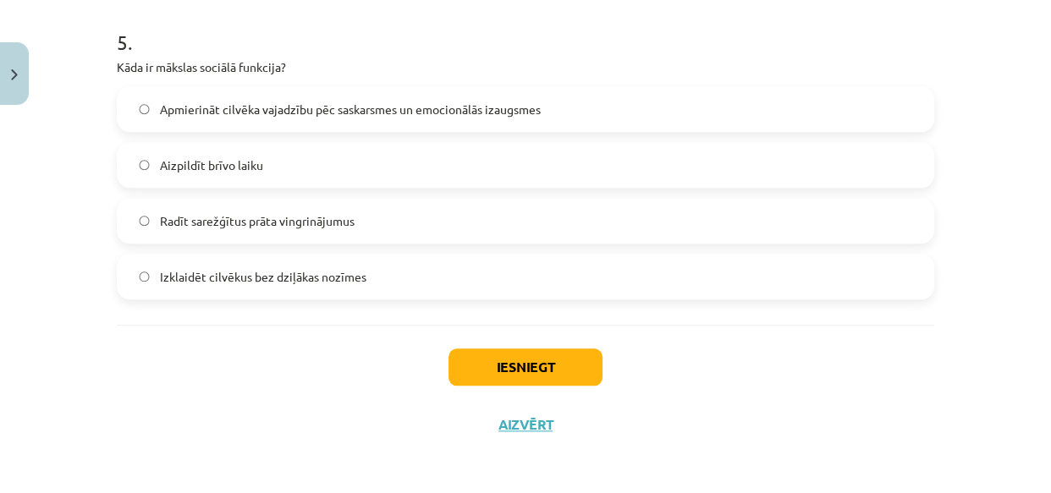
click at [416, 109] on span "Apmierināt cilvēka vajadzību pēc saskarsmes un emocionālās izaugsmes" at bounding box center [350, 110] width 381 height 18
click at [499, 367] on button "Iesniegt" at bounding box center [526, 367] width 154 height 37
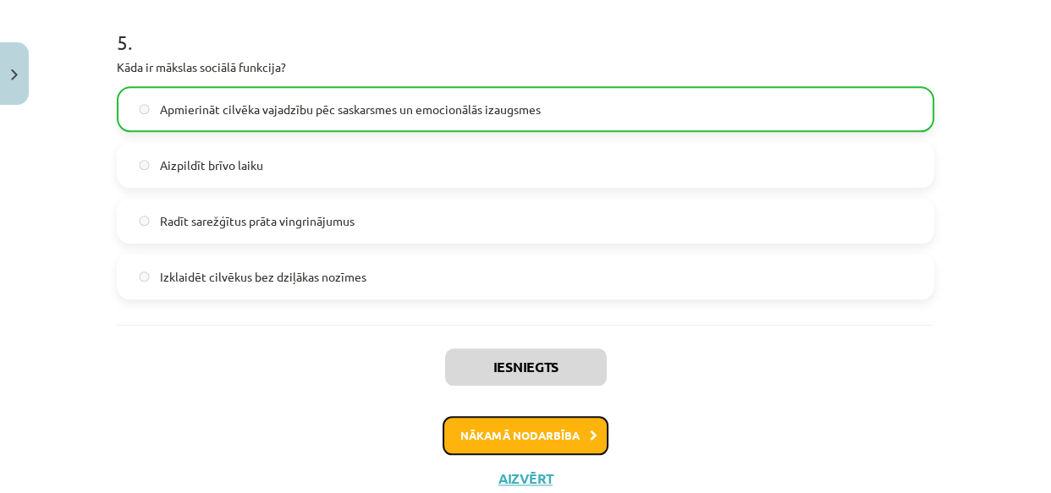
click at [506, 438] on button "Nākamā nodarbība" at bounding box center [526, 435] width 166 height 39
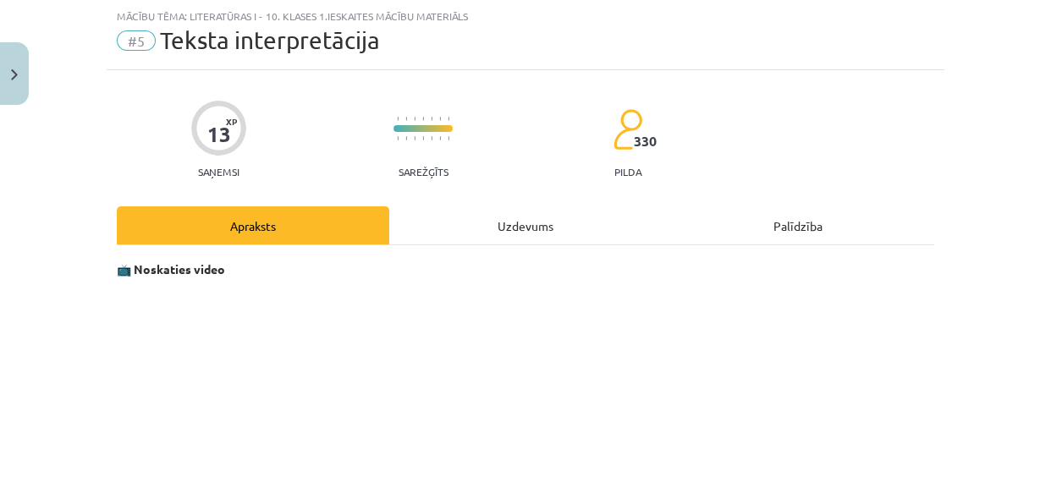
scroll to position [882, 0]
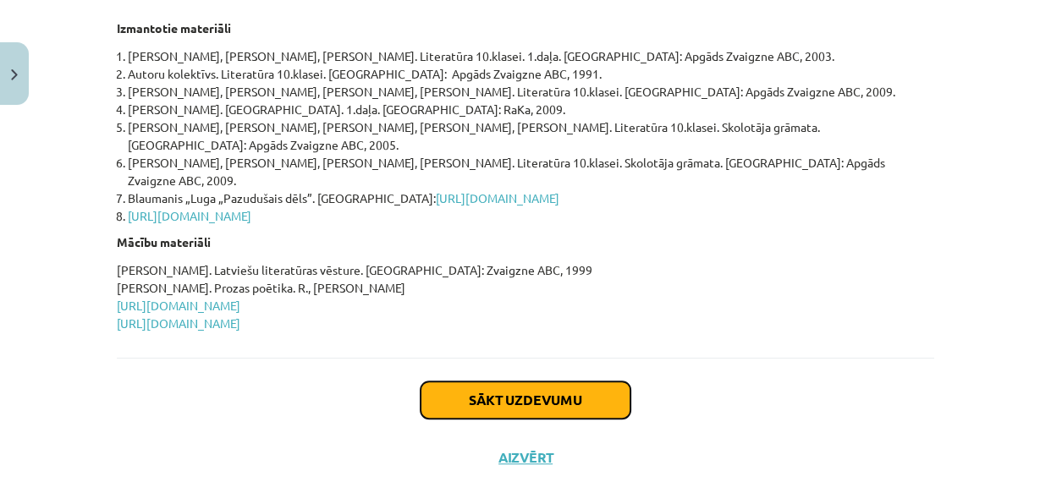
click at [524, 382] on button "Sākt uzdevumu" at bounding box center [526, 400] width 210 height 37
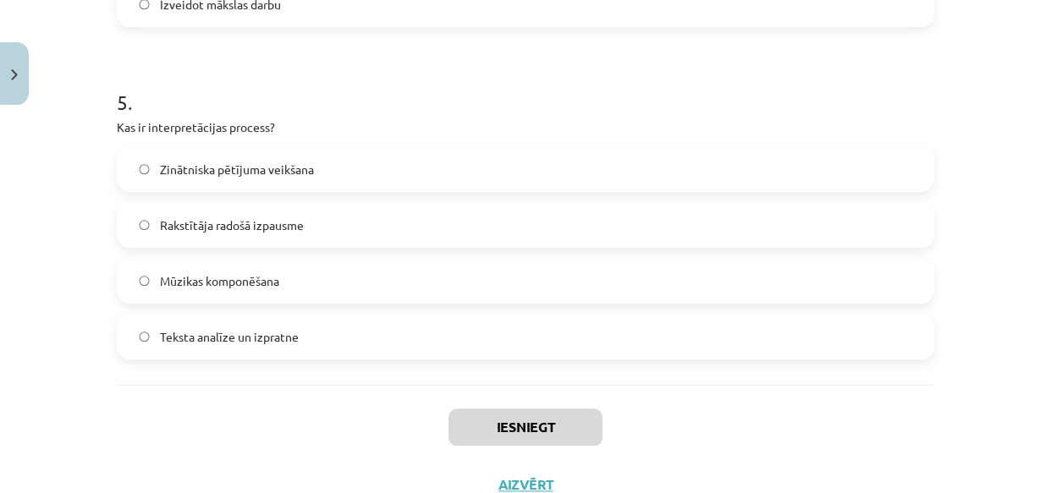
scroll to position [1668, 0]
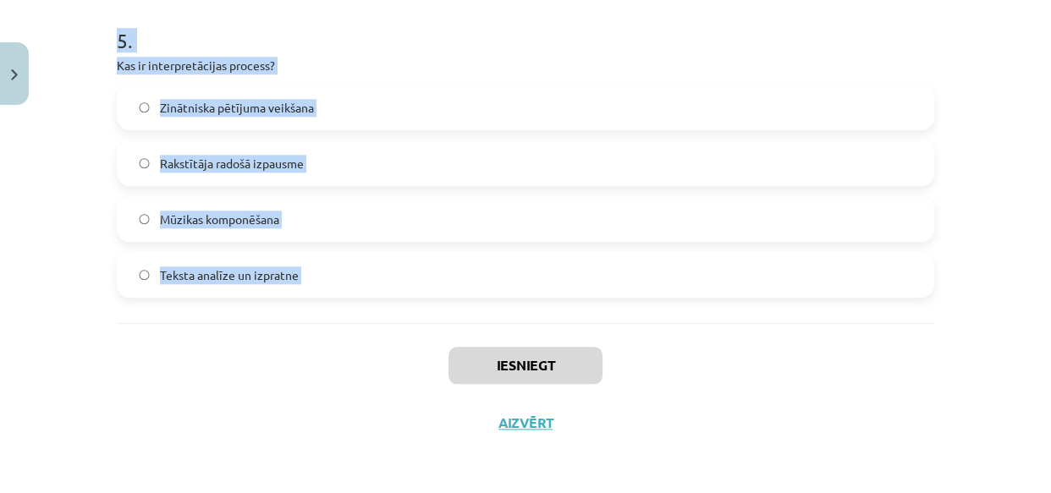
drag, startPoint x: 99, startPoint y: 312, endPoint x: 412, endPoint y: 329, distance: 313.7
click at [412, 329] on div "Mācību tēma: Literatūras i - 10. klases 1.ieskaites mācību materiāls #5 Teksta …" at bounding box center [525, 246] width 1051 height 493
copy form "1 . Kāpēc teksta interpretācija ir svarīga ikdienas dzīvē? Tā ļauj uzrakstīt va…"
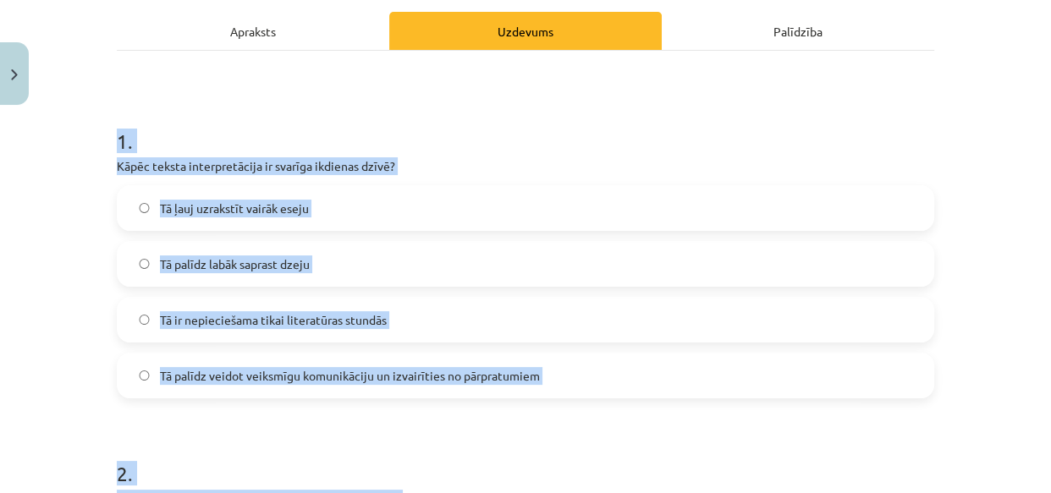
scroll to position [234, 0]
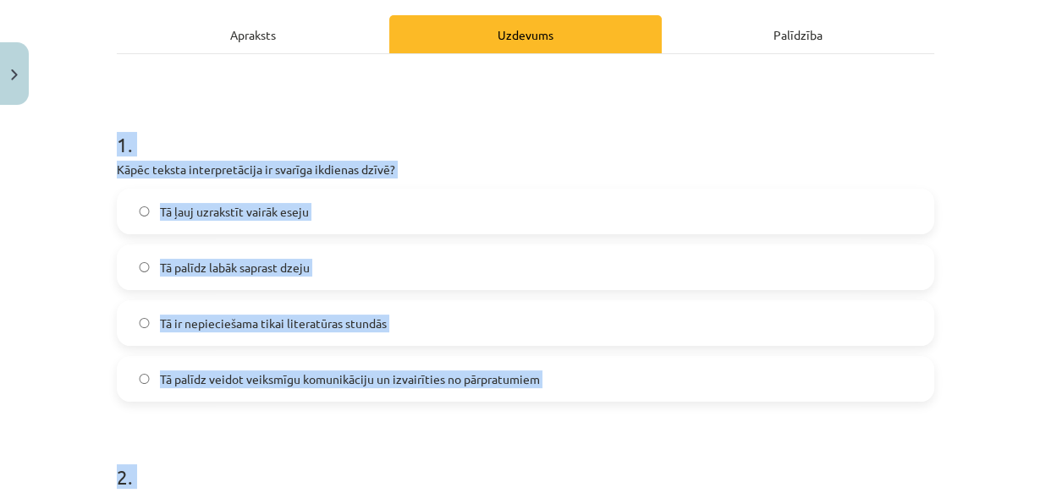
click at [979, 127] on div "Mācību tēma: Literatūras i - 10. klases 1.ieskaites mācību materiāls #5 Teksta …" at bounding box center [525, 246] width 1051 height 493
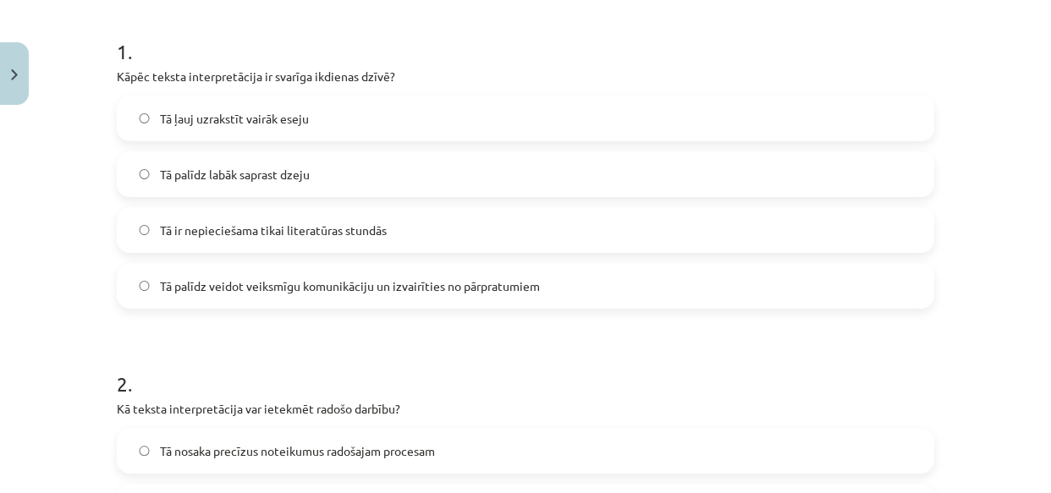
scroll to position [401, 0]
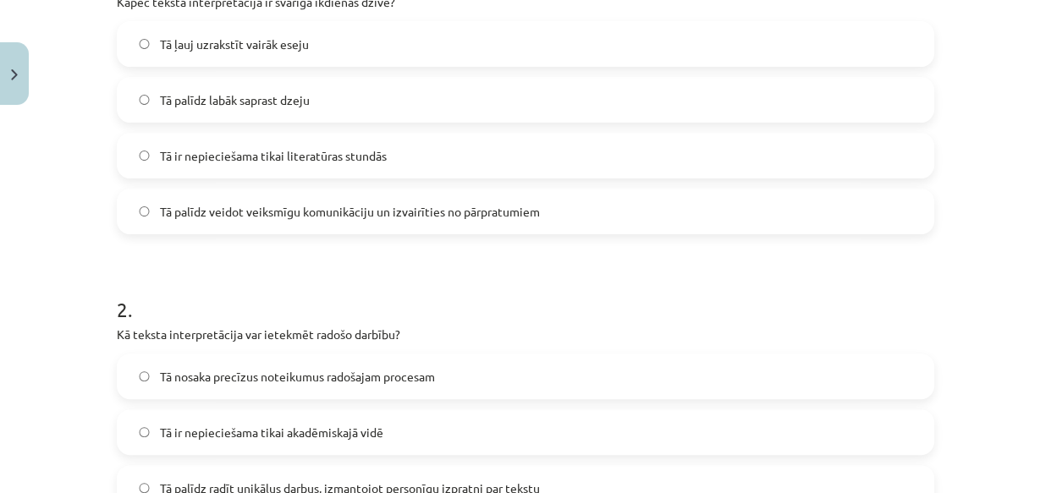
click at [281, 221] on label "Tā palīdz veidot veiksmīgu komunikāciju un izvairīties no pārpratumiem" at bounding box center [526, 211] width 814 height 42
click at [1034, 155] on div "Mācību tēma: Literatūras i - 10. klases 1.ieskaites mācību materiāls #5 Teksta …" at bounding box center [525, 246] width 1051 height 493
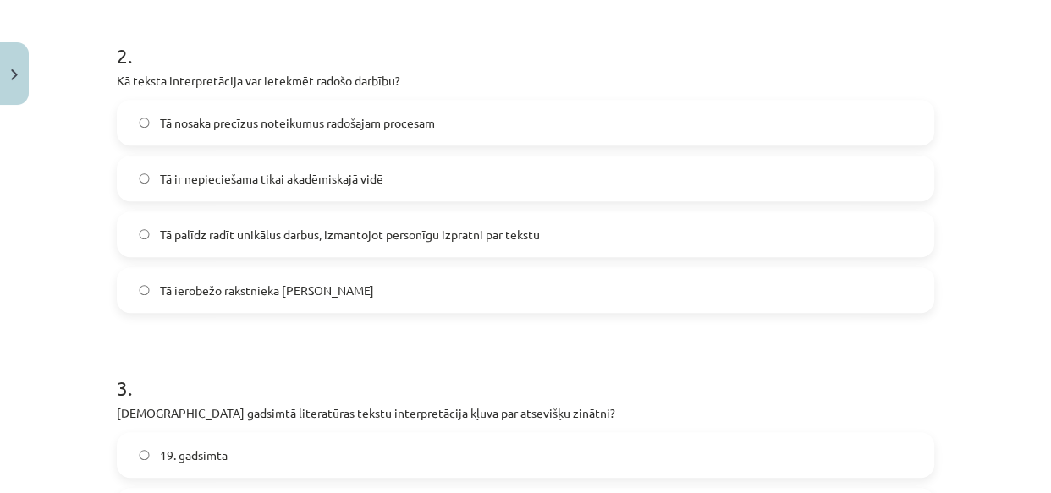
scroll to position [662, 0]
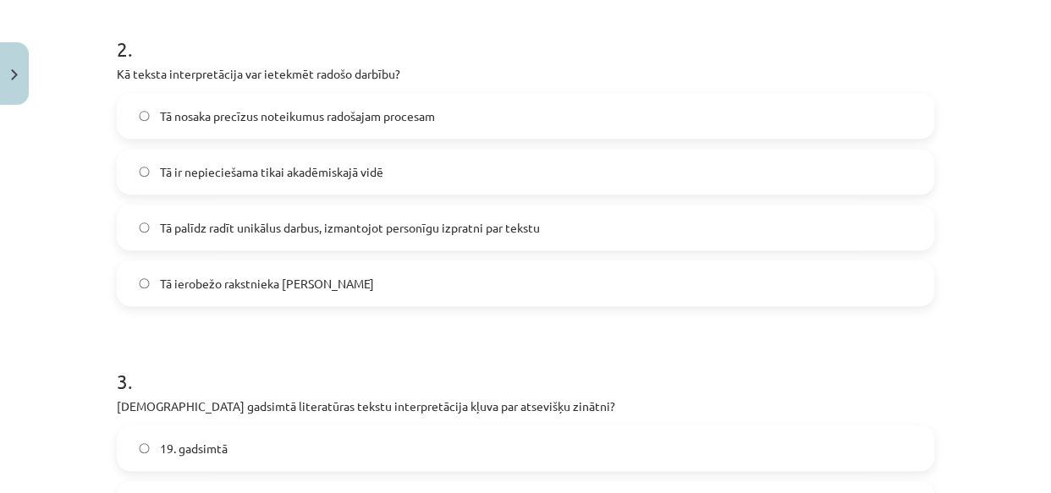
click at [283, 221] on span "Tā palīdz radīt unikālus darbus, izmantojot personīgu izpratni par tekstu" at bounding box center [350, 228] width 380 height 18
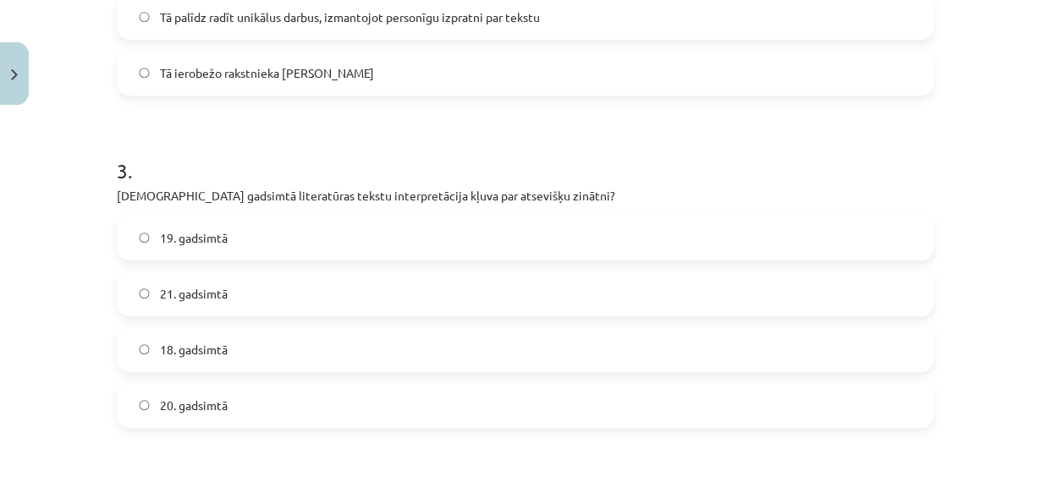
scroll to position [981, 0]
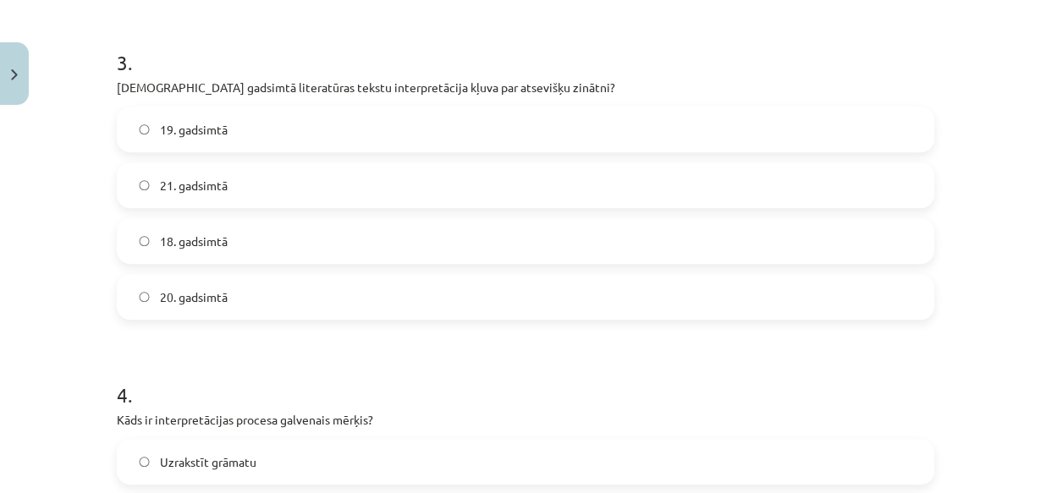
click at [306, 136] on label "19. gadsimtā" at bounding box center [526, 129] width 814 height 42
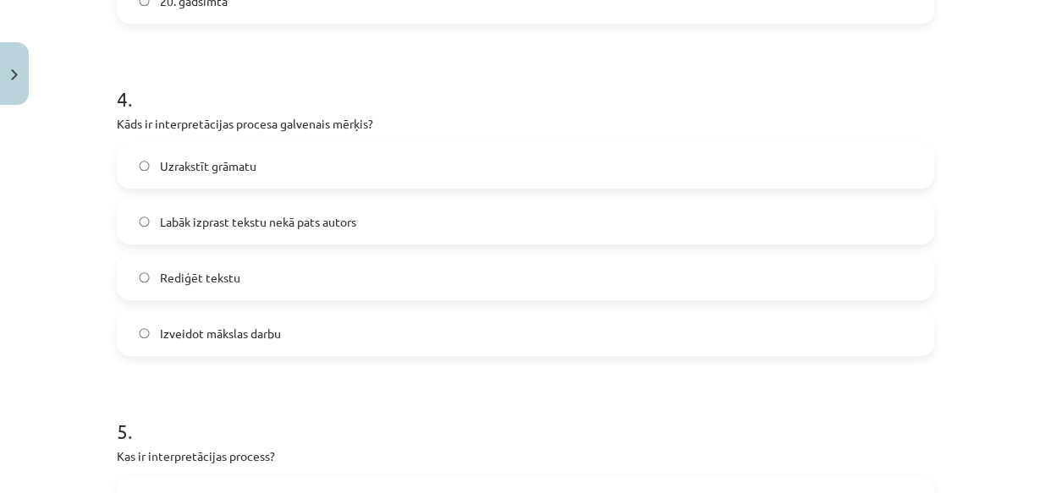
scroll to position [1298, 0]
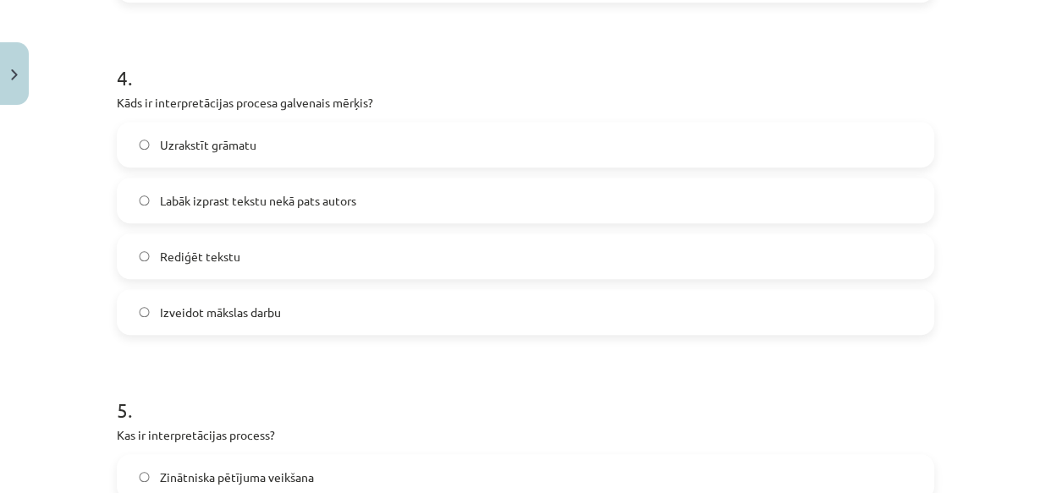
click at [334, 221] on div "Labāk izprast tekstu nekā pats autors" at bounding box center [526, 201] width 818 height 46
click at [457, 190] on label "Labāk izprast tekstu nekā pats autors" at bounding box center [526, 200] width 814 height 42
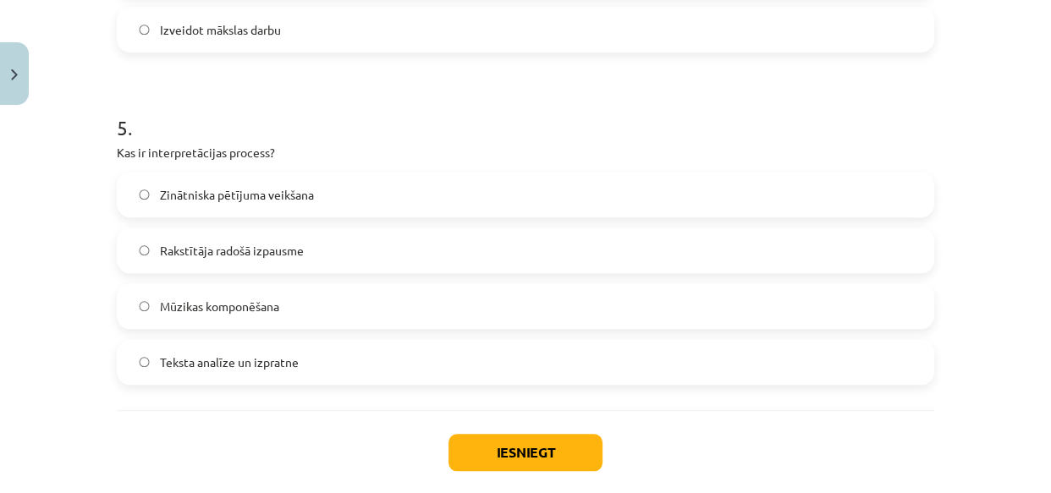
scroll to position [1585, 0]
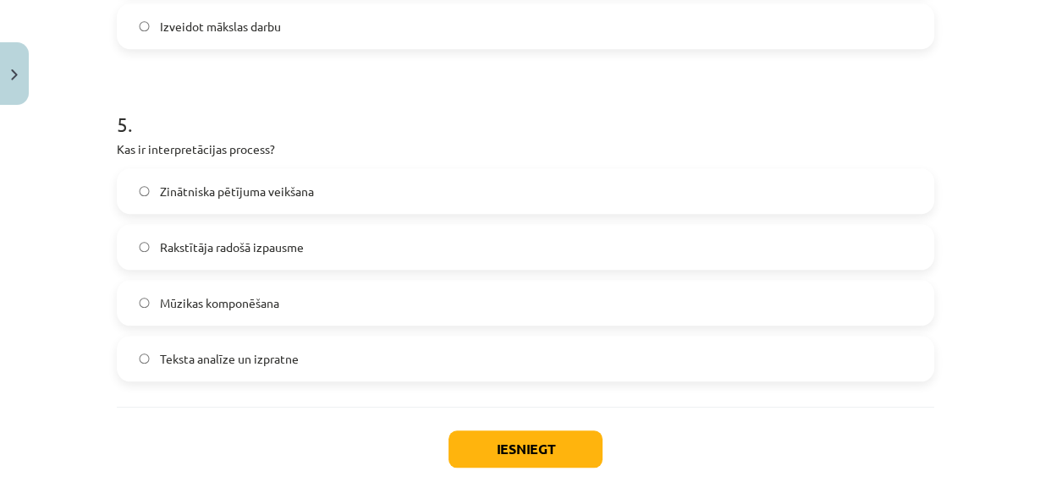
click at [199, 355] on span "Teksta analīze un izpratne" at bounding box center [229, 359] width 139 height 18
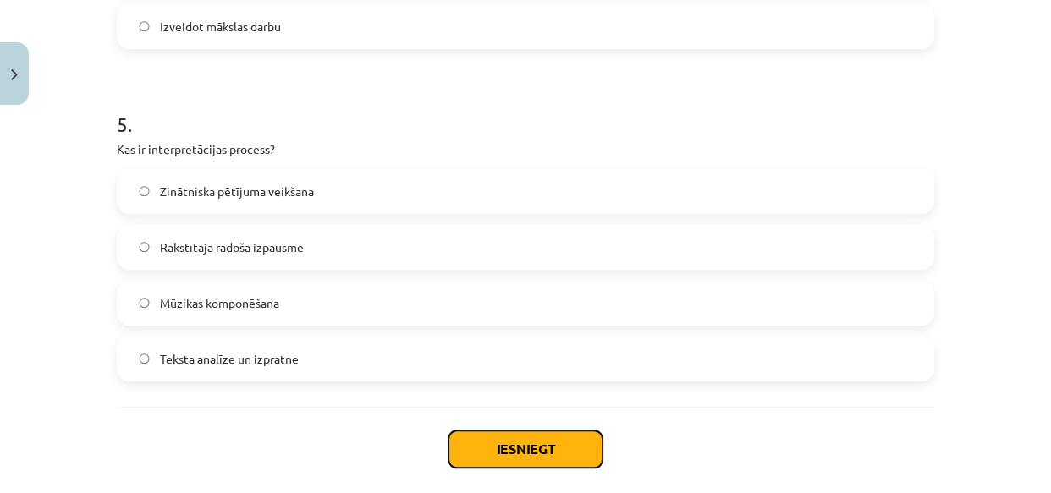
click at [521, 446] on button "Iesniegt" at bounding box center [526, 449] width 154 height 37
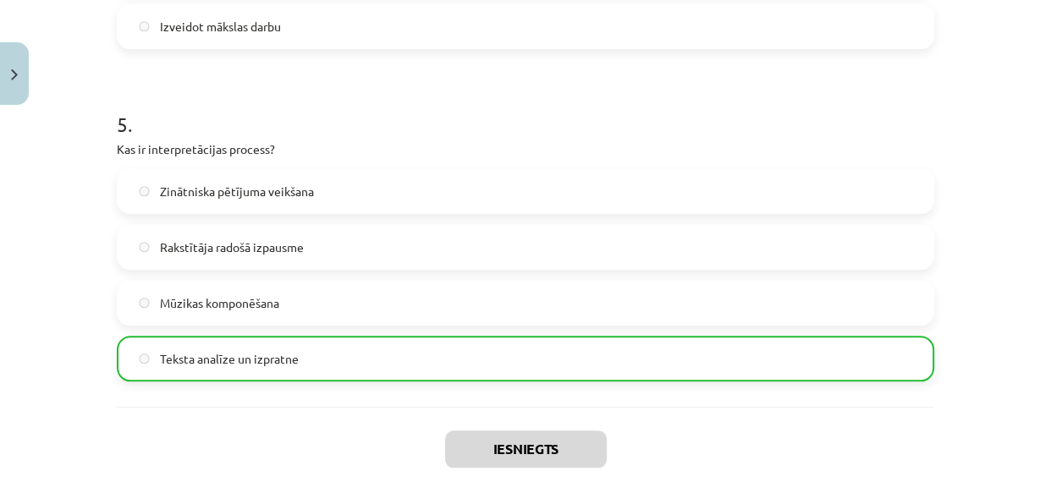
scroll to position [1722, 0]
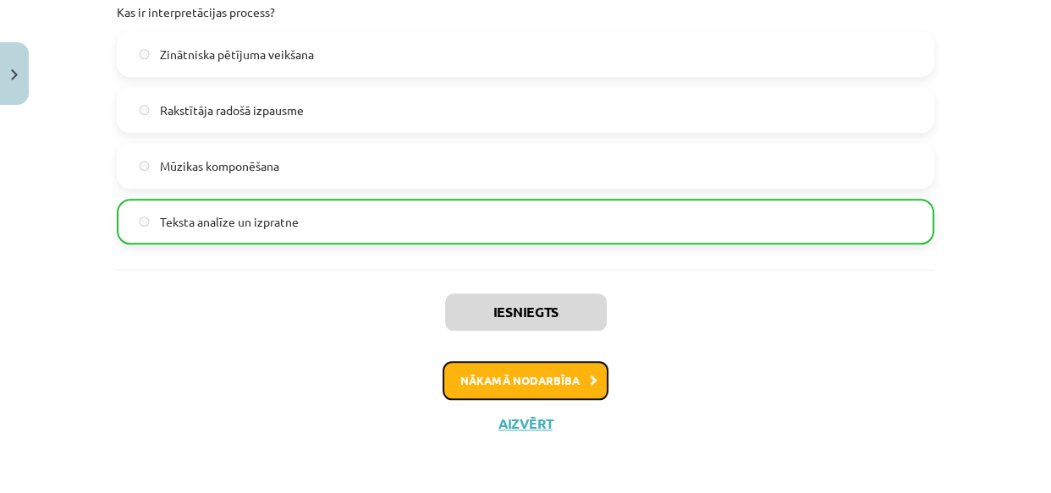
click at [508, 370] on button "Nākamā nodarbība" at bounding box center [526, 380] width 166 height 39
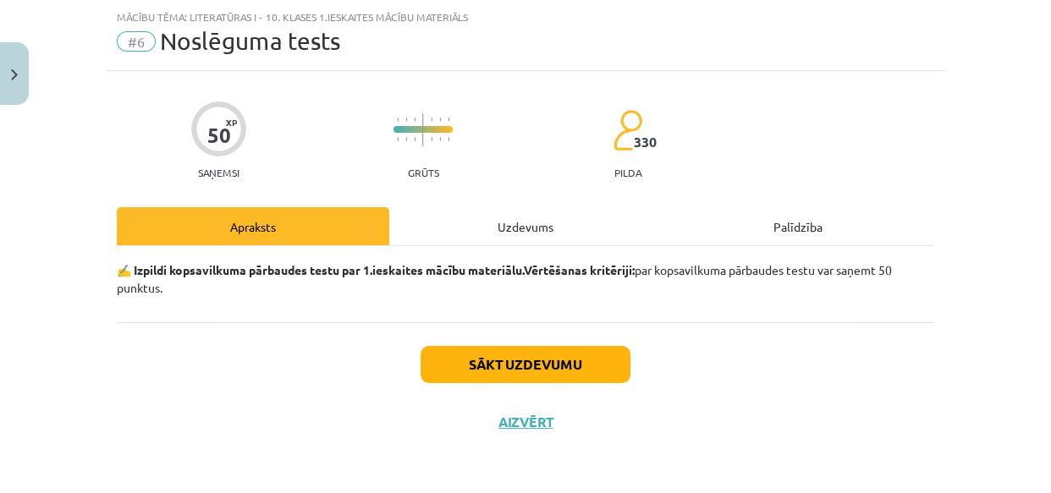
scroll to position [41, 0]
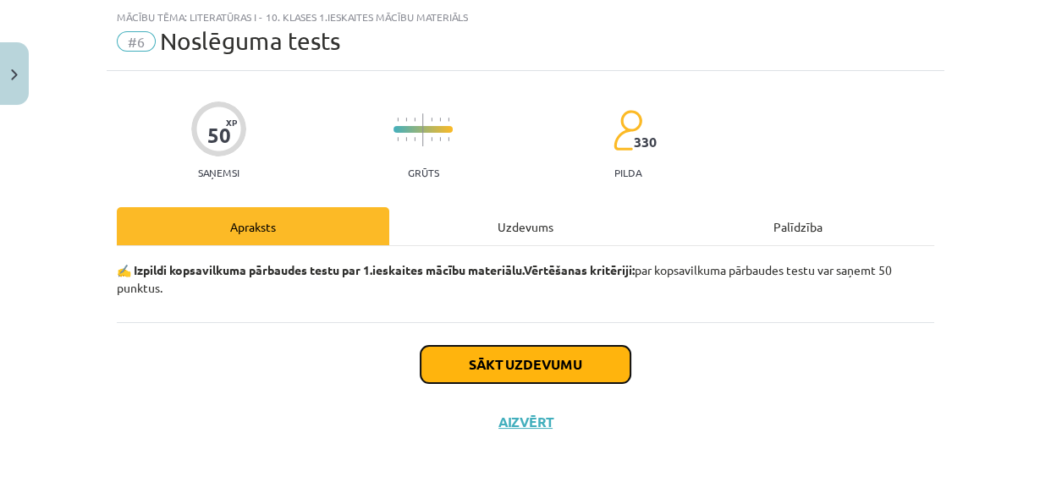
click at [499, 356] on button "Sākt uzdevumu" at bounding box center [526, 364] width 210 height 37
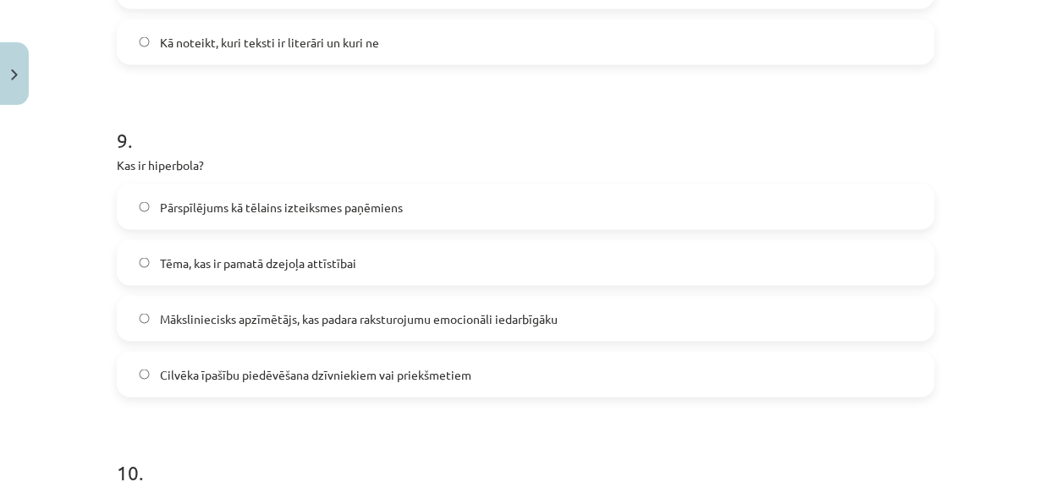
scroll to position [3332, 0]
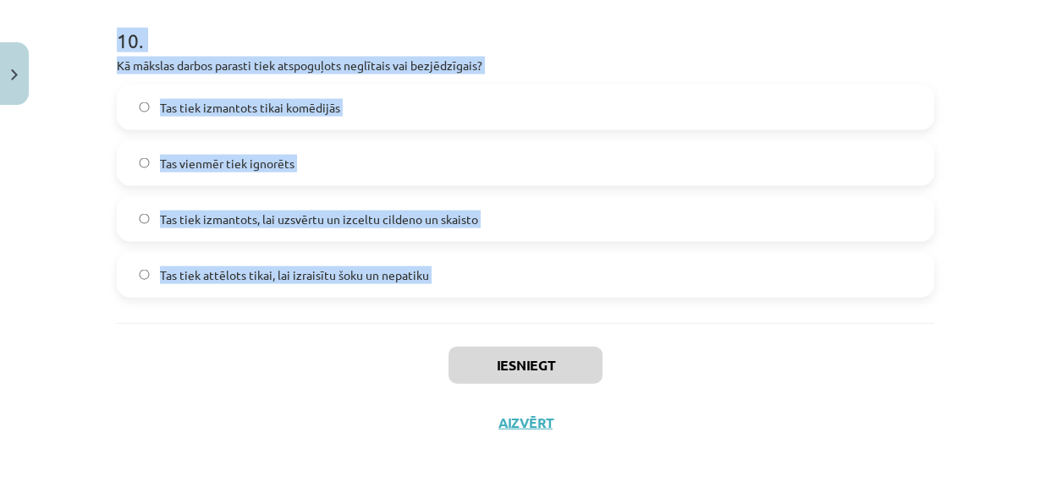
drag, startPoint x: 95, startPoint y: 317, endPoint x: 412, endPoint y: 356, distance: 319.8
click at [412, 356] on div "Mācību tēma: Literatūras i - 10. klases 1.ieskaites mācību materiāls #6 Noslēgu…" at bounding box center [525, 246] width 1051 height 493
copy form "1 . Kā teksta interpretācija var palīdzēt ikdienas komunikācijā? Tā palīdz sapr…"
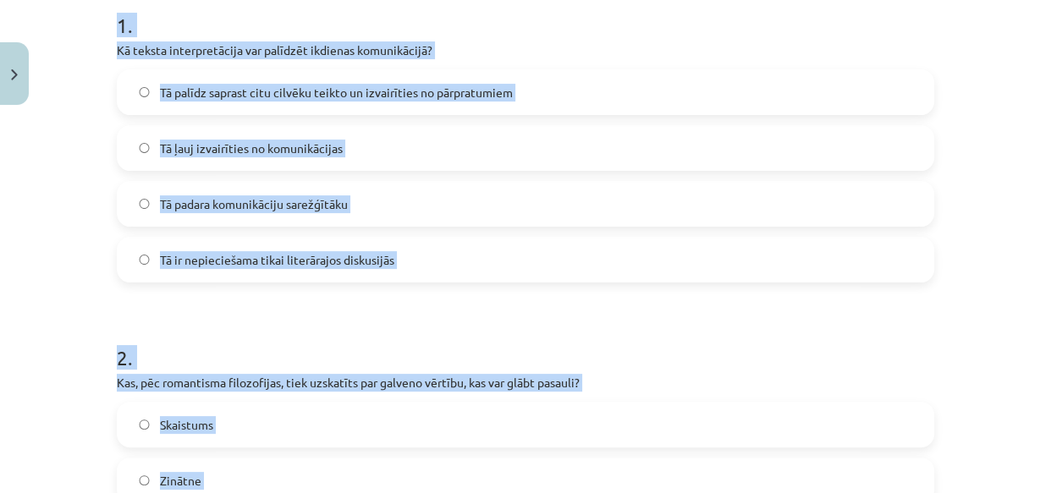
scroll to position [384, 0]
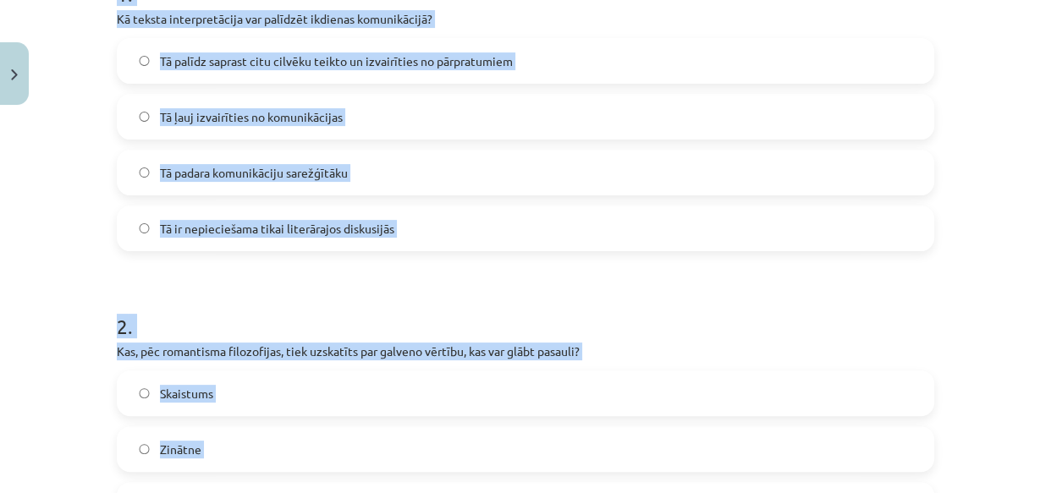
click at [663, 72] on label "Tā palīdz saprast citu cilvēku teikto un izvairīties no pārpratumiem" at bounding box center [526, 61] width 814 height 42
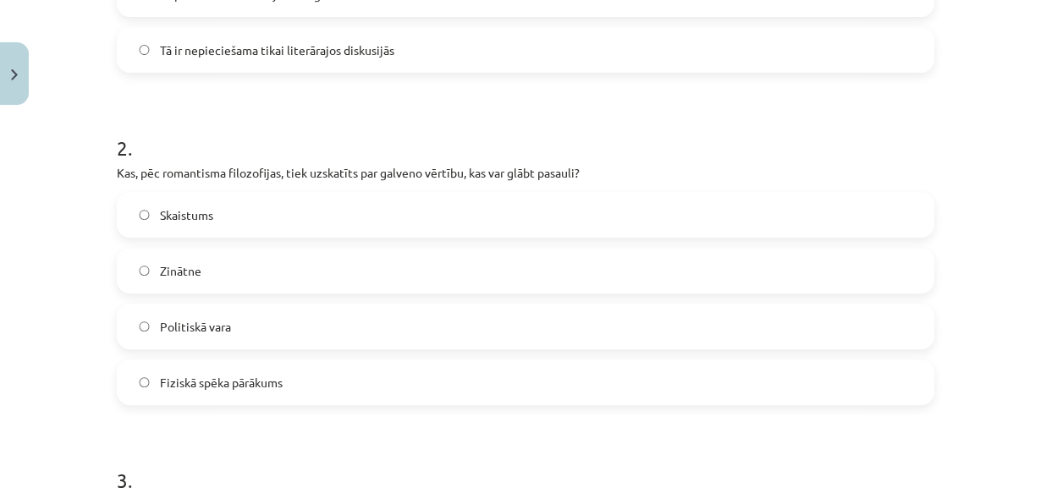
scroll to position [557, 0]
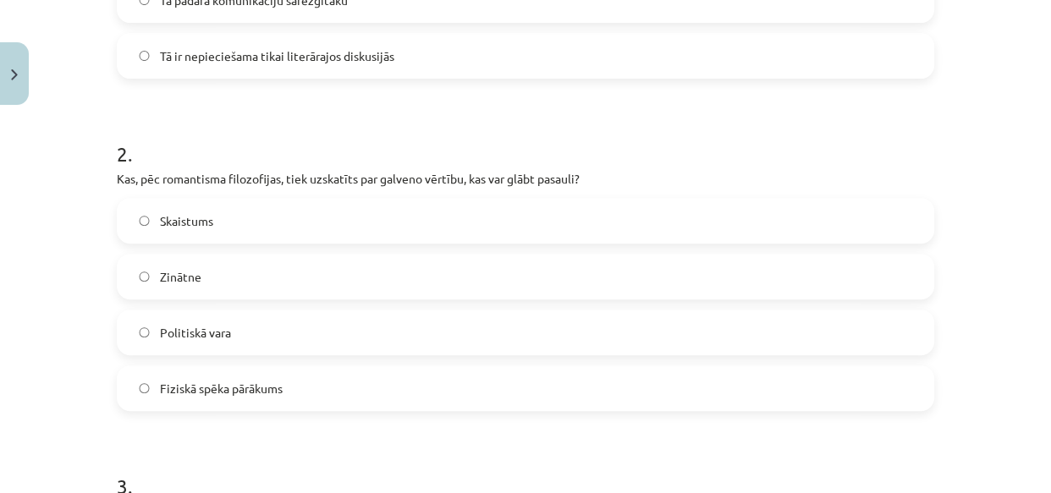
click at [295, 234] on label "Skaistums" at bounding box center [526, 221] width 814 height 42
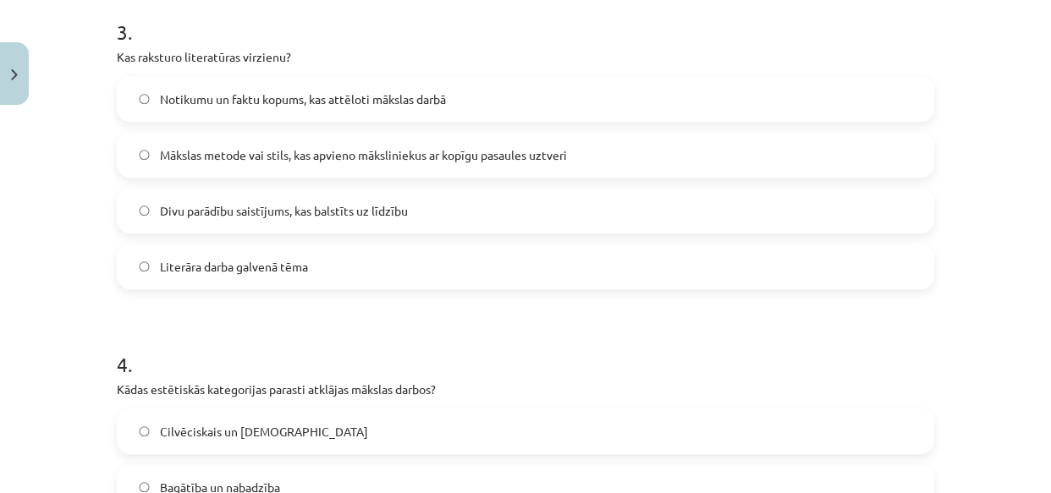
scroll to position [1050, 0]
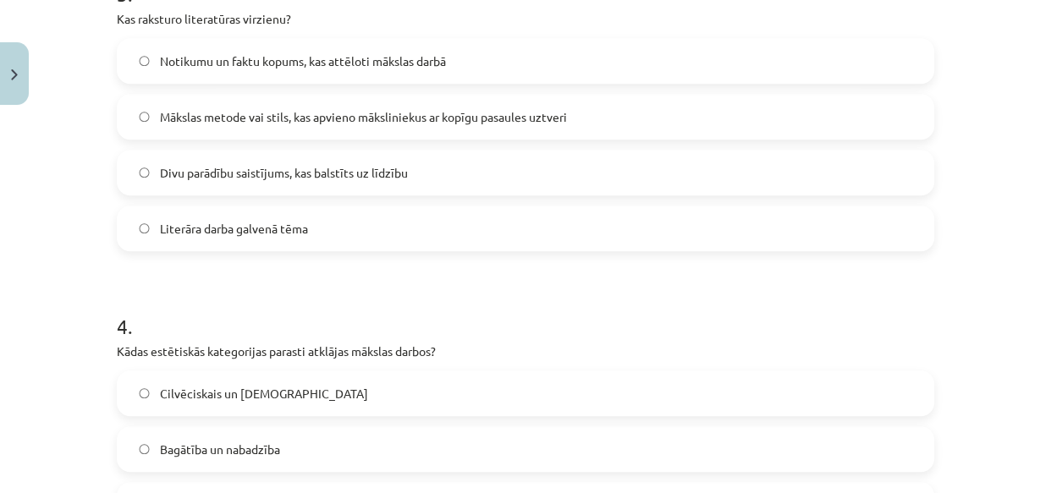
click at [323, 141] on div "Notikumu un faktu kopums, kas attēloti mākslas darbā Mākslas metode vai stils, …" at bounding box center [526, 144] width 818 height 213
click at [318, 121] on span "Mākslas metode vai stils, kas apvieno māksliniekus ar kopīgu pasaules uztveri" at bounding box center [363, 117] width 407 height 18
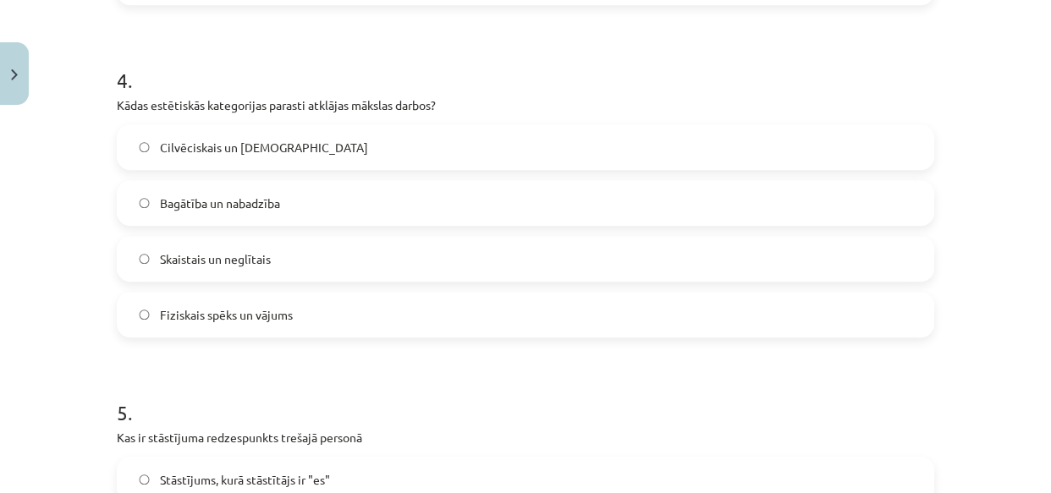
scroll to position [1315, 0]
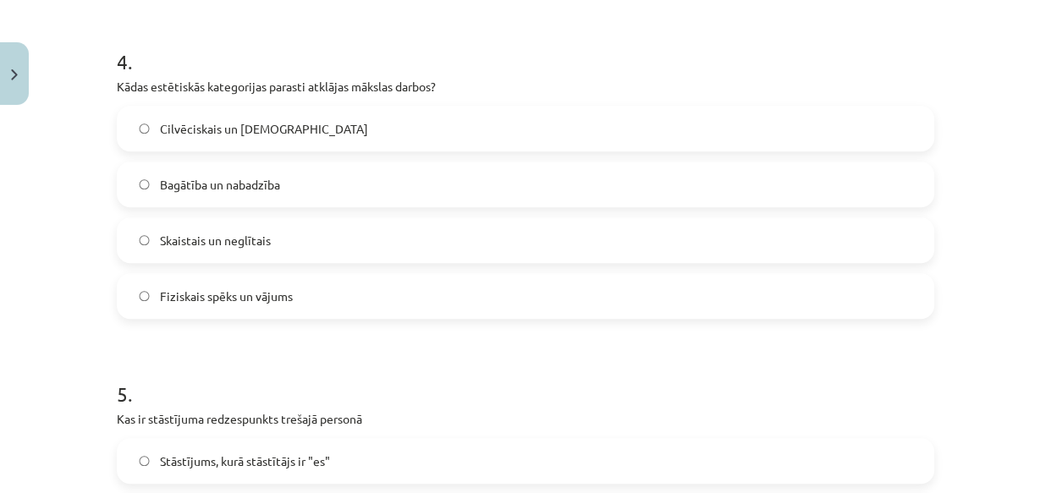
click at [279, 255] on label "Skaistais un neglītais" at bounding box center [526, 240] width 814 height 42
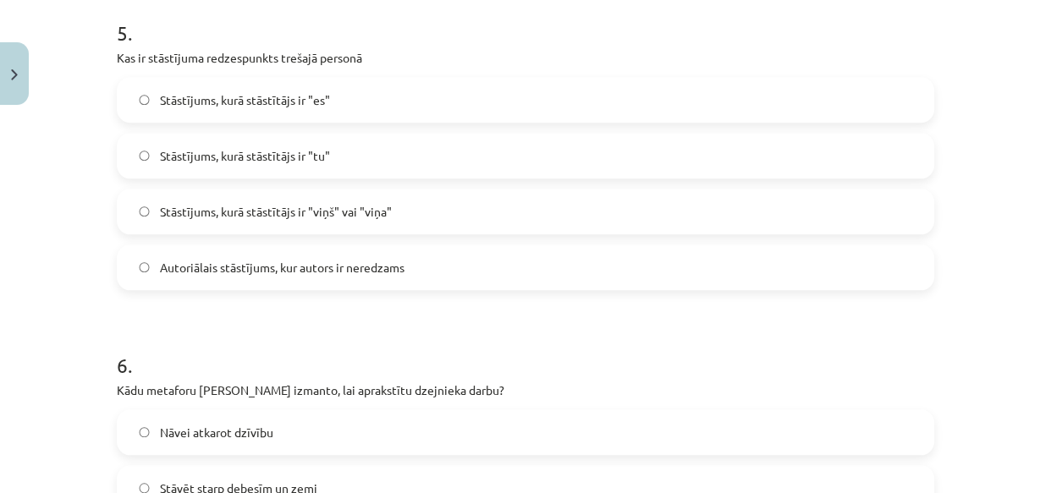
scroll to position [1688, 0]
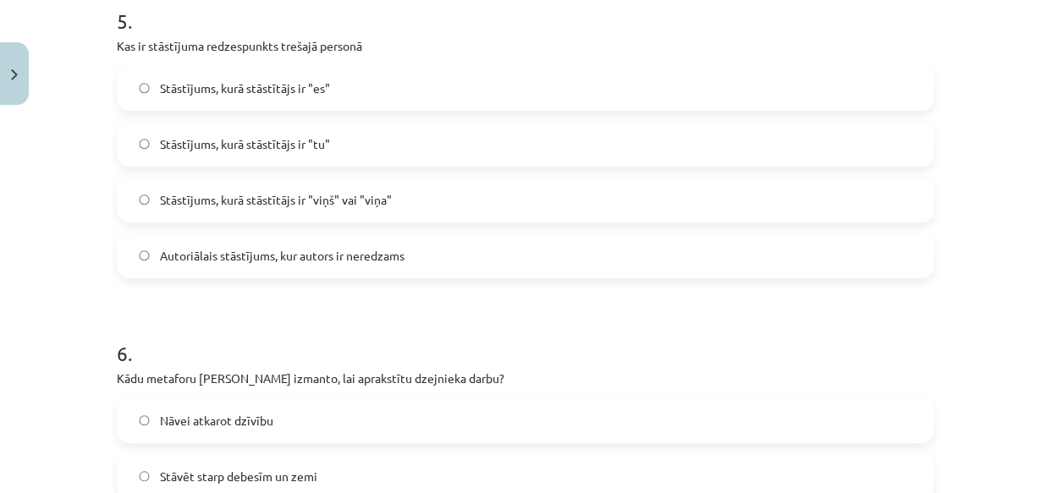
click at [496, 188] on label "Stāstījums, kurā stāstītājs ir "viņš" vai "viņa"" at bounding box center [526, 200] width 814 height 42
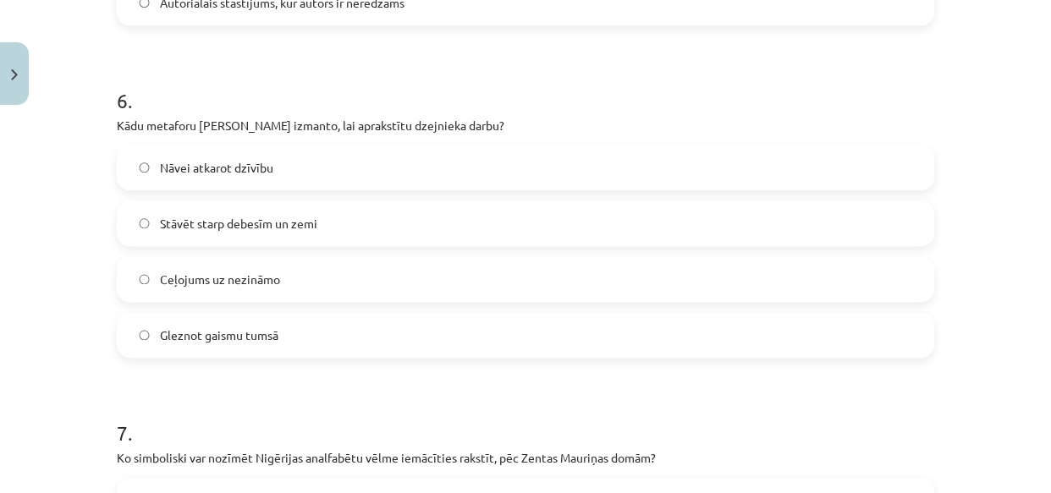
scroll to position [1985, 0]
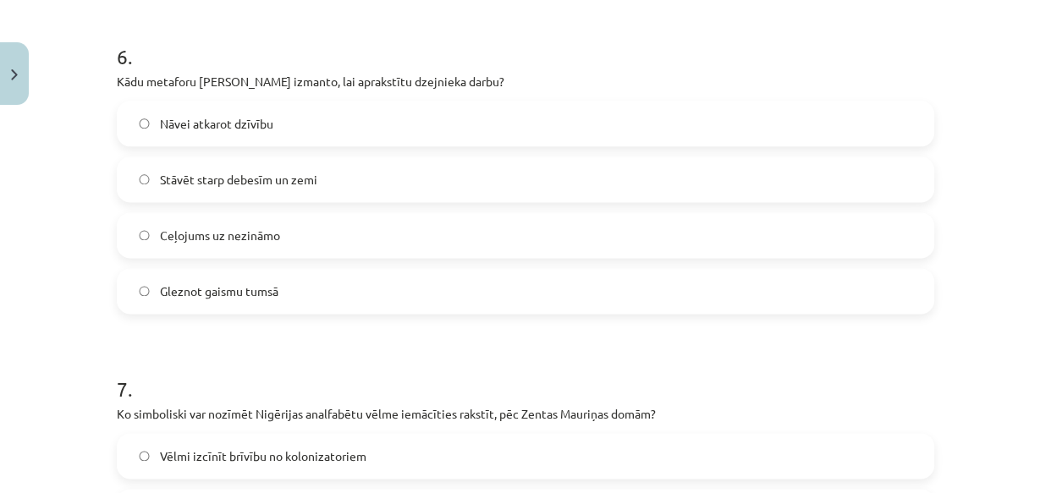
click at [391, 173] on label "Stāvēt starp debesīm un zemi" at bounding box center [526, 179] width 814 height 42
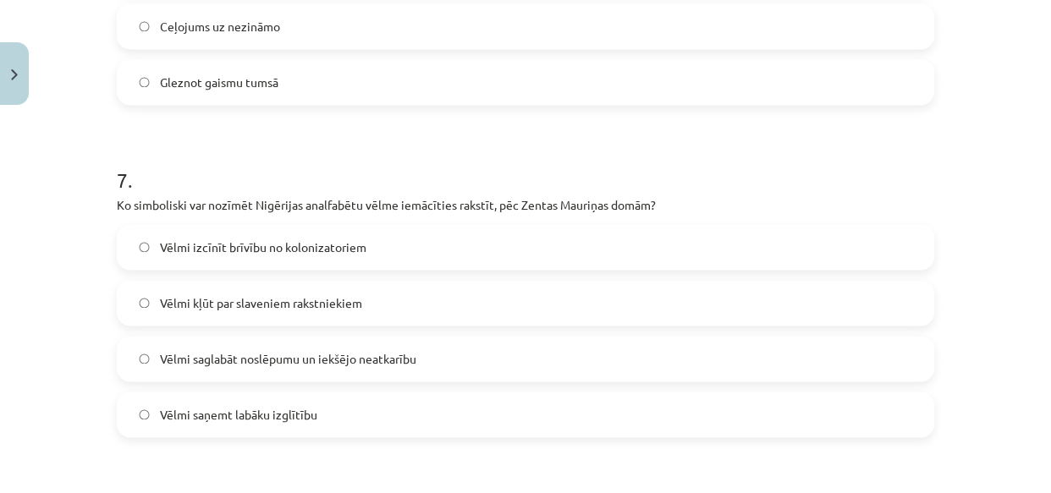
scroll to position [2327, 0]
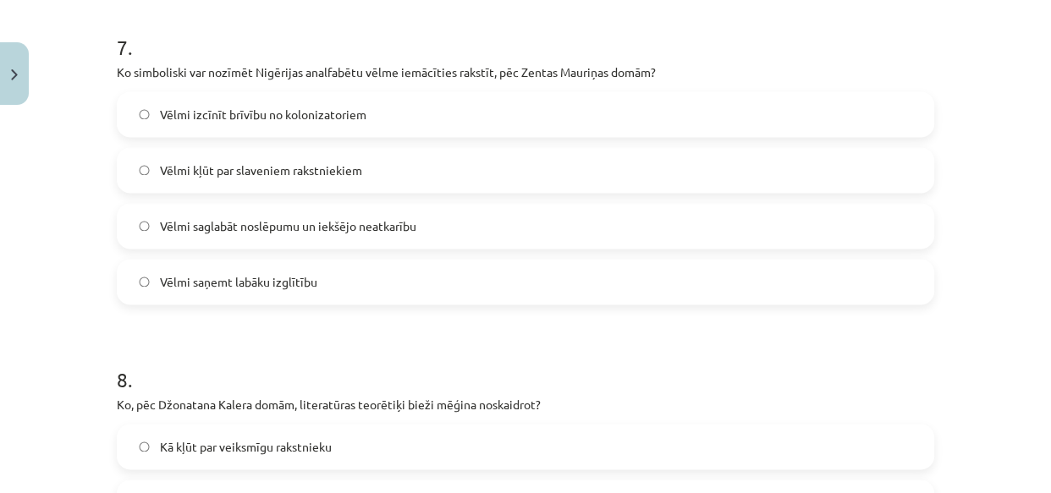
click at [383, 127] on label "Vēlmi izcīnīt brīvību no kolonizatoriem" at bounding box center [526, 114] width 814 height 42
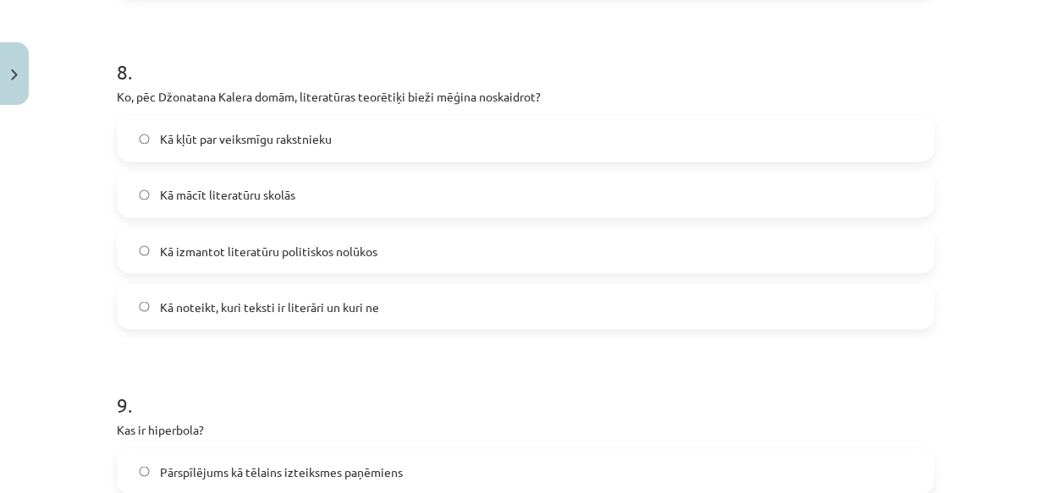
scroll to position [2660, 0]
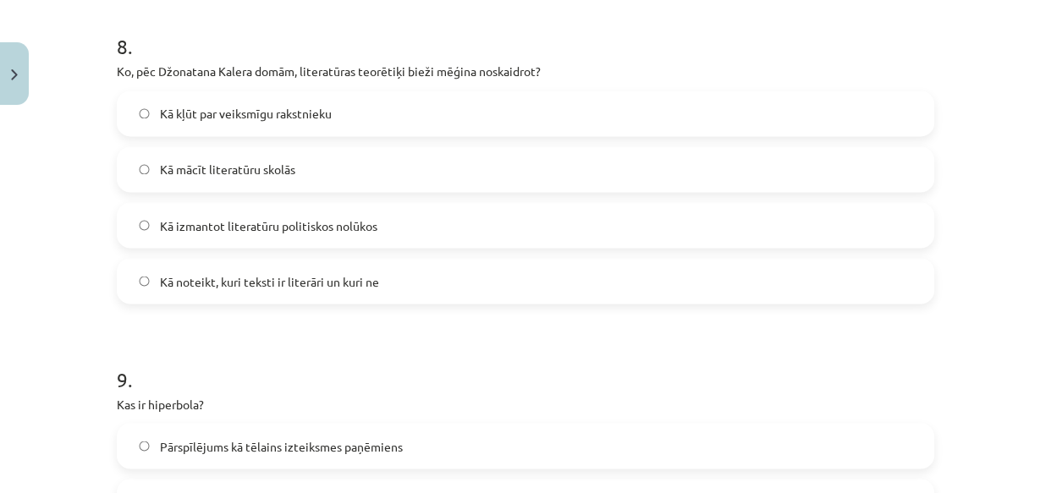
click at [431, 279] on label "Kā noteikt, kuri teksti ir literāri un kuri ne" at bounding box center [526, 281] width 814 height 42
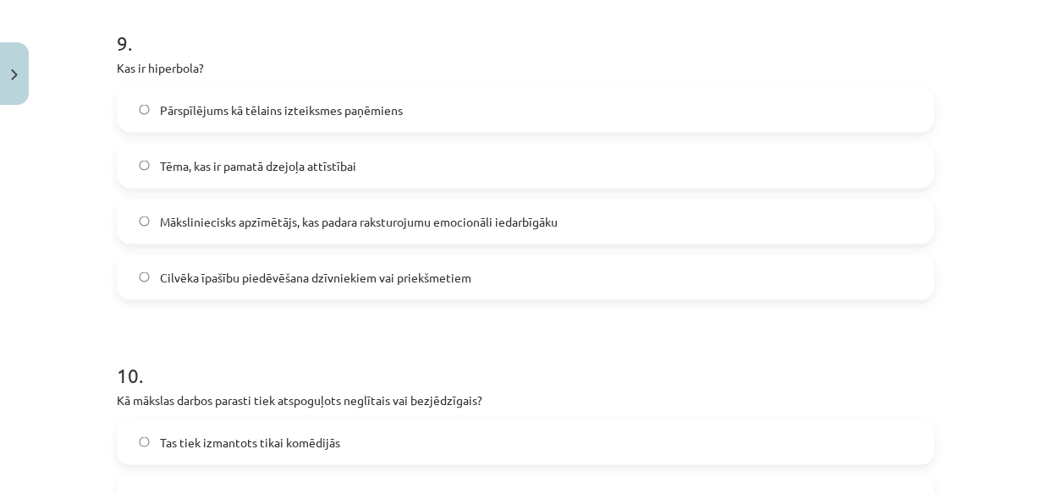
scroll to position [3008, 0]
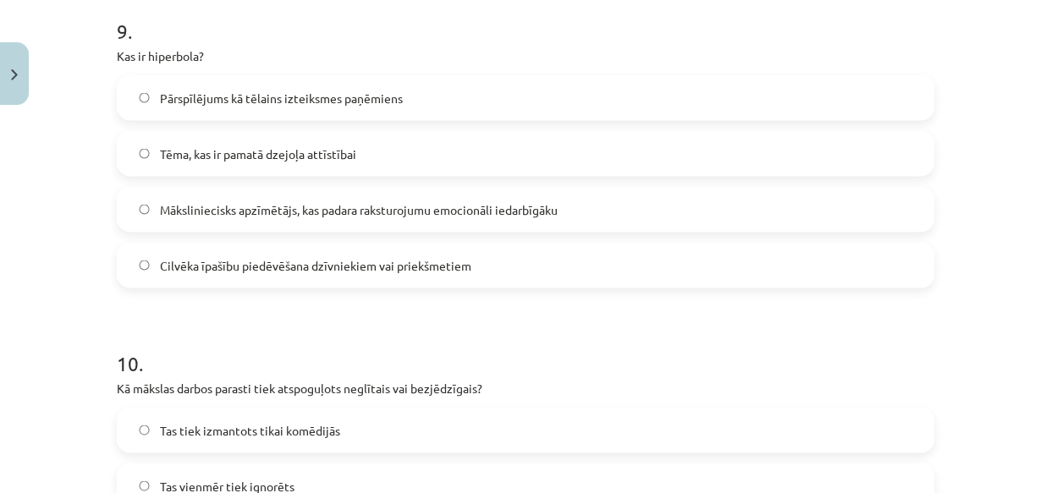
click at [388, 96] on span "Pārspīlējums kā tēlains izteiksmes paņēmiens" at bounding box center [281, 99] width 243 height 18
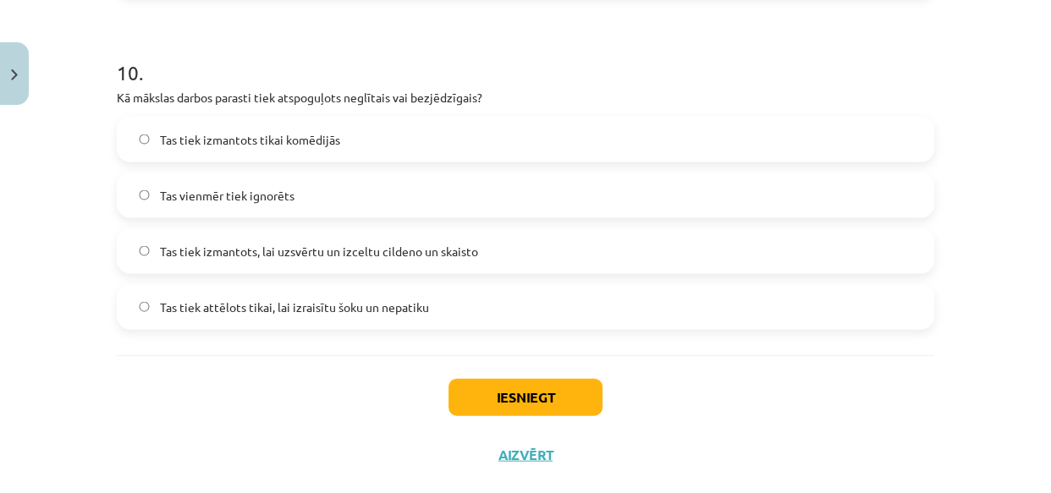
scroll to position [3332, 0]
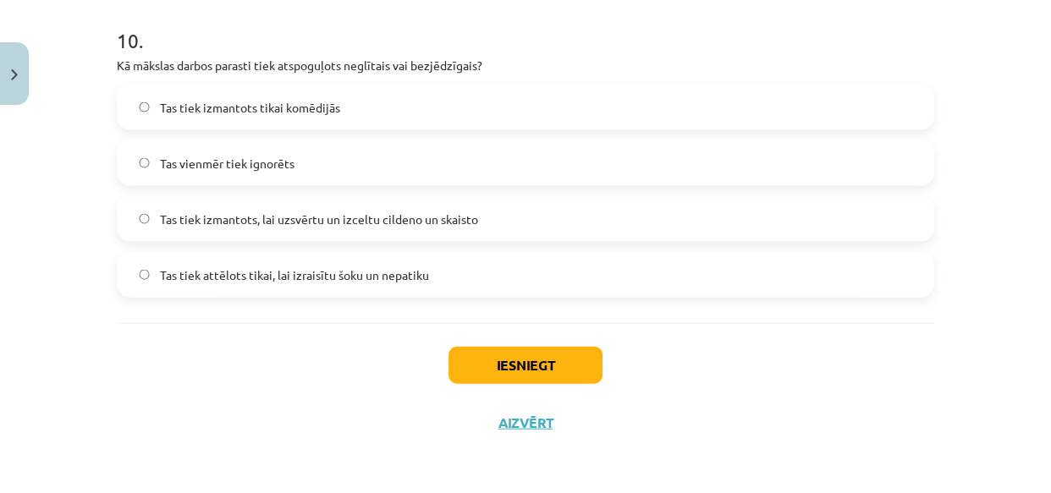
click at [444, 212] on span "Tas tiek izmantots, lai uzsvērtu un izceltu cildeno un skaisto" at bounding box center [319, 220] width 318 height 18
click at [530, 348] on button "Iesniegt" at bounding box center [526, 365] width 154 height 37
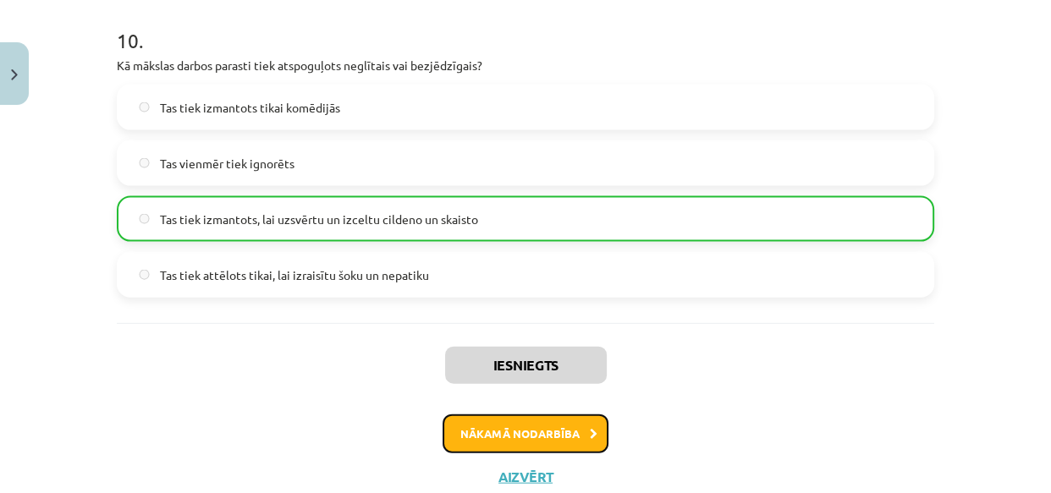
click at [536, 440] on button "Nākamā nodarbība" at bounding box center [526, 434] width 166 height 39
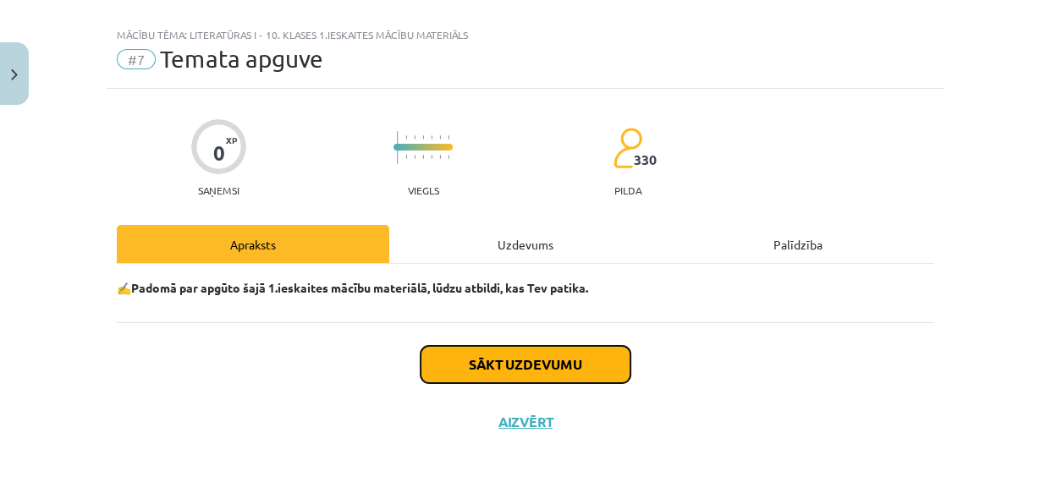
click at [529, 361] on button "Sākt uzdevumu" at bounding box center [526, 364] width 210 height 37
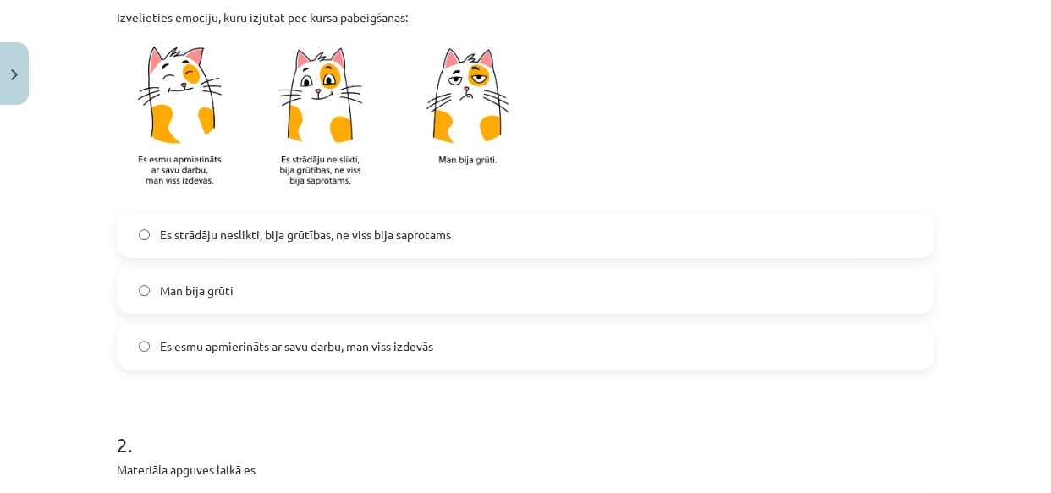
scroll to position [466, 0]
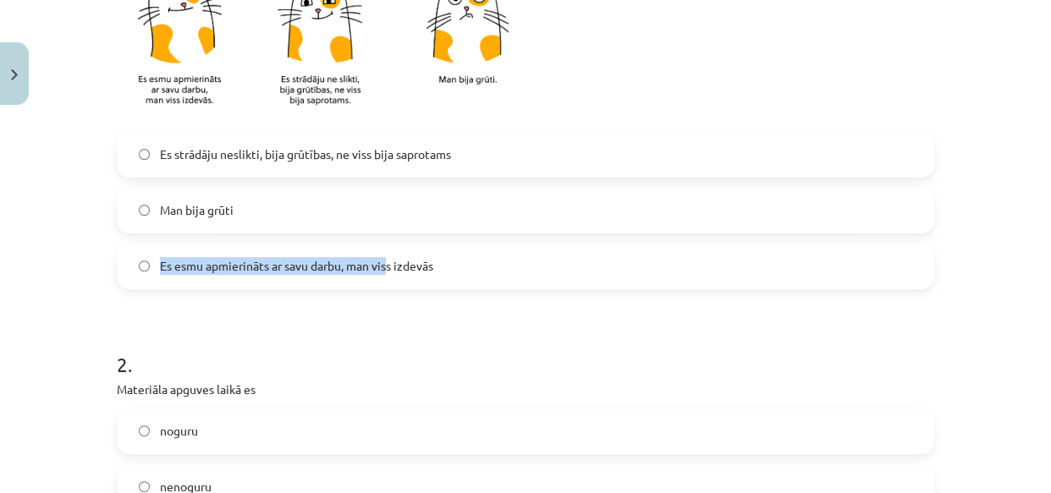
drag, startPoint x: 350, startPoint y: 203, endPoint x: 383, endPoint y: 266, distance: 70.8
click at [383, 266] on div "Es strādāju neslikti, bija grūtības, ne viss bija saprotams Man bija grūti Es e…" at bounding box center [526, 210] width 818 height 157
click at [383, 266] on span "Es esmu apmierināts ar savu darbu, man viss izdevās" at bounding box center [296, 266] width 273 height 18
click at [711, 148] on label "Es strādāju neslikti, bija grūtības, ne viss bija saprotams" at bounding box center [526, 155] width 814 height 42
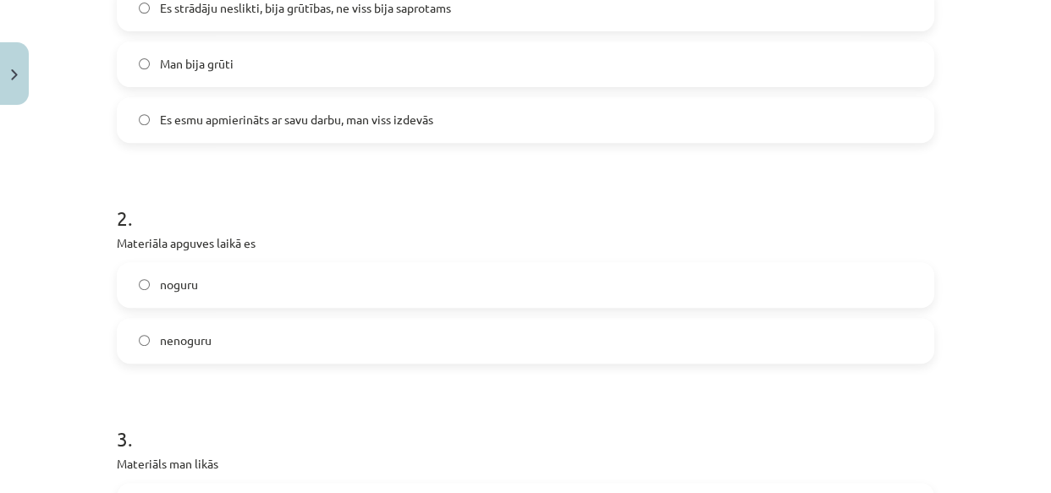
scroll to position [797, 0]
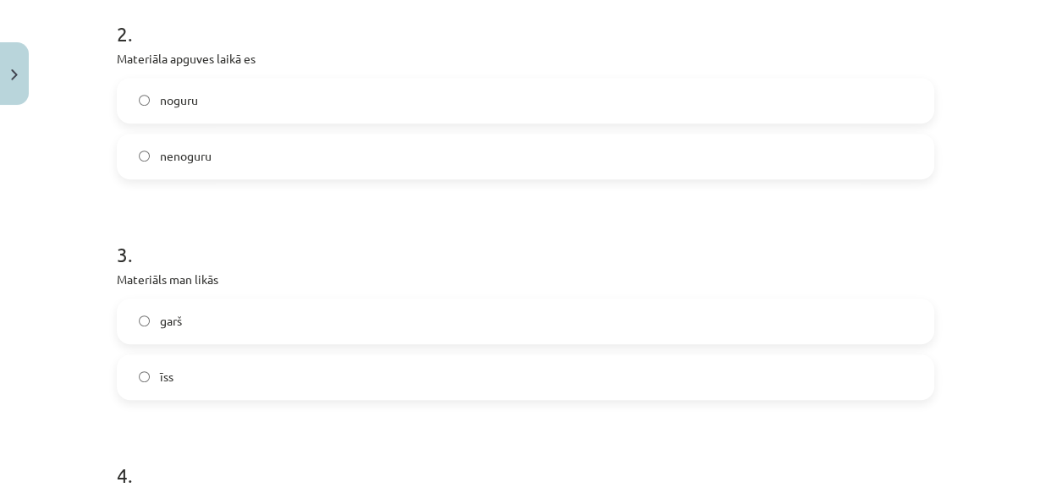
click at [532, 108] on label "noguru" at bounding box center [526, 101] width 814 height 42
click at [557, 159] on label "nenoguru" at bounding box center [526, 156] width 814 height 42
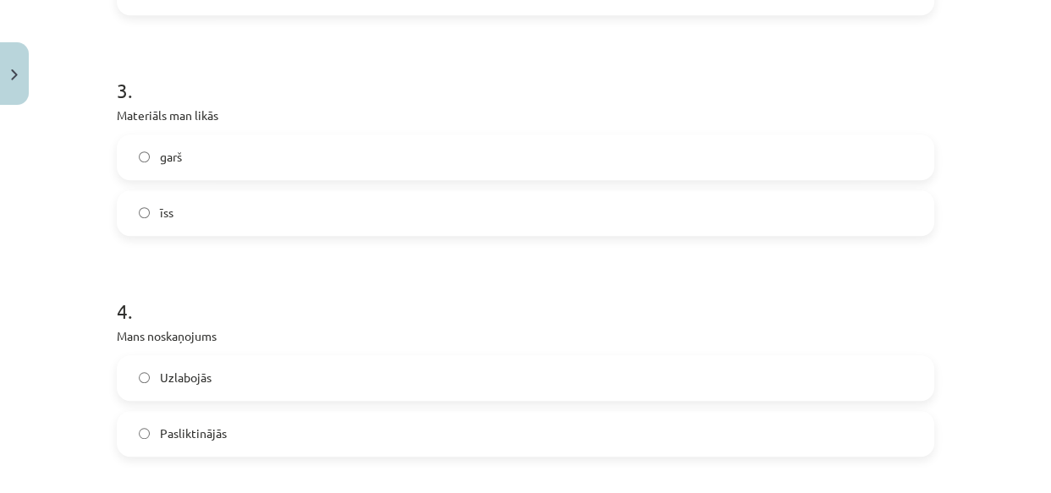
scroll to position [993, 0]
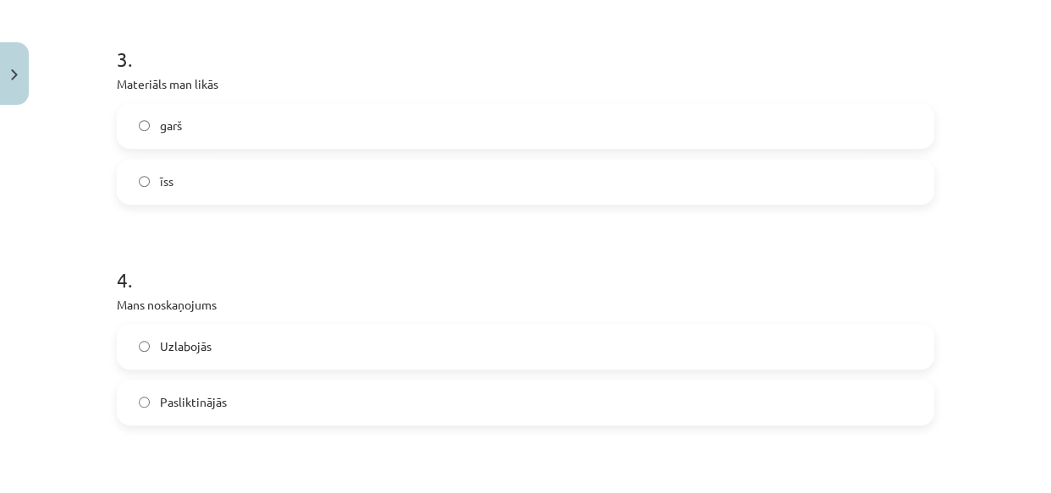
click at [295, 166] on label "īss" at bounding box center [526, 182] width 814 height 42
click at [393, 135] on label "garš" at bounding box center [526, 126] width 814 height 42
drag, startPoint x: 1038, startPoint y: 287, endPoint x: 1050, endPoint y: 331, distance: 45.6
click at [1050, 331] on div "Mācību tēma: Literatūras i - 10. klases 1.ieskaites mācību materiāls #7 Temata …" at bounding box center [525, 246] width 1051 height 493
click at [875, 347] on label "Uzlabojās" at bounding box center [526, 347] width 814 height 42
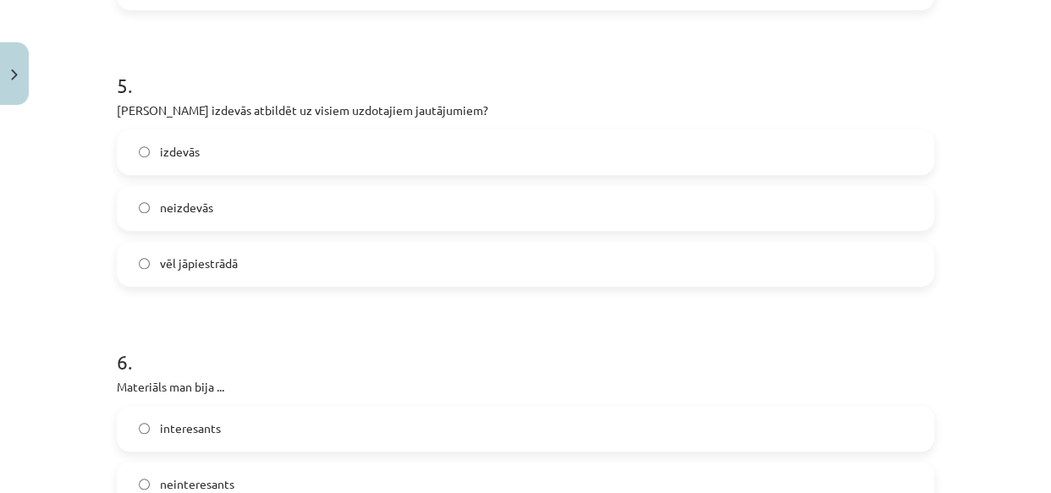
scroll to position [1388, 0]
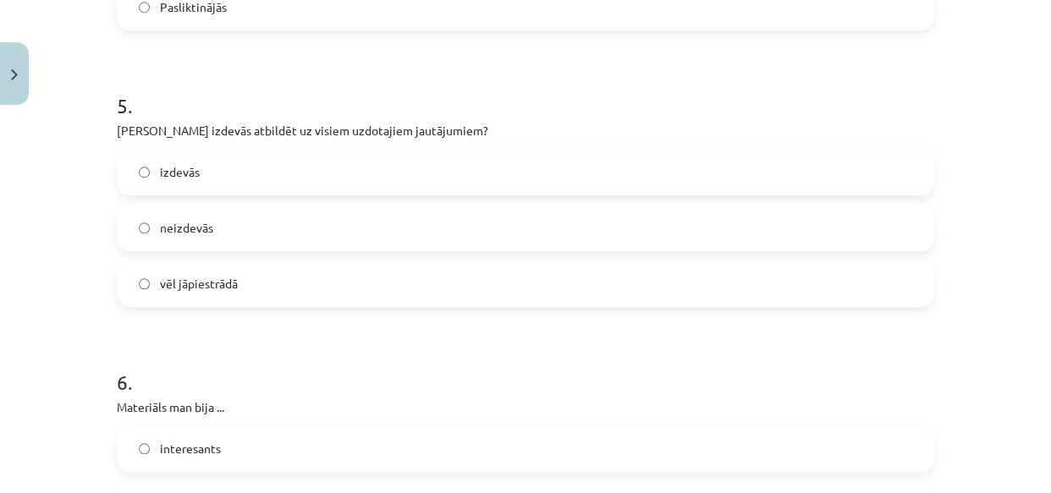
click at [289, 289] on label "vēl jāpiestrādā" at bounding box center [526, 284] width 814 height 42
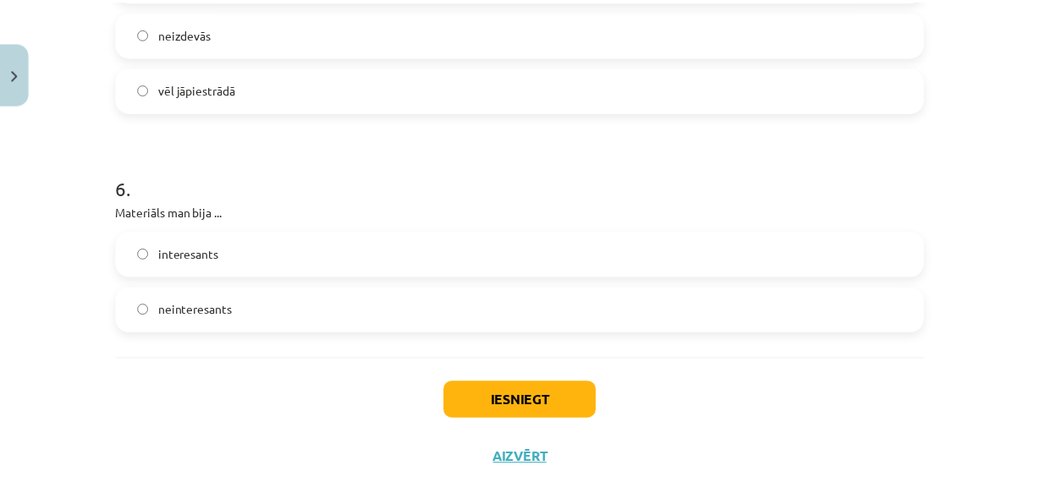
scroll to position [1618, 0]
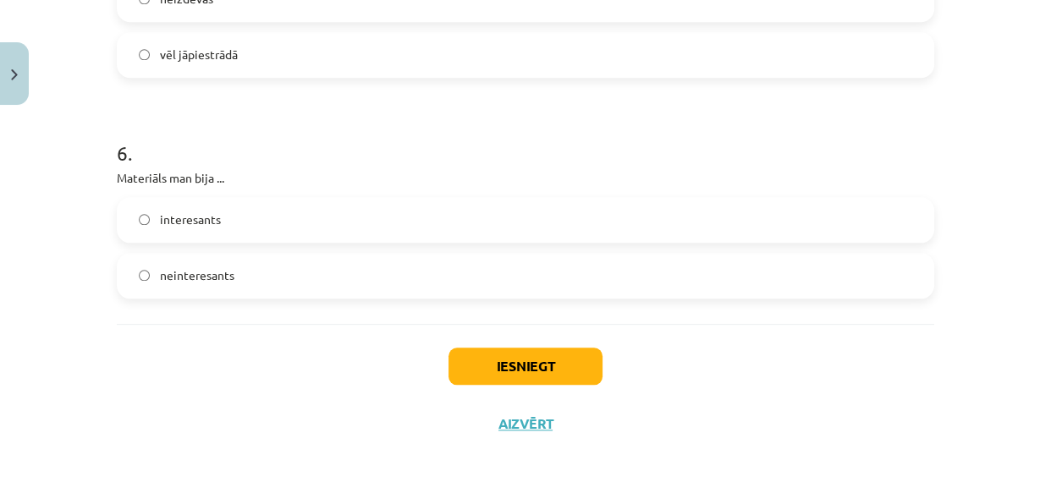
click at [268, 233] on label "interesants" at bounding box center [526, 220] width 814 height 42
click at [540, 367] on button "Iesniegt" at bounding box center [526, 366] width 154 height 37
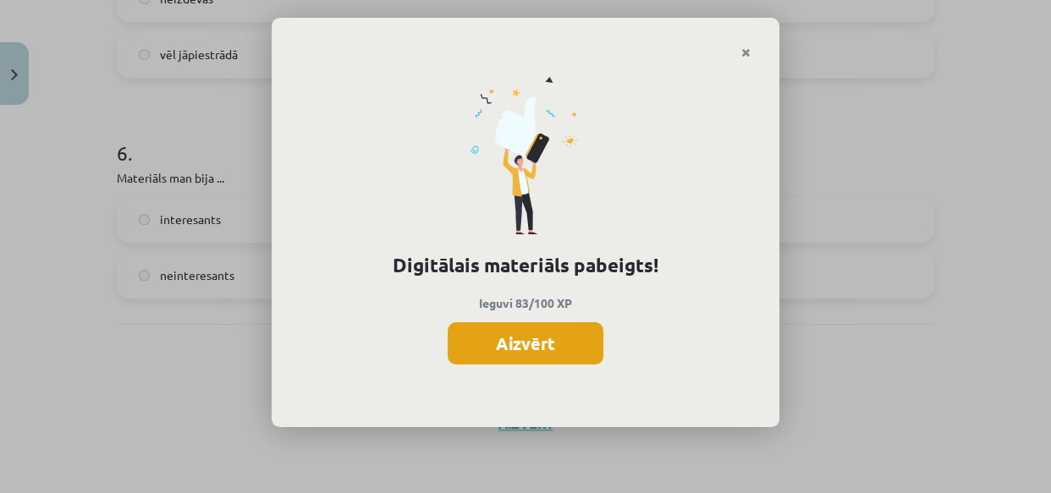
click at [540, 347] on button "Aizvērt" at bounding box center [526, 344] width 156 height 42
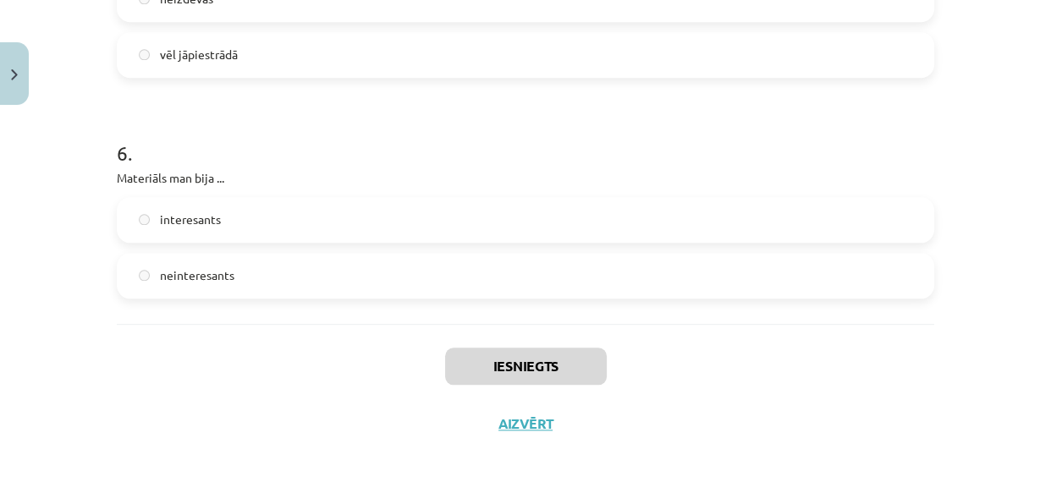
click at [510, 431] on div "Iesniegts Aizvērt" at bounding box center [526, 383] width 818 height 119
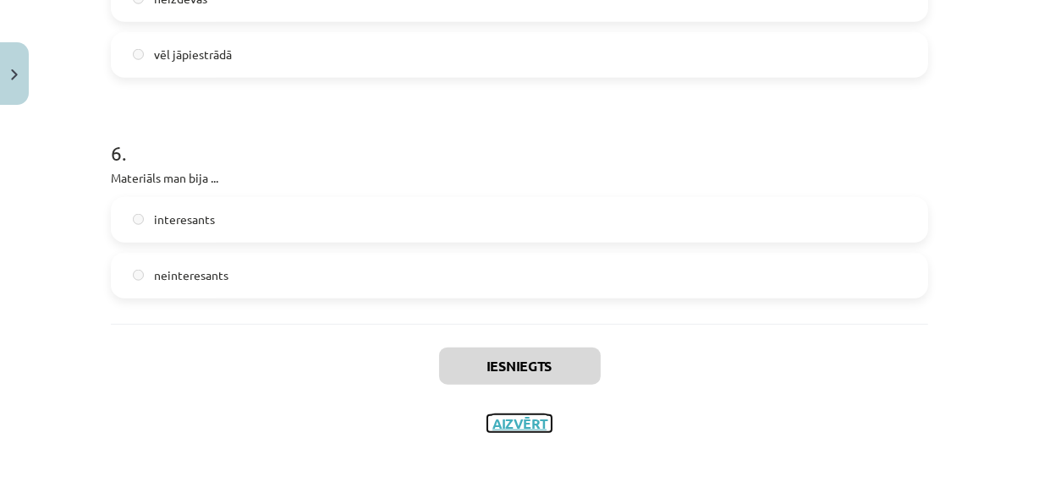
click at [506, 422] on button "Aizvērt" at bounding box center [520, 424] width 64 height 17
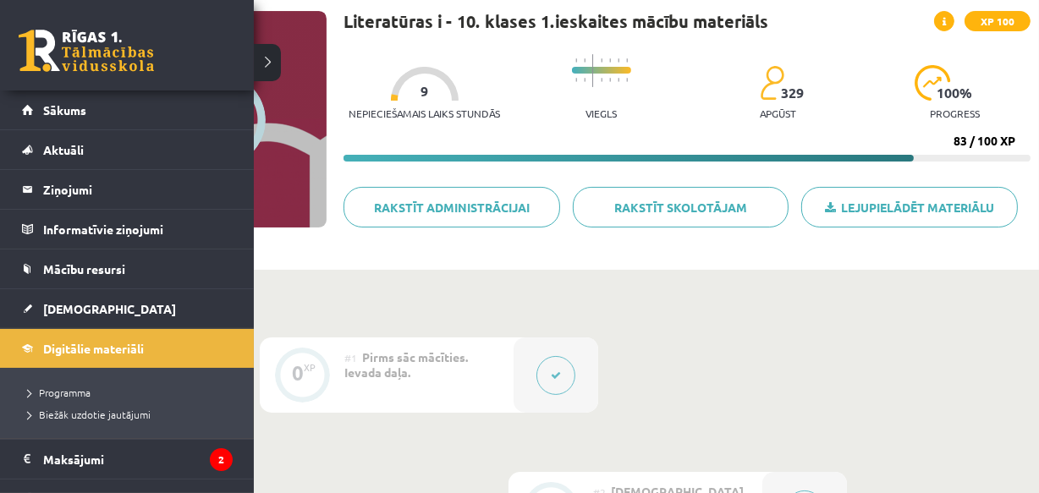
click at [31, 44] on link at bounding box center [86, 51] width 135 height 42
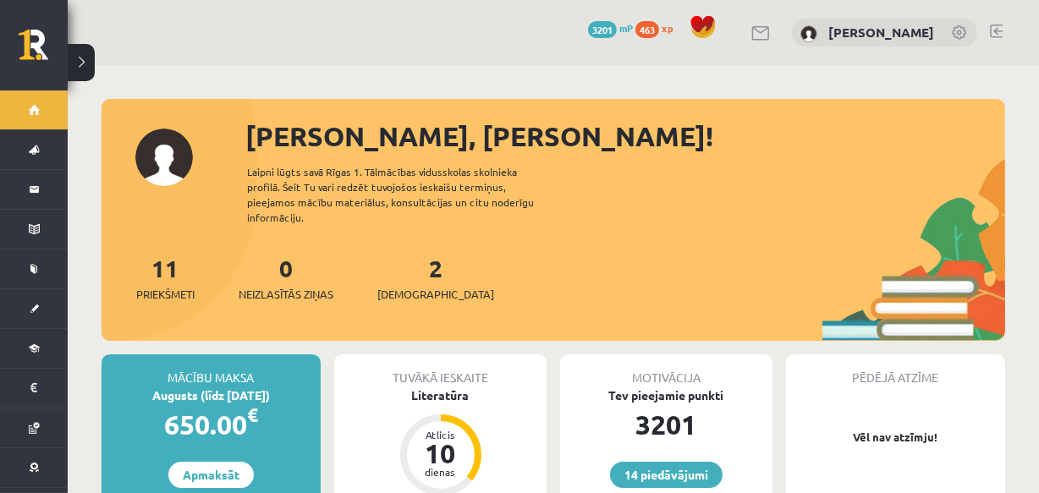
click at [396, 262] on div "2 Ieskaites" at bounding box center [436, 277] width 117 height 52
click at [406, 268] on div "2 Ieskaites" at bounding box center [436, 277] width 117 height 52
click at [406, 265] on link "2 Ieskaites" at bounding box center [436, 278] width 117 height 50
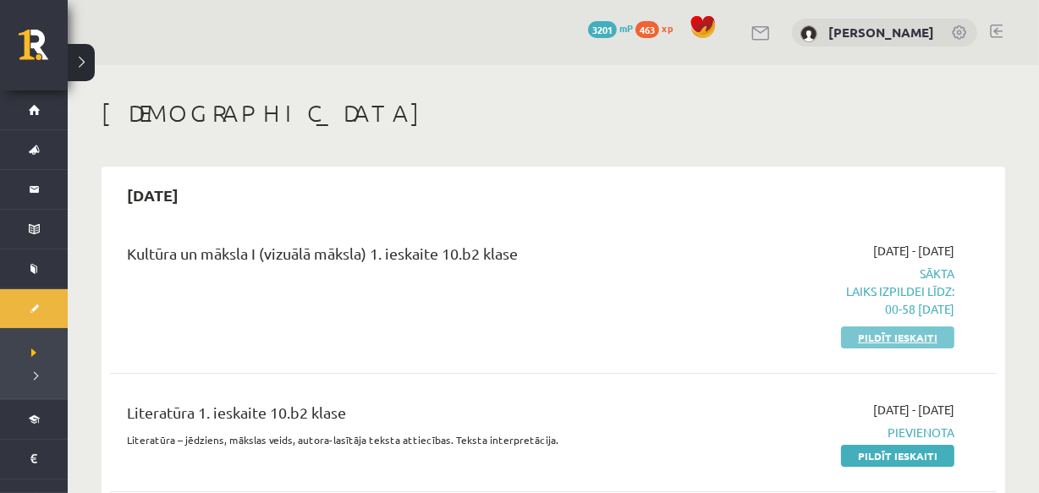
click at [863, 338] on link "Pildīt ieskaiti" at bounding box center [897, 338] width 113 height 22
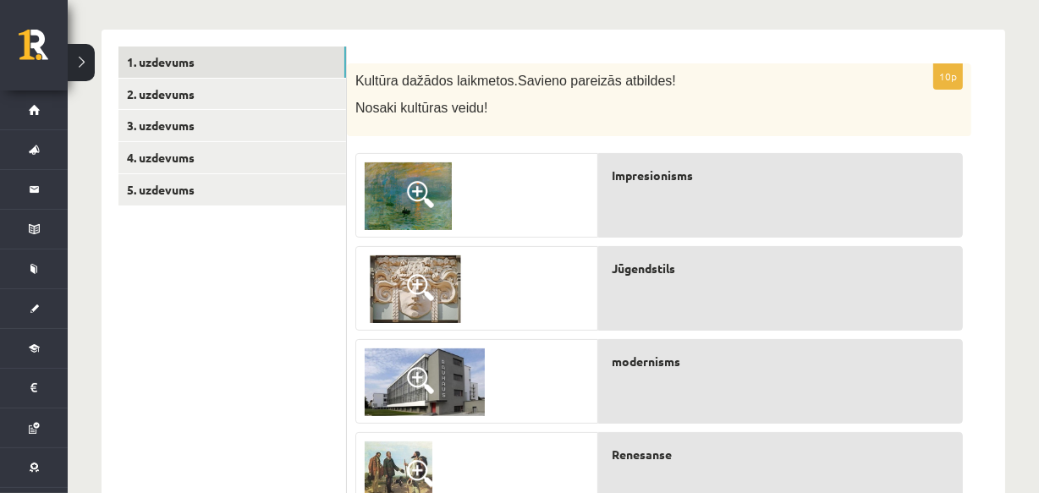
scroll to position [305, 0]
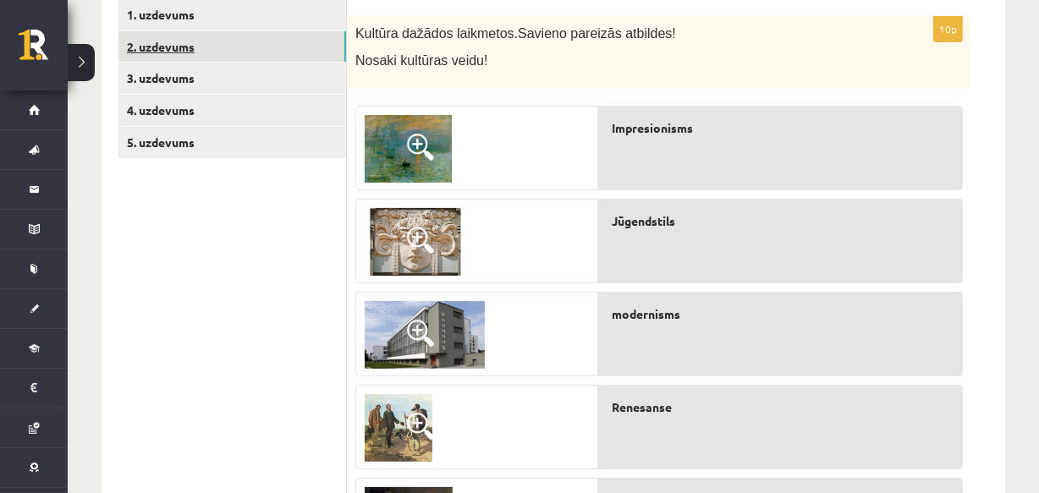
click at [303, 55] on link "2. uzdevums" at bounding box center [233, 46] width 228 height 31
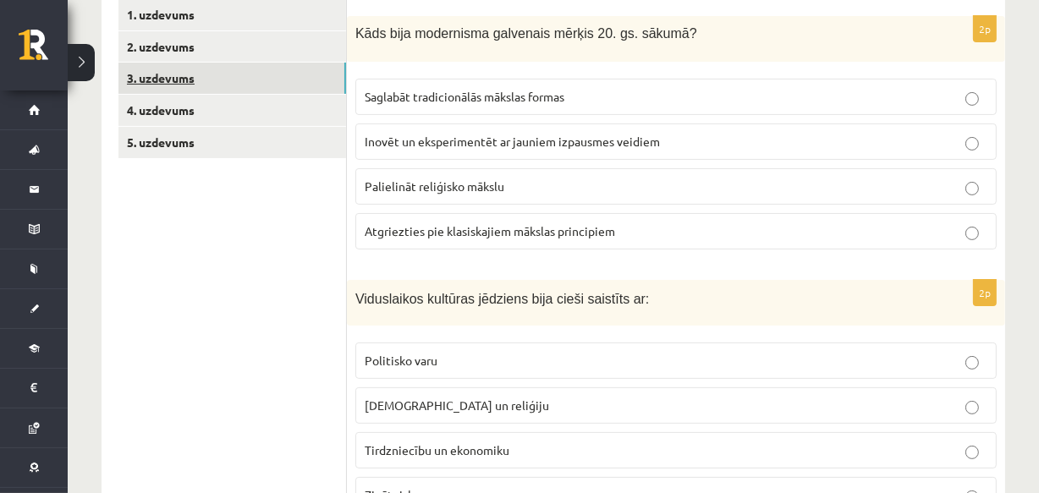
click at [294, 76] on link "3. uzdevums" at bounding box center [233, 78] width 228 height 31
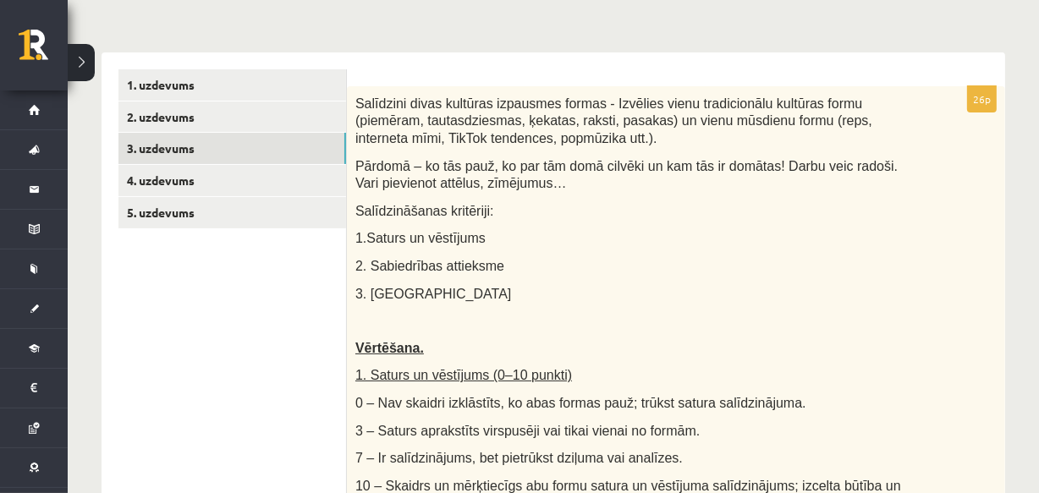
scroll to position [229, 0]
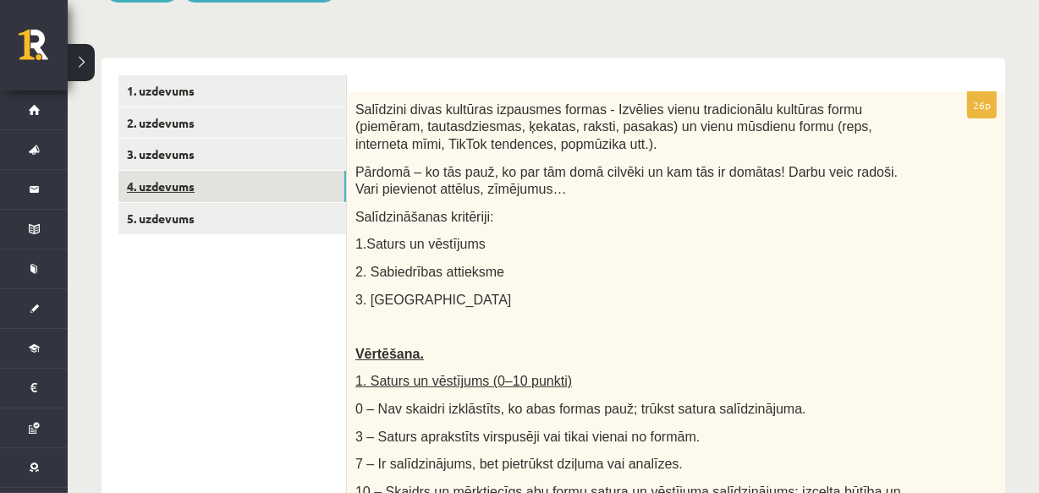
click at [252, 187] on link "4. uzdevums" at bounding box center [233, 186] width 228 height 31
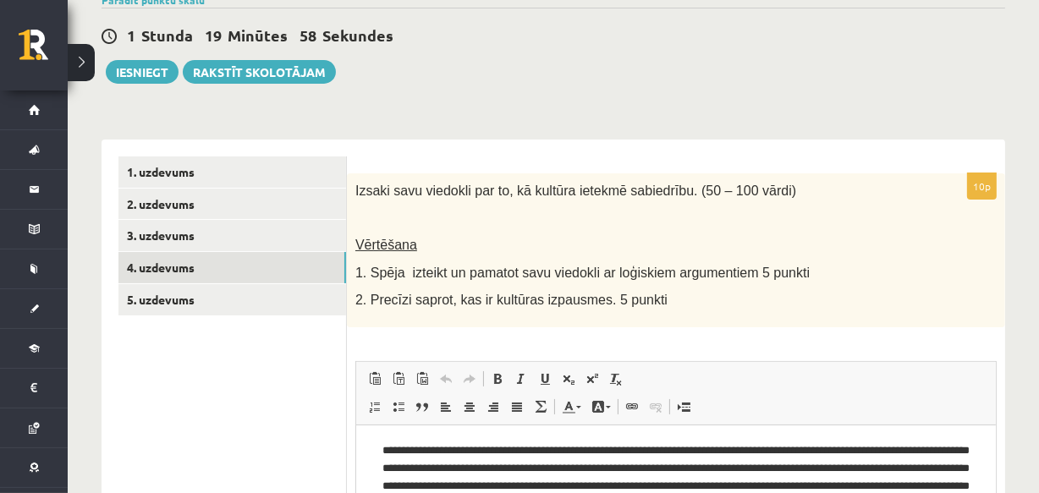
scroll to position [122, 0]
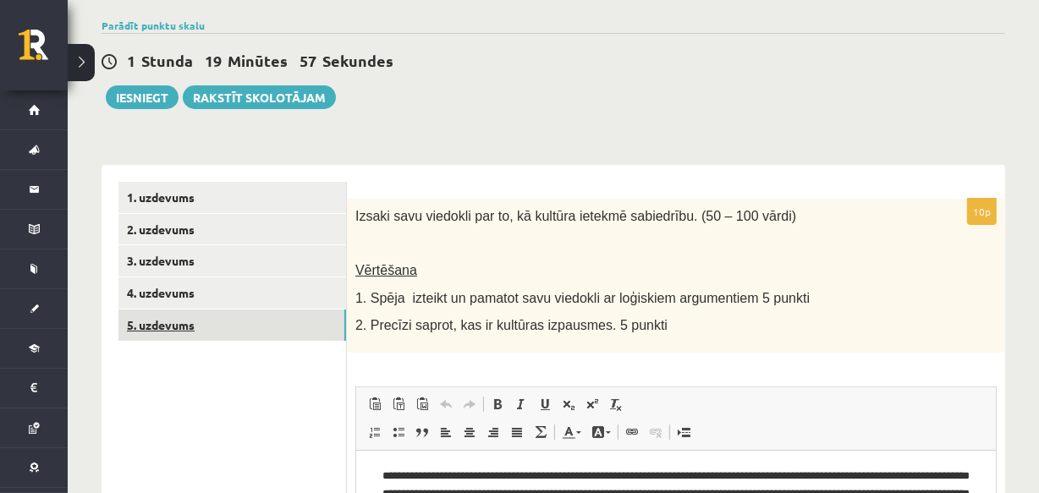
click at [272, 339] on link "5. uzdevums" at bounding box center [233, 325] width 228 height 31
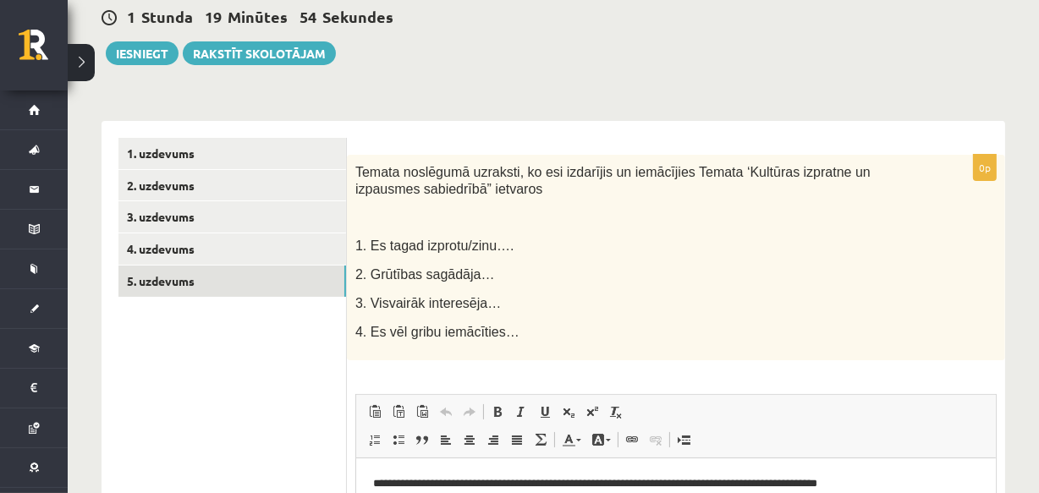
scroll to position [0, 0]
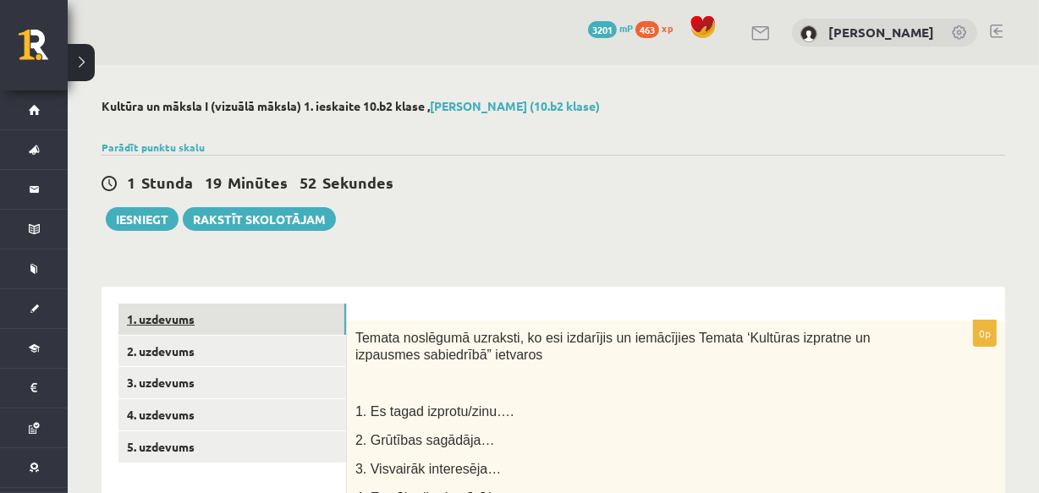
click at [251, 320] on link "1. uzdevums" at bounding box center [233, 319] width 228 height 31
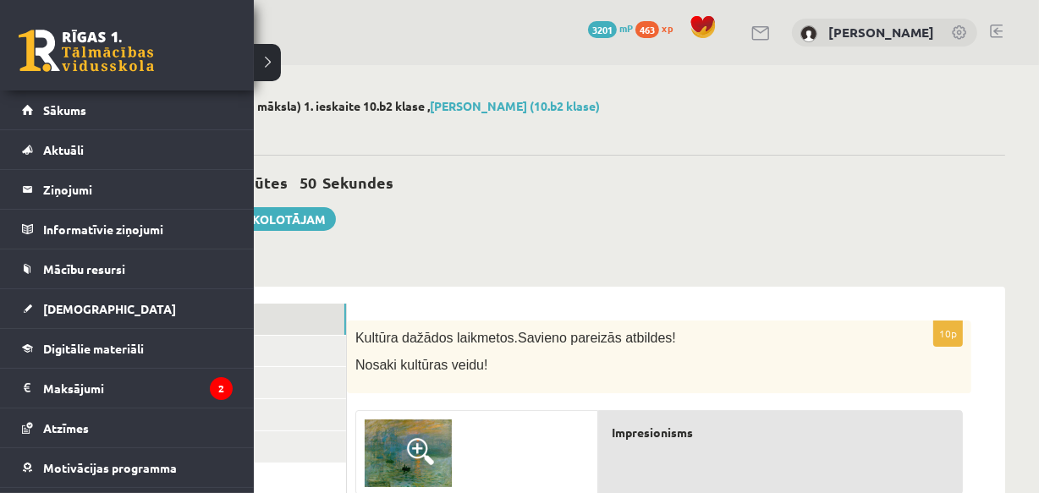
click at [44, 50] on link at bounding box center [86, 51] width 135 height 42
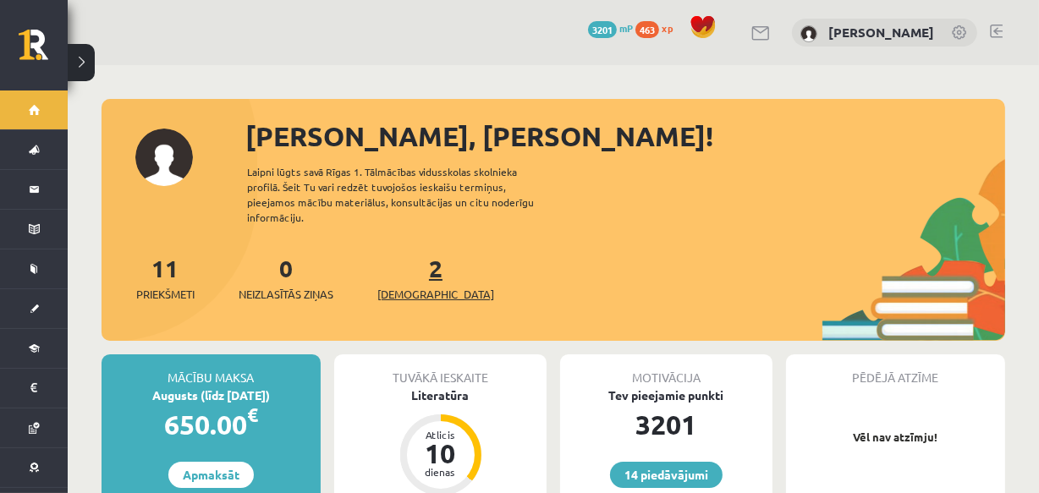
click at [405, 286] on span "[DEMOGRAPHIC_DATA]" at bounding box center [436, 294] width 117 height 17
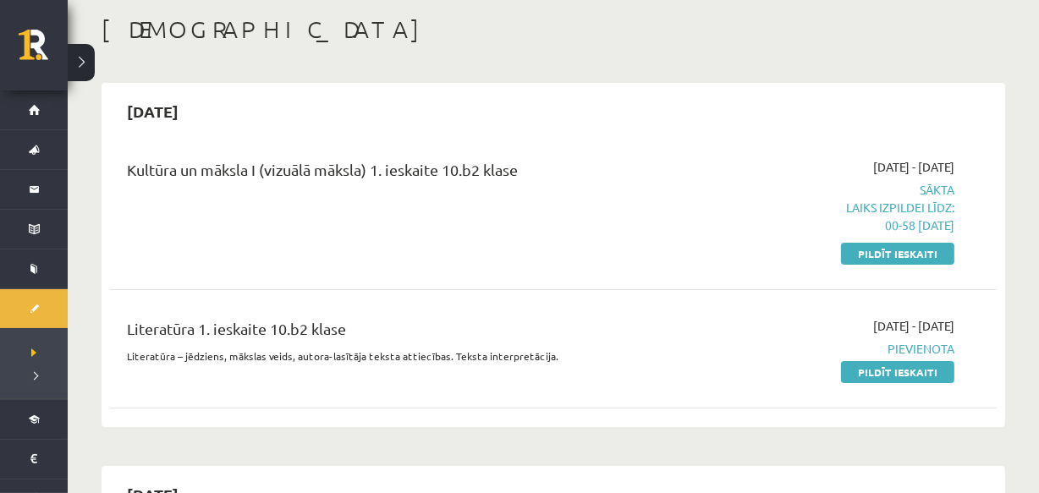
scroll to position [146, 0]
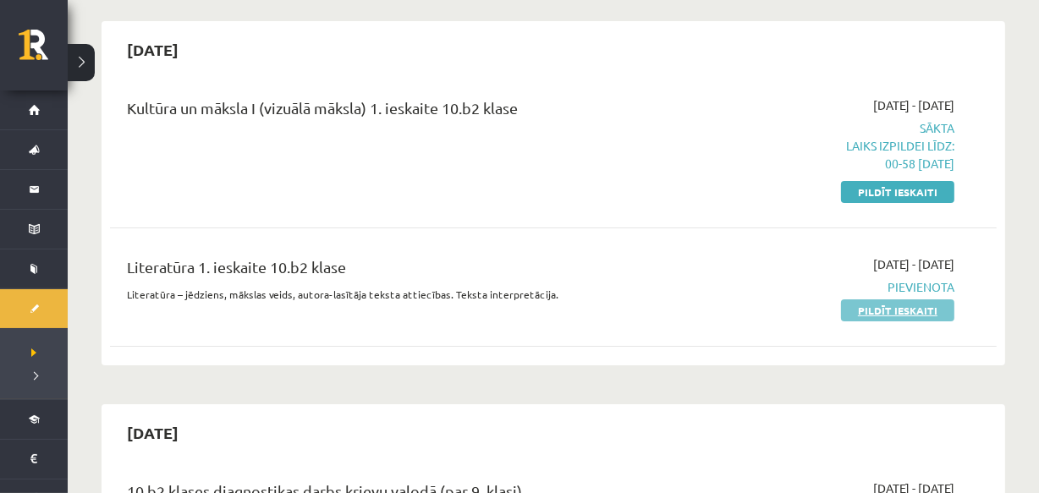
click at [894, 311] on link "Pildīt ieskaiti" at bounding box center [897, 311] width 113 height 22
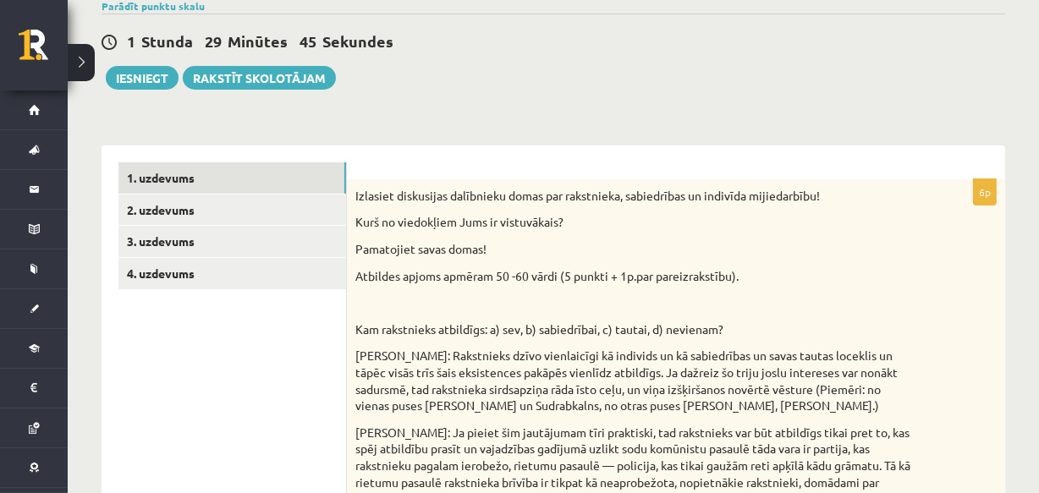
scroll to position [192, 0]
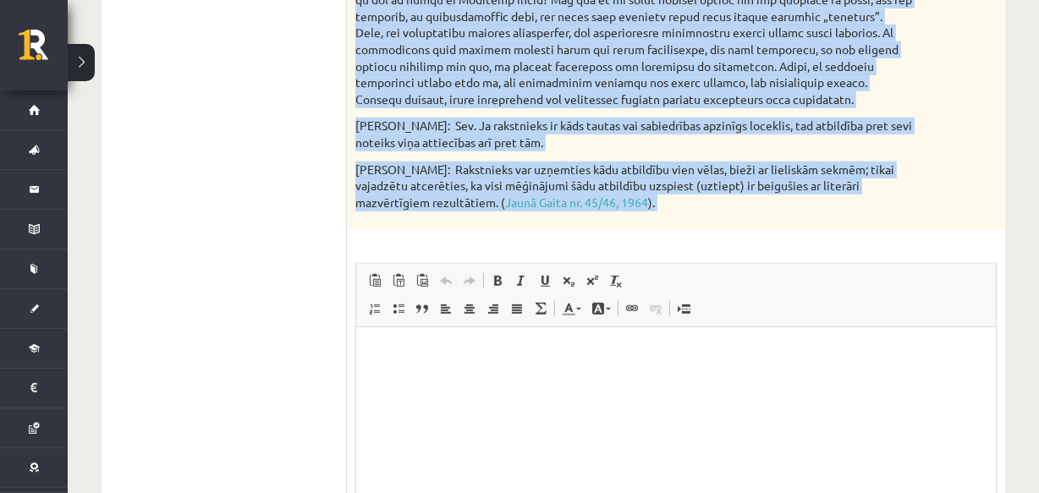
scroll to position [1059, 0]
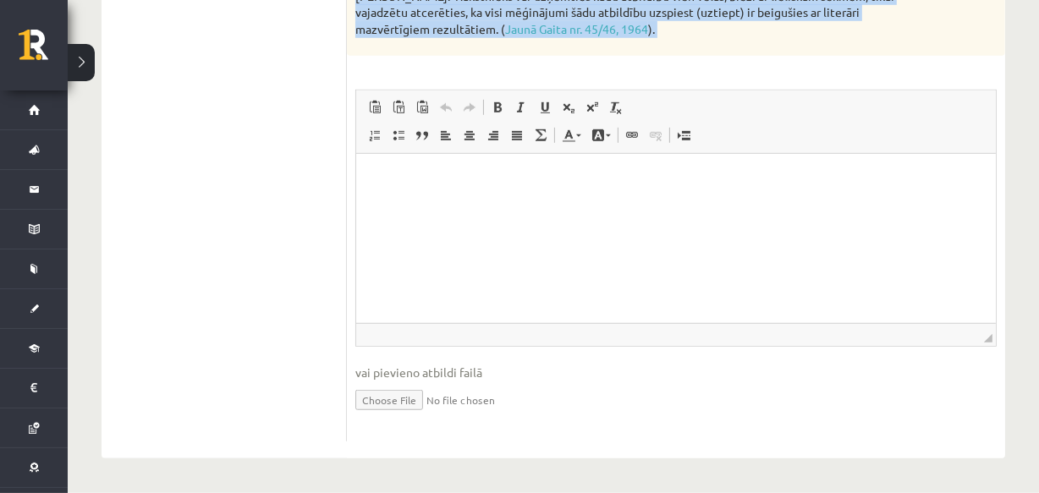
drag, startPoint x: 351, startPoint y: 53, endPoint x: 711, endPoint y: 80, distance: 360.7
copy div "Loremips dolorsitam consectetu adipi eli seddoeiusm, temporincid ut laboreet do…"
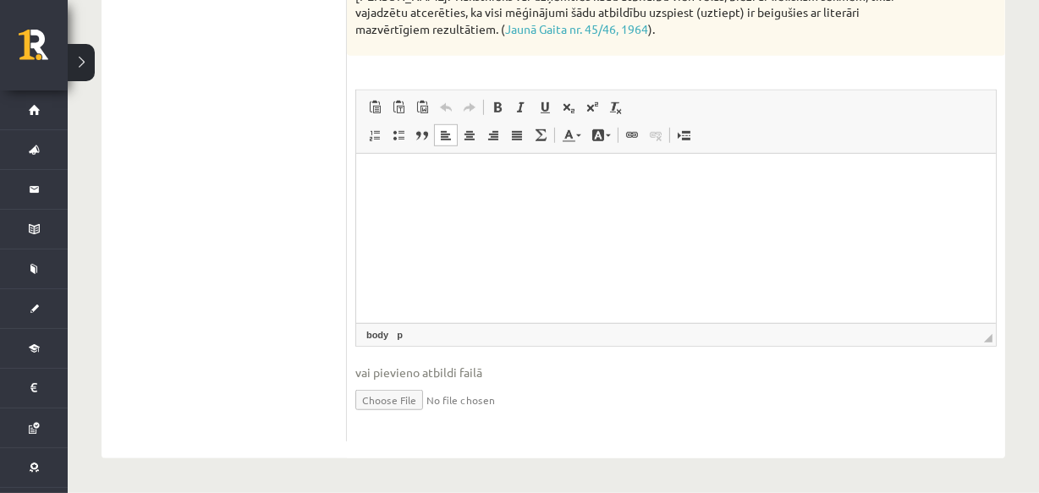
click at [457, 206] on html at bounding box center [676, 180] width 640 height 52
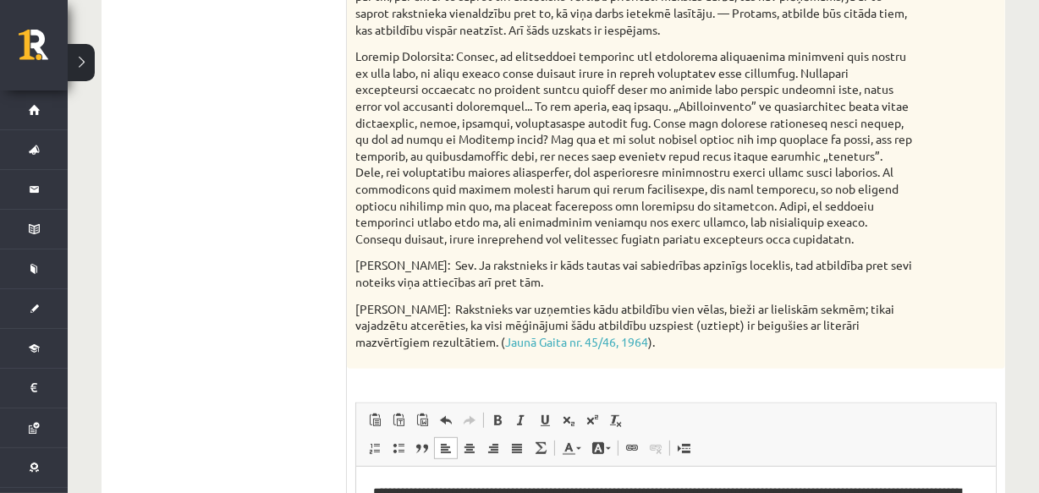
scroll to position [720, 0]
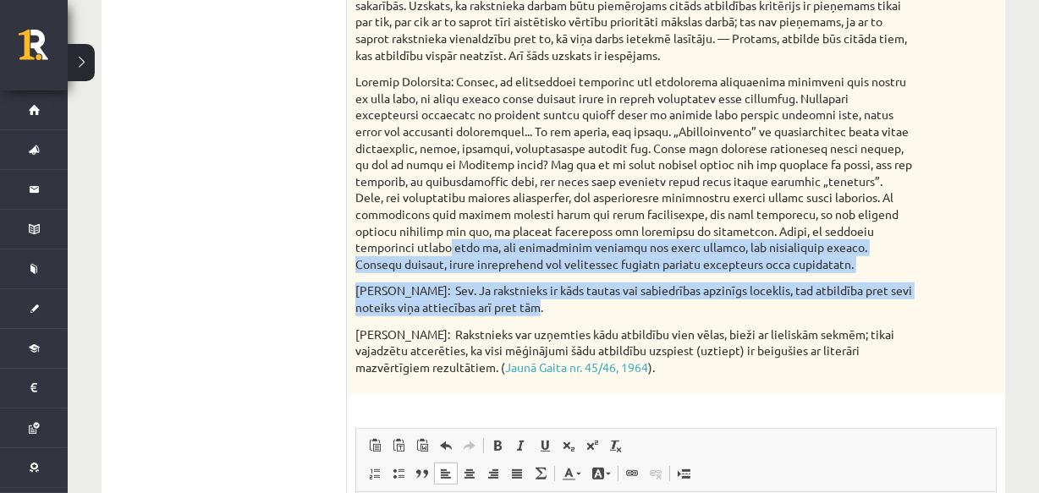
drag, startPoint x: 1039, startPoint y: 310, endPoint x: 1032, endPoint y: 230, distance: 79.9
click at [1032, 230] on div "**********" at bounding box center [554, 88] width 972 height 1486
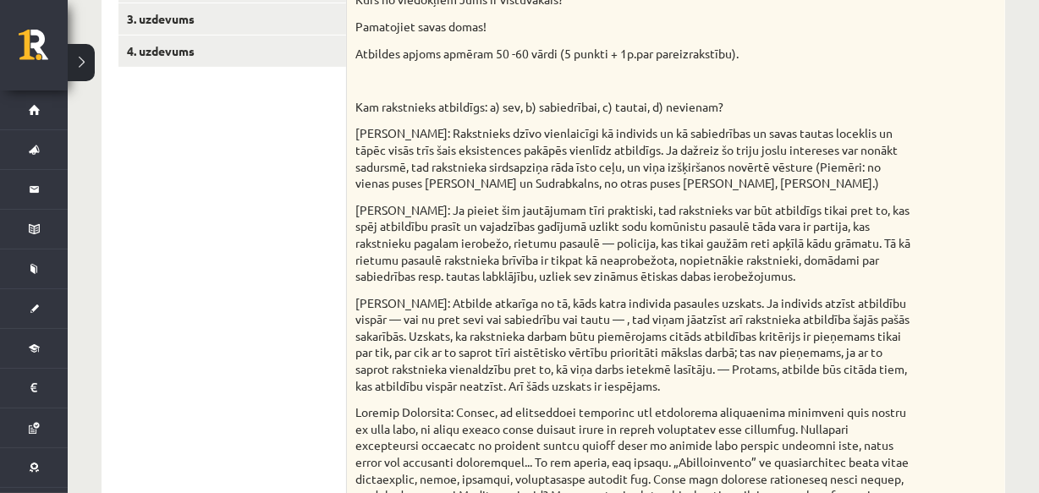
scroll to position [330, 0]
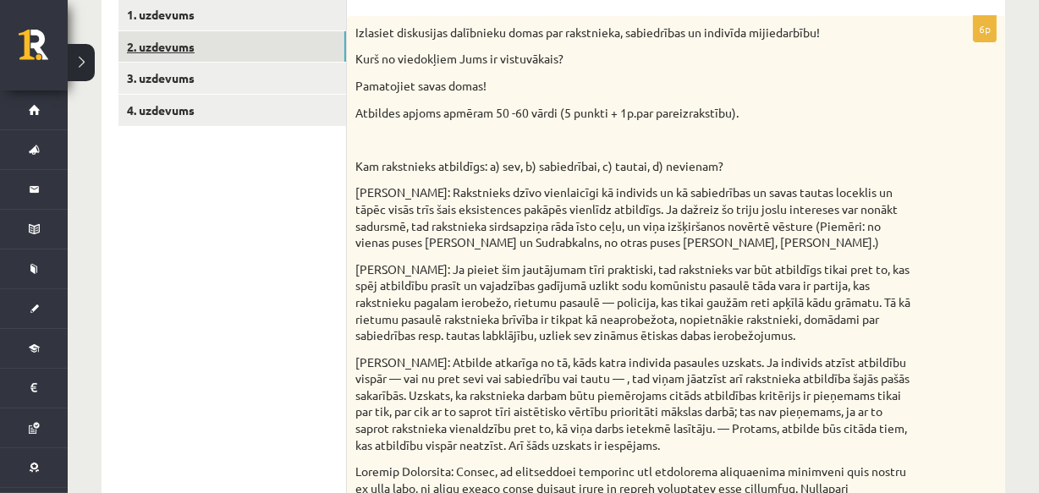
click at [284, 43] on link "2. uzdevums" at bounding box center [233, 46] width 228 height 31
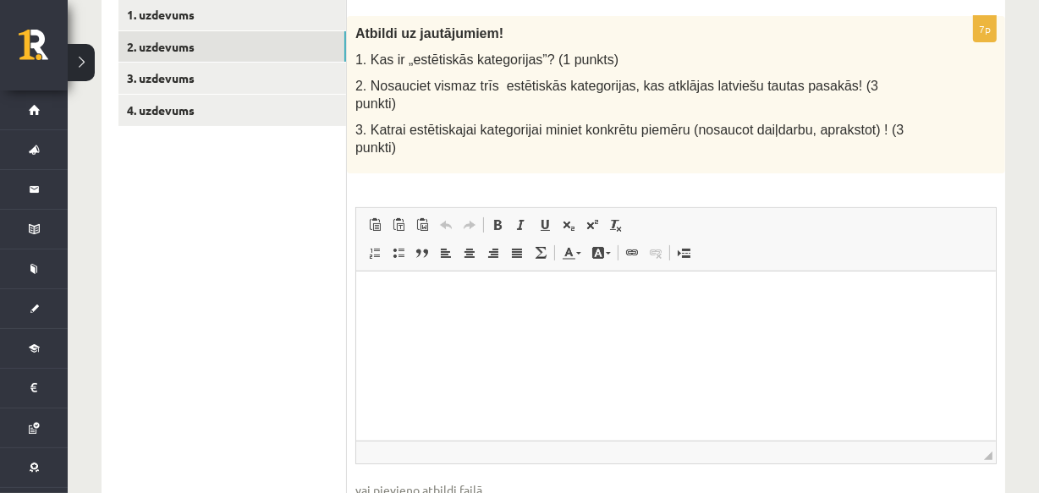
scroll to position [0, 0]
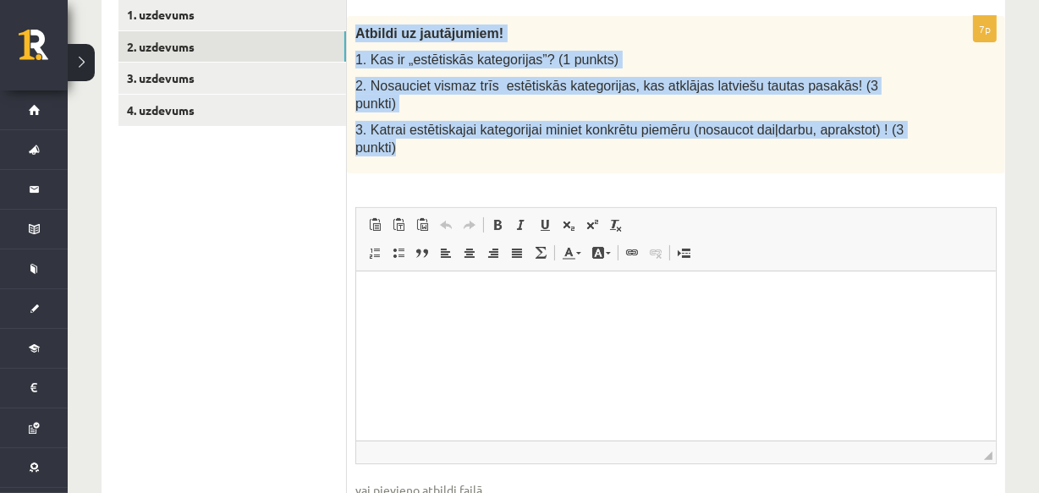
drag, startPoint x: 351, startPoint y: 23, endPoint x: 946, endPoint y: 135, distance: 604.8
click at [946, 135] on div "Atbildi uz jautājumiem! 1. Kas ir „estētiskās kategorijas”? (1 punkts) 2. Nosau…" at bounding box center [676, 94] width 659 height 157
copy div "Atbildi uz jautājumiem! 1. Kas ir „estētiskās kategorijas”? (1 punkts) 2. Nosau…"
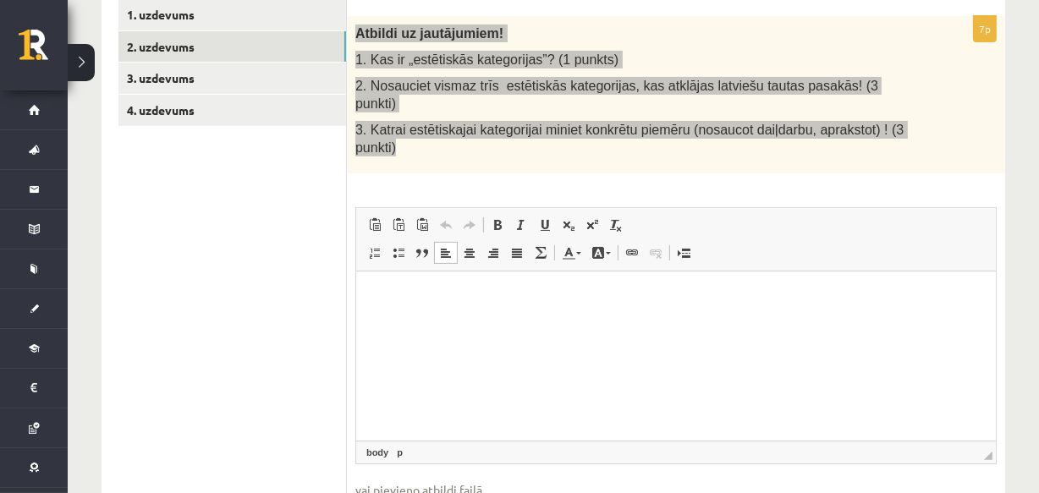
click at [480, 323] on html at bounding box center [676, 297] width 640 height 52
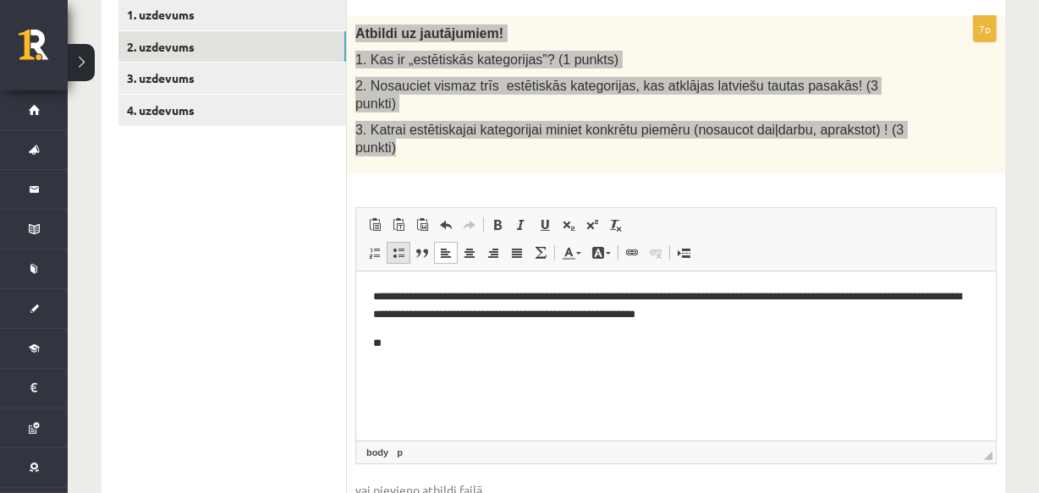
click at [392, 246] on span at bounding box center [399, 253] width 14 height 14
click at [403, 341] on ul "**" at bounding box center [675, 343] width 606 height 18
click at [403, 341] on p "**" at bounding box center [675, 343] width 606 height 18
click at [402, 341] on p "**" at bounding box center [675, 343] width 606 height 18
click at [389, 367] on ul "**********" at bounding box center [675, 399] width 606 height 74
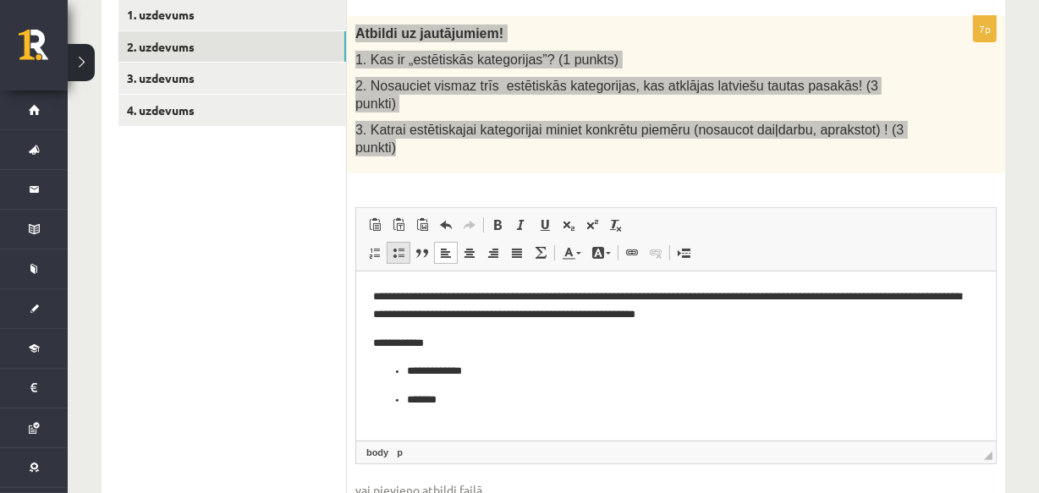
click at [403, 246] on span at bounding box center [399, 253] width 14 height 14
click at [409, 346] on li "** *********" at bounding box center [675, 343] width 538 height 18
click at [408, 346] on li "* *********" at bounding box center [675, 343] width 538 height 18
click at [406, 376] on p "**********" at bounding box center [675, 371] width 538 height 18
click at [371, 328] on html "**********" at bounding box center [676, 348] width 640 height 155
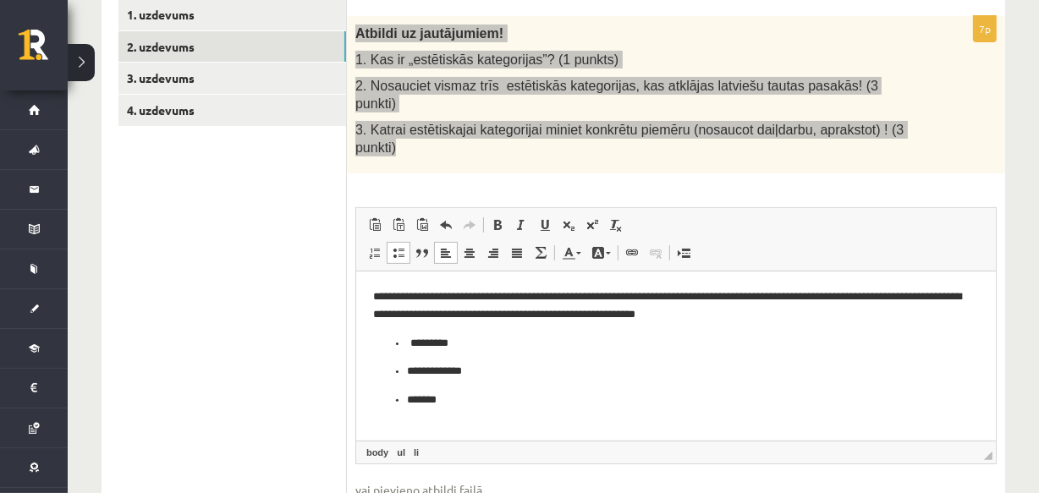
click at [375, 345] on ul "**********" at bounding box center [675, 371] width 606 height 74
click at [783, 312] on p "**********" at bounding box center [675, 306] width 606 height 36
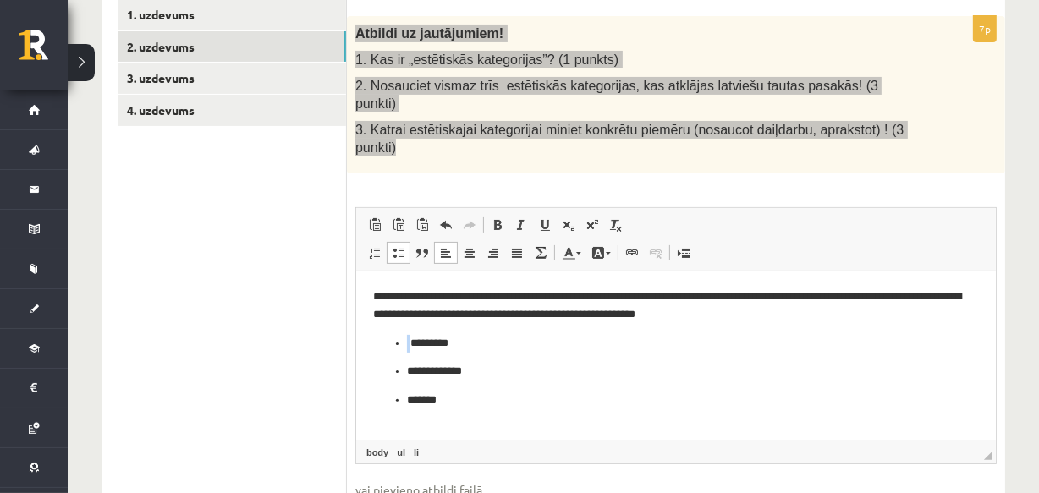
click at [783, 312] on p "**********" at bounding box center [675, 306] width 606 height 36
click at [439, 352] on body "**********" at bounding box center [675, 362] width 606 height 149
click at [374, 367] on ul "**********" at bounding box center [675, 399] width 606 height 74
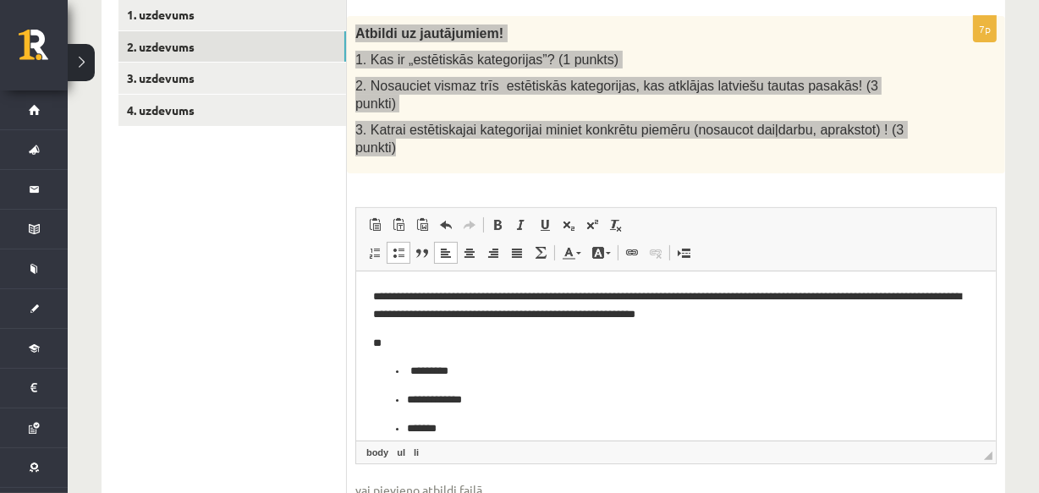
click at [745, 362] on li "*********" at bounding box center [669, 371] width 527 height 18
click at [386, 373] on ul "**********" at bounding box center [675, 399] width 606 height 74
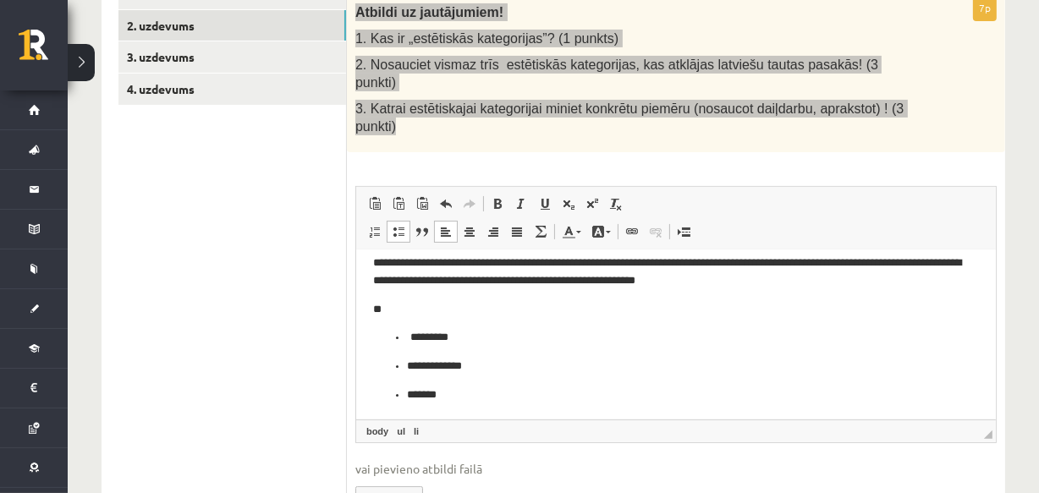
scroll to position [14, 0]
drag, startPoint x: 989, startPoint y: 339, endPoint x: 1354, endPoint y: 607, distance: 453.6
click at [510, 405] on html "**********" at bounding box center [676, 327] width 640 height 183
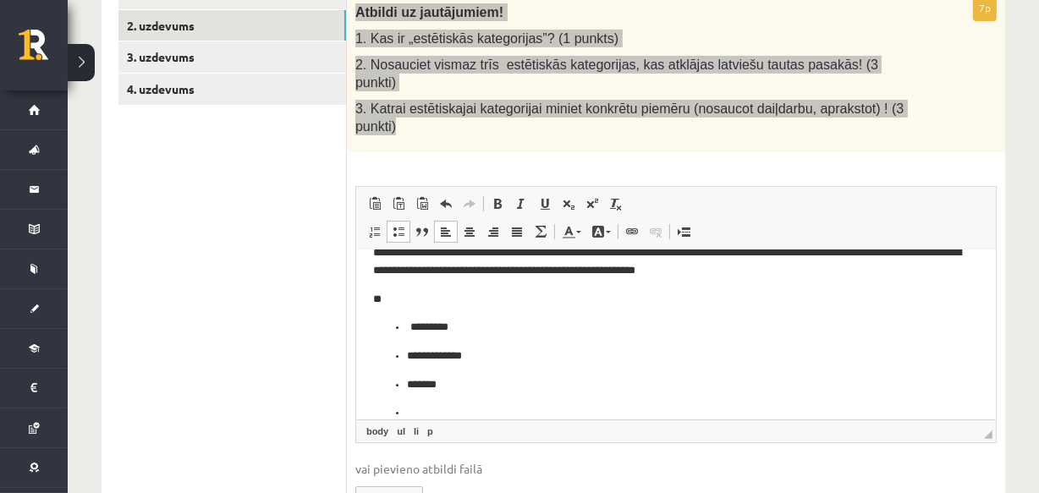
click at [401, 225] on span at bounding box center [399, 232] width 14 height 14
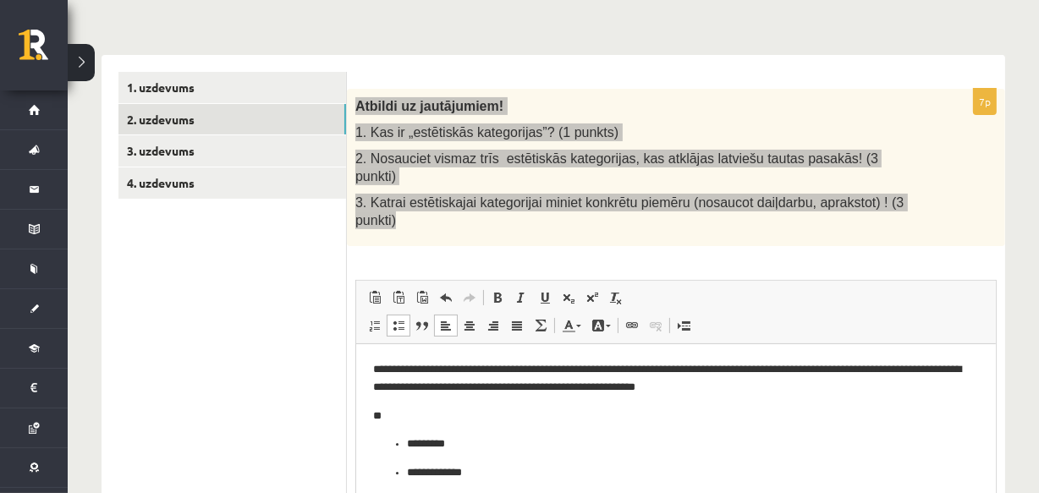
scroll to position [201, 0]
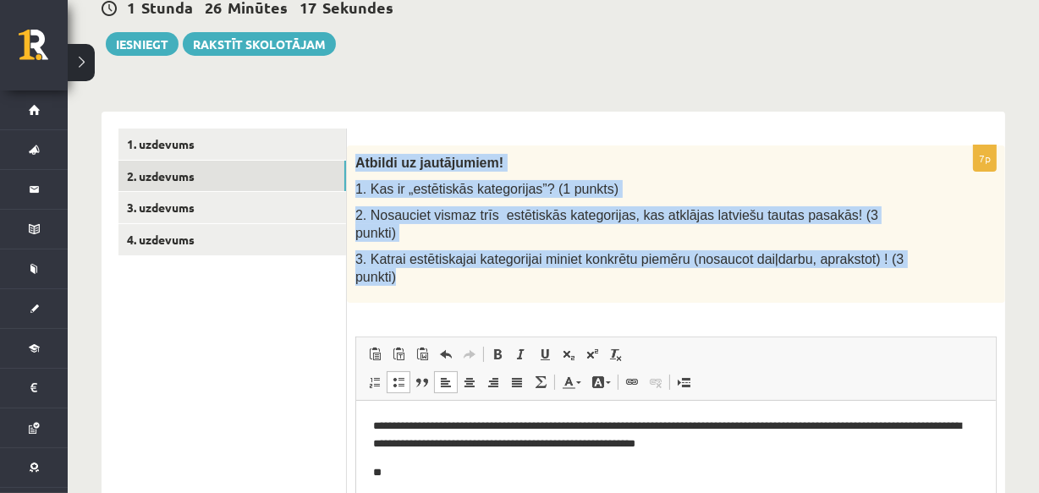
click at [848, 169] on p "Atbildi uz jautājumiem!" at bounding box center [634, 163] width 557 height 18
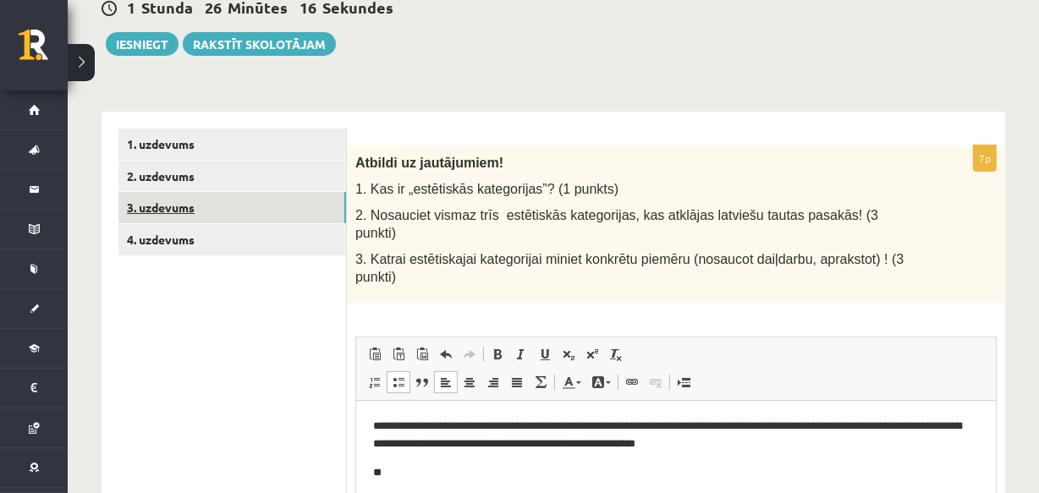
click at [282, 192] on link "3. uzdevums" at bounding box center [233, 207] width 228 height 31
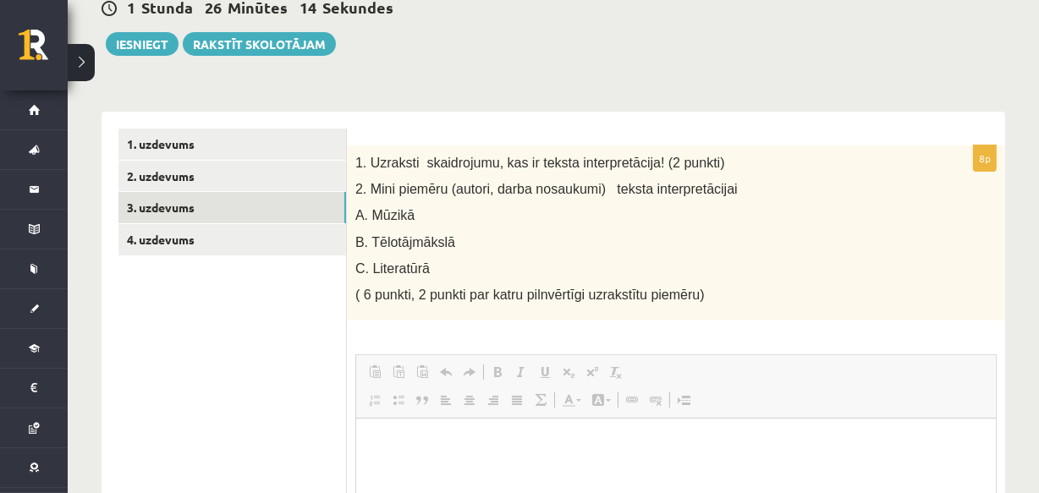
scroll to position [0, 0]
click at [352, 157] on div "1. Uzraksti skaidrojumu, kas ir teksta interpretācija! (2 punkti) 2. Mini piemē…" at bounding box center [676, 234] width 659 height 176
click at [357, 160] on div "1. Uzraksti skaidrojumu, kas ir teksta interpretācija! (2 punkti) 2. Mini piemē…" at bounding box center [676, 234] width 659 height 176
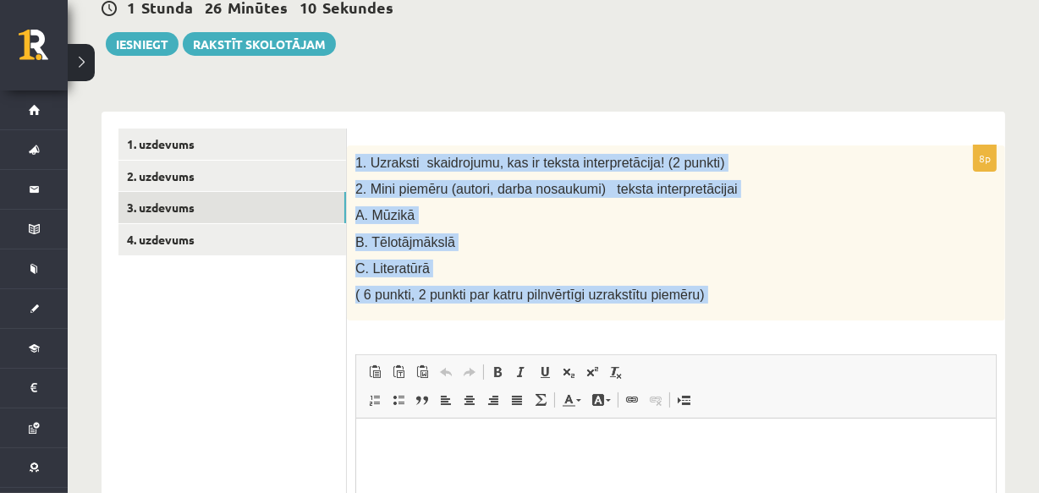
drag, startPoint x: 349, startPoint y: 156, endPoint x: 758, endPoint y: 351, distance: 453.2
click at [758, 351] on div "8p 1. Uzraksti skaidrojumu, kas ir teksta interpretācija! (2 punkti) 2. Mini pi…" at bounding box center [676, 427] width 659 height 562
copy div "1. Uzraksti skaidrojumu, kas ir teksta interpretācija! (2 punkti) 2. Mini piemē…"
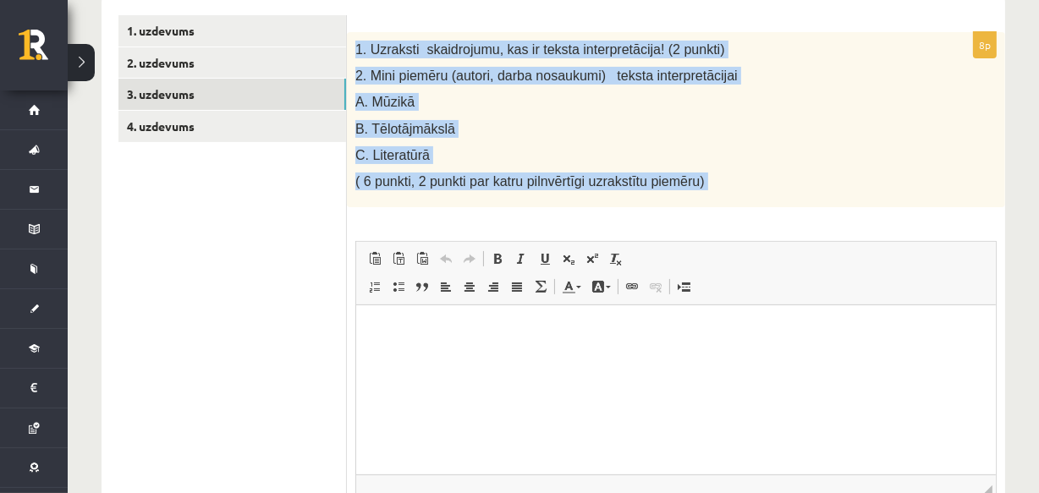
scroll to position [466, 0]
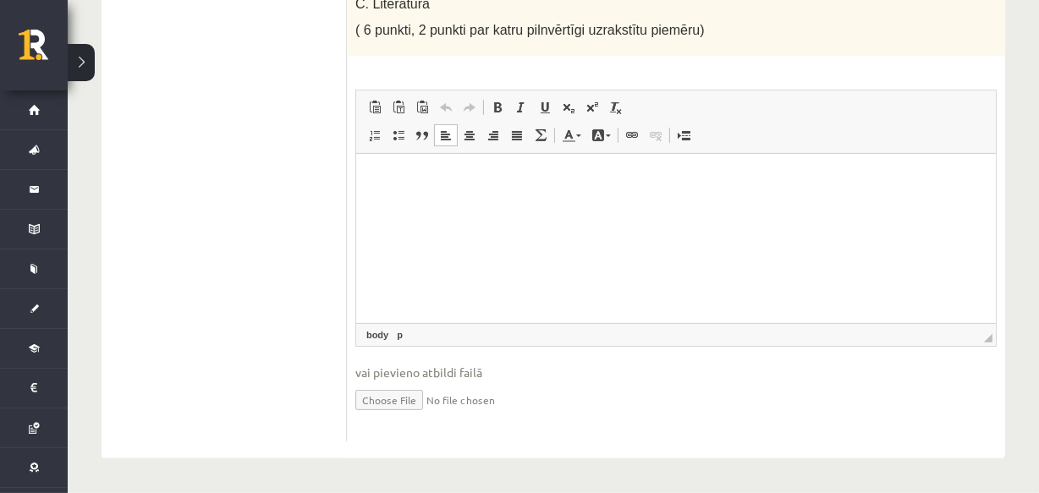
click at [611, 206] on html at bounding box center [676, 180] width 640 height 52
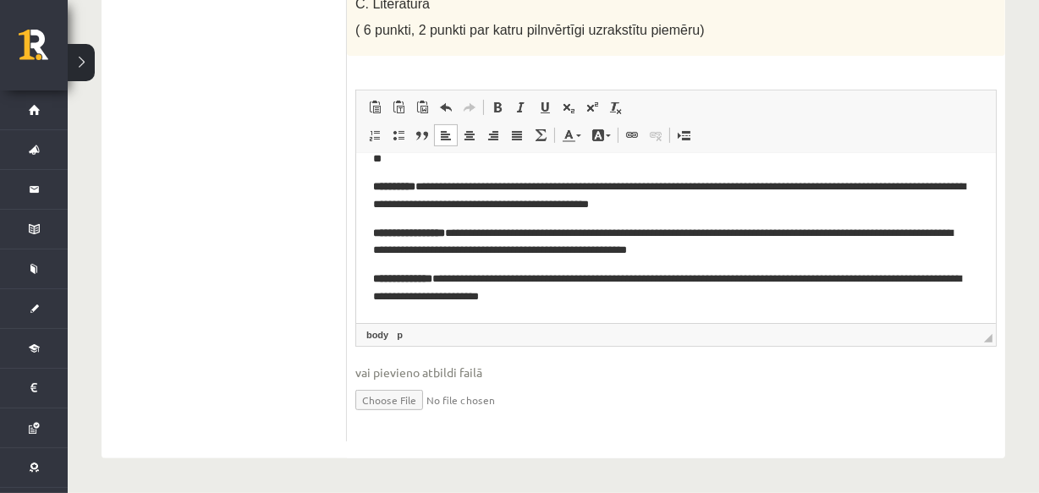
scroll to position [76, 0]
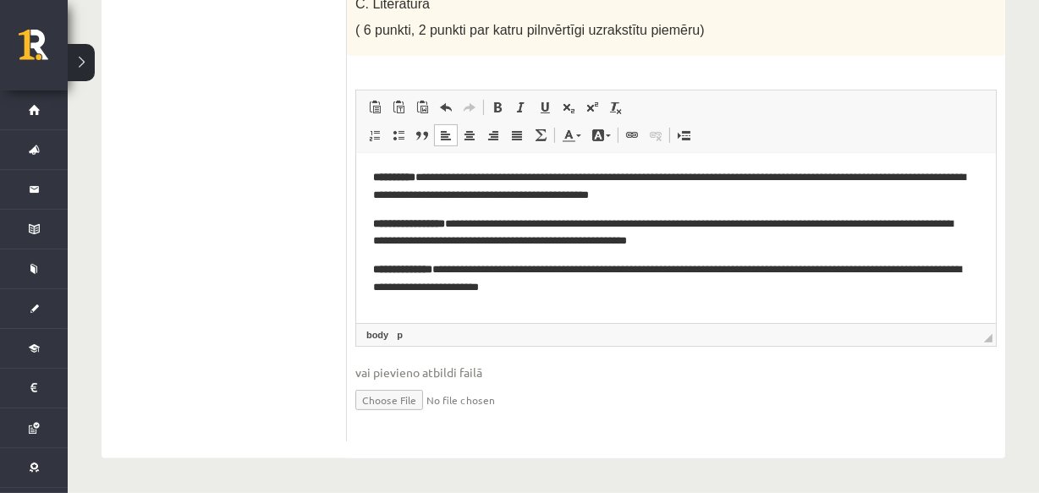
click at [432, 273] on strong "**********" at bounding box center [401, 269] width 59 height 11
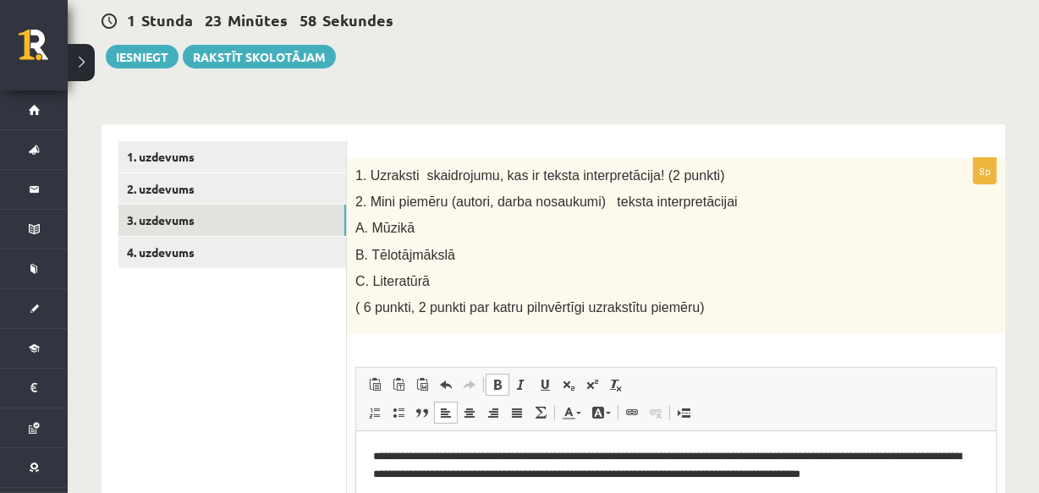
scroll to position [144, 0]
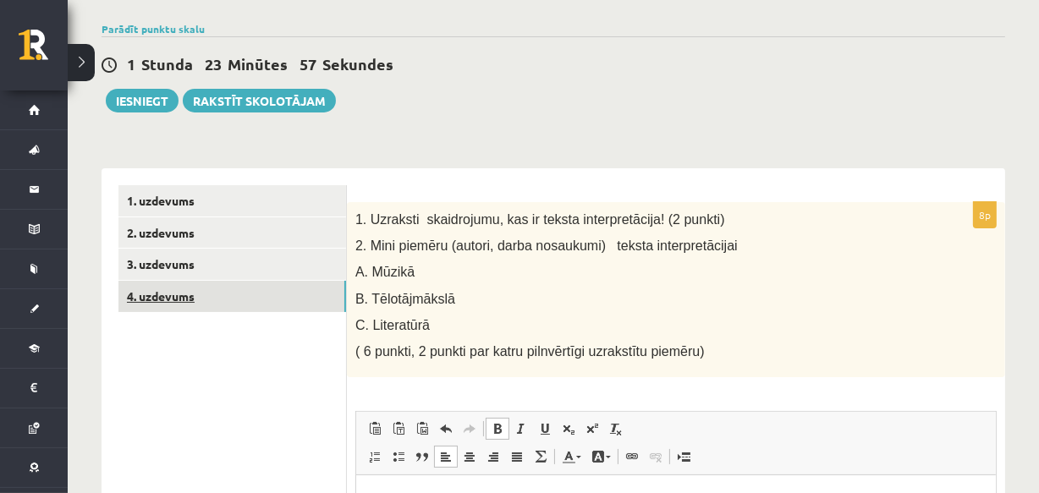
click at [197, 300] on link "4. uzdevums" at bounding box center [233, 296] width 228 height 31
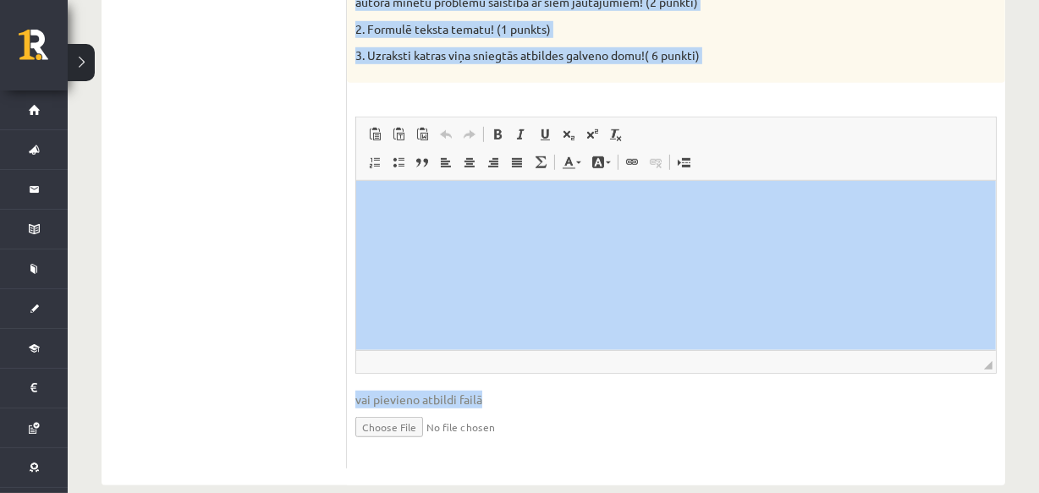
scroll to position [1062, 0]
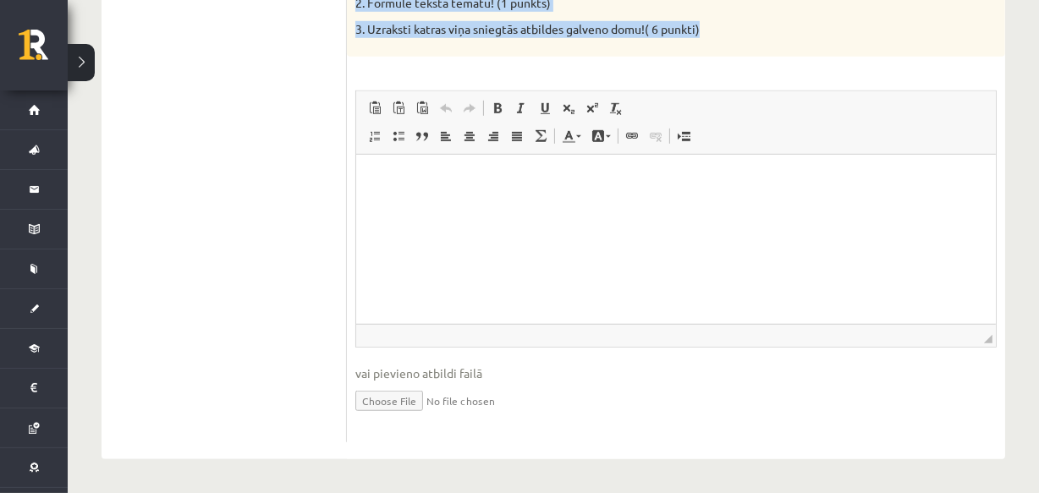
drag, startPoint x: 363, startPoint y: 191, endPoint x: 734, endPoint y: 37, distance: 401.5
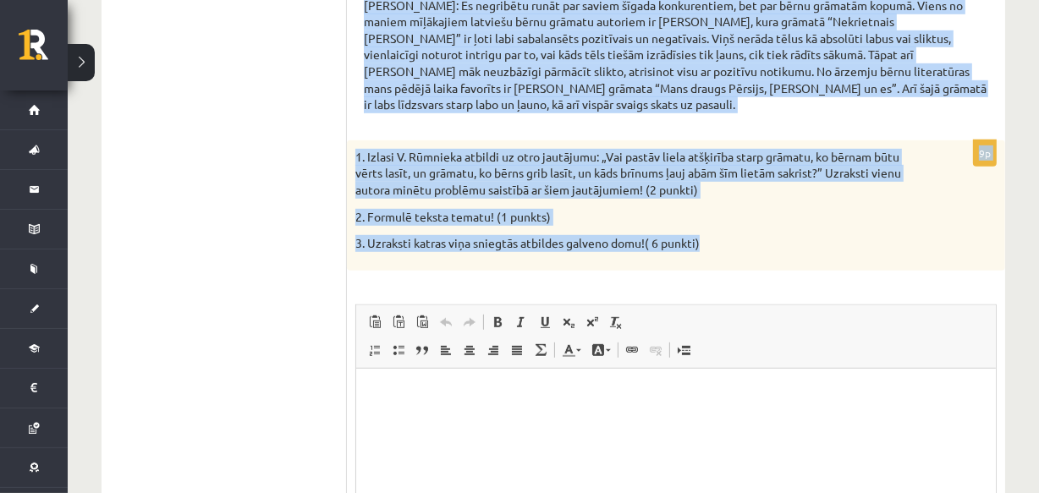
scroll to position [856, 0]
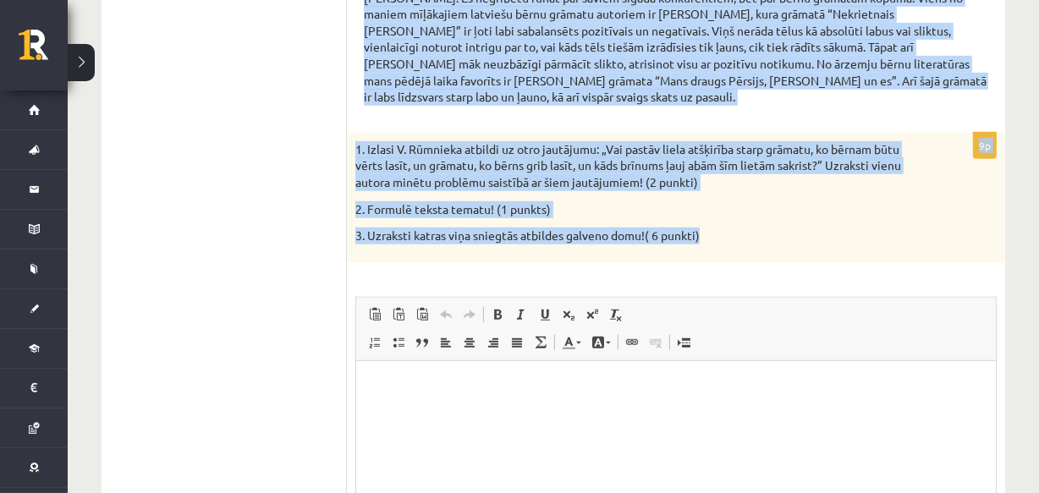
copy form "Izlasi interviju ar Valdi Rūmnieku kultūras portālā www.satori.lv un veic uzdev…"
click at [831, 240] on p "3. Uzraksti katras viņa sniegtās atbildes galveno domu!( 6 punkti)" at bounding box center [634, 236] width 557 height 17
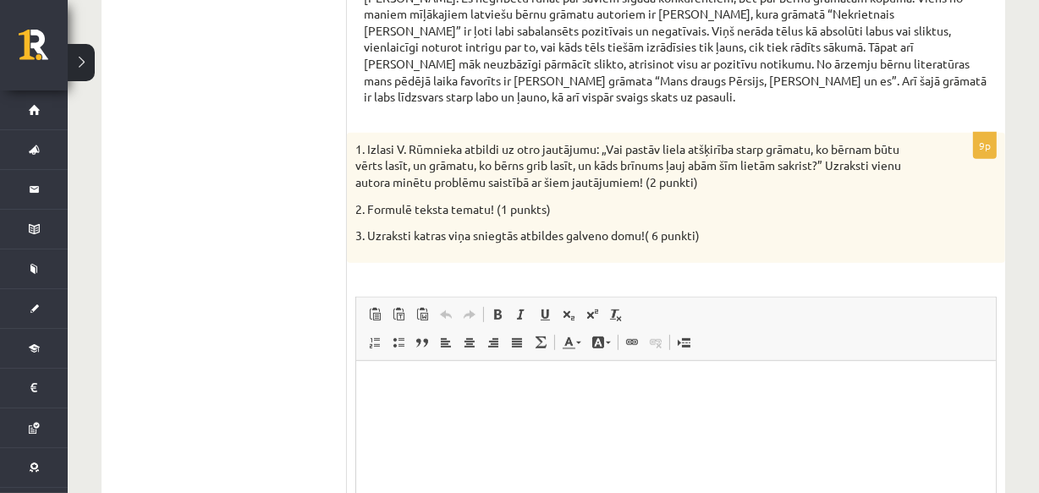
click at [499, 412] on html at bounding box center [676, 387] width 640 height 52
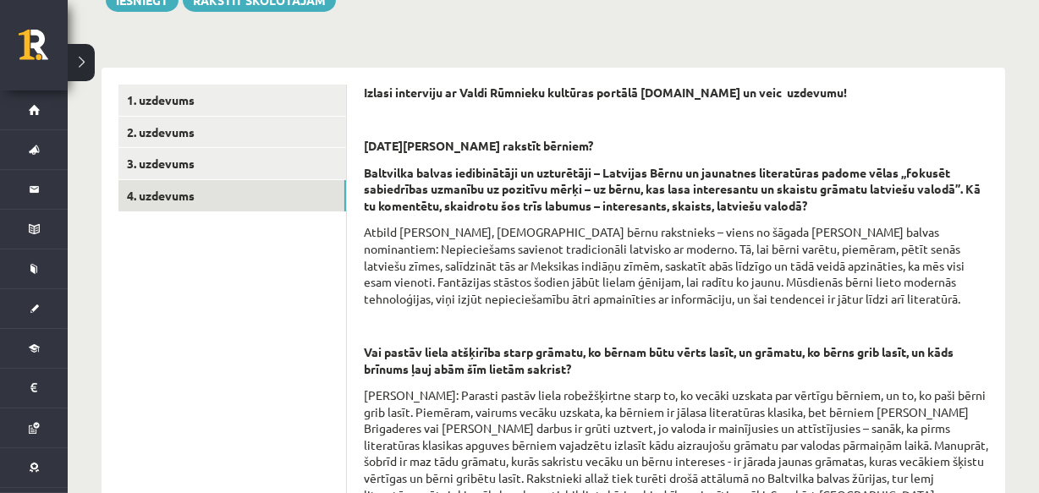
scroll to position [0, 0]
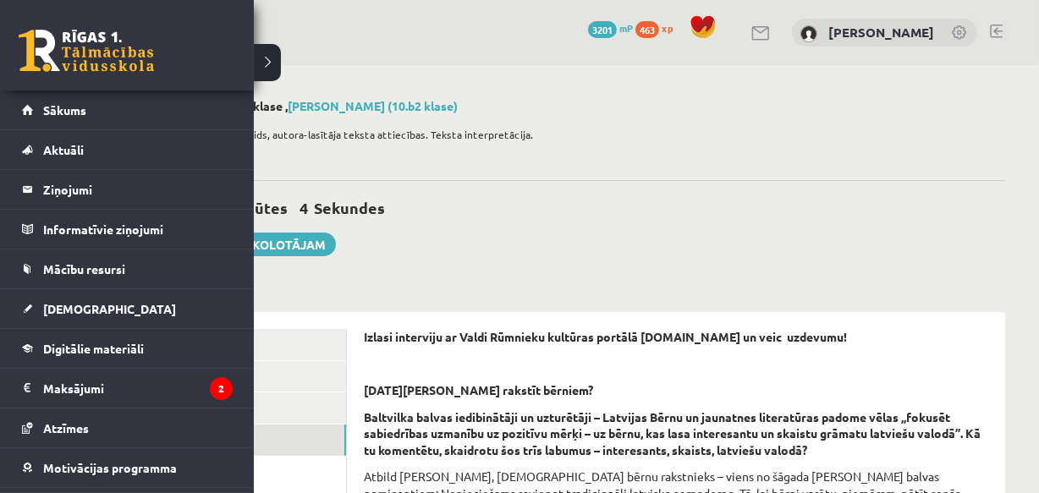
click at [44, 50] on link at bounding box center [86, 51] width 135 height 42
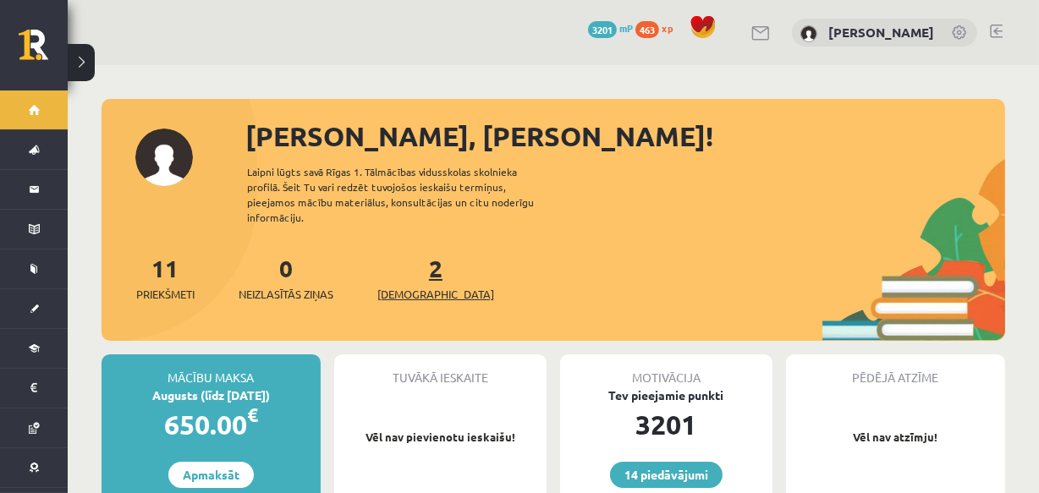
click at [405, 286] on span "[DEMOGRAPHIC_DATA]" at bounding box center [436, 294] width 117 height 17
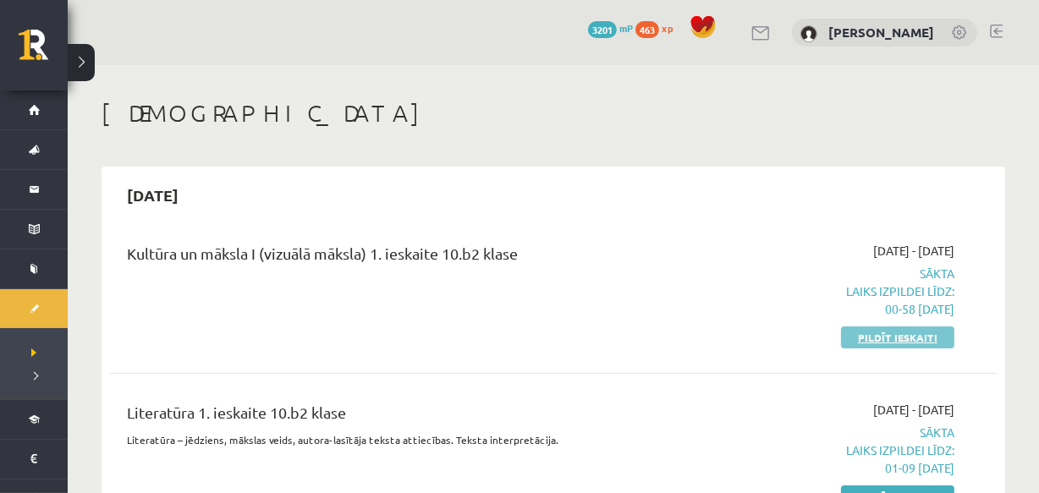
click at [874, 339] on link "Pildīt ieskaiti" at bounding box center [897, 338] width 113 height 22
